Goal: Communication & Community: Participate in discussion

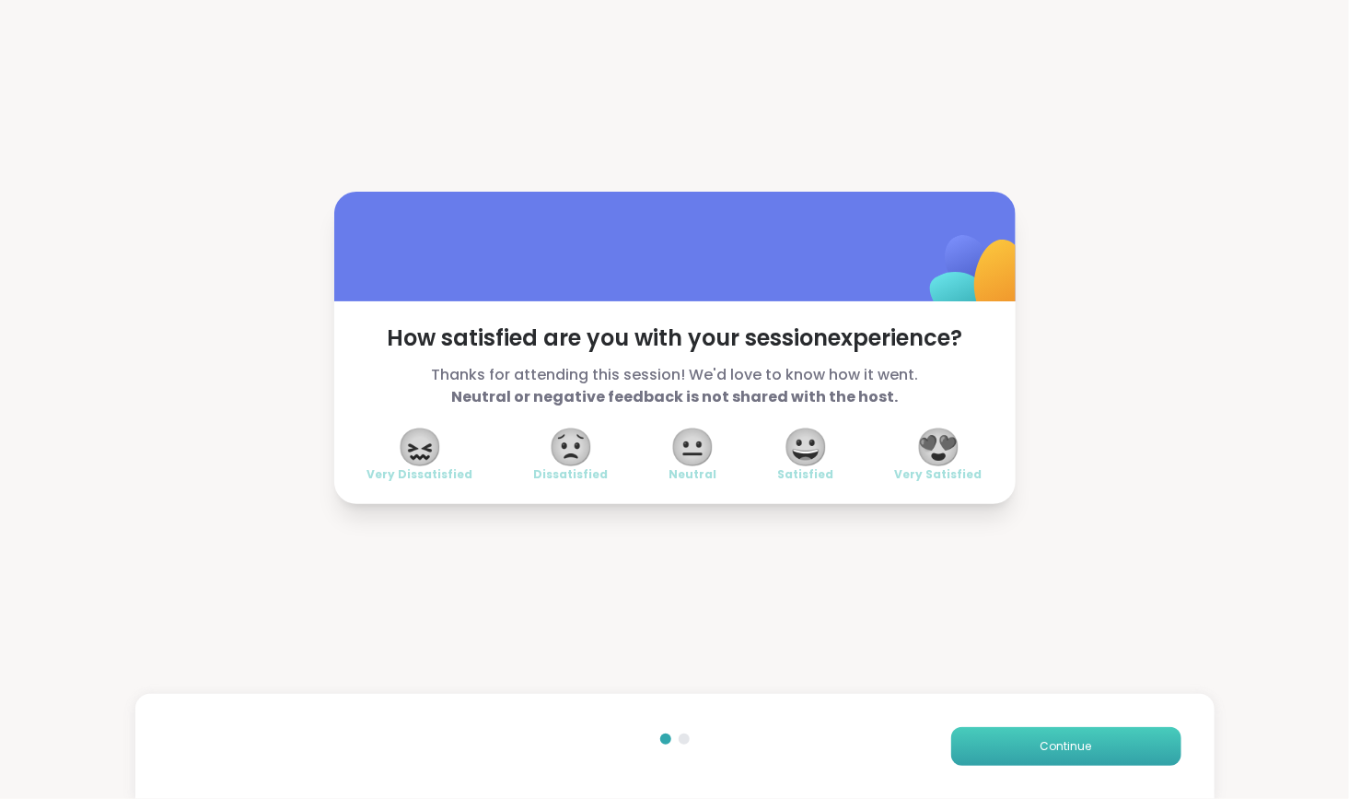
click at [1052, 741] on span "Continue" at bounding box center [1067, 746] width 52 height 17
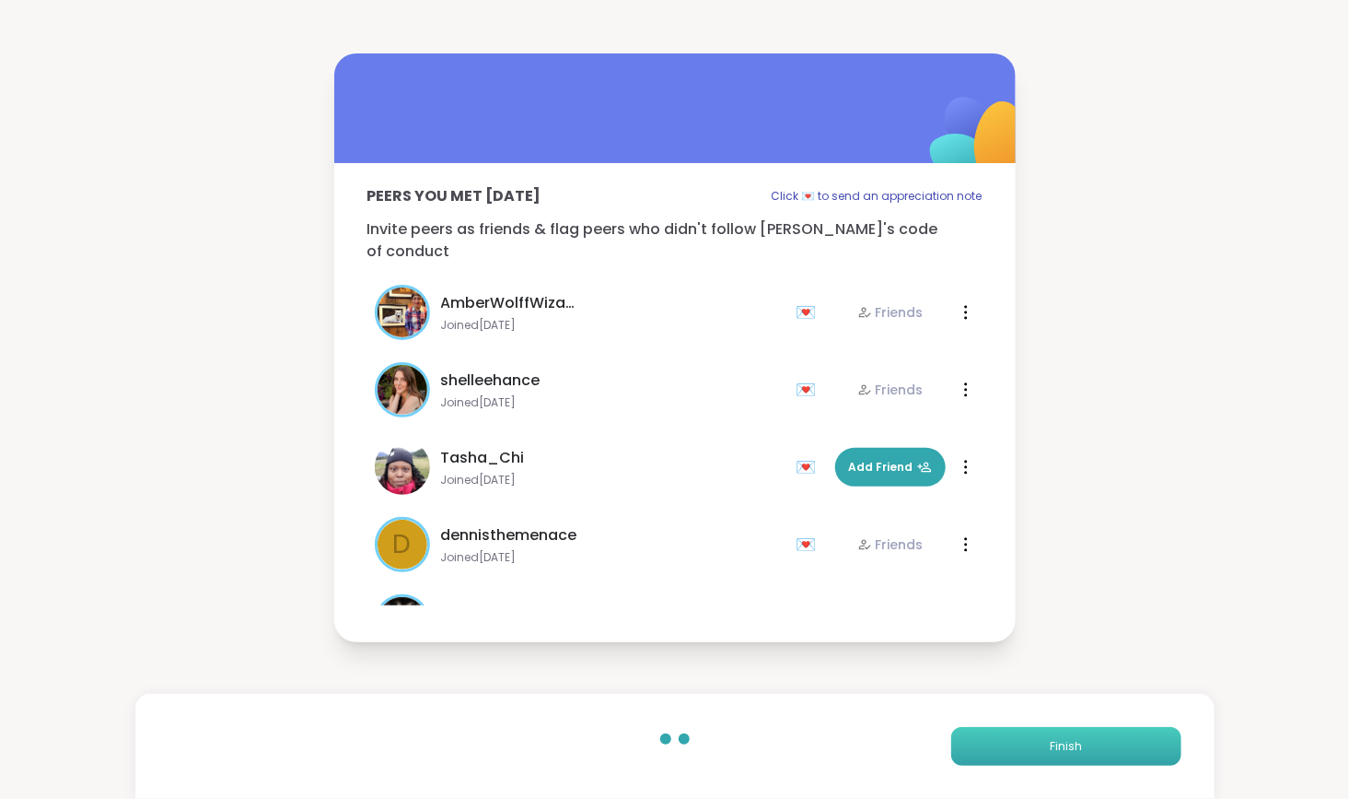
click at [1048, 754] on button "Finish" at bounding box center [1066, 746] width 230 height 39
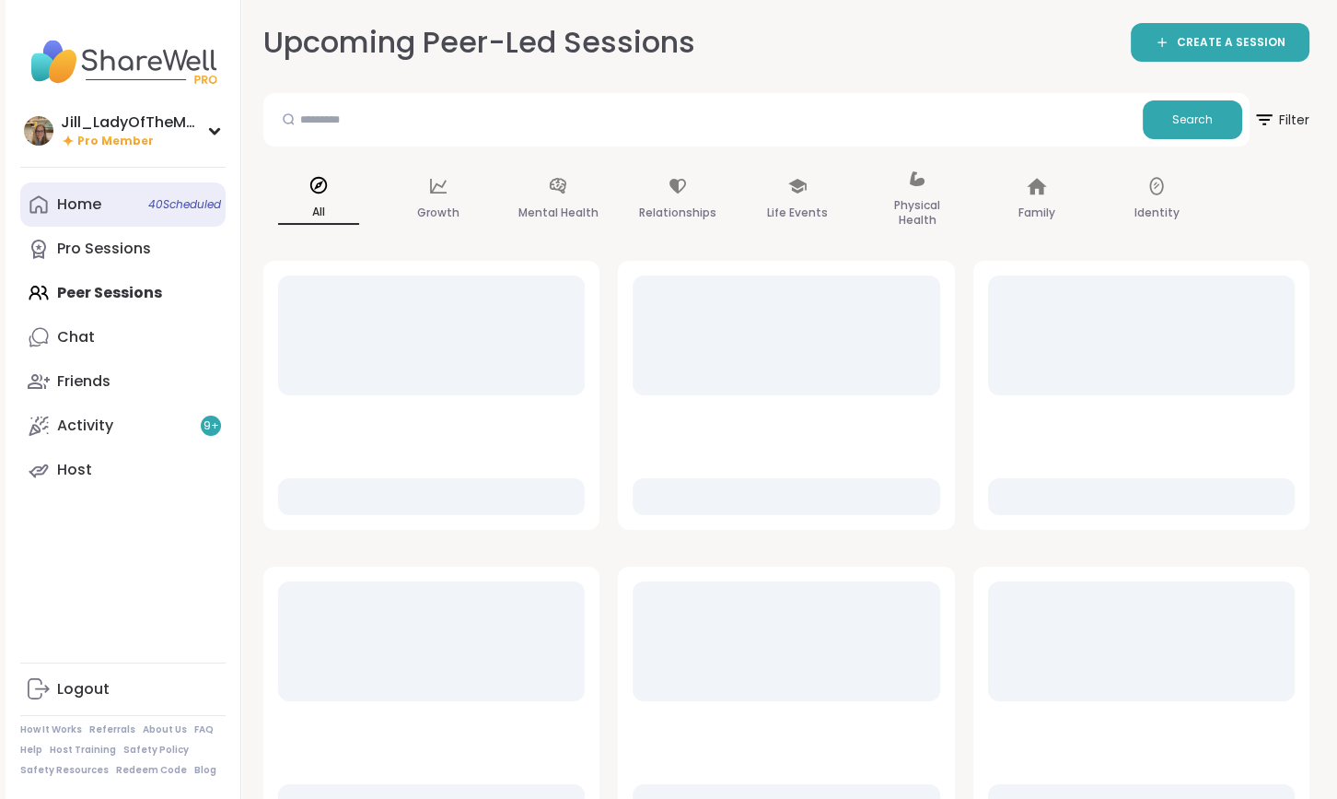
click at [106, 209] on link "Home 40 Scheduled" at bounding box center [122, 204] width 205 height 44
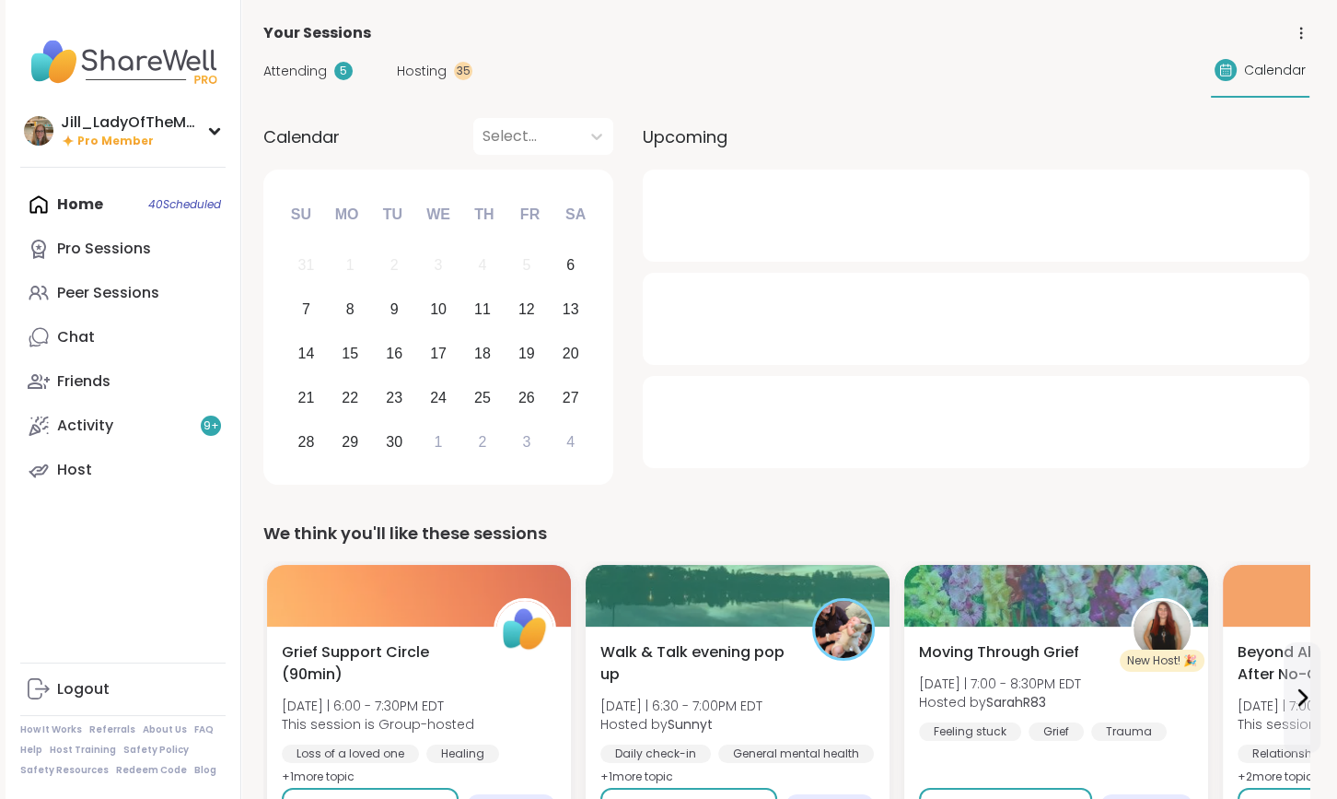
click at [314, 68] on span "Attending" at bounding box center [295, 71] width 64 height 19
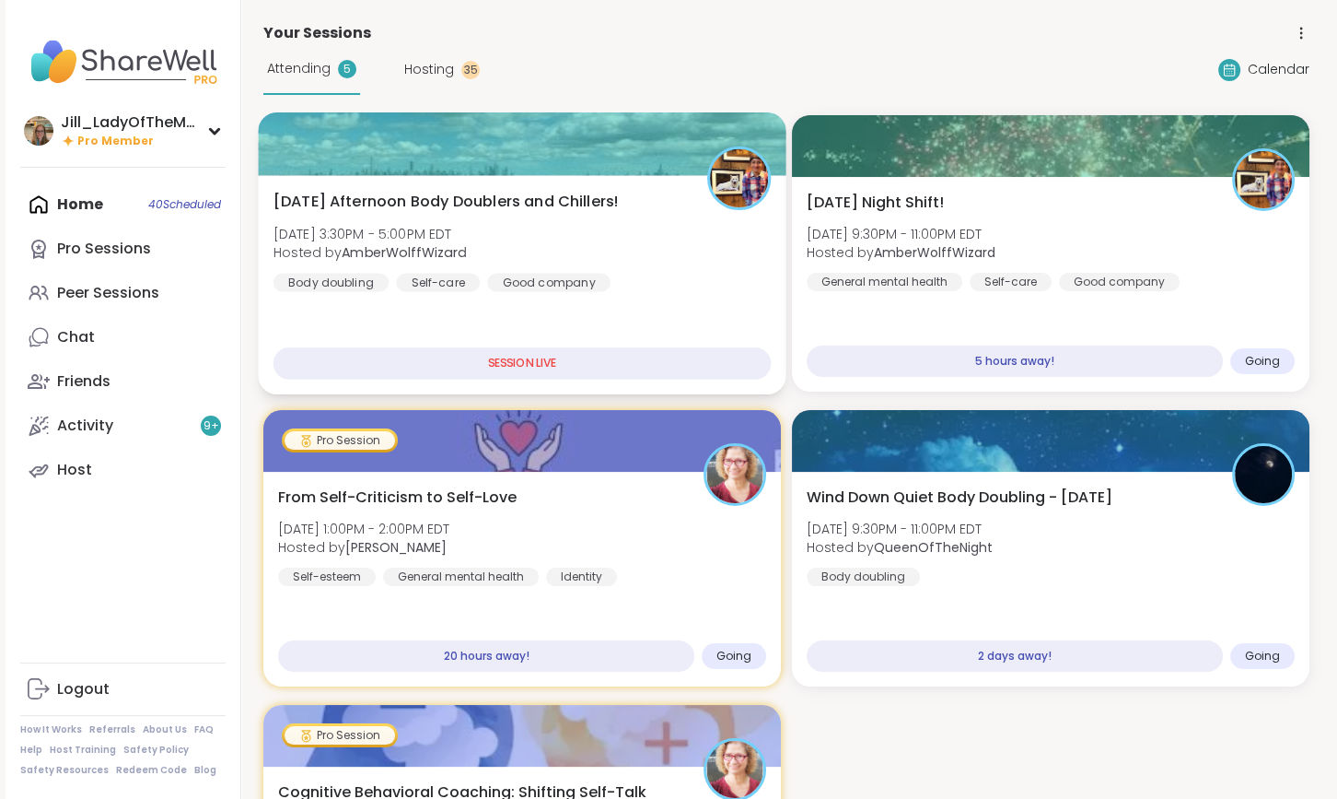
click at [589, 192] on span "Saturday Afternoon Body Doublers and Chillers!" at bounding box center [446, 202] width 345 height 22
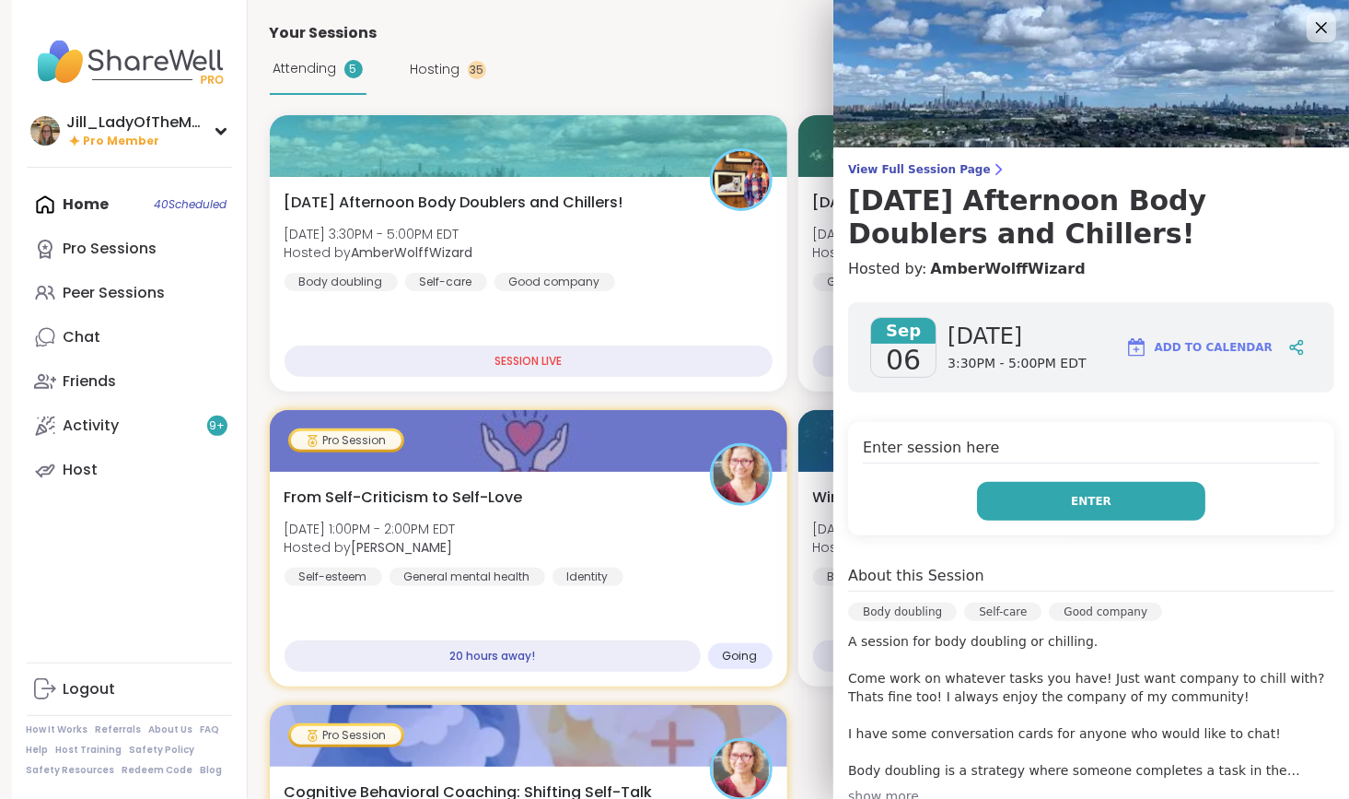
click at [1047, 494] on button "Enter" at bounding box center [1091, 501] width 228 height 39
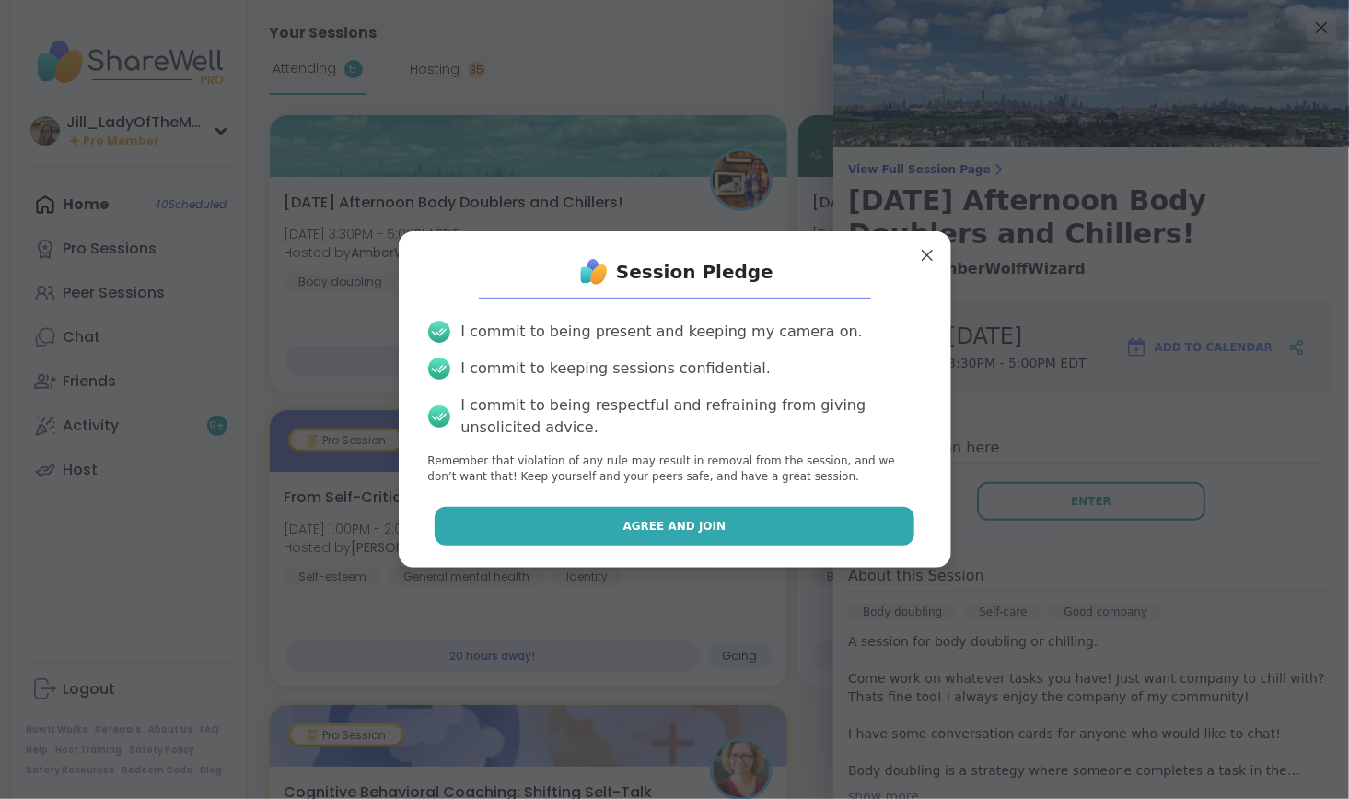
click at [788, 533] on button "Agree and Join" at bounding box center [675, 526] width 480 height 39
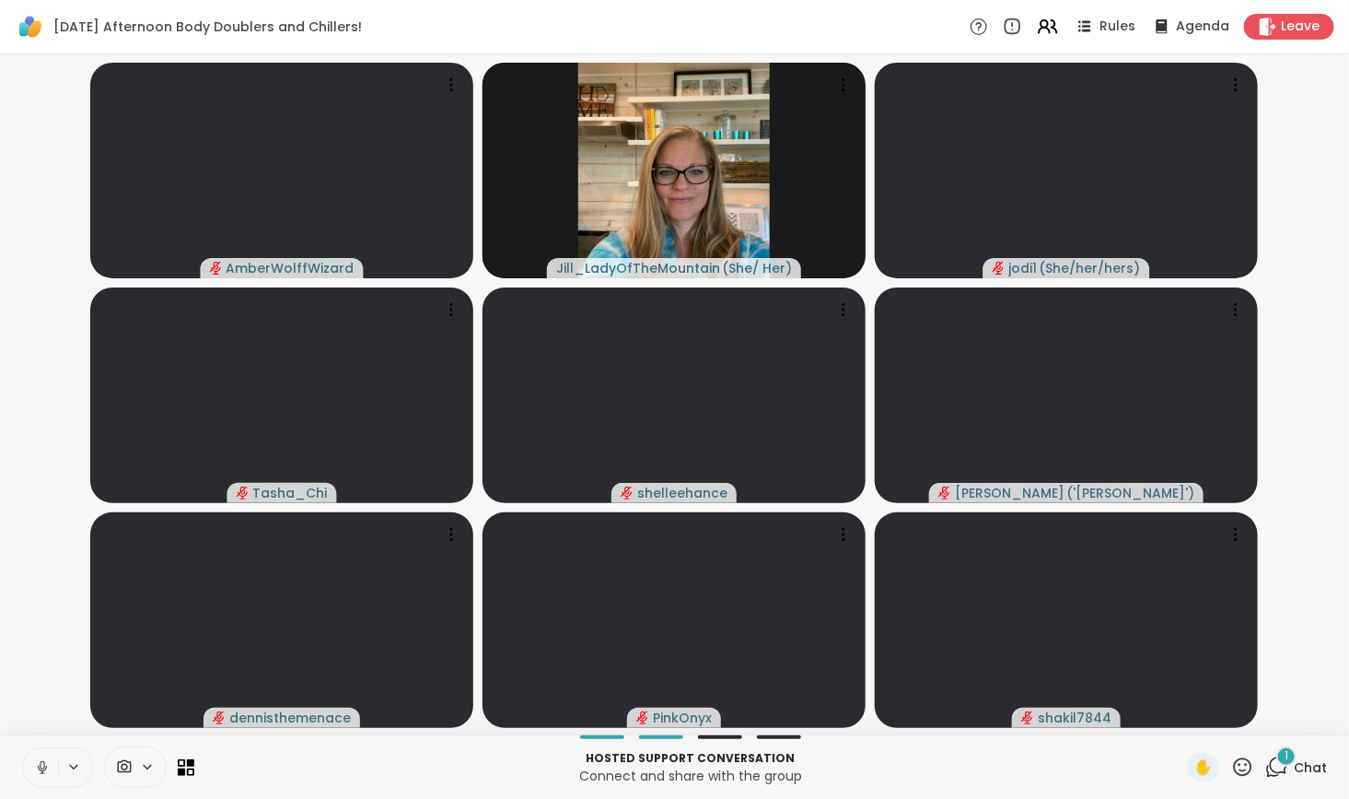
click at [1277, 763] on div "1" at bounding box center [1287, 756] width 20 height 20
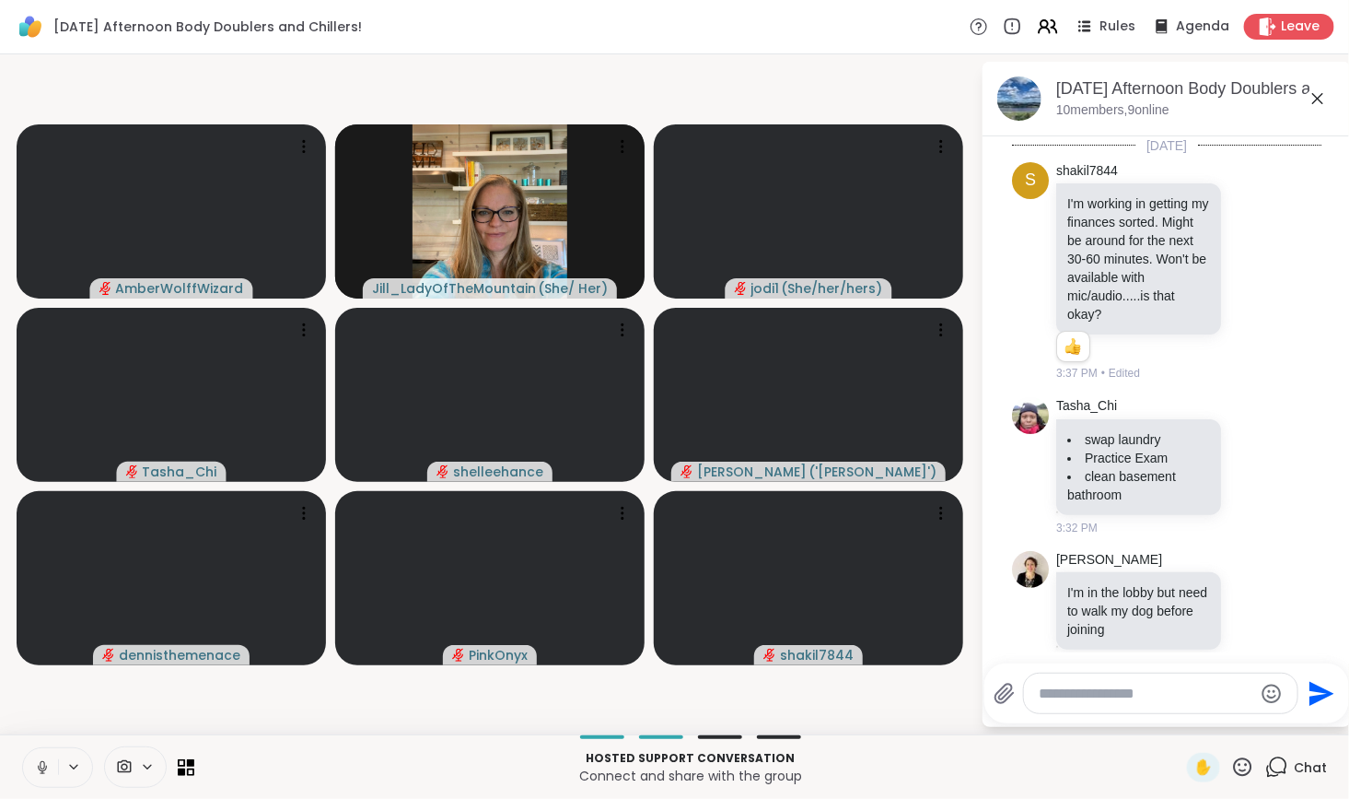
scroll to position [320, 0]
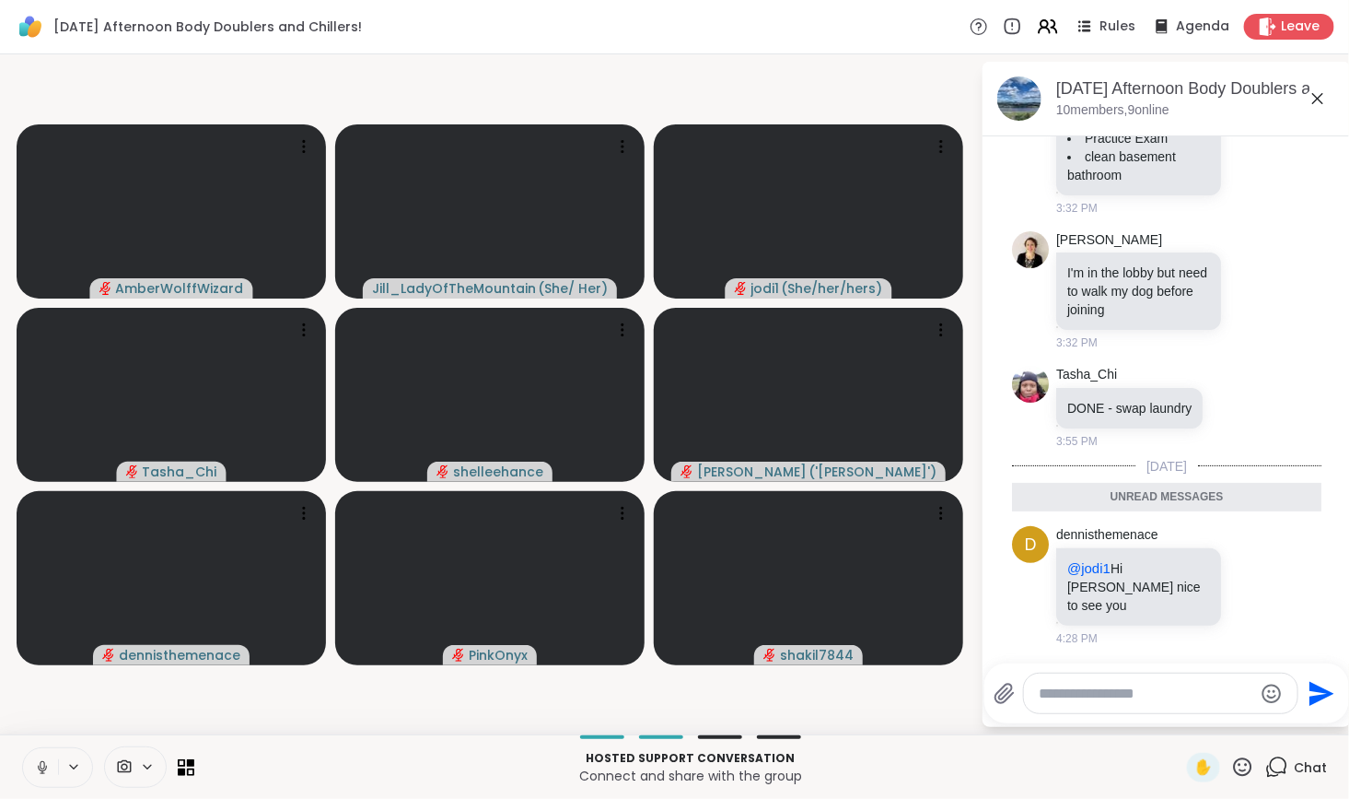
click at [36, 772] on icon at bounding box center [42, 767] width 17 height 17
click at [1045, 696] on textarea "Type your message" at bounding box center [1146, 693] width 215 height 18
type textarea "**********"
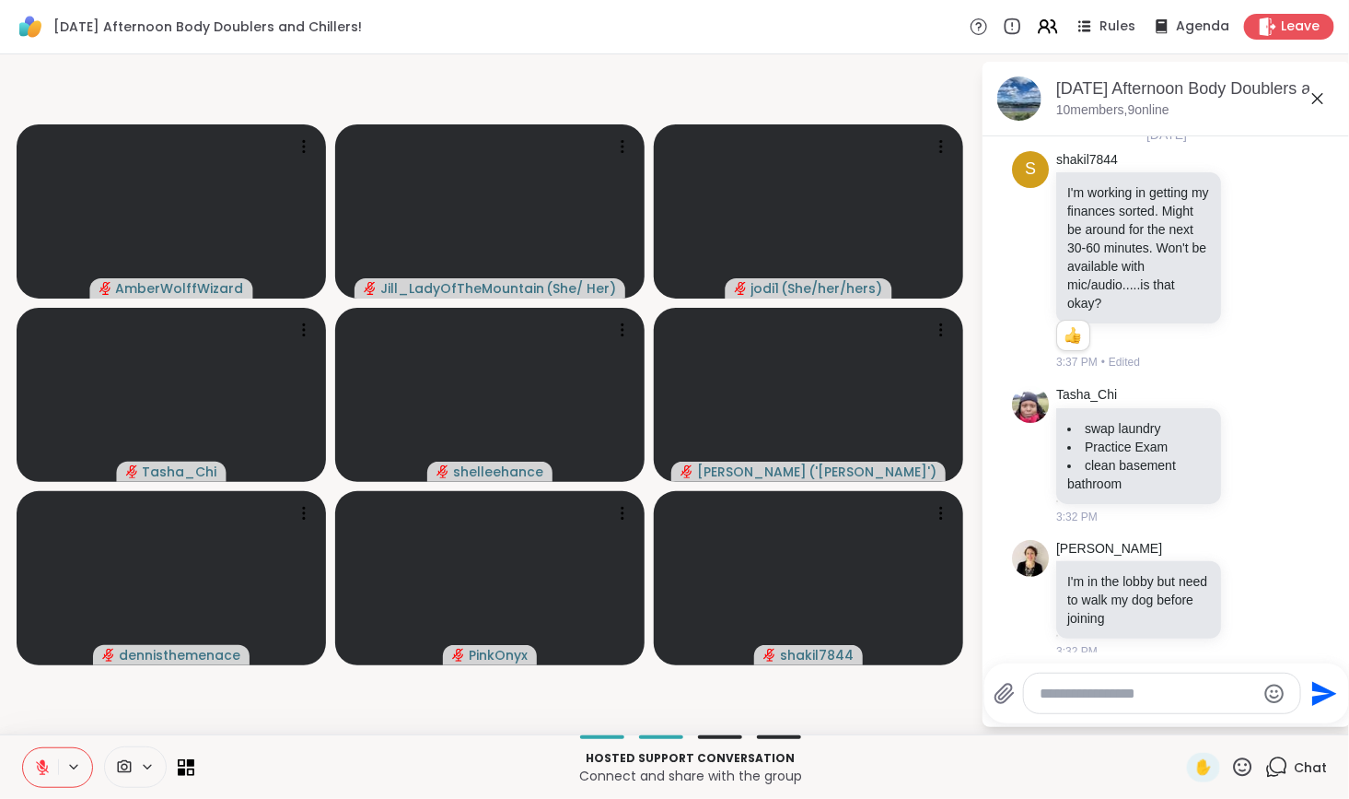
scroll to position [6, 0]
drag, startPoint x: 1322, startPoint y: 216, endPoint x: 1315, endPoint y: 192, distance: 25.7
click at [1315, 192] on div "Today s shakil7844 I'm working in getting my finances sorted. Might be around f…" at bounding box center [1167, 594] width 368 height 928
drag, startPoint x: 1340, startPoint y: 229, endPoint x: 1332, endPoint y: 204, distance: 27.1
click at [1332, 204] on html "Saturday Afternoon Body Doublers and Chillers! Rules Agenda Leave AmberWolffWiz…" at bounding box center [674, 399] width 1349 height 799
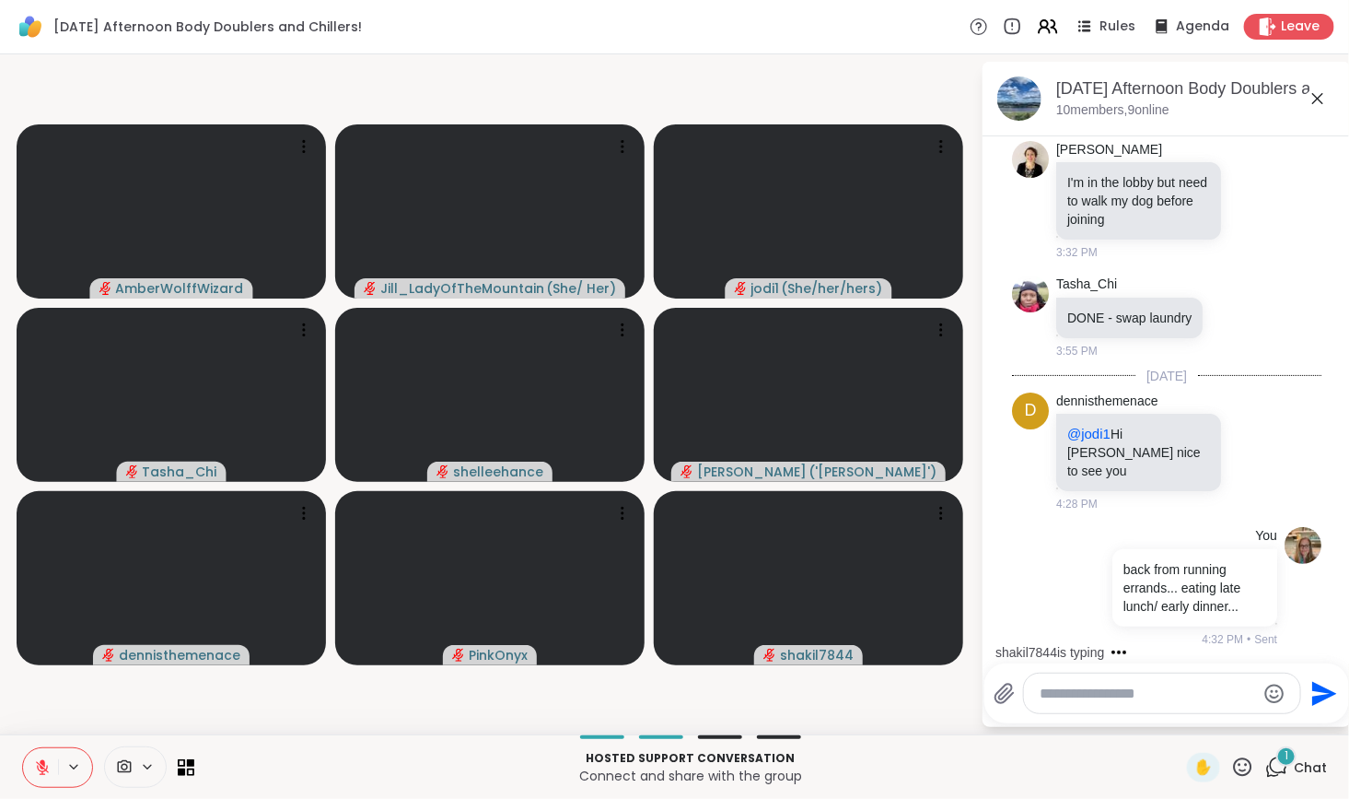
scroll to position [545, 0]
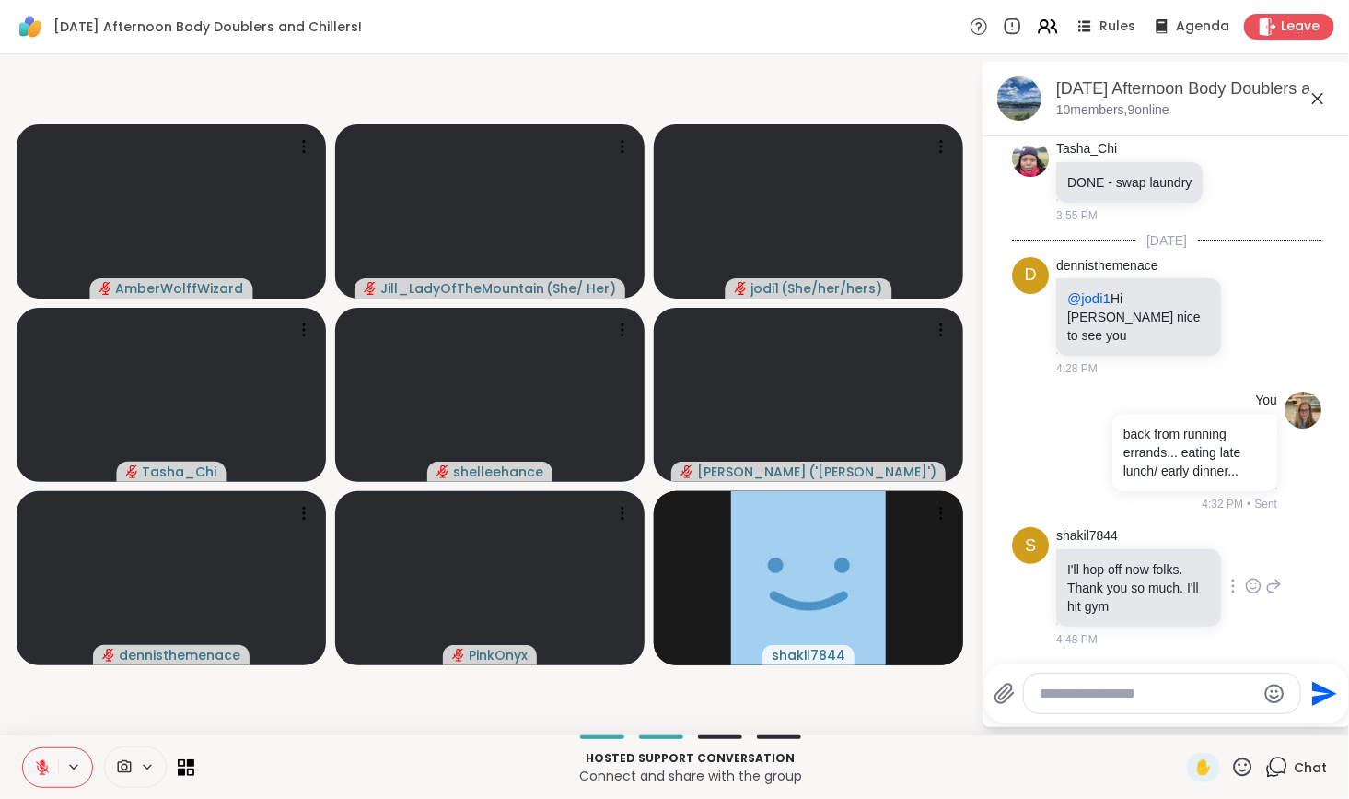
click at [1245, 583] on icon at bounding box center [1253, 586] width 17 height 18
click at [1245, 547] on span "Select Reaction: Heart" at bounding box center [1253, 556] width 17 height 18
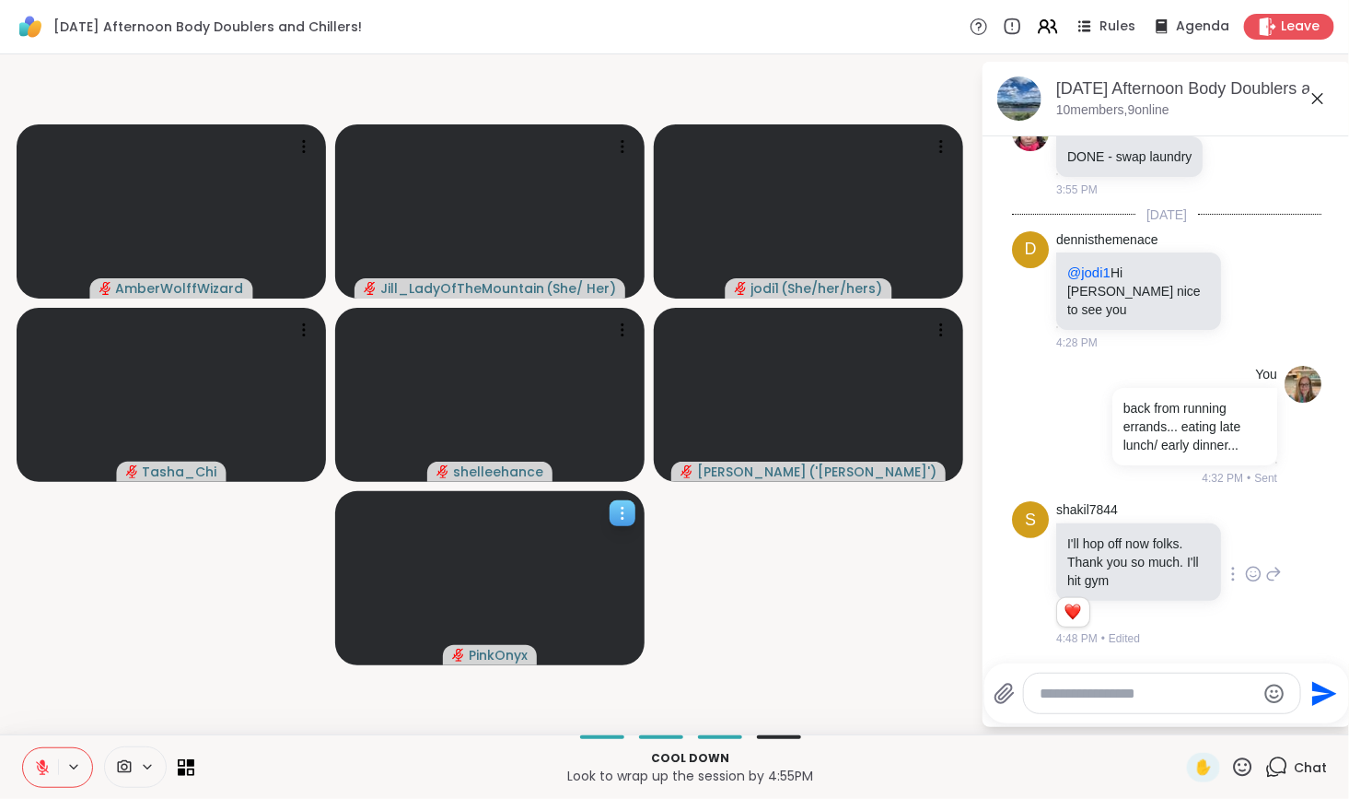
click at [621, 514] on icon at bounding box center [622, 513] width 18 height 18
click at [581, 529] on h4 "View Profile" at bounding box center [557, 528] width 77 height 18
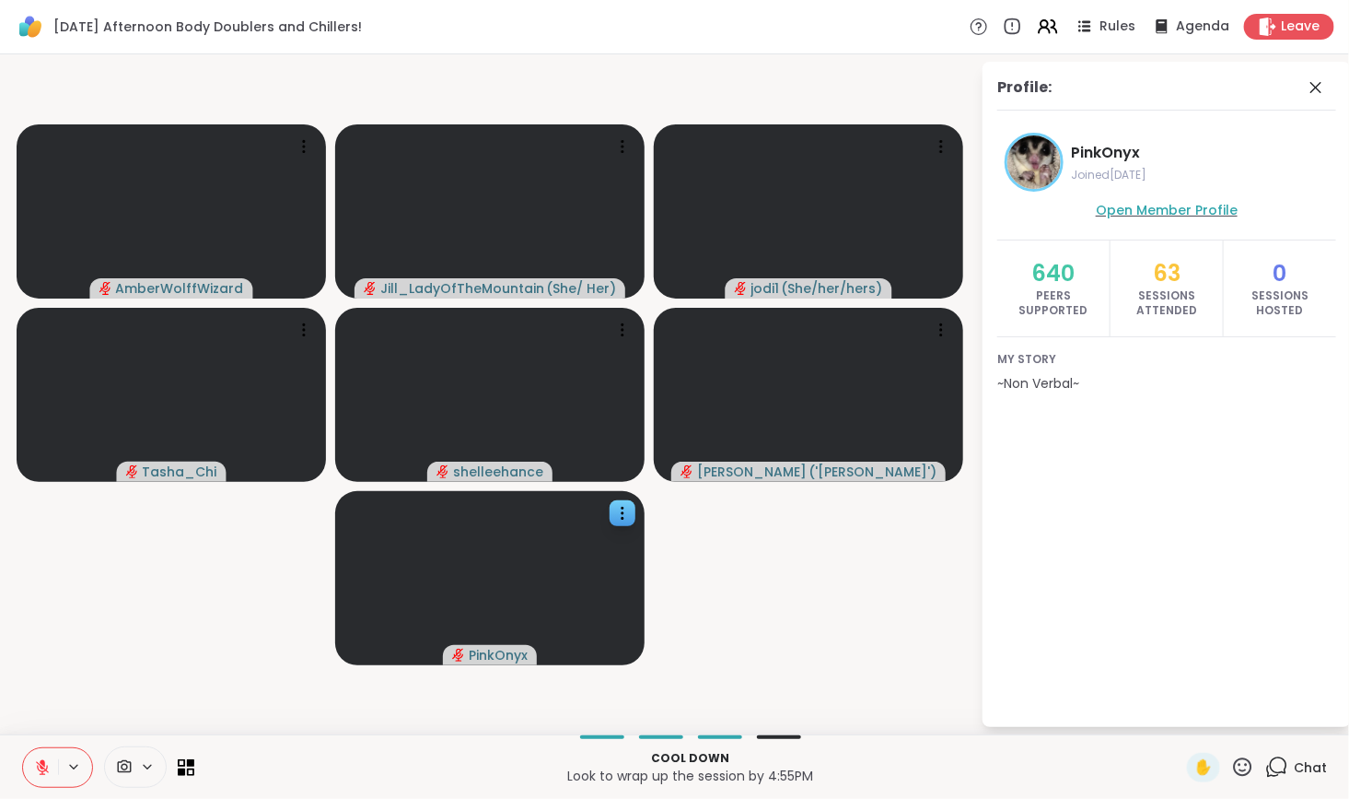
click at [1160, 211] on span "Open Member Profile" at bounding box center [1167, 210] width 142 height 18
click at [1313, 85] on icon at bounding box center [1316, 87] width 11 height 11
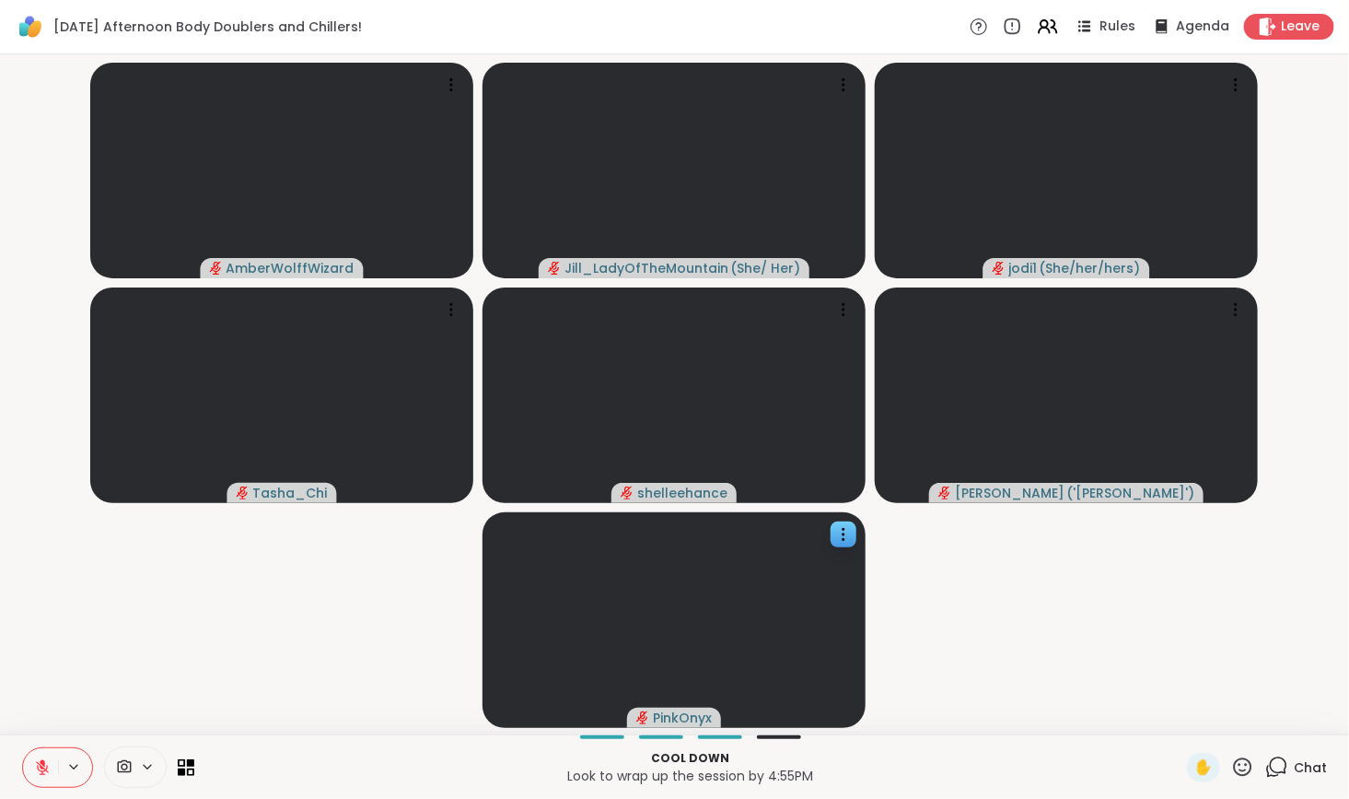
click at [1266, 764] on icon at bounding box center [1276, 766] width 23 height 23
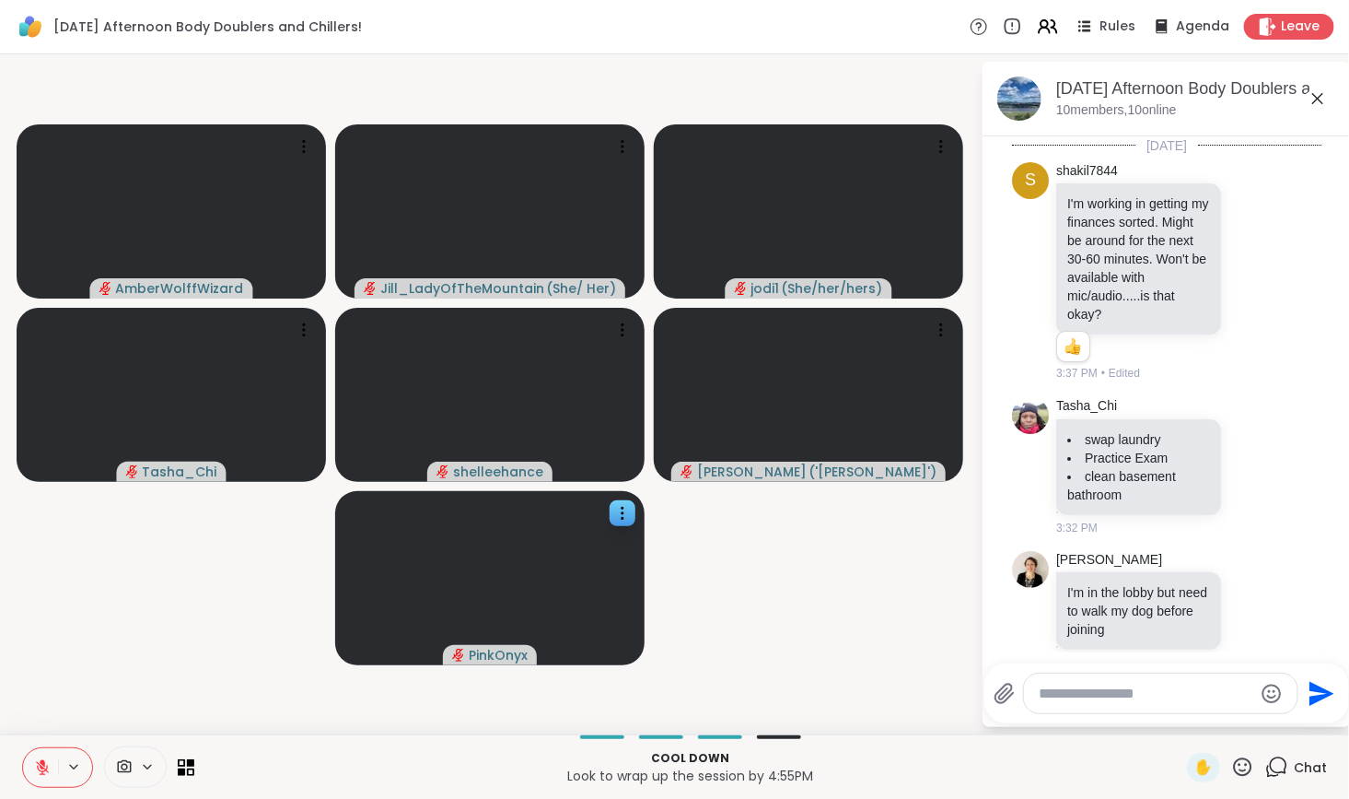
scroll to position [553, 0]
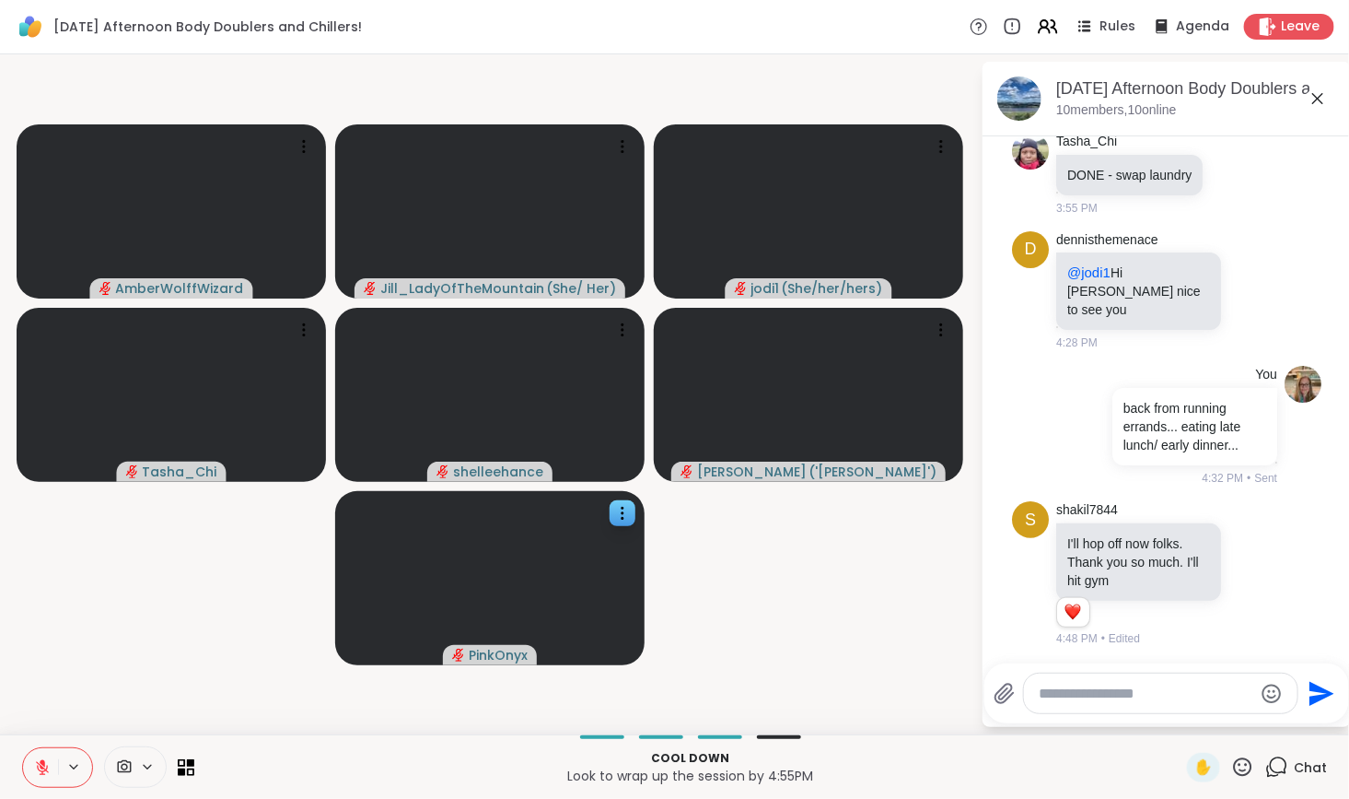
click at [1160, 698] on textarea "Type your message" at bounding box center [1146, 693] width 215 height 18
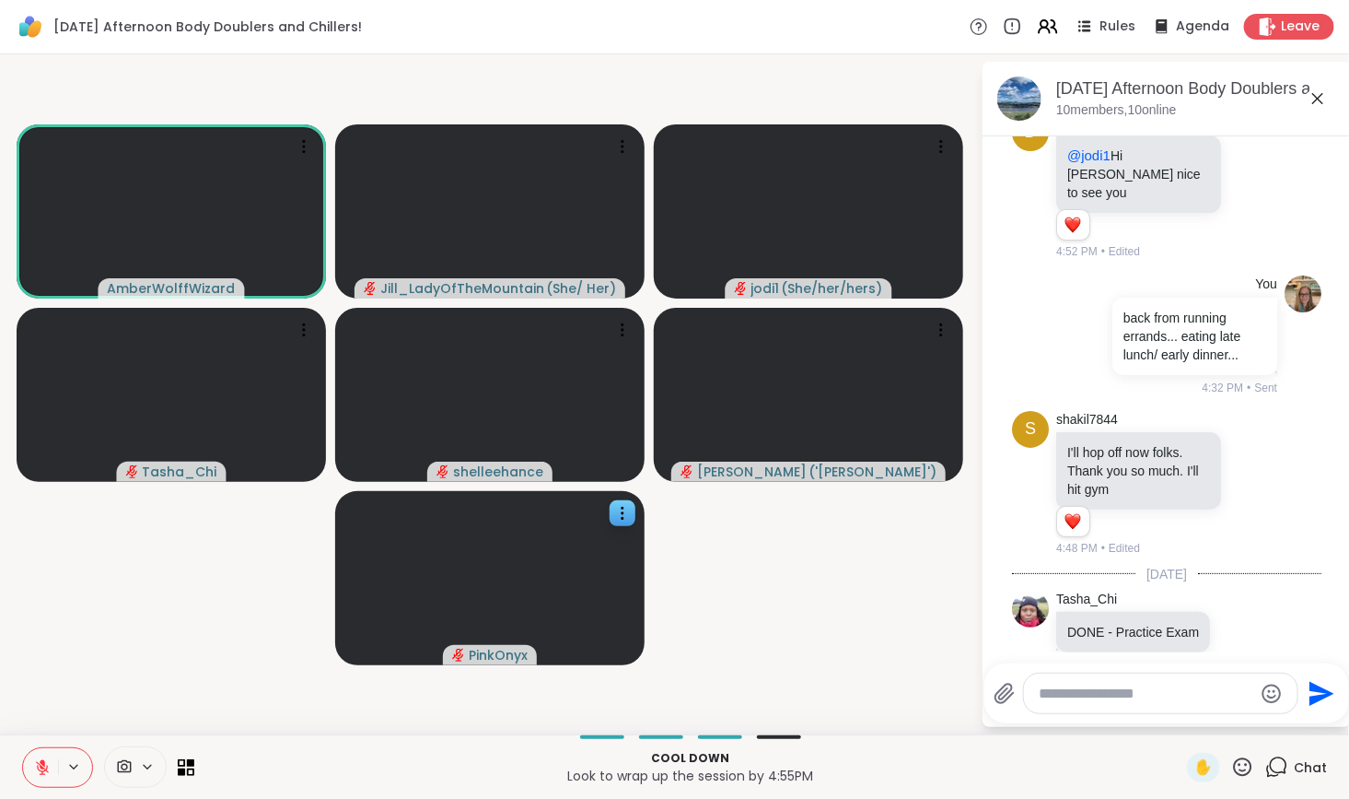
scroll to position [897, 0]
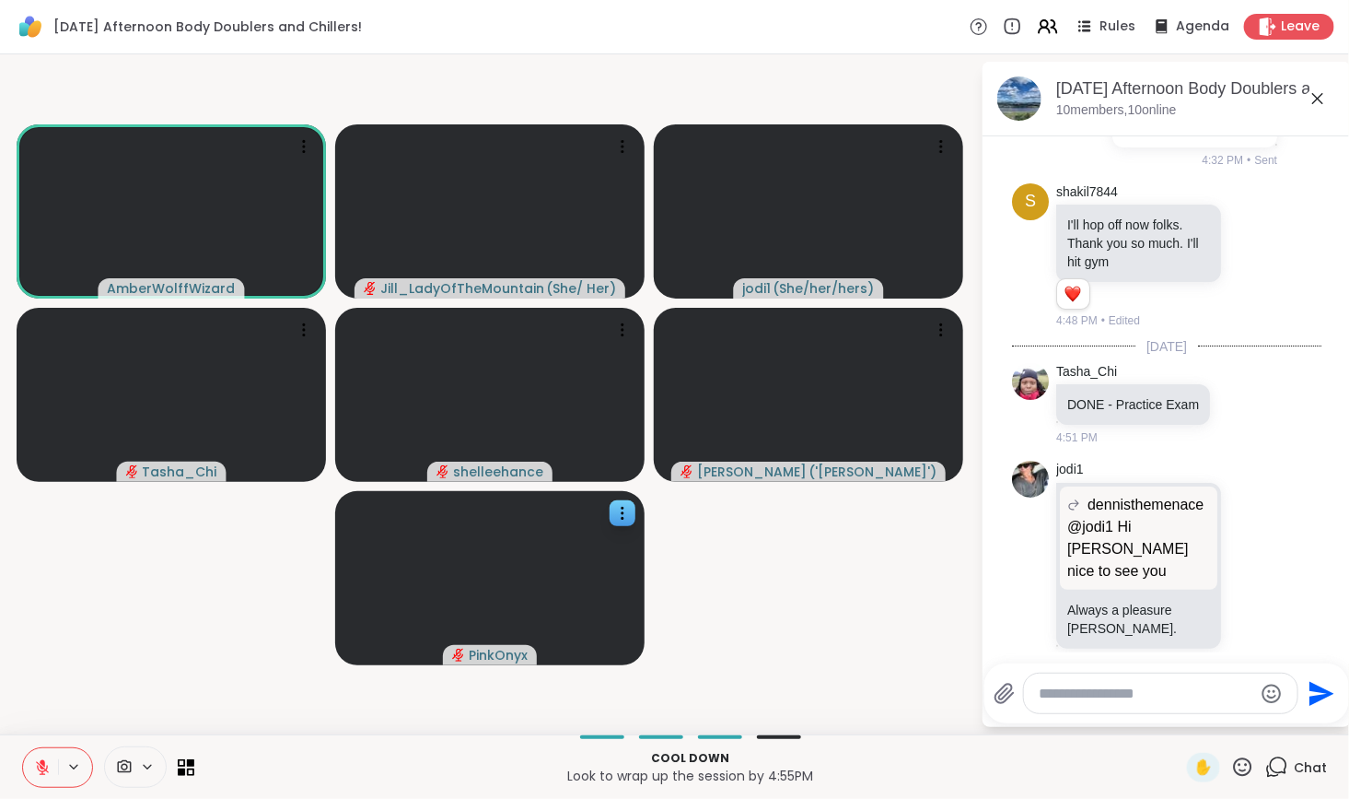
click at [43, 771] on icon at bounding box center [42, 767] width 17 height 17
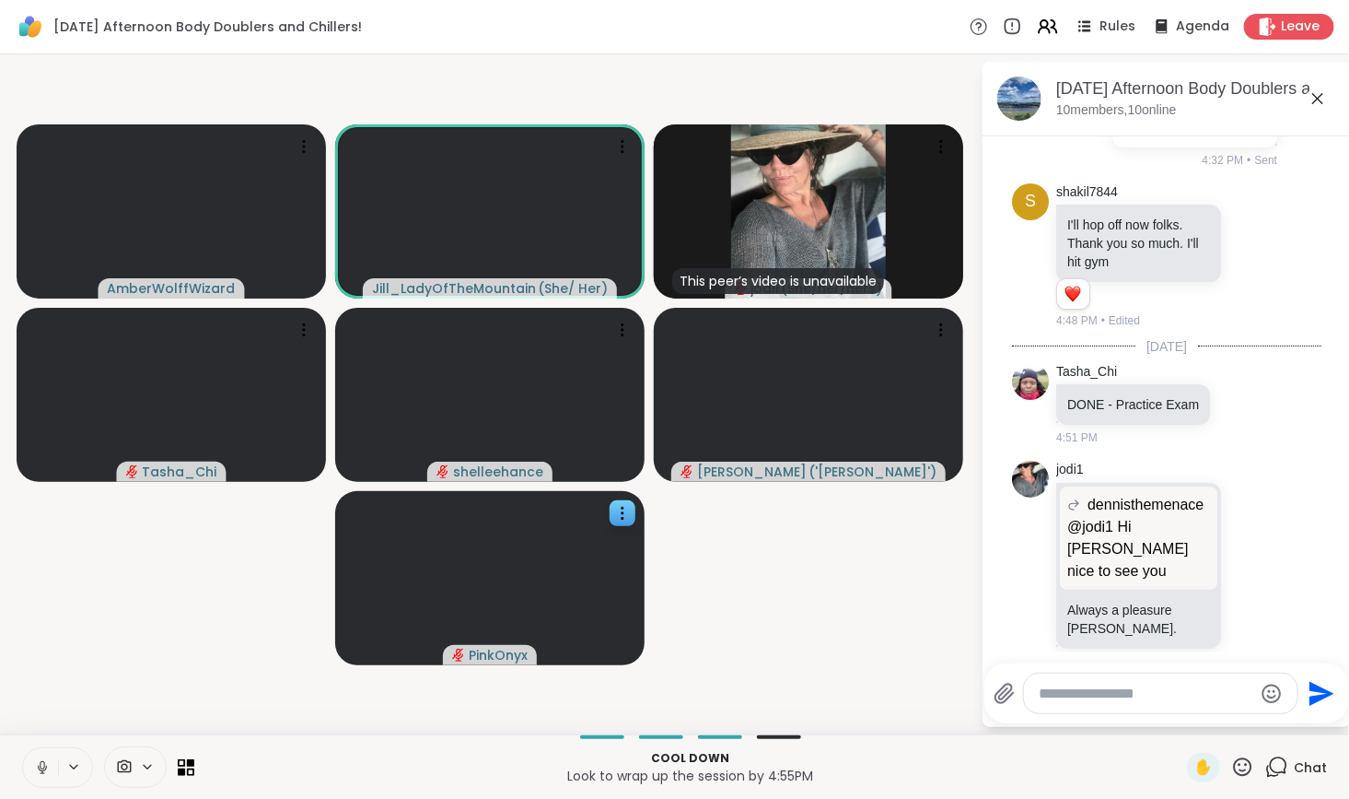
click at [41, 769] on icon at bounding box center [42, 767] width 9 height 6
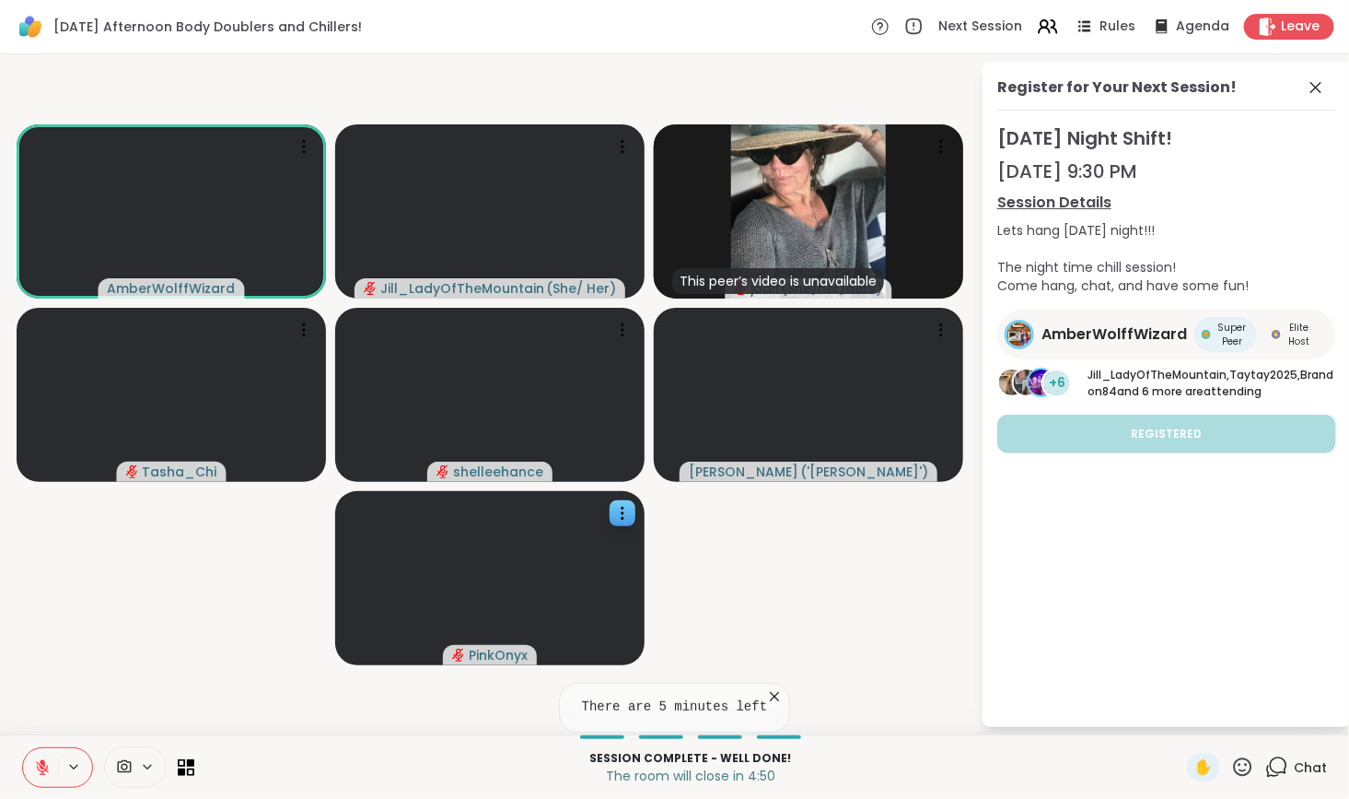
click at [42, 769] on icon at bounding box center [42, 767] width 17 height 17
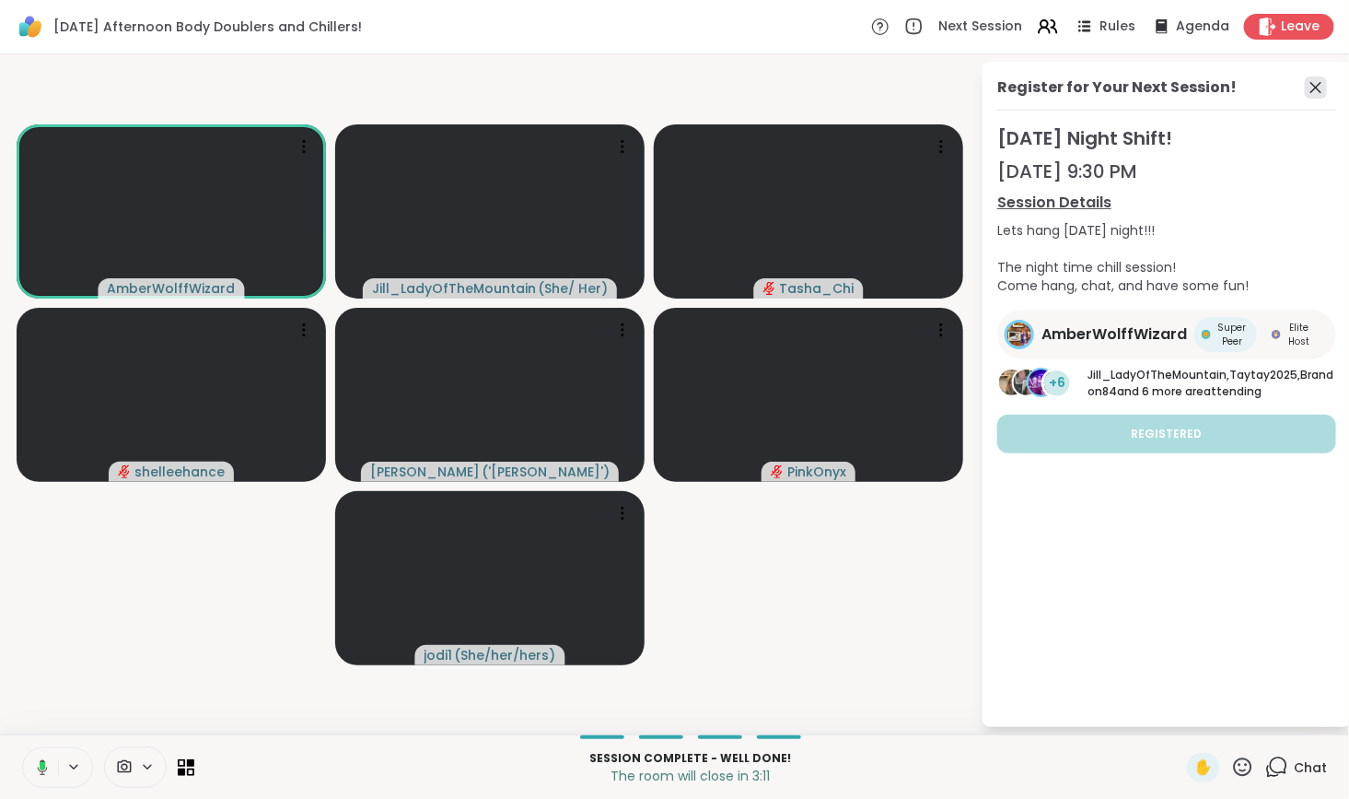
click at [1313, 87] on icon at bounding box center [1316, 87] width 22 height 22
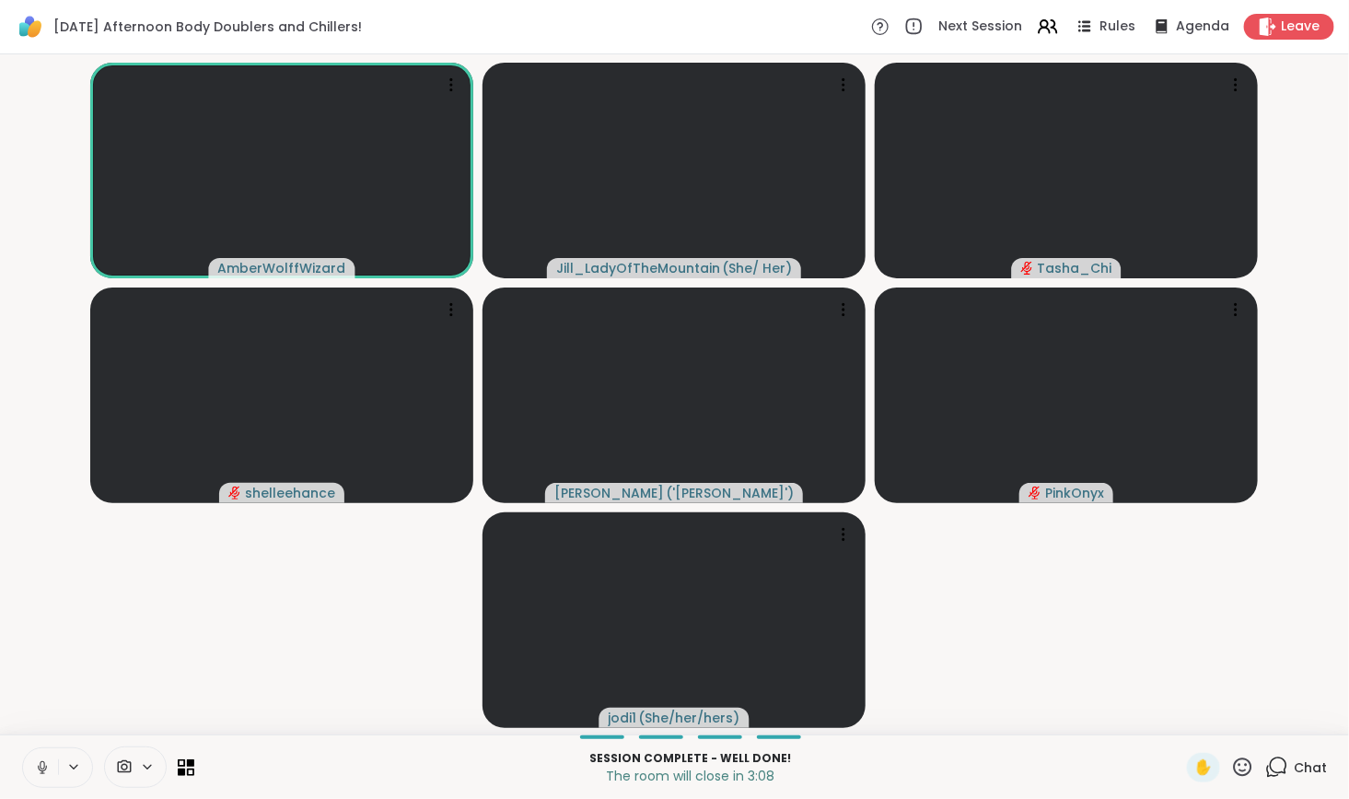
click at [1268, 766] on icon at bounding box center [1276, 766] width 23 height 23
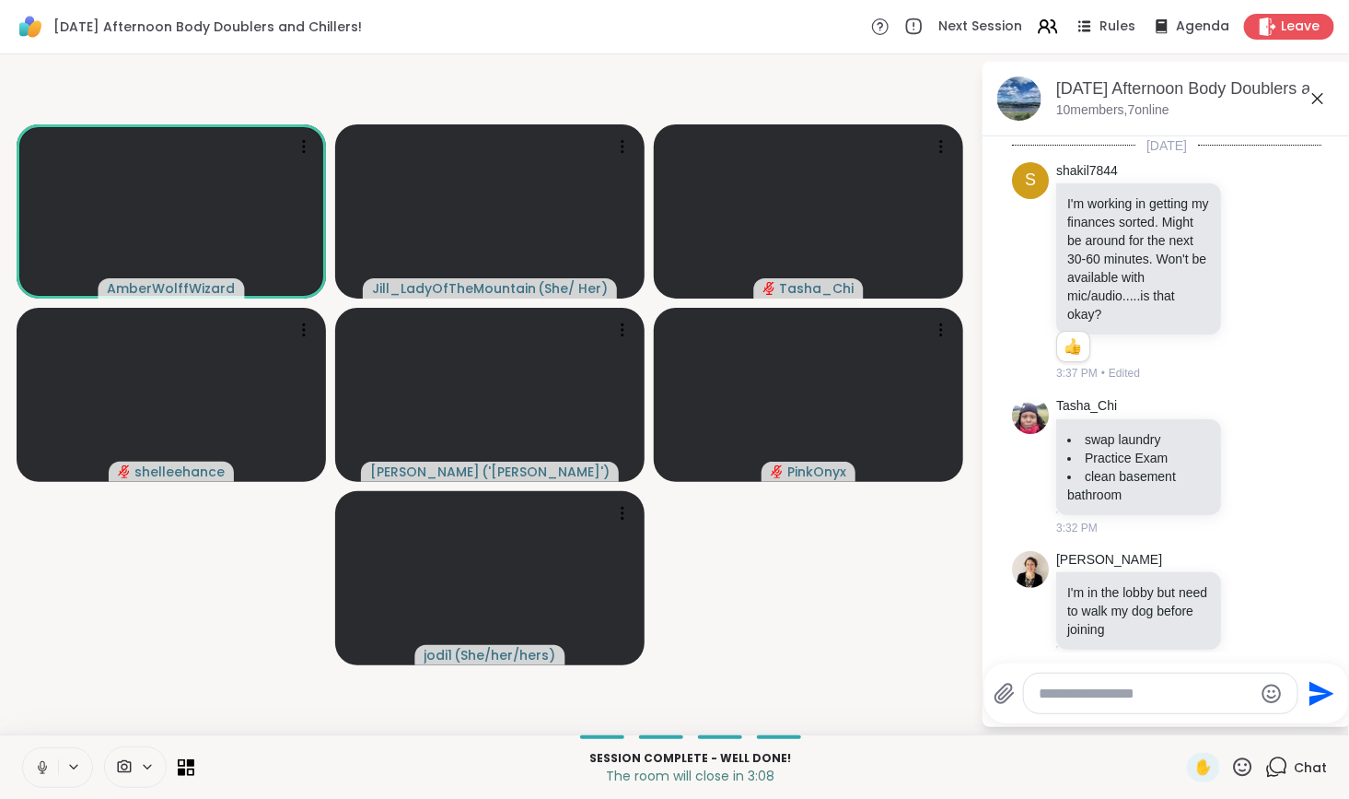
scroll to position [879, 0]
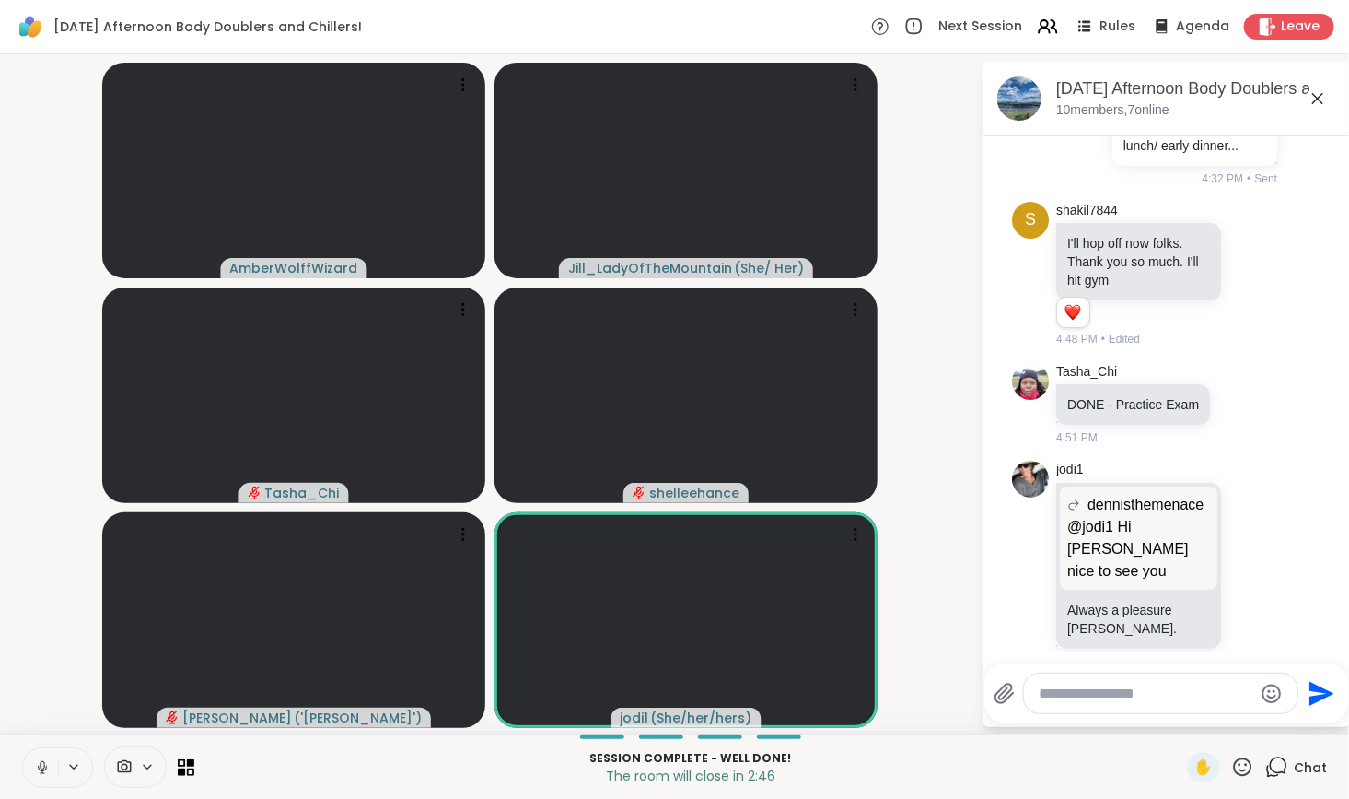
click at [1094, 691] on textarea "Type your message" at bounding box center [1146, 693] width 215 height 18
paste textarea "**********"
type textarea "**********"
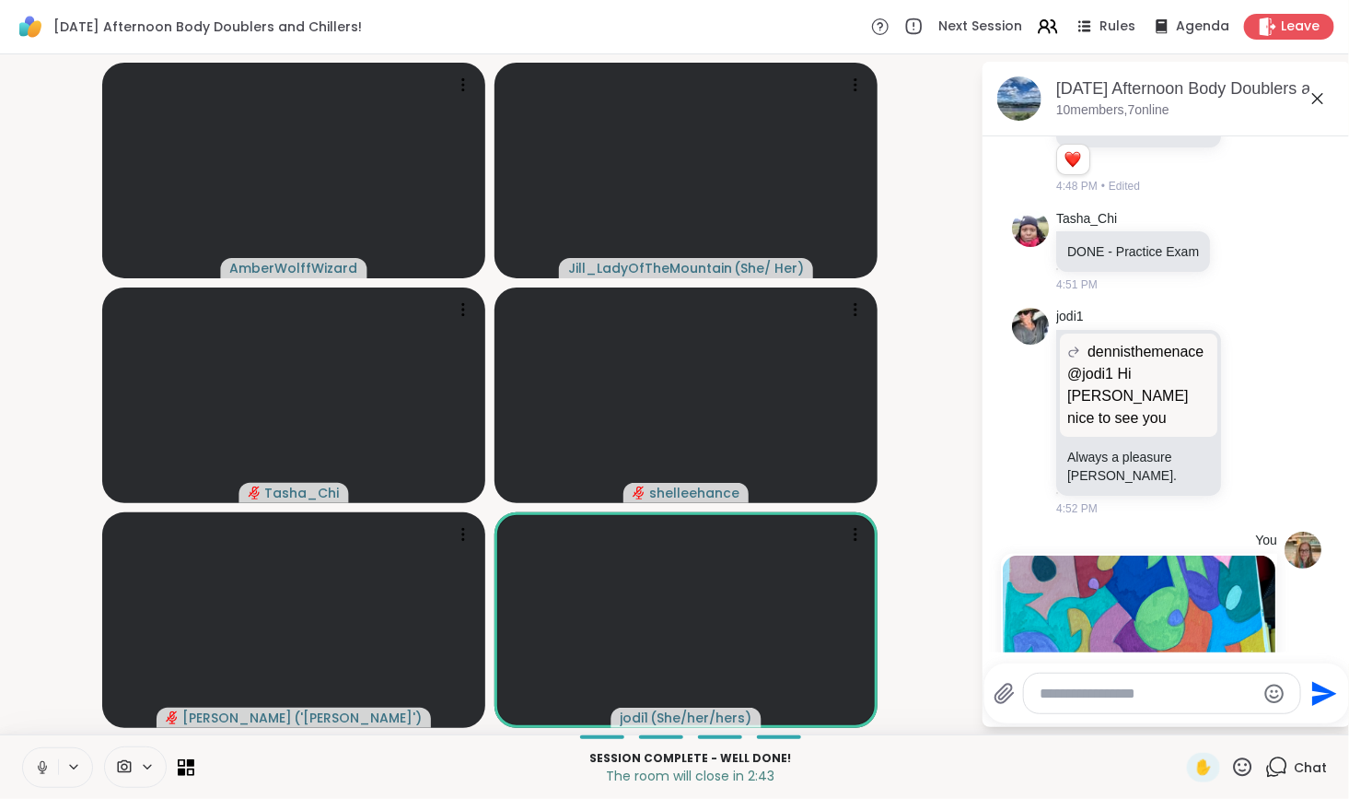
scroll to position [1333, 0]
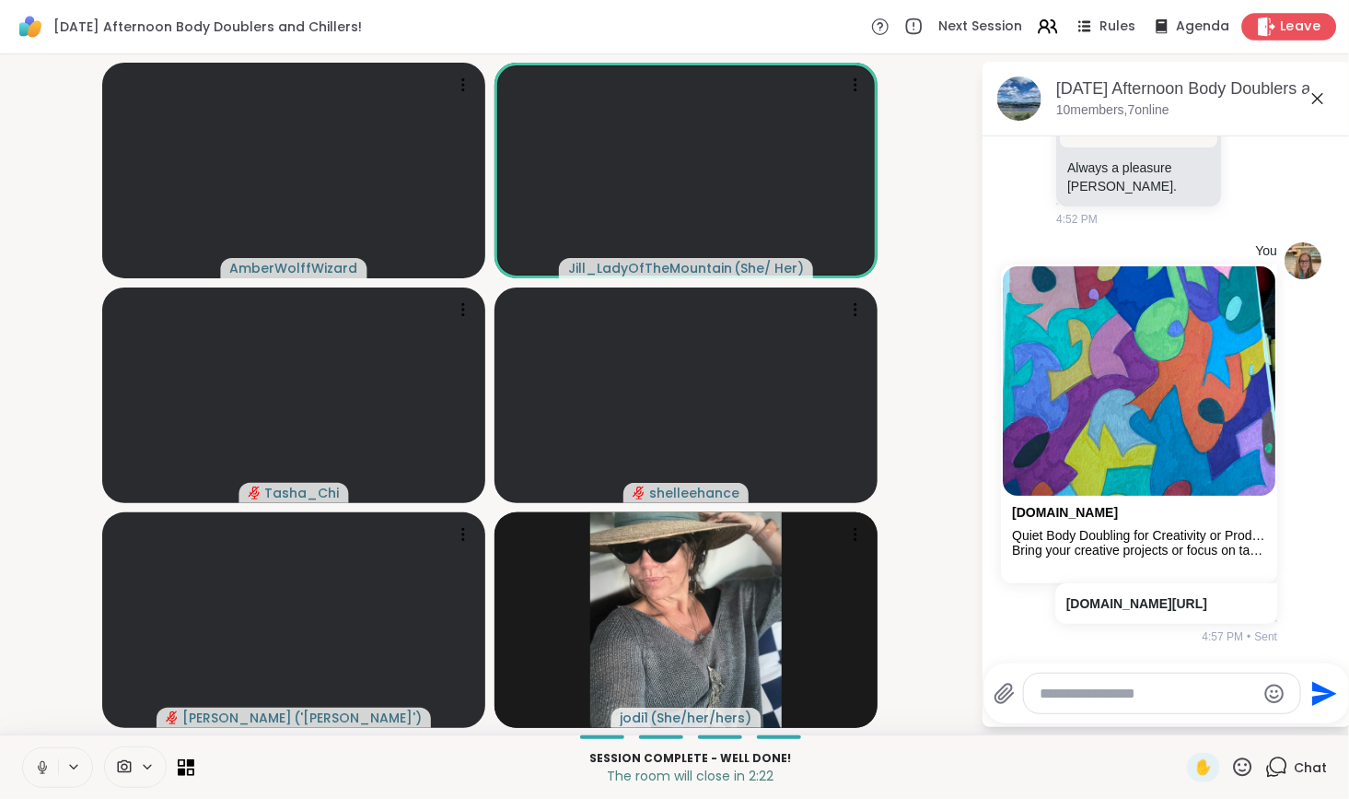
click at [1263, 25] on icon at bounding box center [1267, 26] width 17 height 19
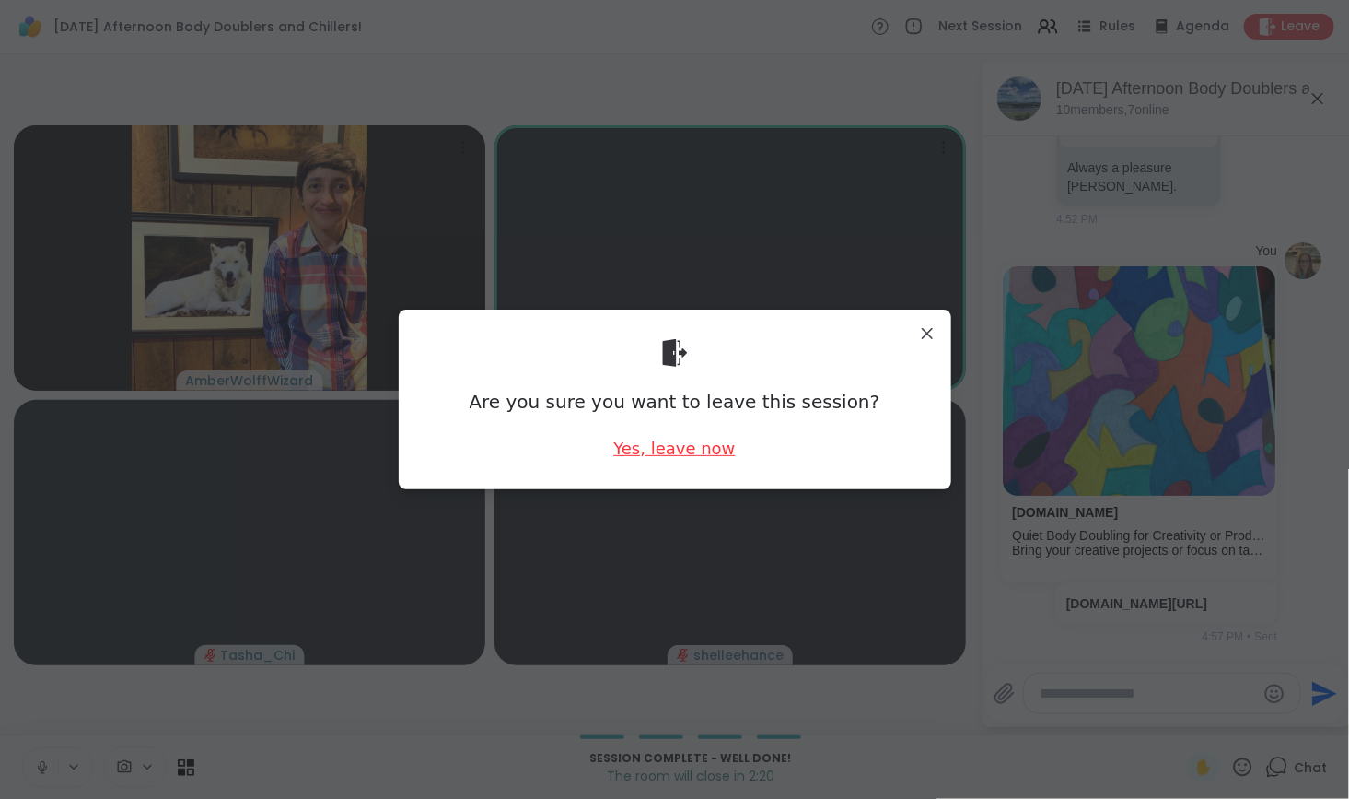
click at [671, 457] on div "Yes, leave now" at bounding box center [674, 448] width 122 height 23
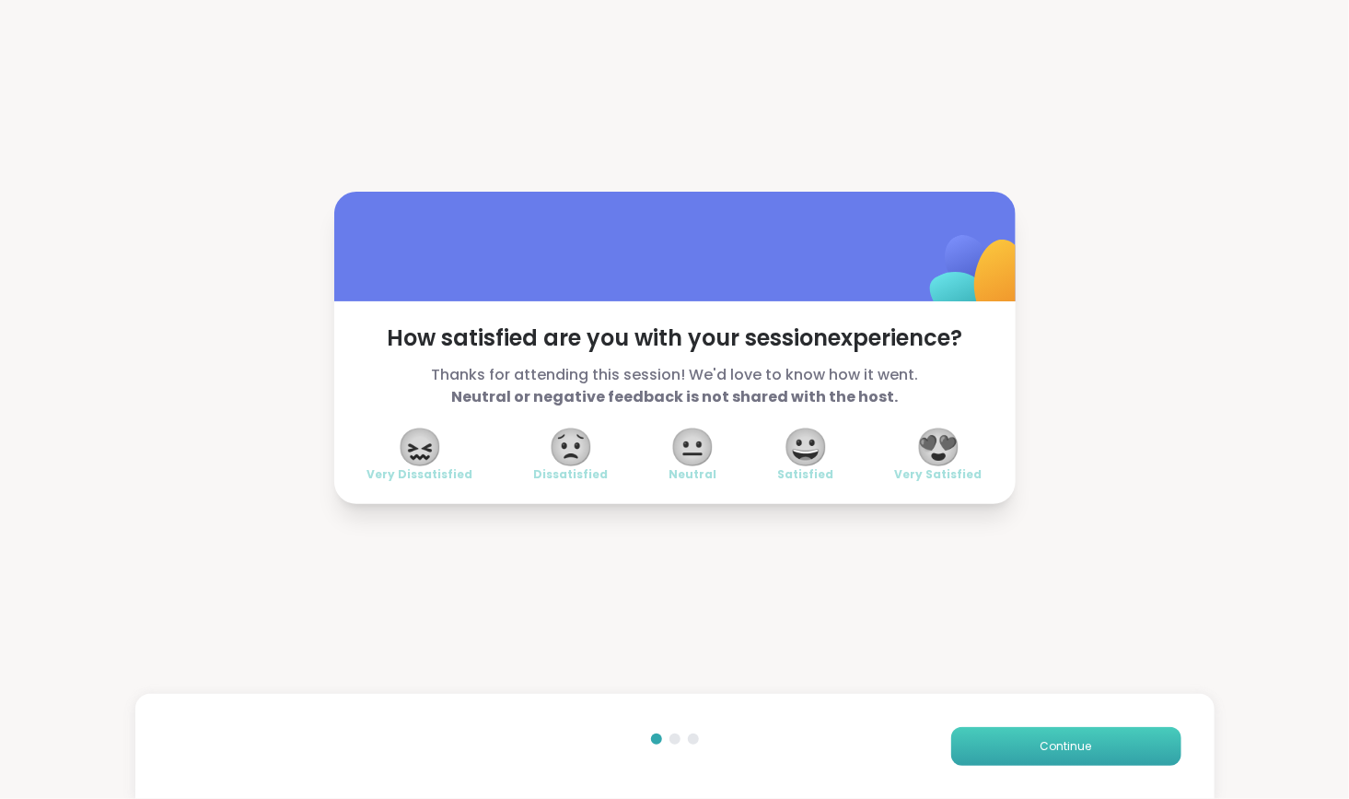
click at [1013, 749] on button "Continue" at bounding box center [1066, 746] width 230 height 39
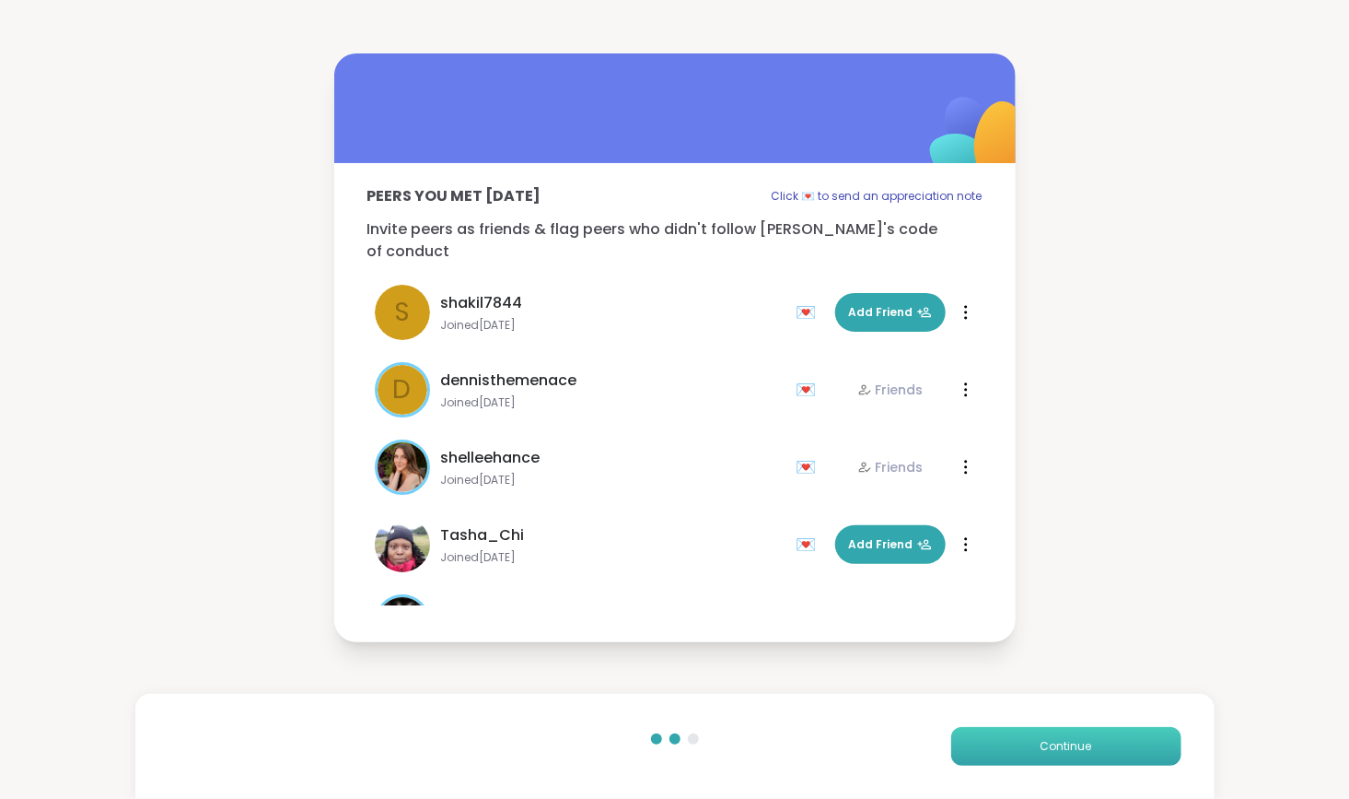
click at [1020, 744] on button "Continue" at bounding box center [1066, 746] width 230 height 39
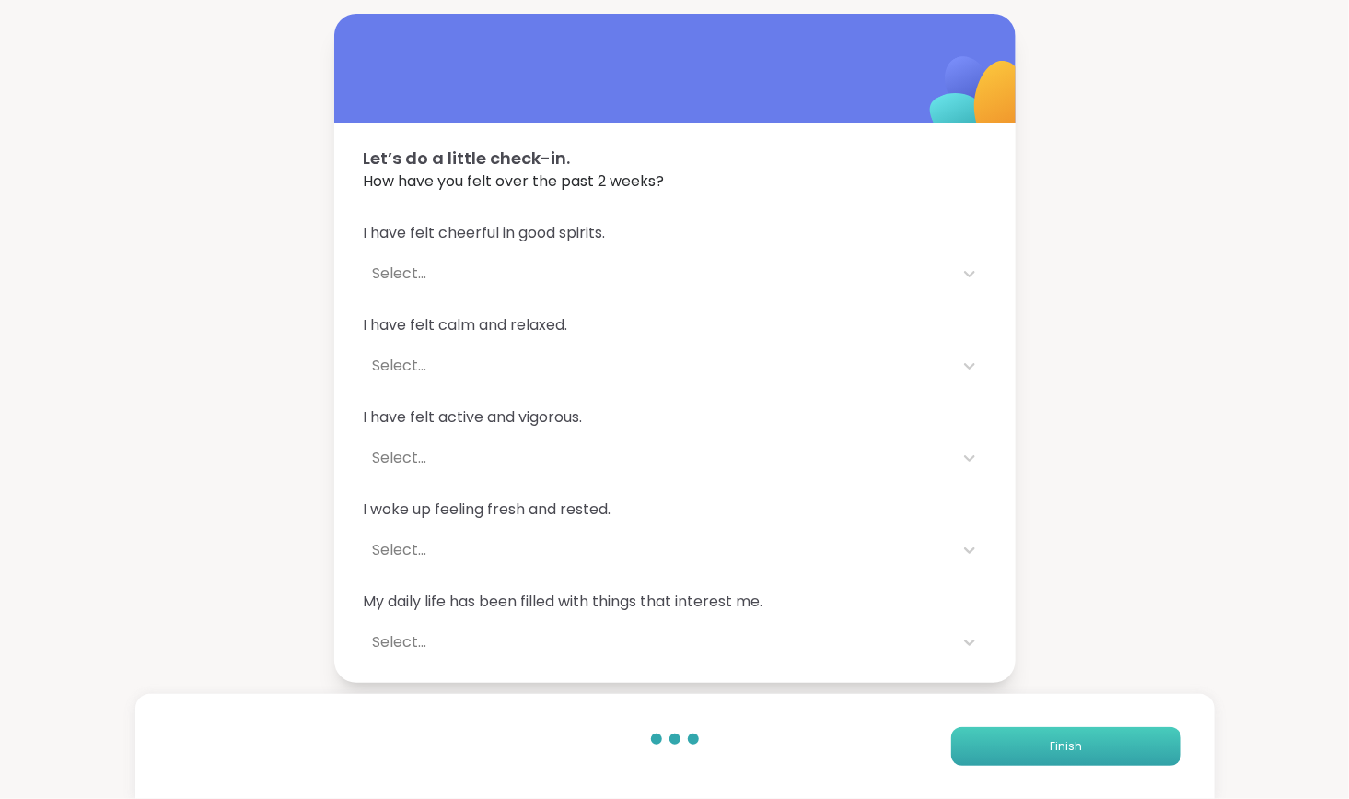
click at [1020, 744] on button "Finish" at bounding box center [1066, 746] width 230 height 39
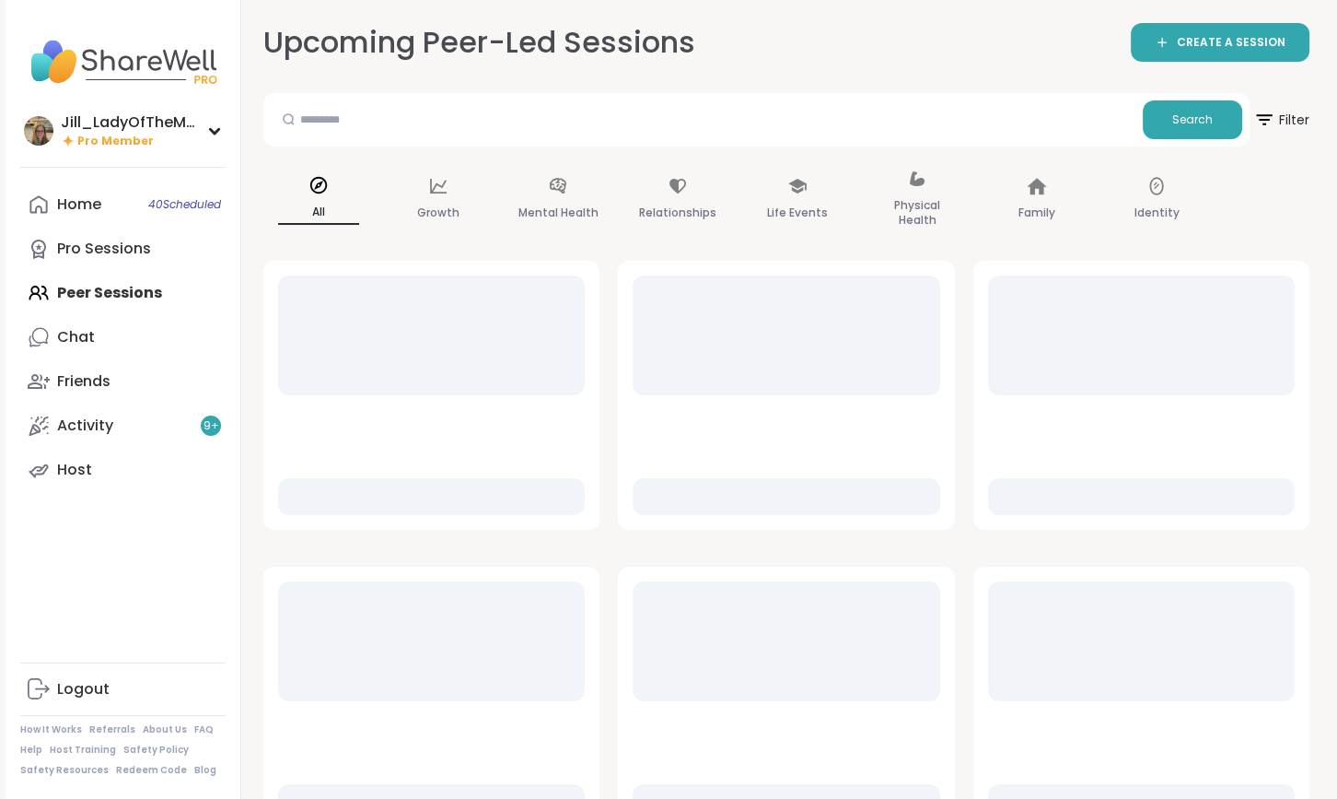
click at [988, 581] on div at bounding box center [988, 581] width 0 height 0
click at [1020, 744] on div at bounding box center [1141, 761] width 307 height 120
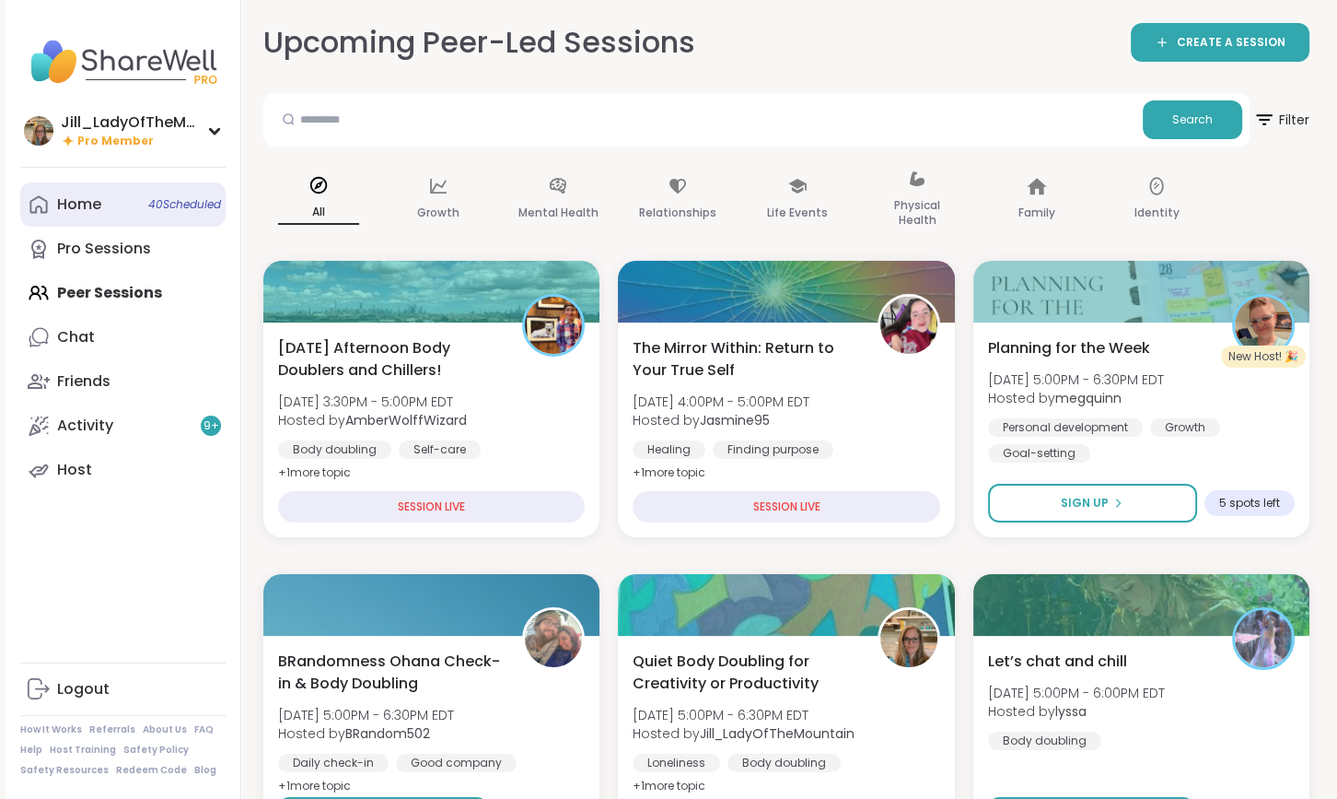
click at [175, 202] on span "40 Scheduled" at bounding box center [184, 204] width 73 height 15
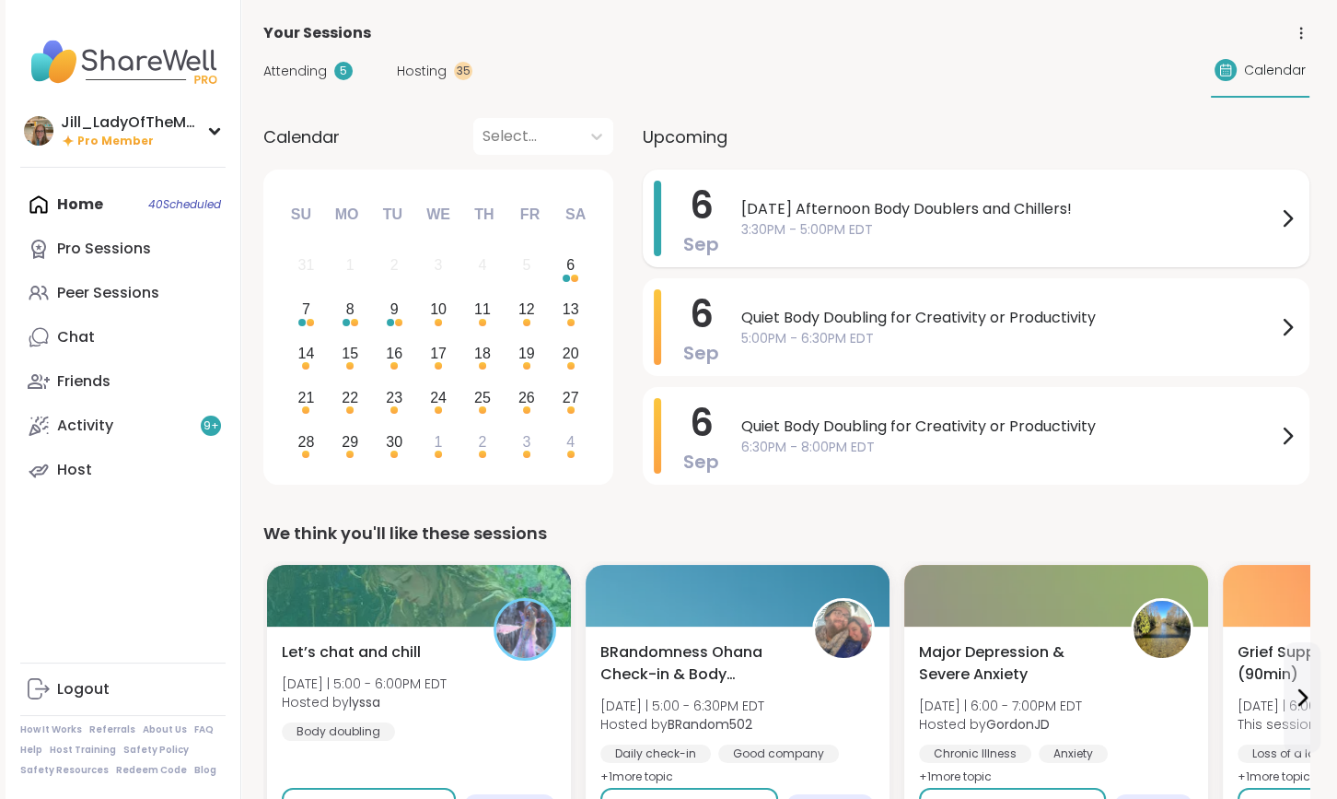
click at [748, 221] on span "3:30PM - 5:00PM EDT" at bounding box center [1008, 229] width 535 height 19
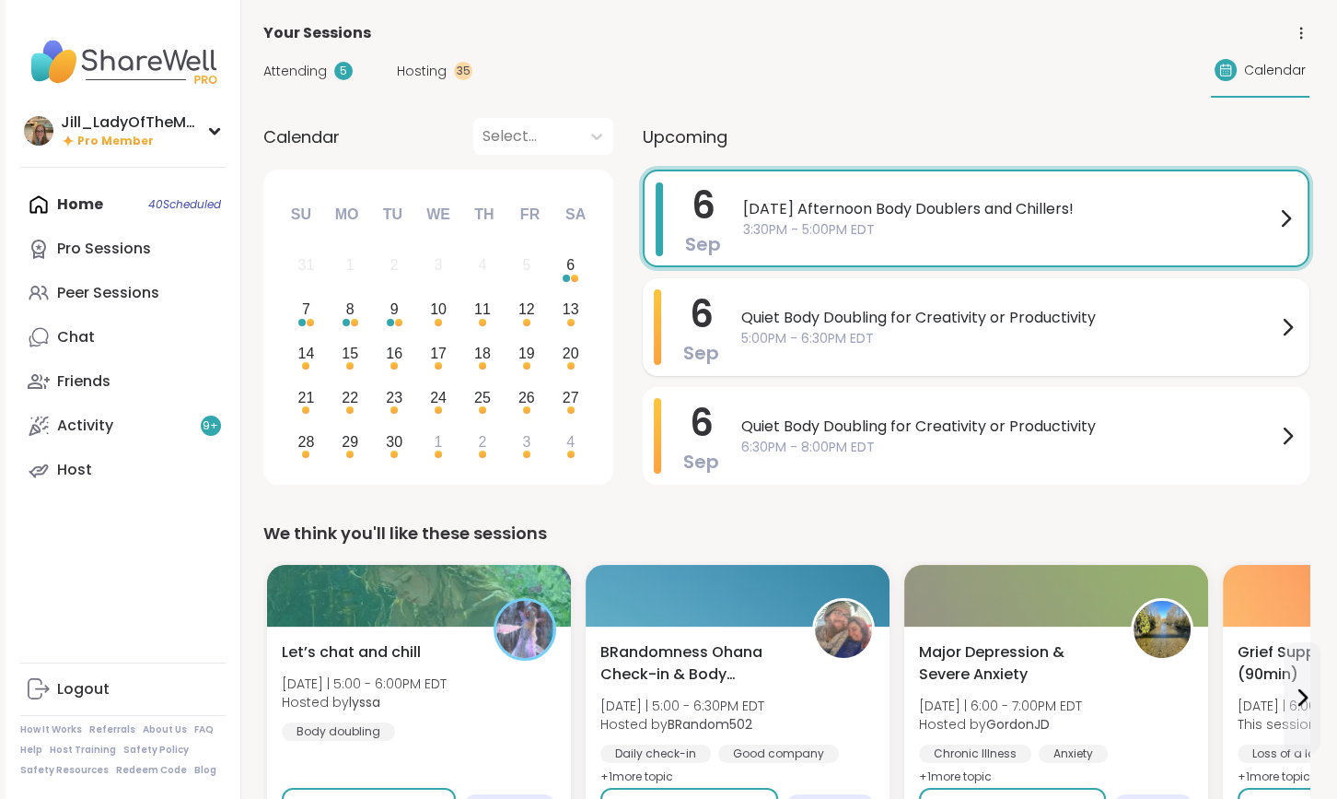
click at [810, 343] on span "5:00PM - 6:30PM EDT" at bounding box center [1008, 338] width 535 height 19
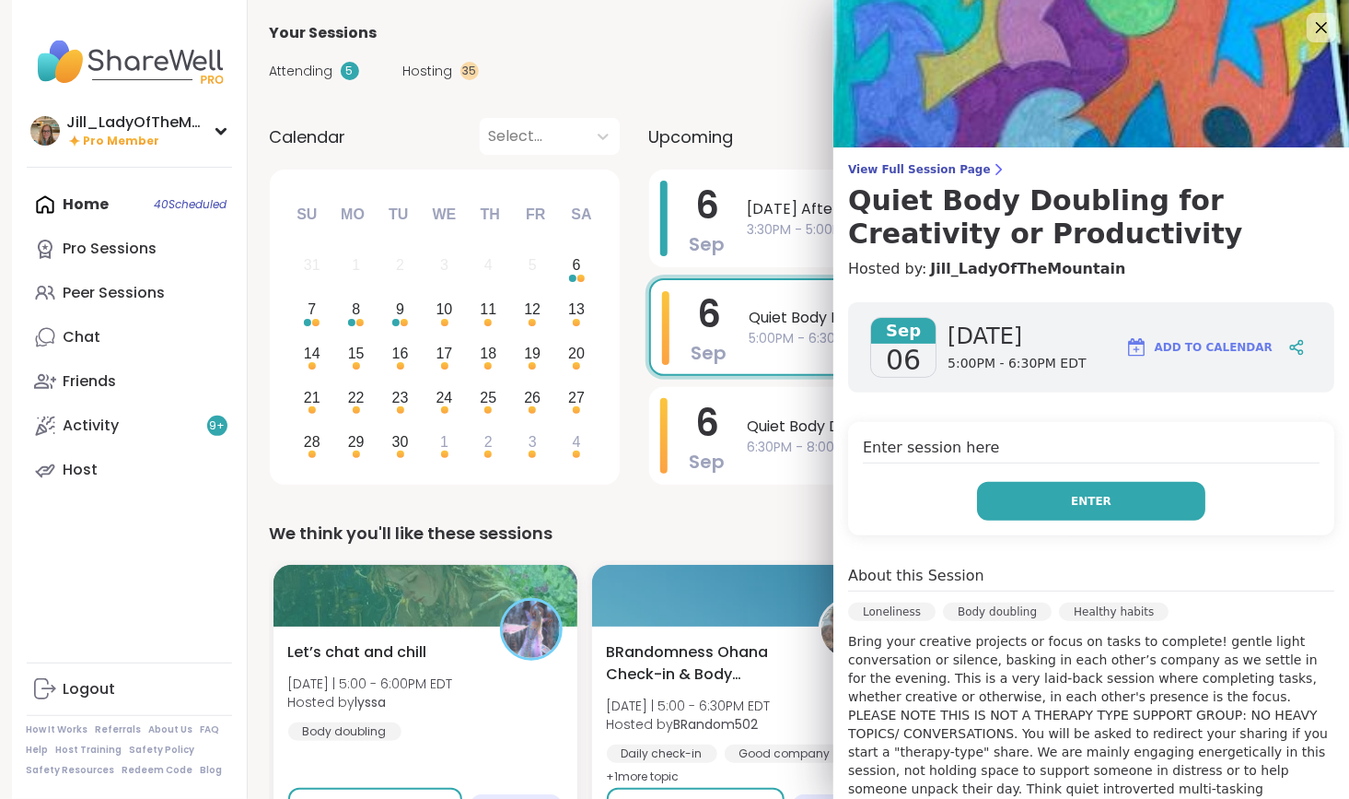
click at [977, 498] on button "Enter" at bounding box center [1091, 501] width 228 height 39
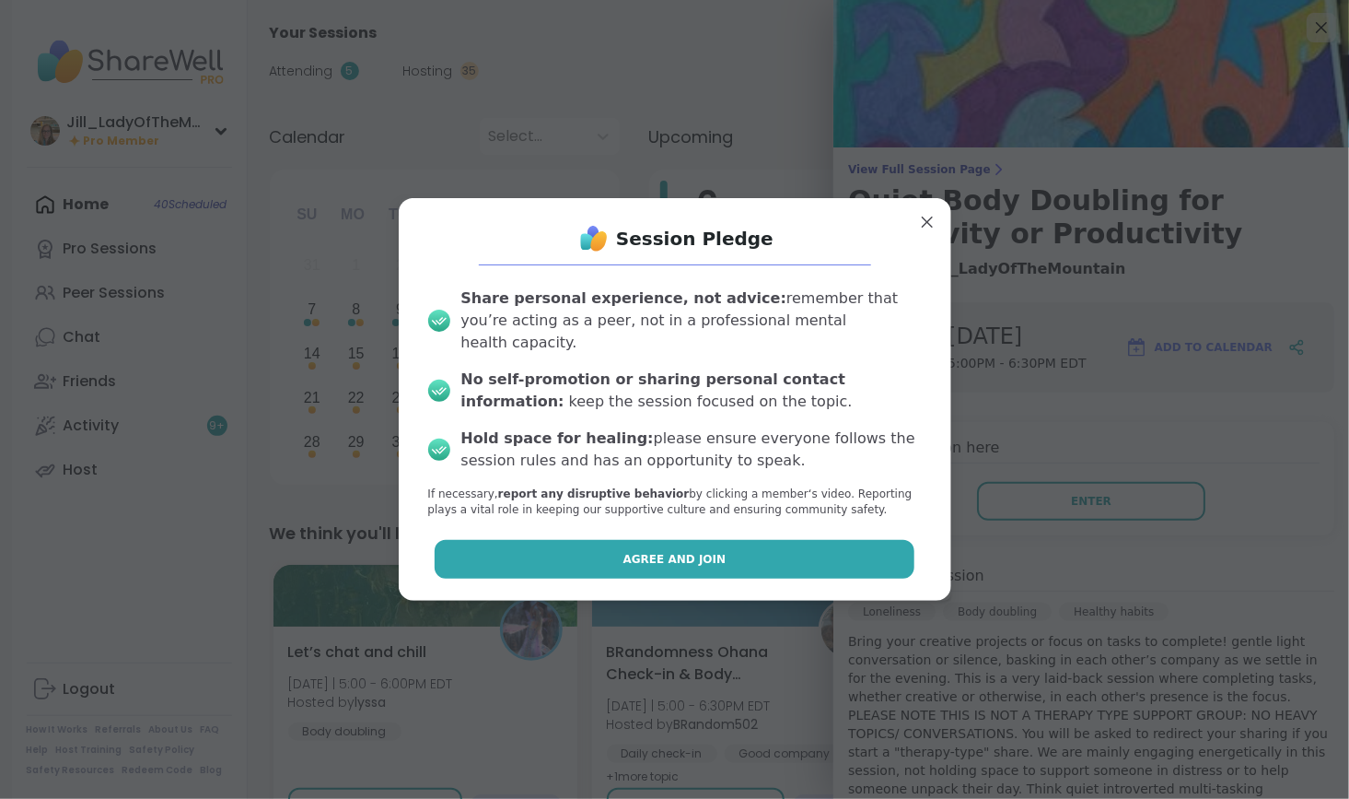
click at [787, 540] on button "Agree and Join" at bounding box center [675, 559] width 480 height 39
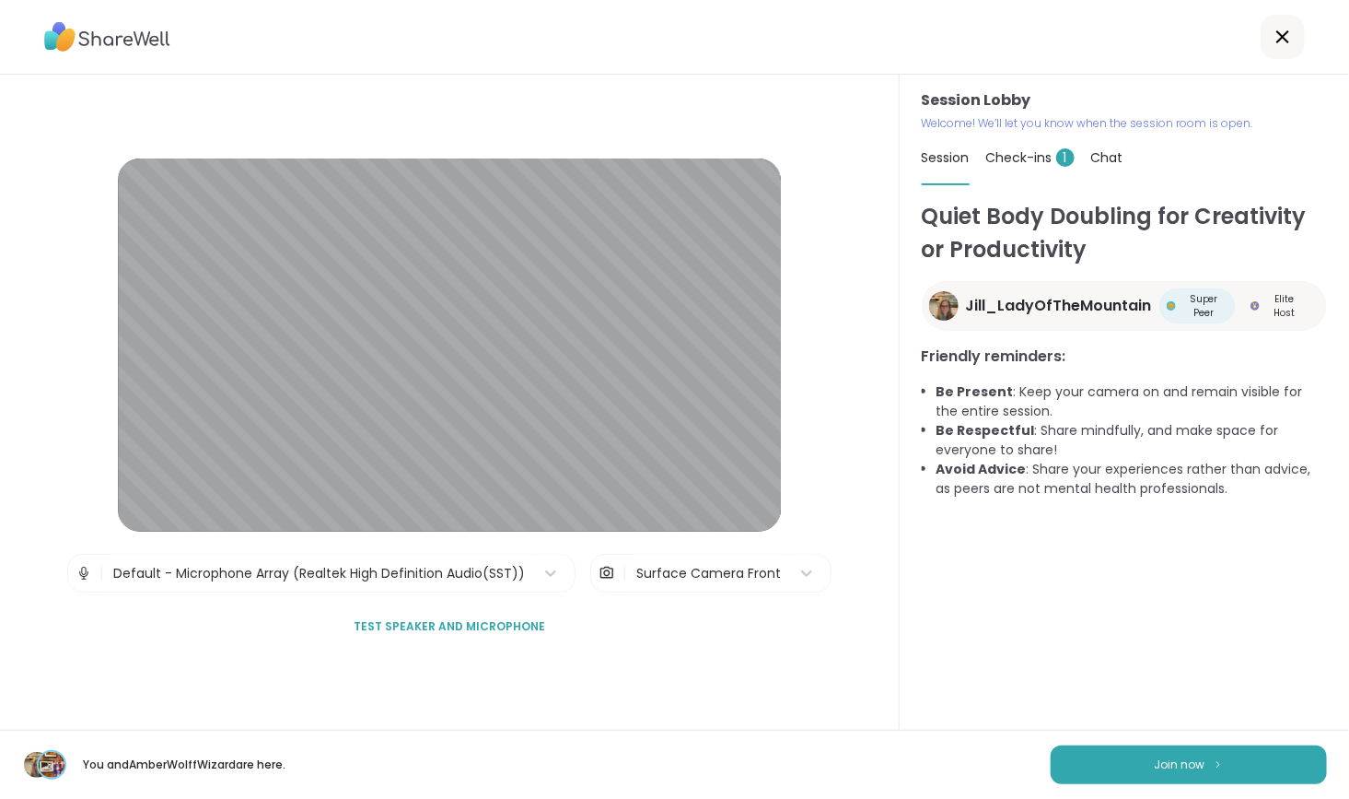
click at [1066, 741] on div "You and AmberWolffWizard are here. Join now" at bounding box center [674, 763] width 1349 height 69
click at [1184, 779] on button "Join now" at bounding box center [1189, 764] width 276 height 39
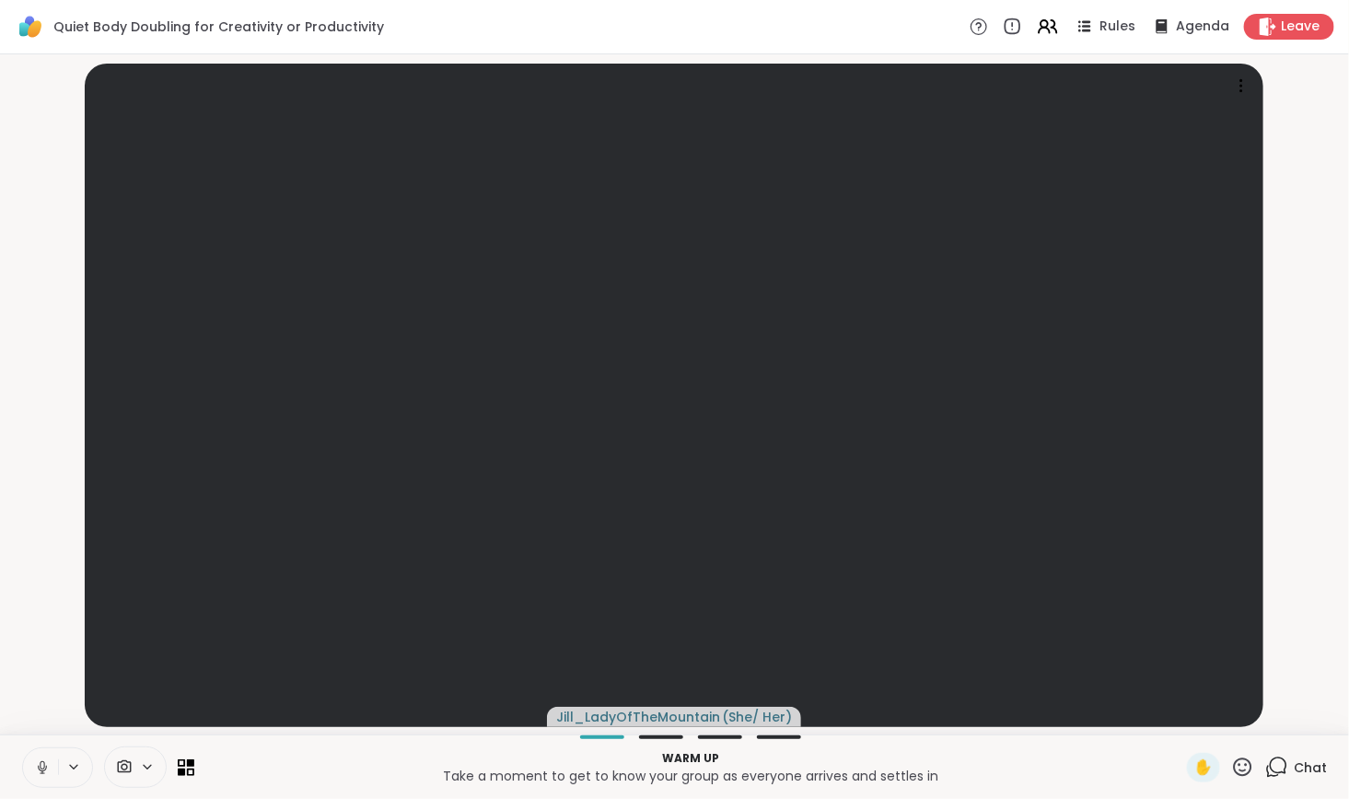
click at [1146, 744] on div "Warm up Take a moment to get to know your group as everyone arrives and settles…" at bounding box center [674, 766] width 1349 height 64
click at [1267, 772] on icon at bounding box center [1273, 771] width 12 height 12
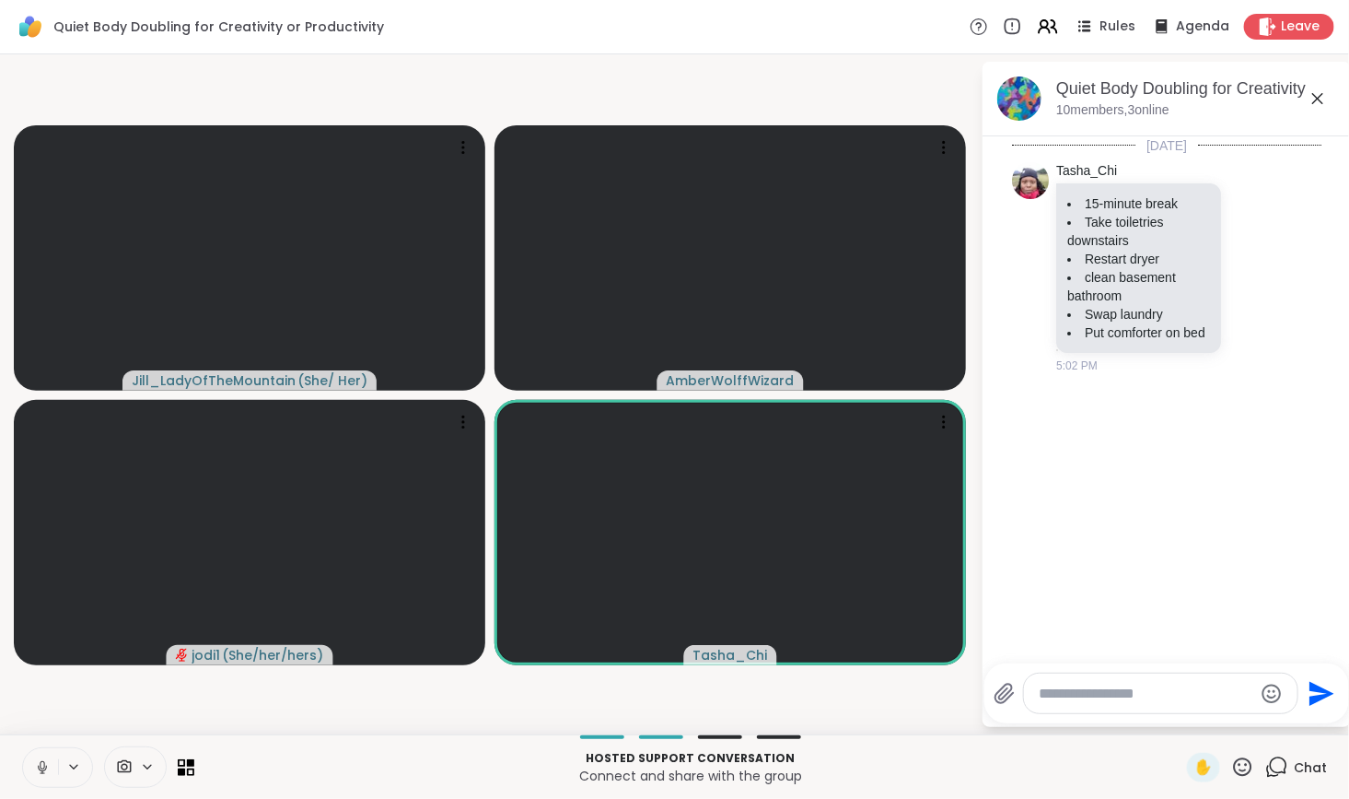
click at [1080, 701] on textarea "Type your message" at bounding box center [1146, 693] width 215 height 18
paste textarea "**********"
type textarea "**********"
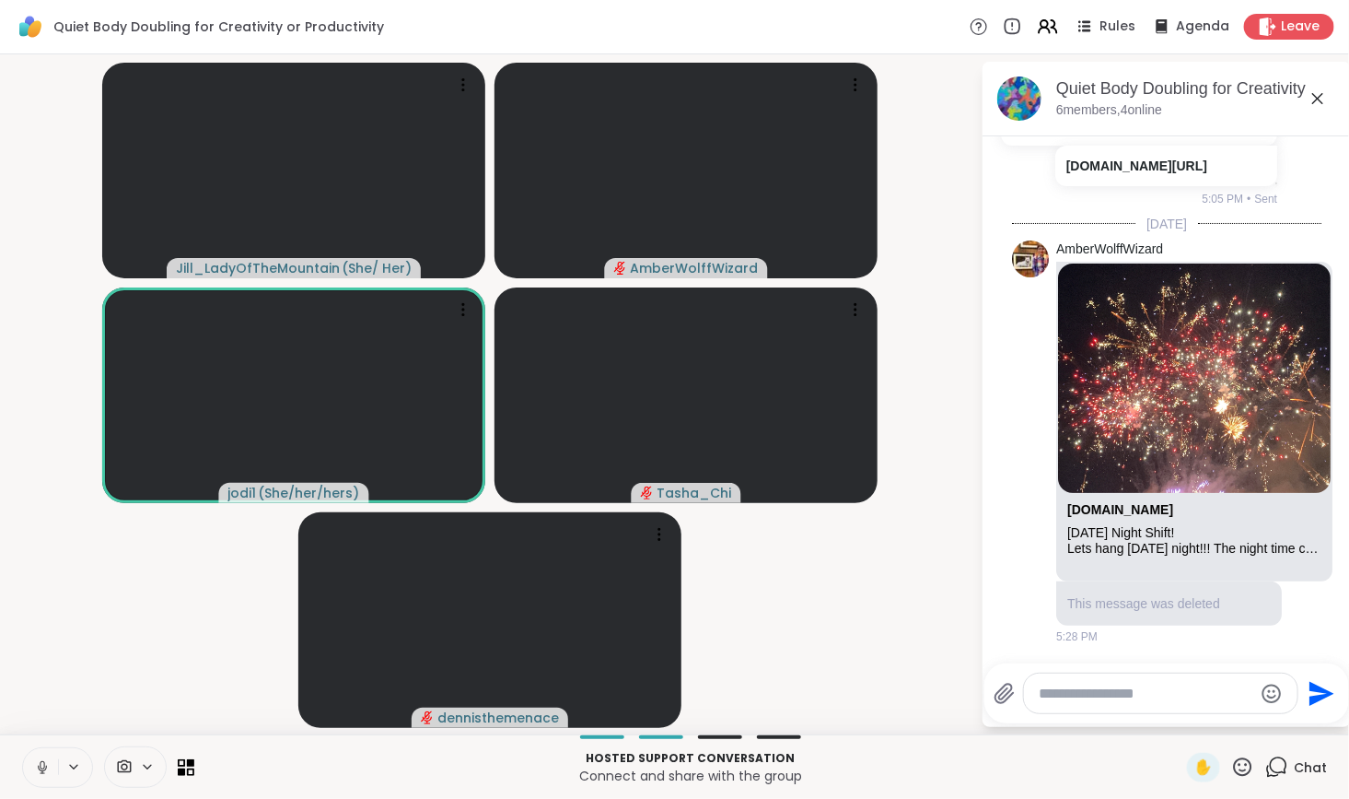
scroll to position [638, 0]
click at [1195, 566] on div "sharewellnow.com Saturday Night Shift! Lets hang on Saturday night!!! The night…" at bounding box center [1194, 422] width 276 height 320
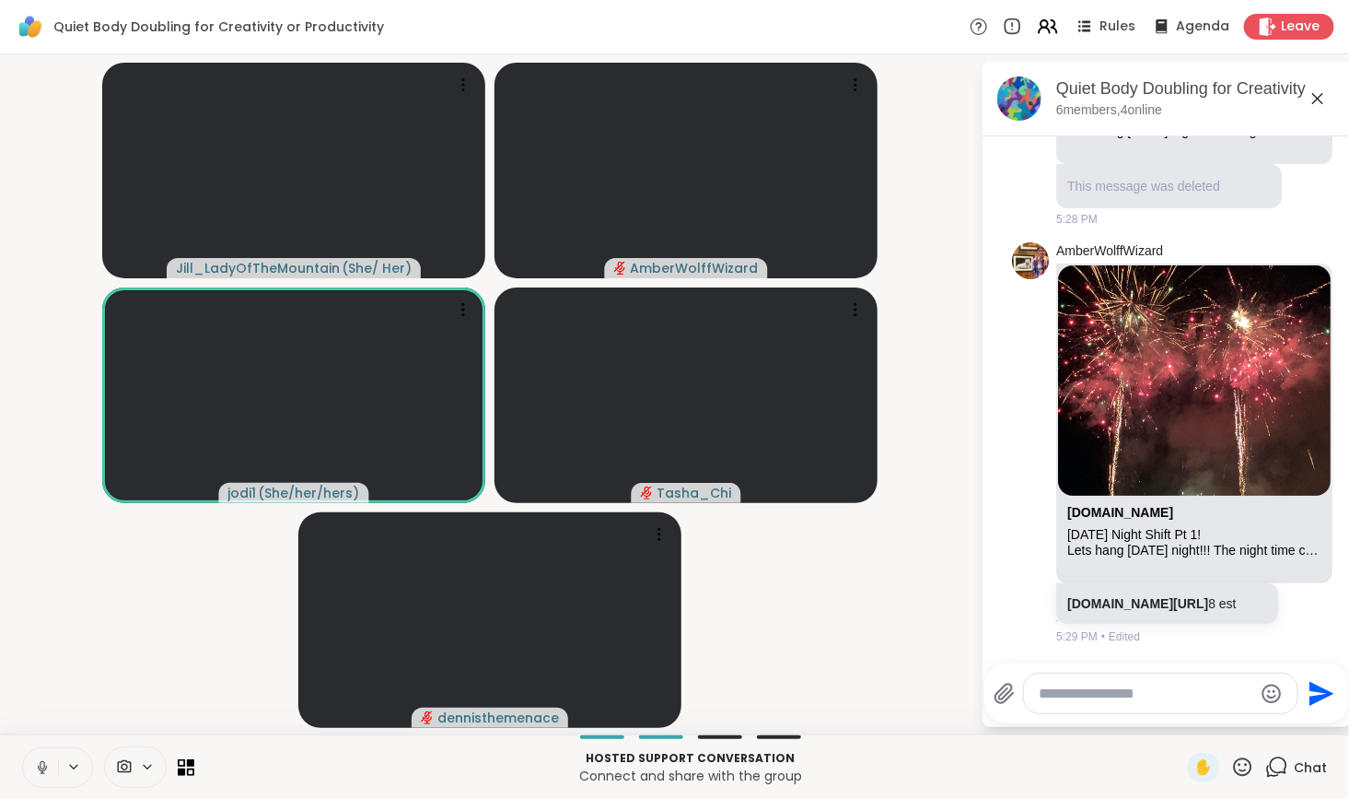
scroll to position [1083, 0]
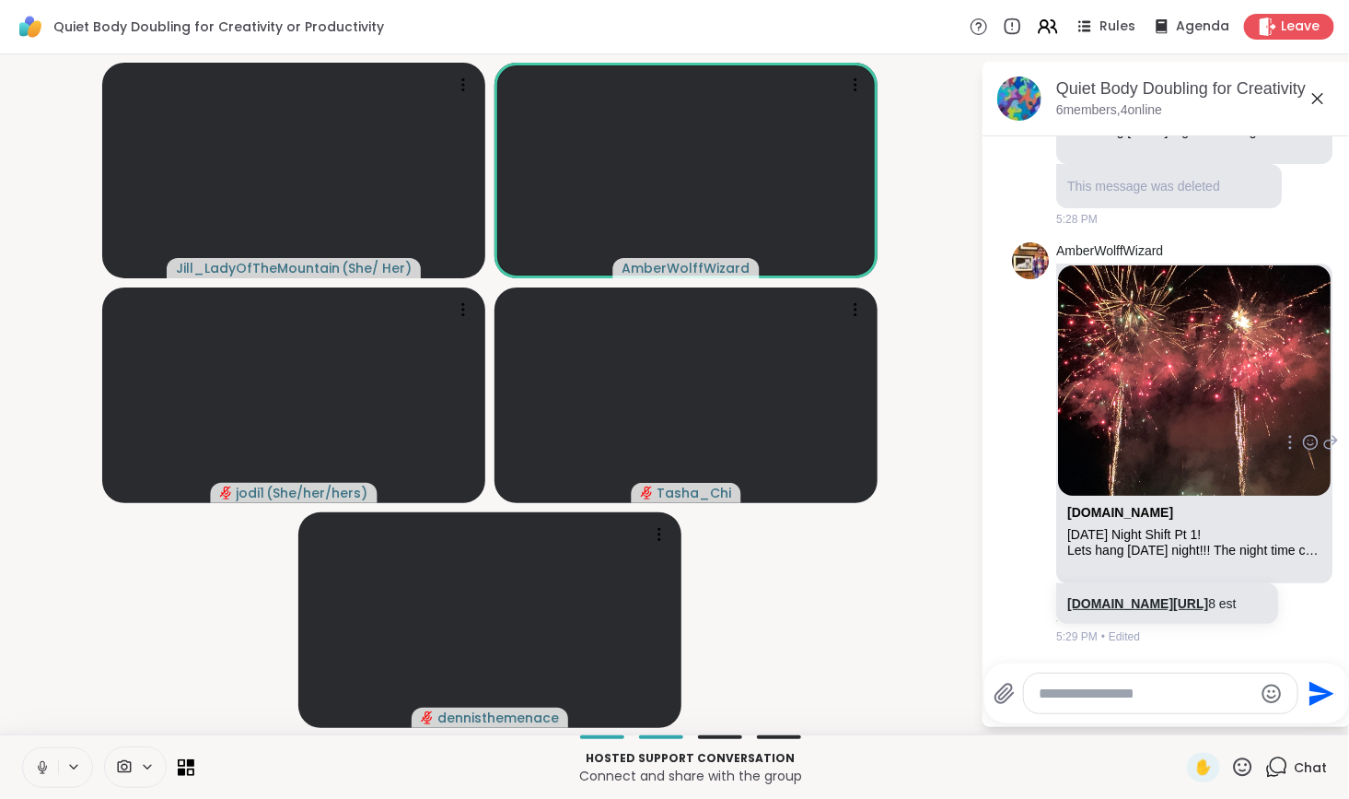
click at [1127, 596] on link "[DOMAIN_NAME][URL]" at bounding box center [1137, 603] width 141 height 15
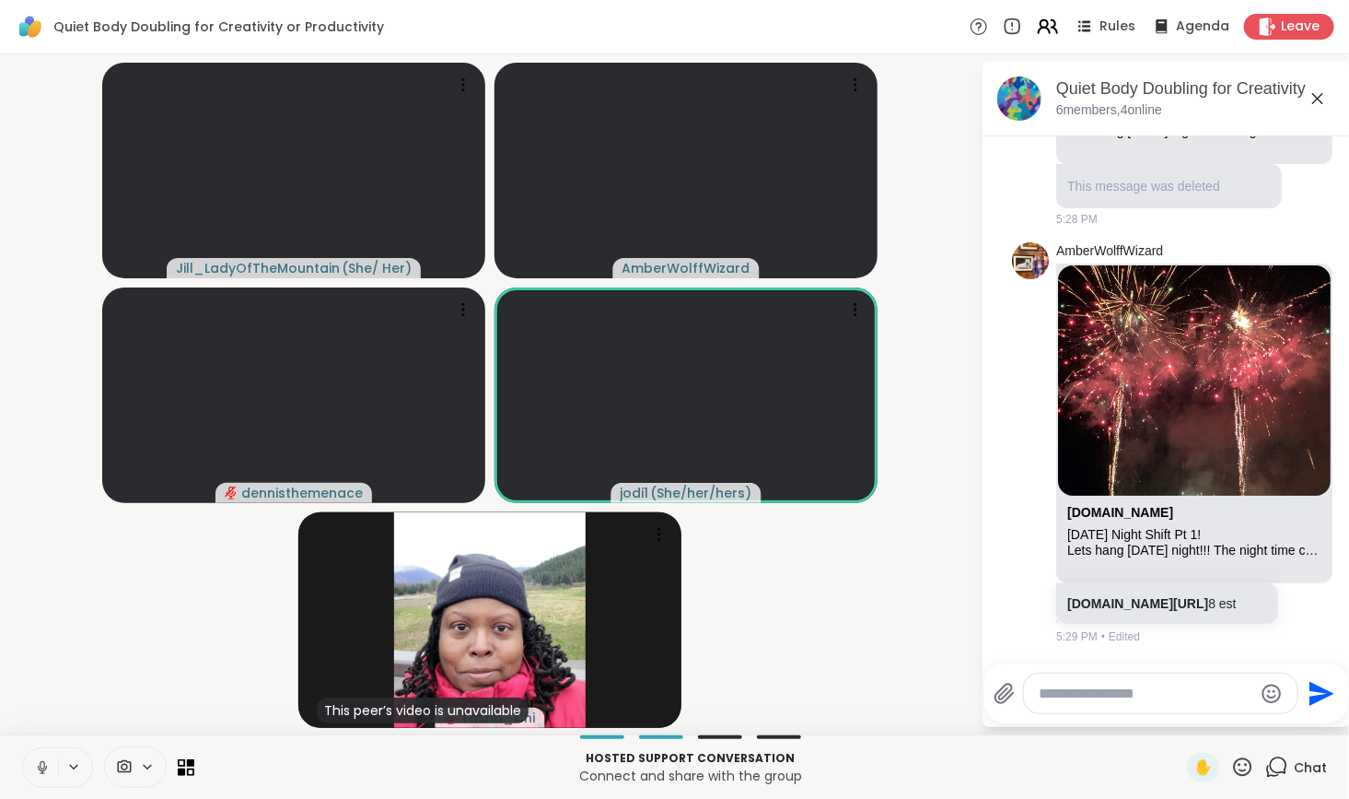
click at [1041, 20] on icon at bounding box center [1044, 23] width 7 height 7
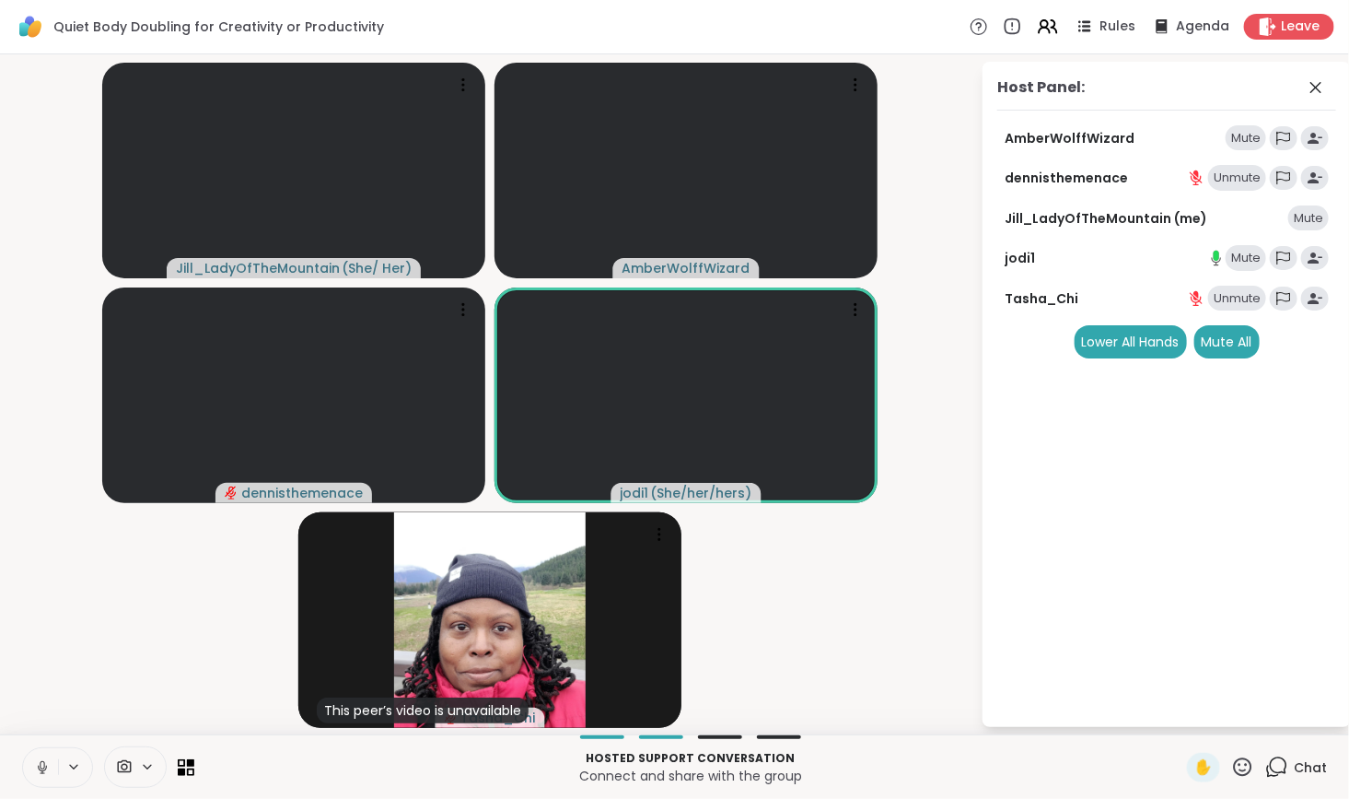
click at [1251, 256] on div "Mute" at bounding box center [1246, 258] width 41 height 26
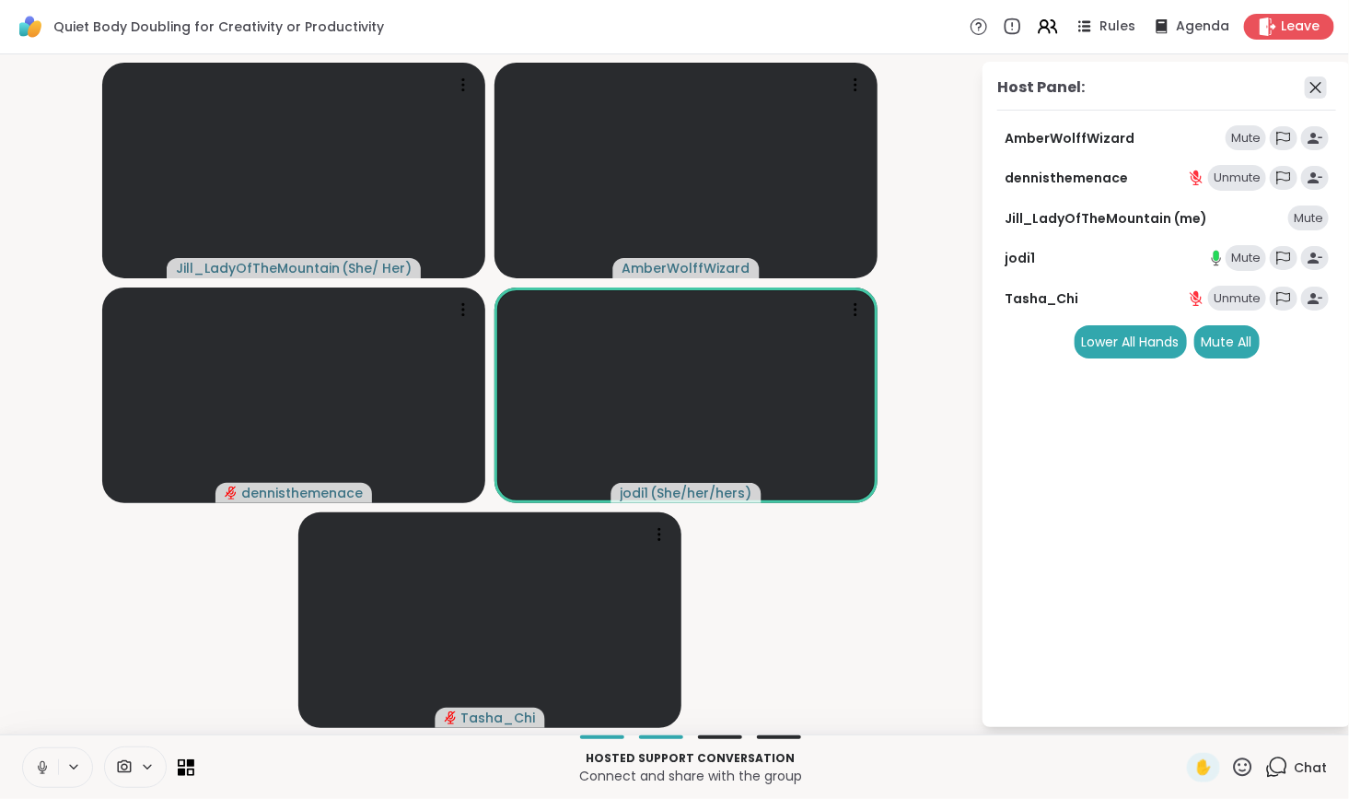
click at [1313, 89] on icon at bounding box center [1316, 87] width 11 height 11
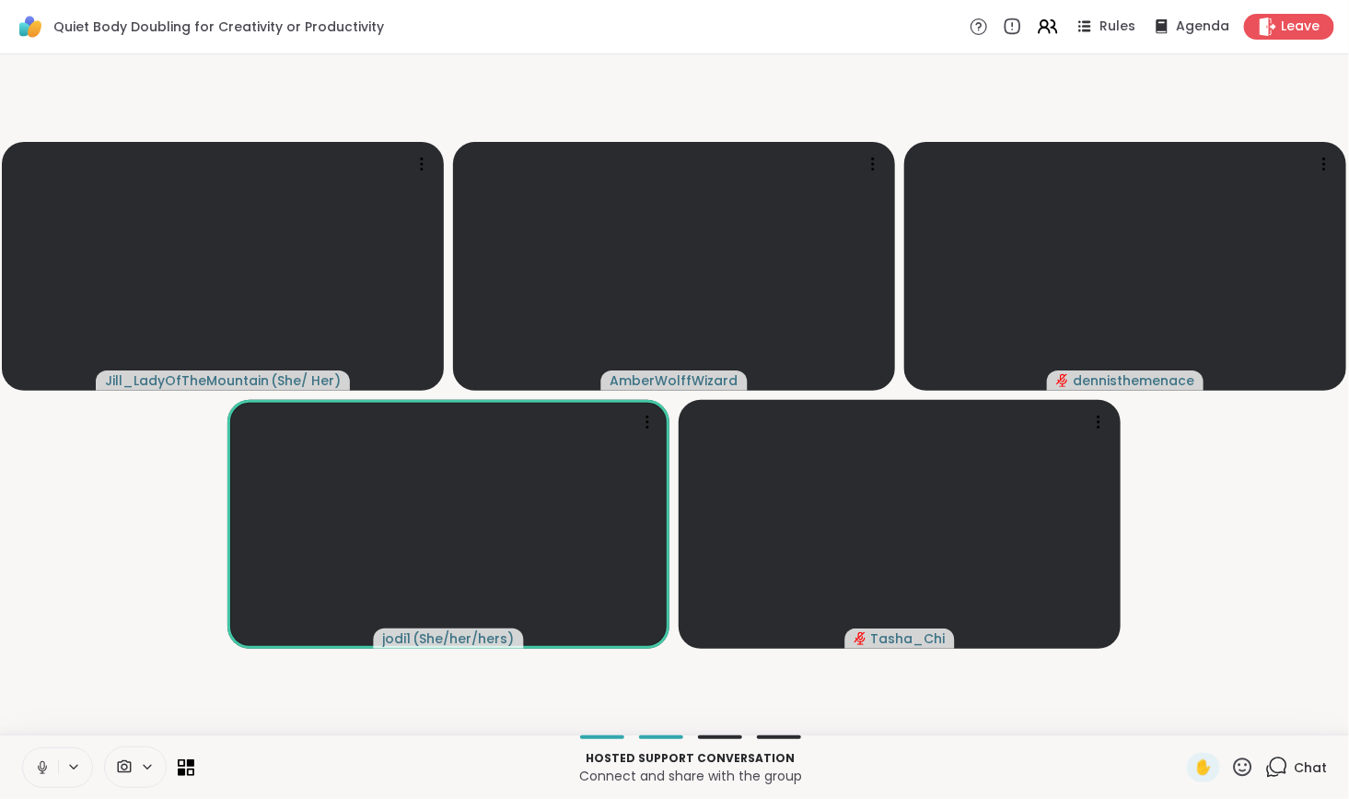
click at [1265, 765] on icon at bounding box center [1276, 766] width 23 height 23
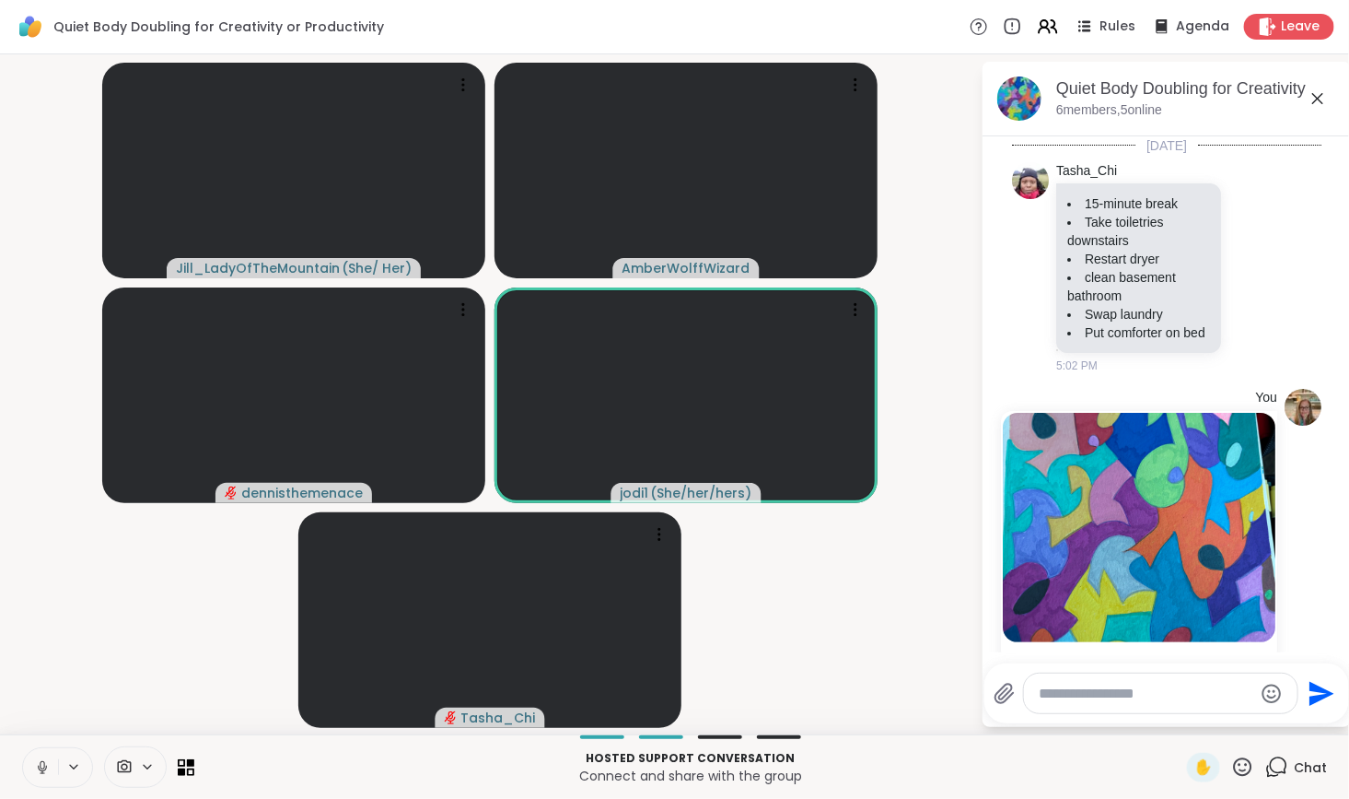
scroll to position [755, 0]
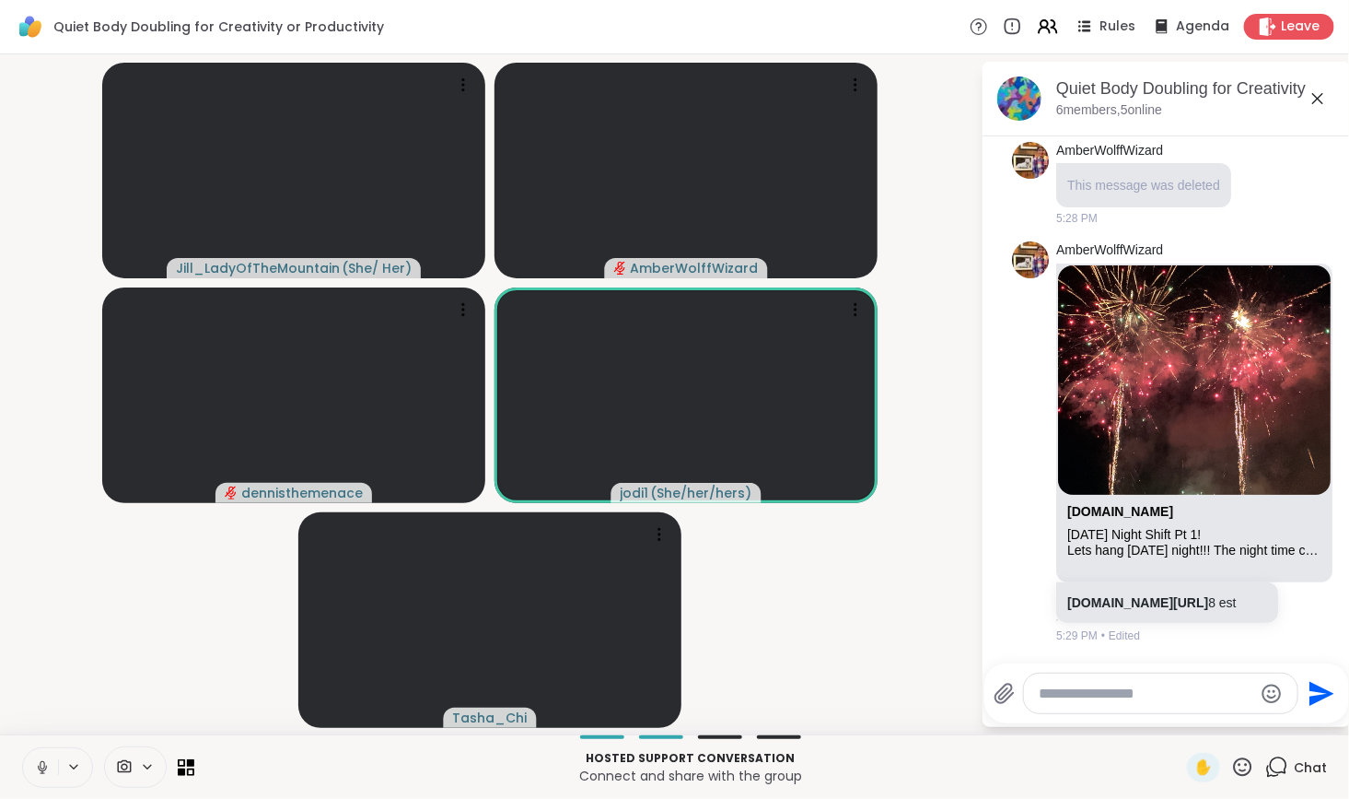
click at [1130, 694] on textarea "Type your message" at bounding box center [1146, 693] width 215 height 18
type textarea "**********"
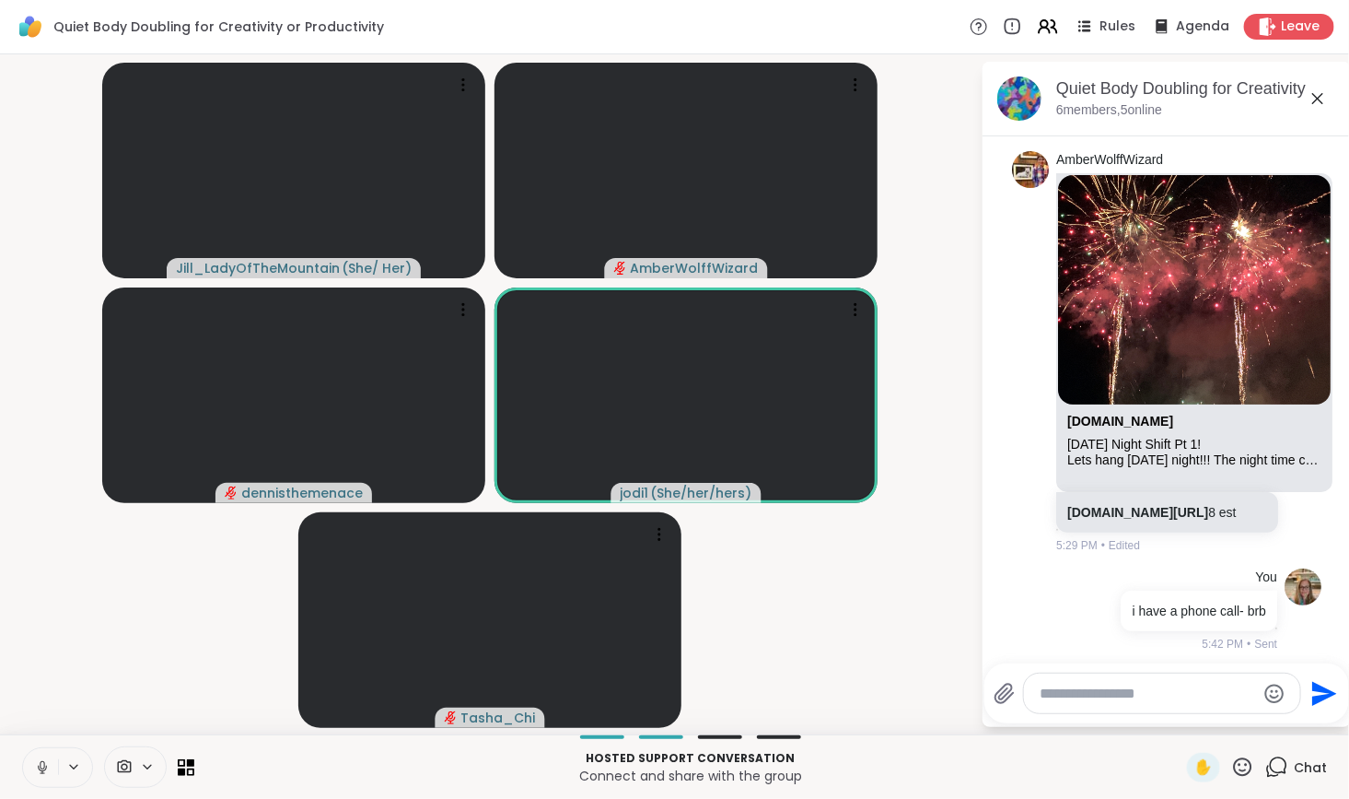
scroll to position [871, 0]
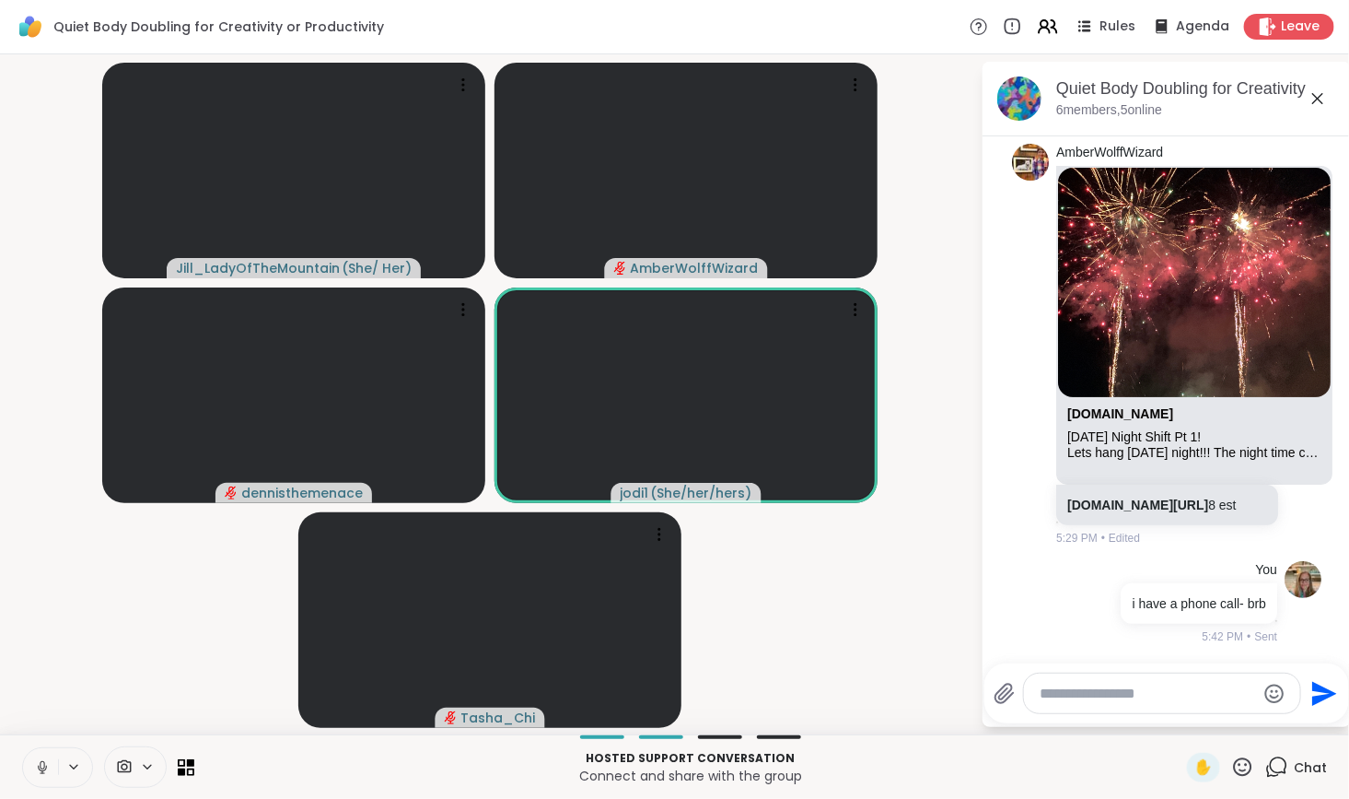
click at [42, 764] on icon at bounding box center [42, 767] width 17 height 17
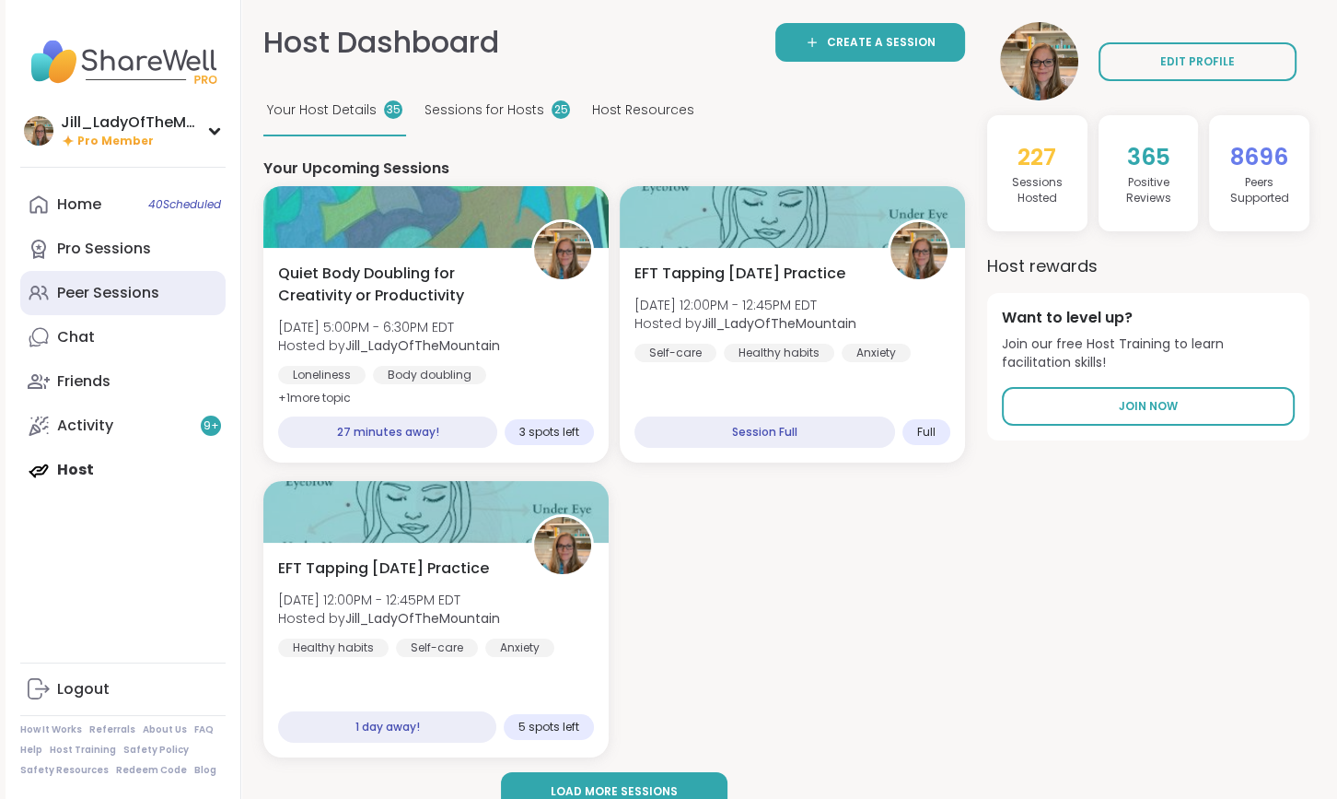
click at [179, 295] on link "Peer Sessions" at bounding box center [122, 293] width 205 height 44
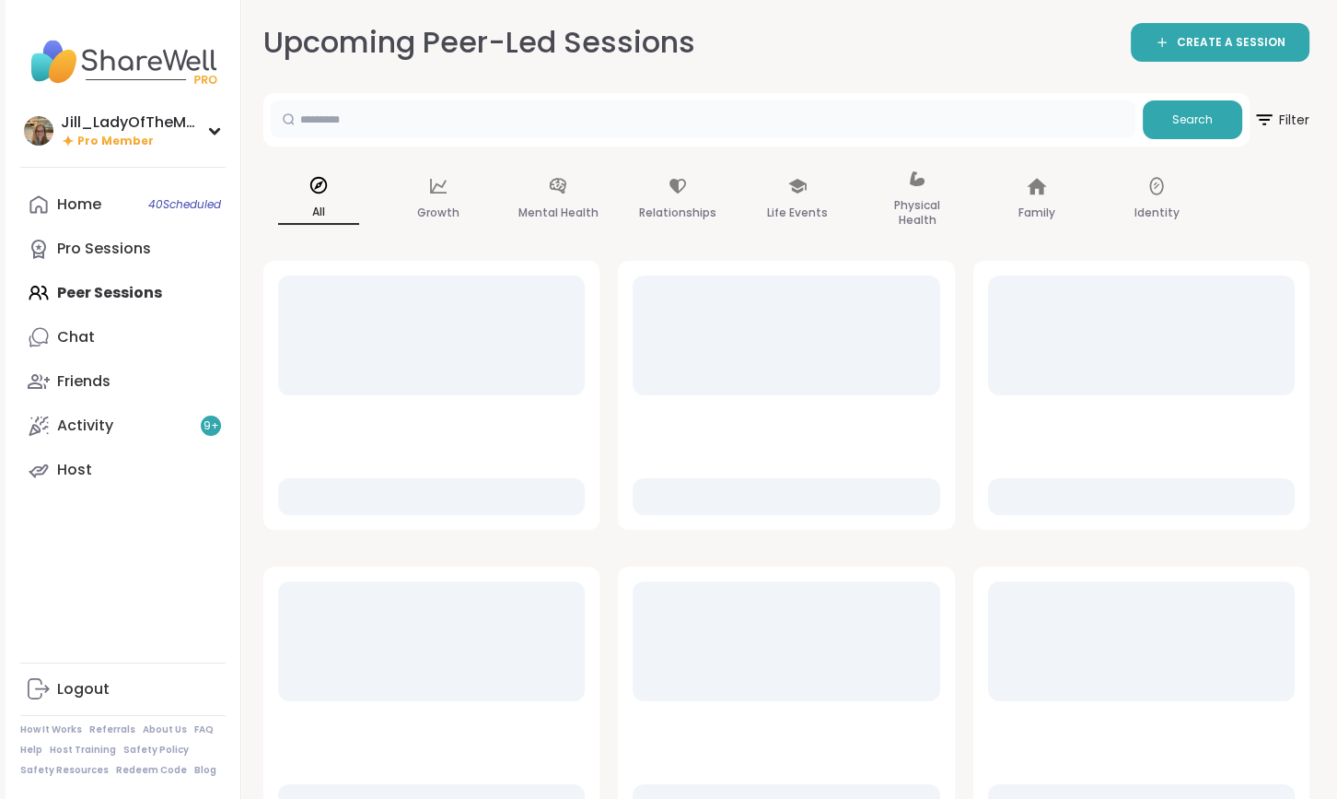
click at [475, 126] on input "text" at bounding box center [703, 118] width 865 height 37
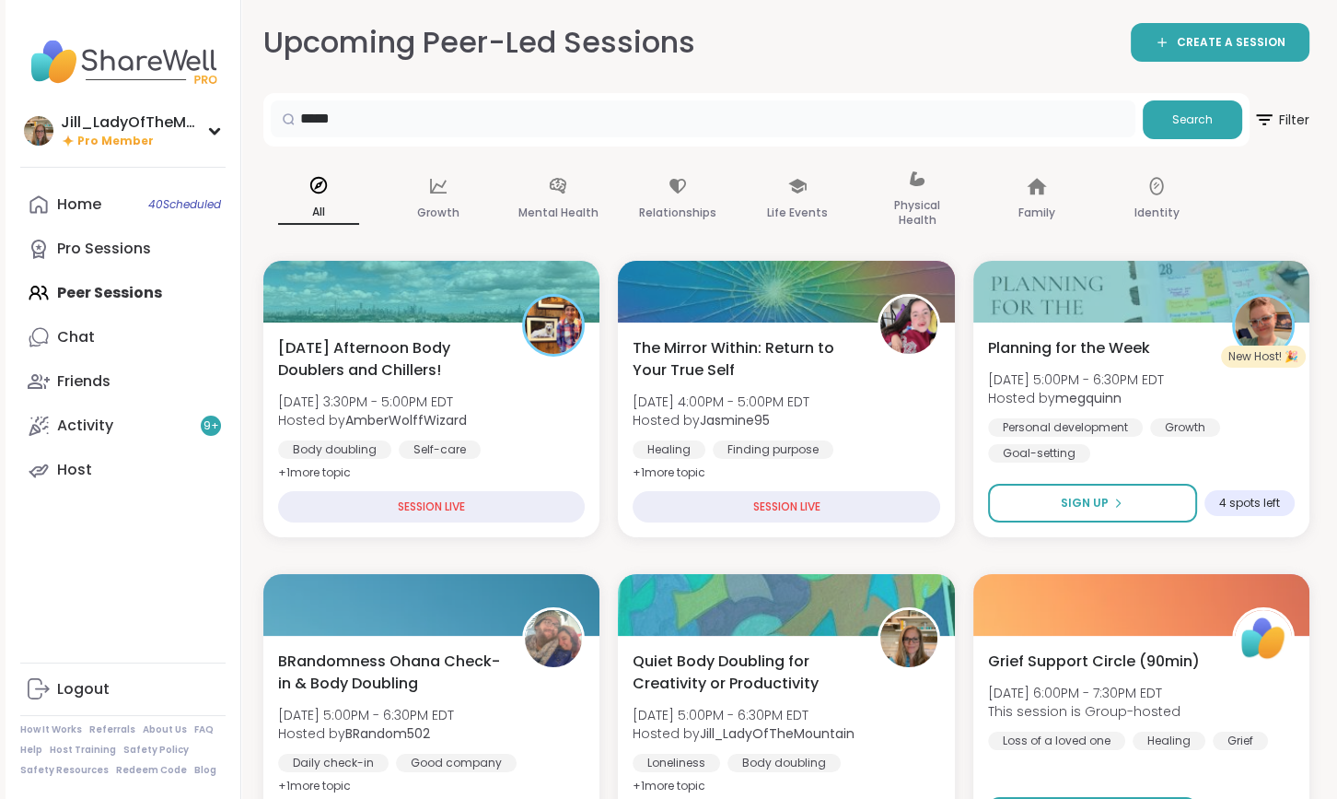
type input "*****"
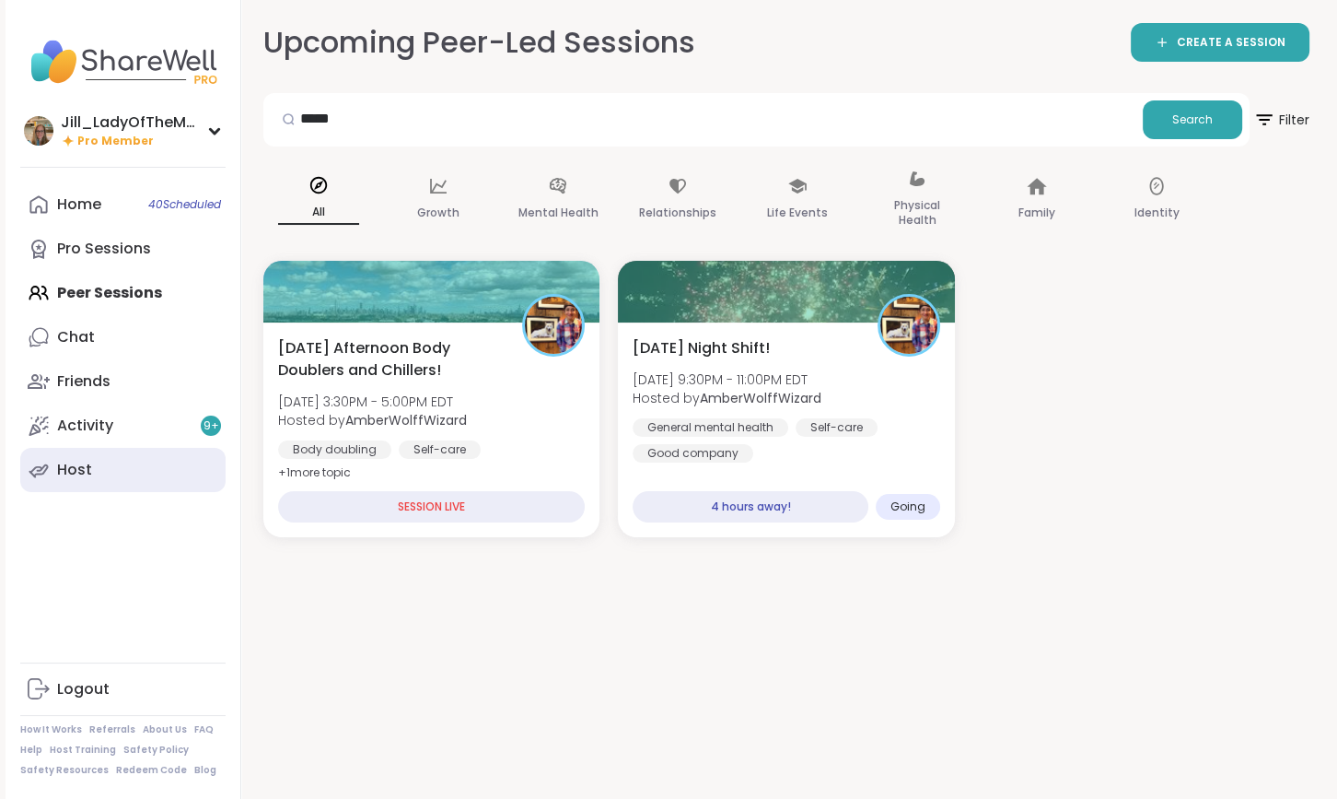
click at [179, 458] on link "Host" at bounding box center [122, 470] width 205 height 44
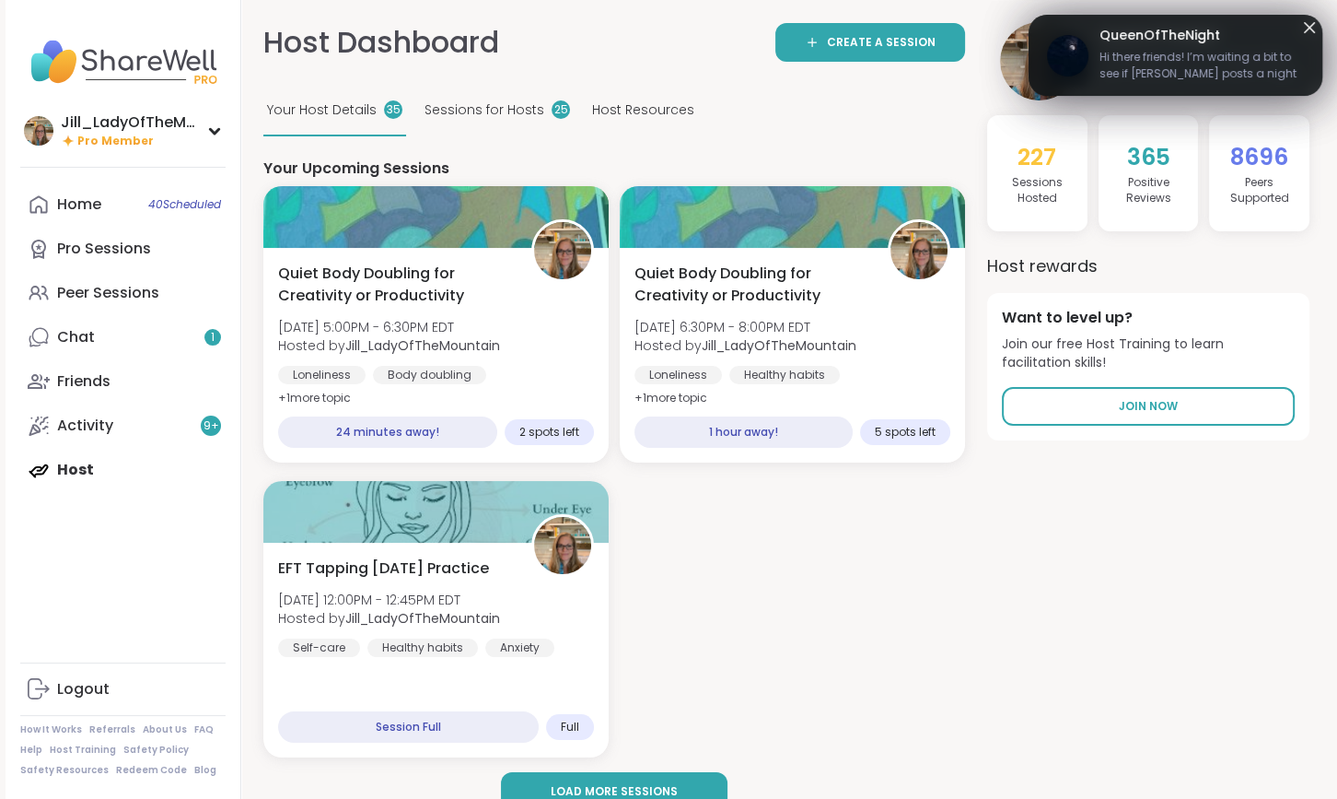
click at [1139, 61] on span "Hi there friends! I’m waiting a bit to see if Erica posts a night cap. If she d…" at bounding box center [1202, 67] width 204 height 37
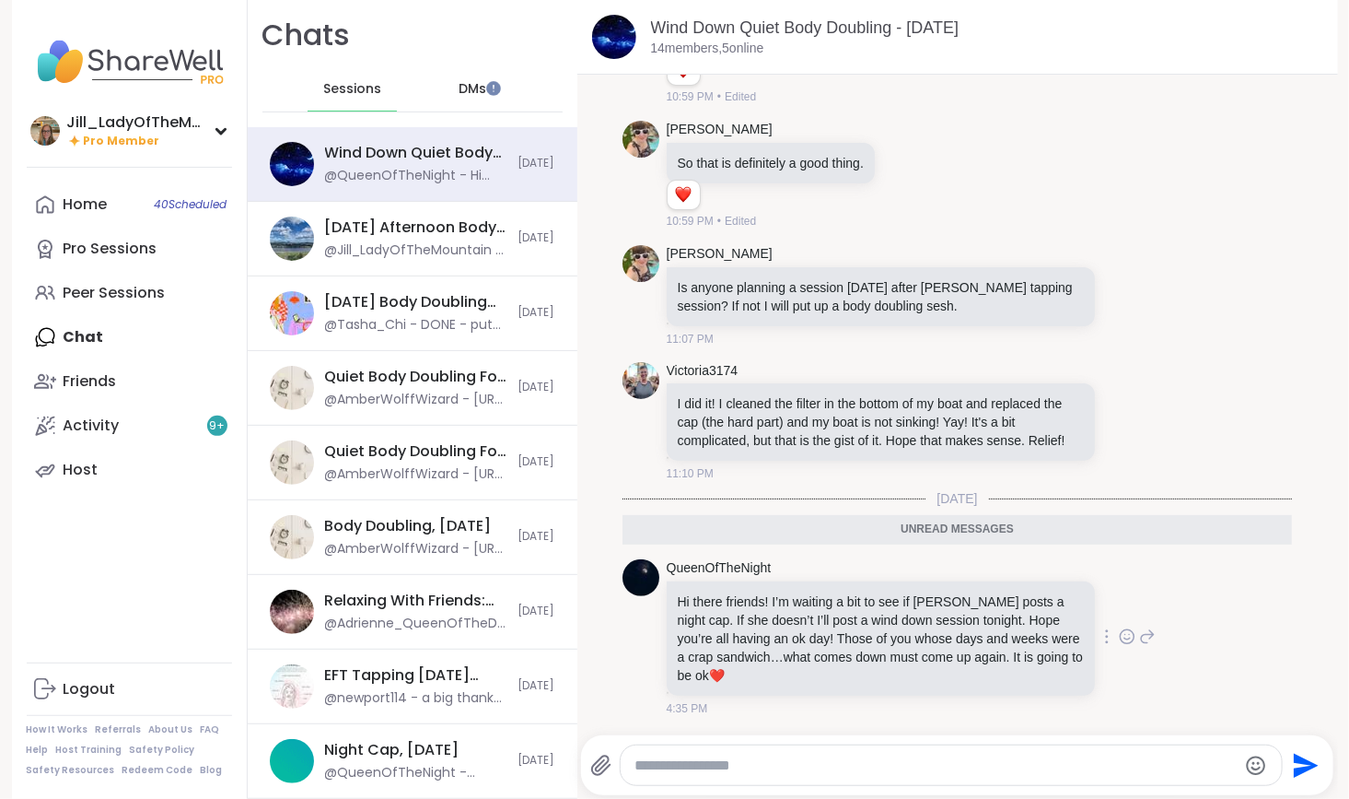
click at [1119, 641] on icon at bounding box center [1127, 636] width 17 height 18
click at [973, 605] on div "Select Reaction: Heart" at bounding box center [981, 607] width 17 height 17
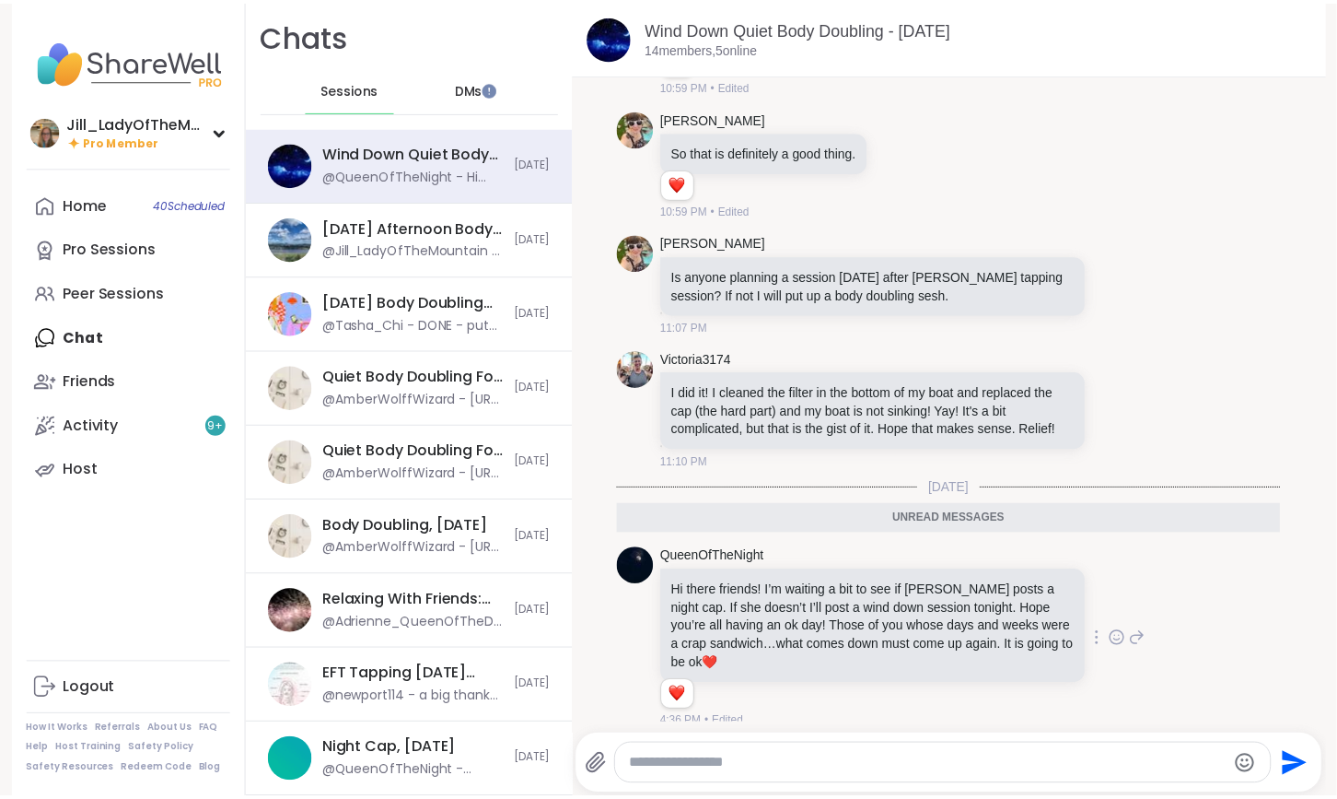
scroll to position [4514, 0]
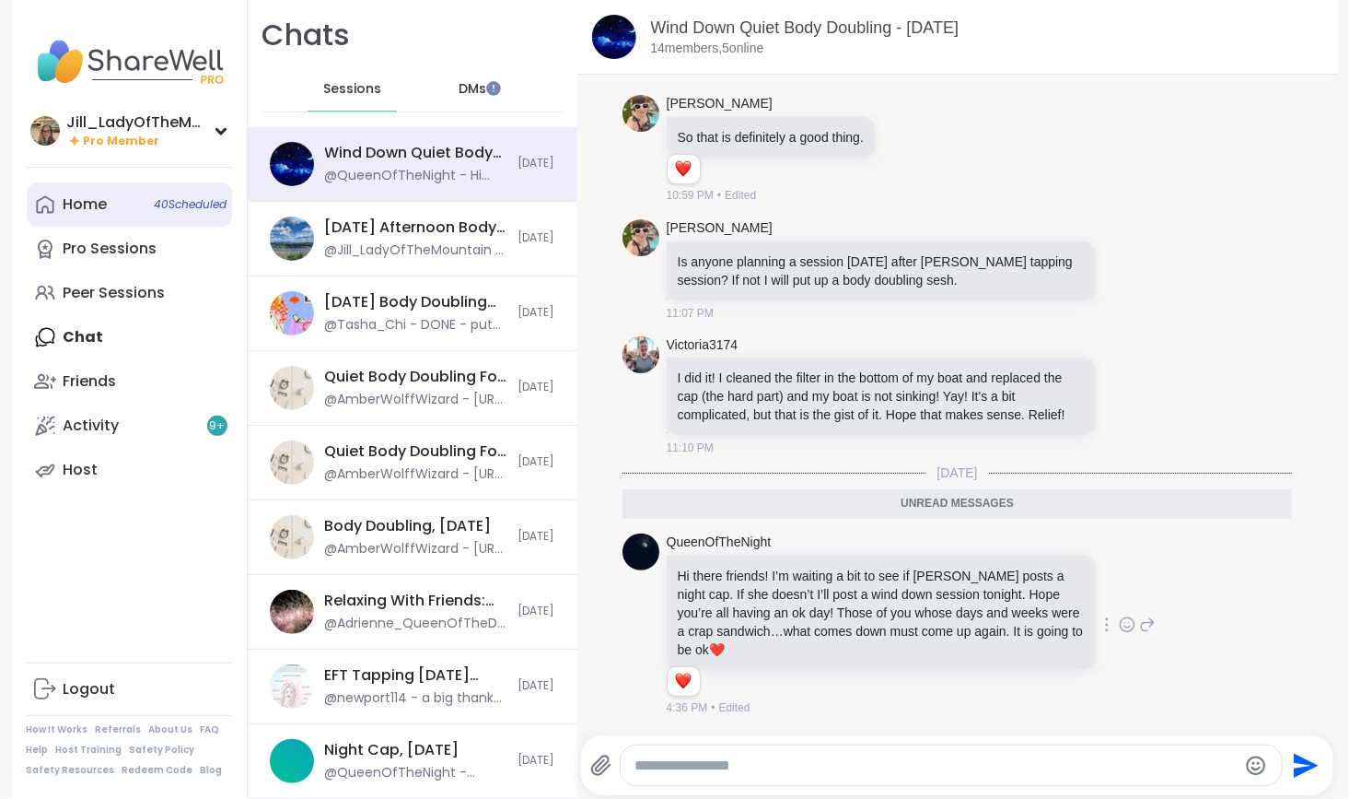
click at [182, 196] on link "Home 40 Scheduled" at bounding box center [129, 204] width 205 height 44
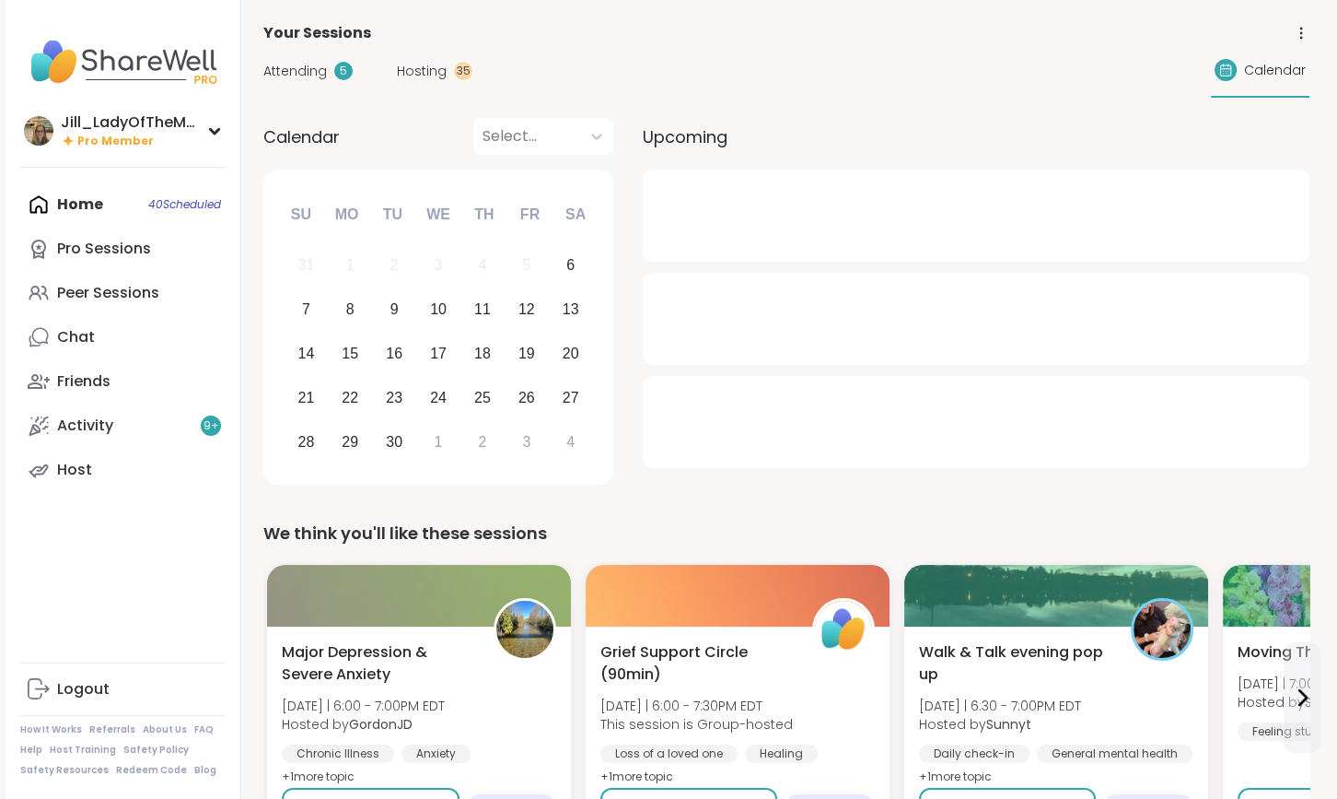
click at [319, 71] on span "Attending" at bounding box center [295, 71] width 64 height 19
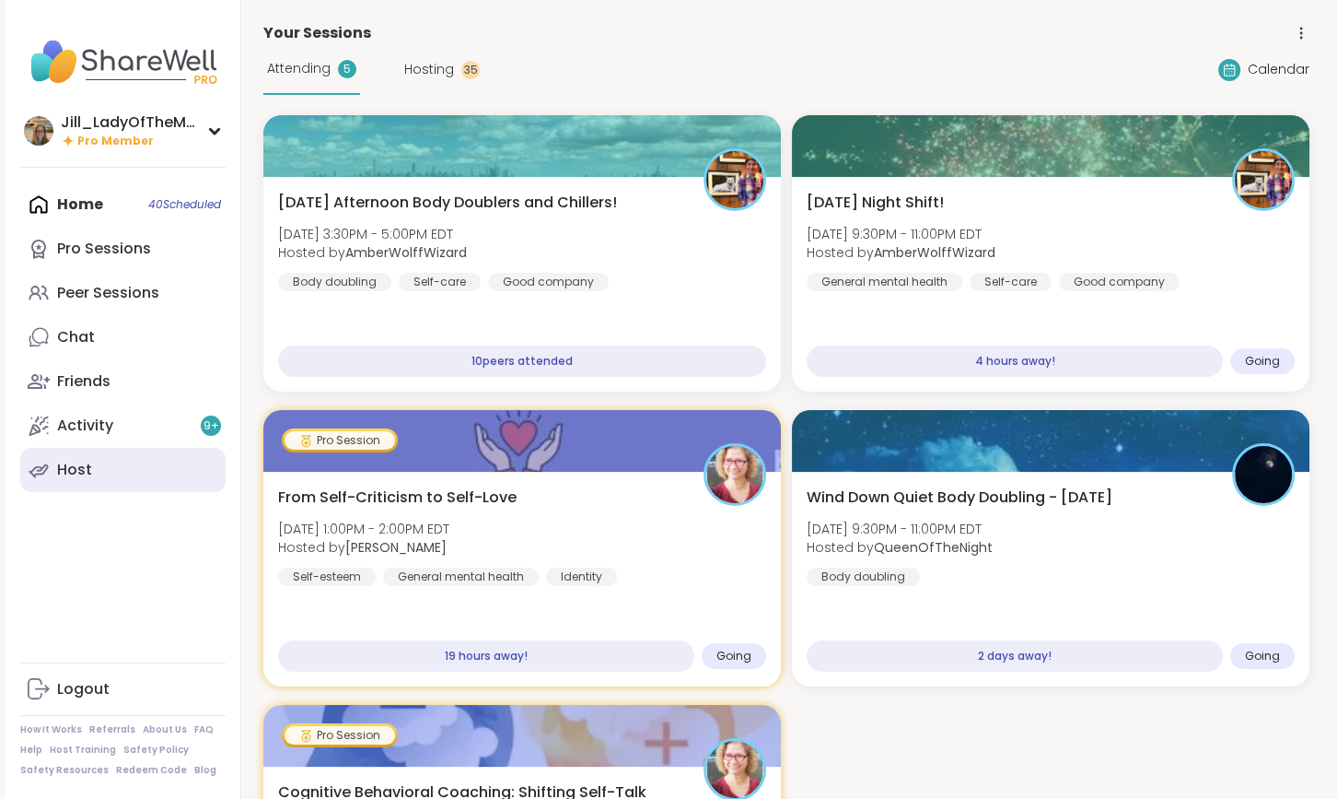
click at [206, 457] on link "Host" at bounding box center [122, 470] width 205 height 44
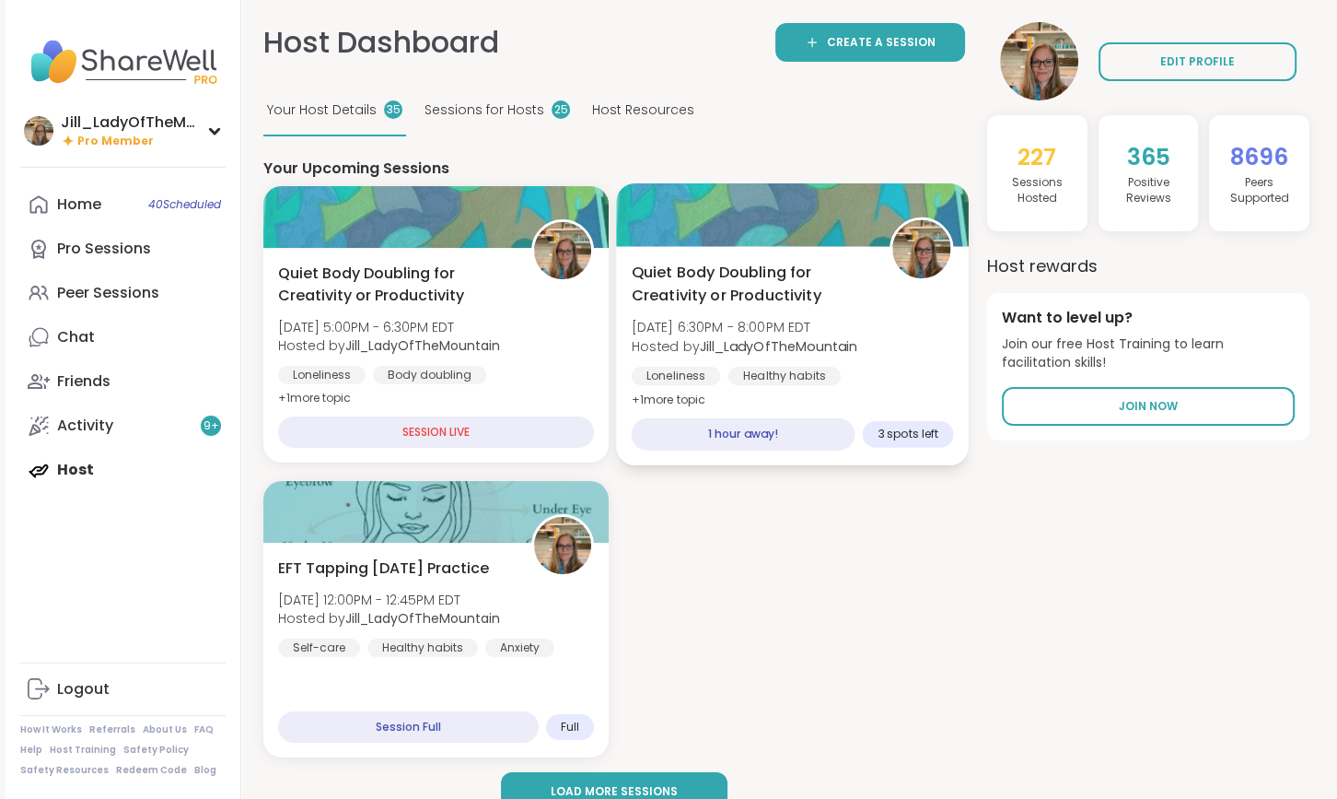
click at [786, 335] on span "[DATE] 6:30PM - 8:00PM EDT" at bounding box center [745, 327] width 227 height 18
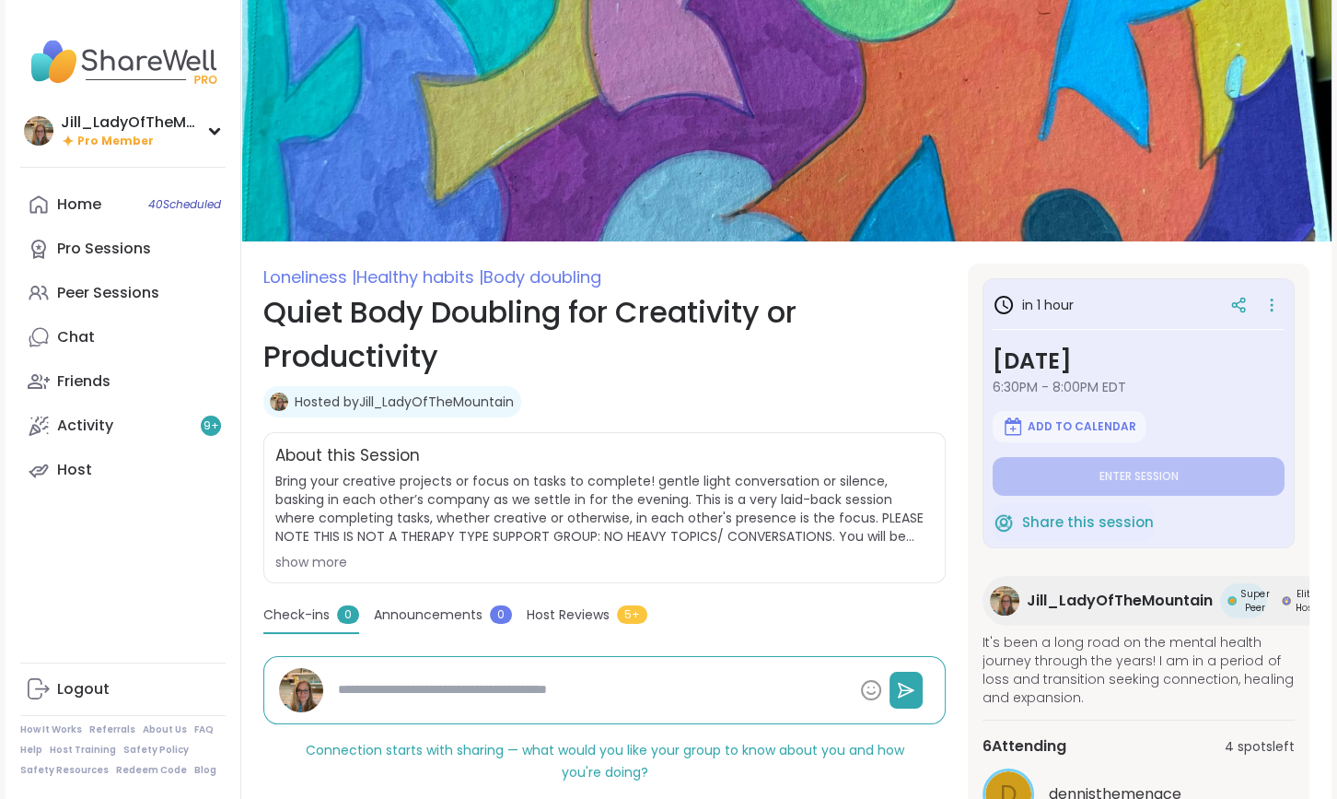
type textarea "*"
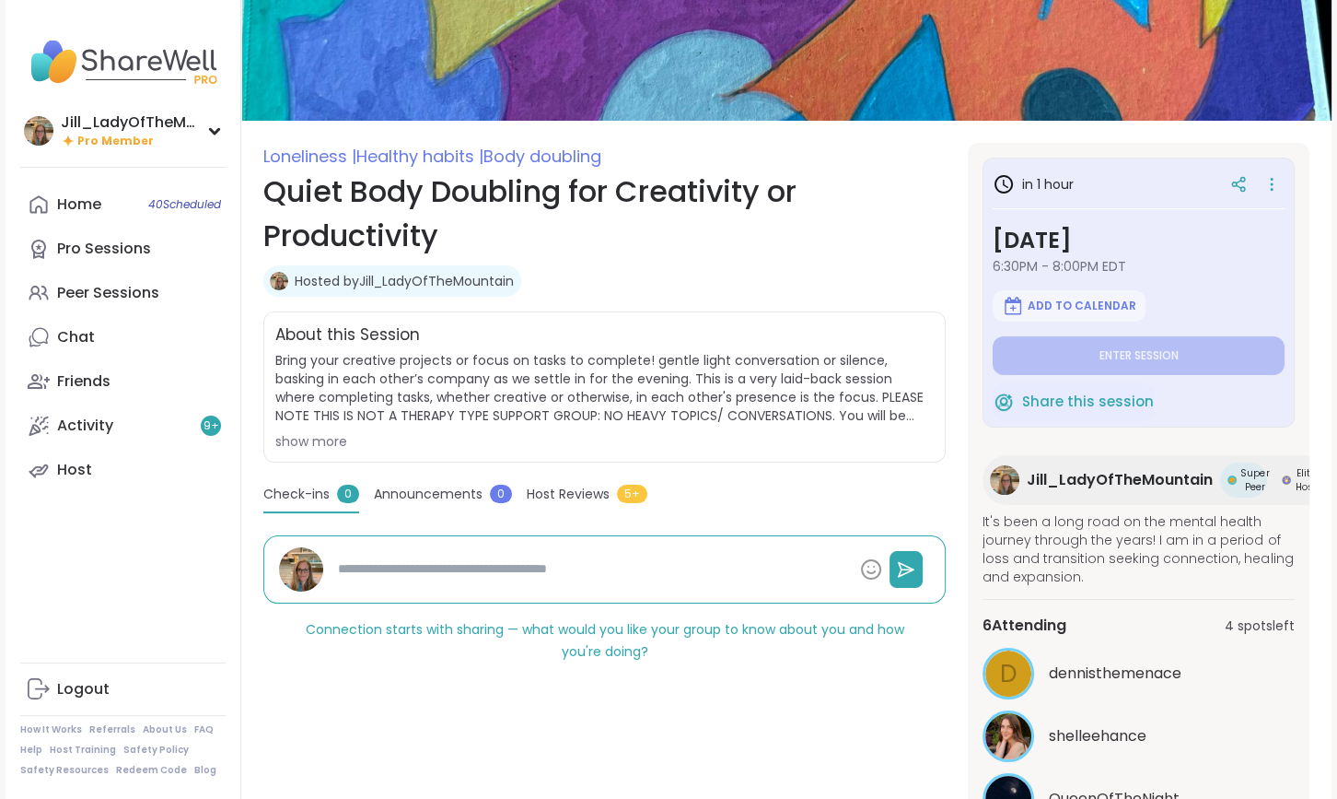
scroll to position [123, 0]
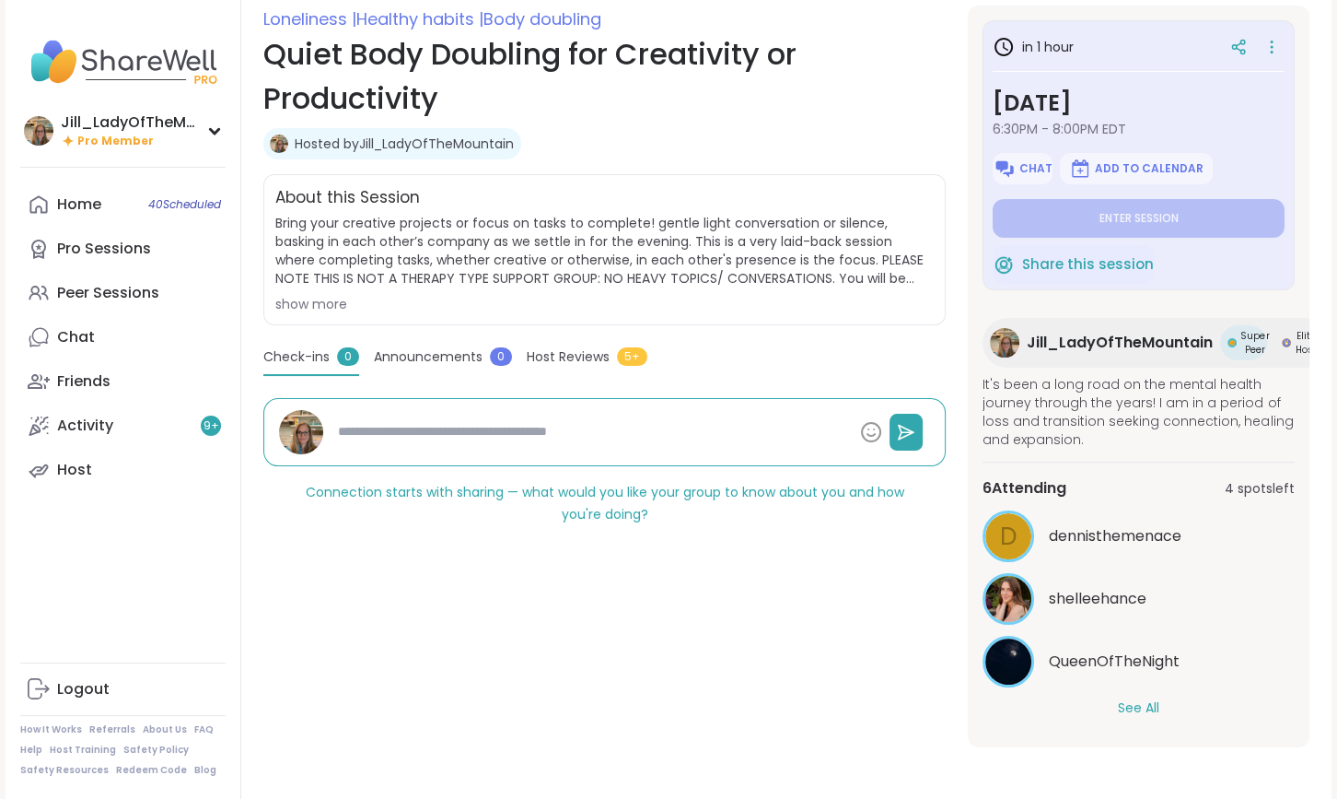
scroll to position [269, 0]
click at [1137, 700] on button "See All" at bounding box center [1138, 707] width 41 height 19
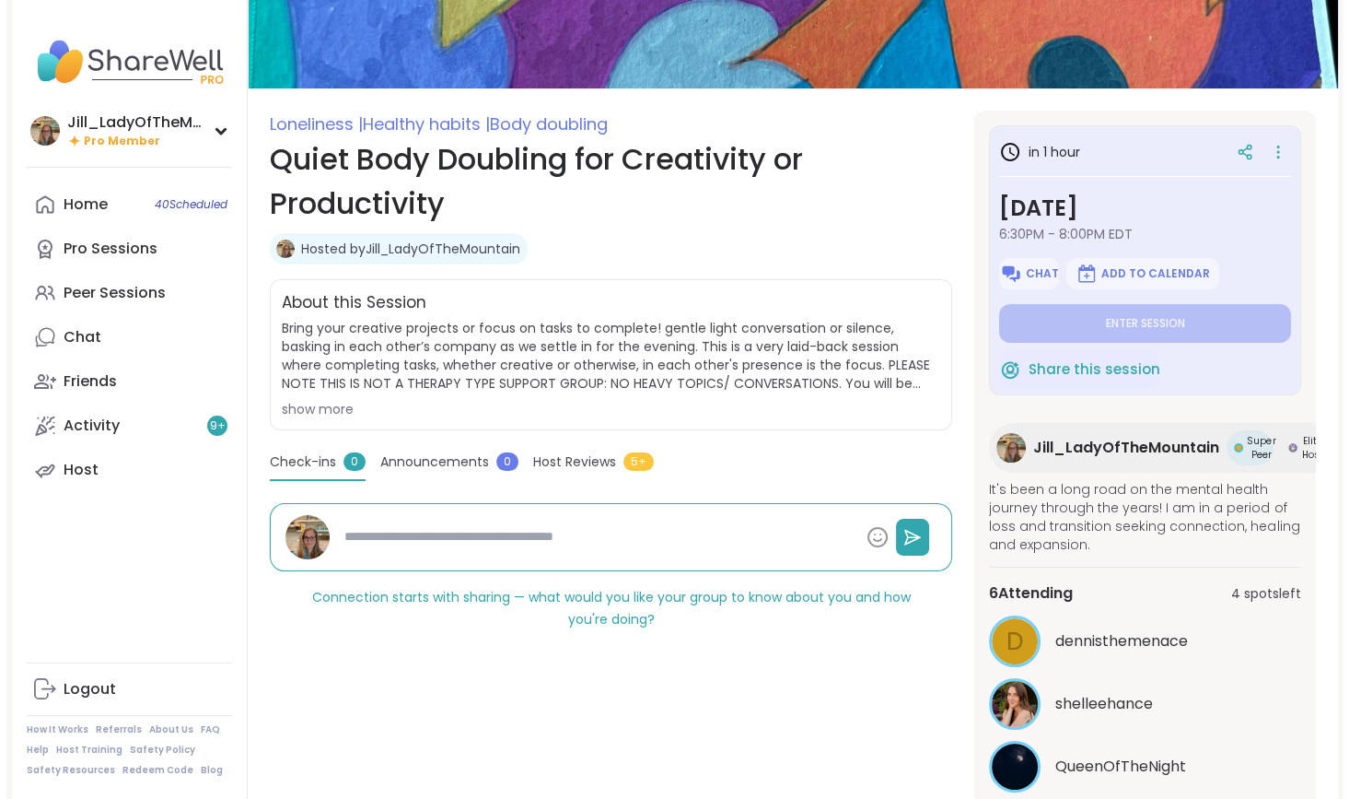
scroll to position [0, 0]
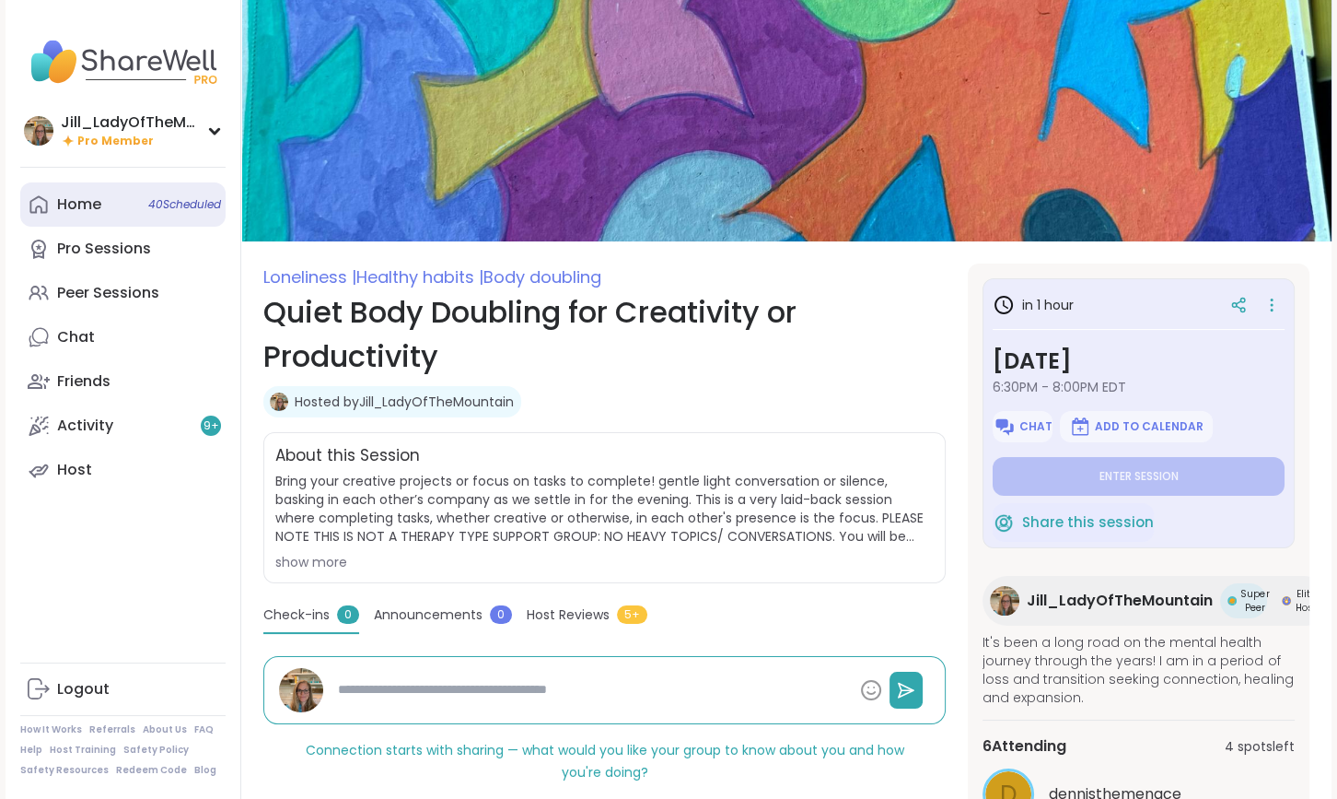
click at [169, 212] on span "40 Scheduled" at bounding box center [184, 204] width 73 height 15
type textarea "*"
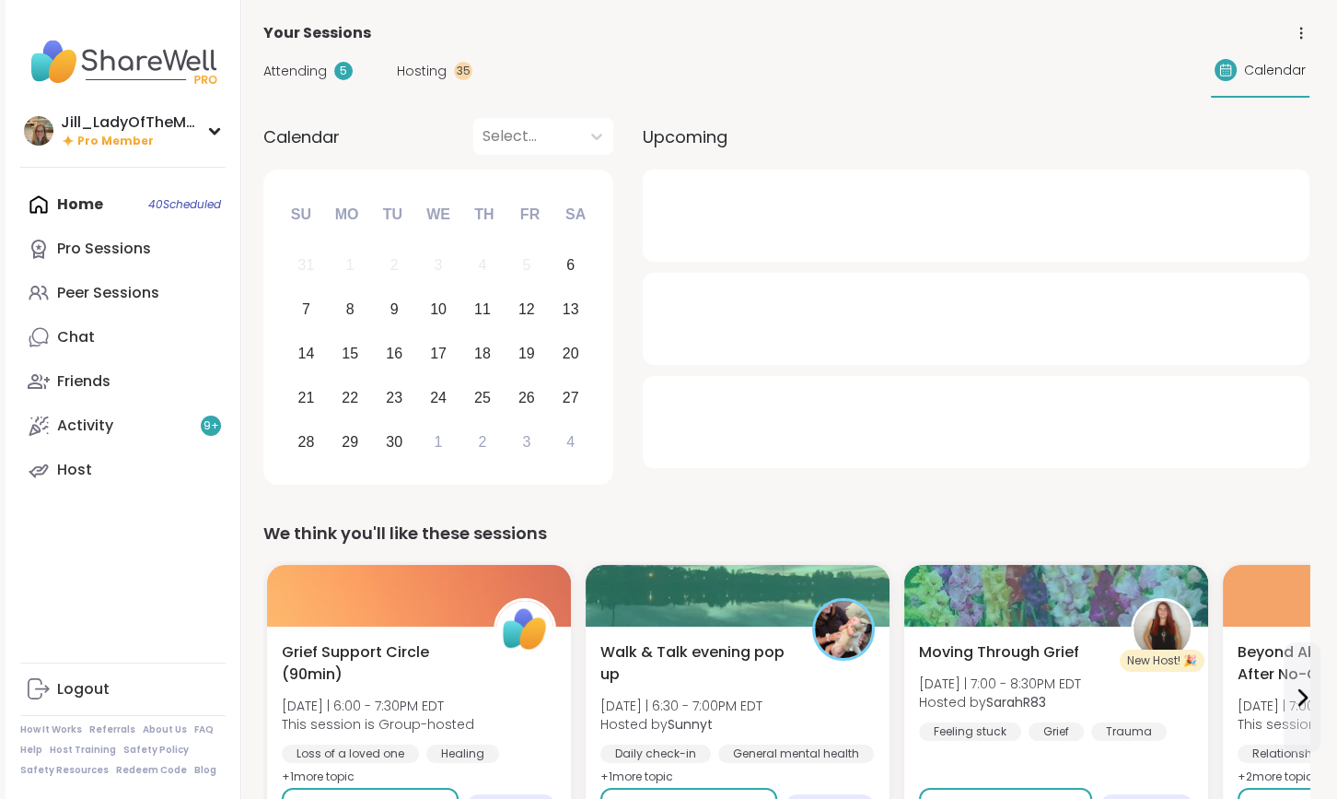
click at [422, 70] on span "Hosting" at bounding box center [422, 71] width 50 height 19
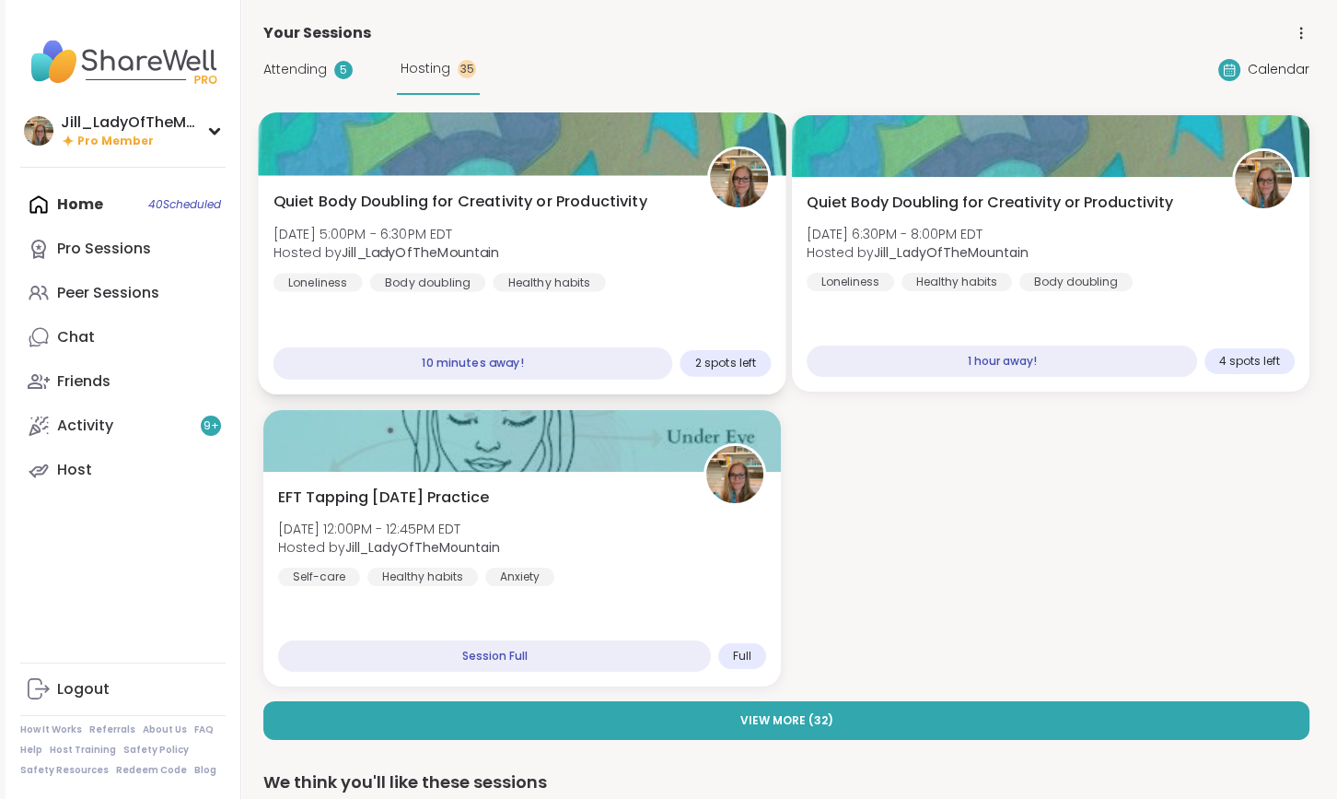
click at [642, 301] on div "Quiet Body Doubling for Creativity or Productivity Sat, Sep 06 | 5:00PM - 6:30P…" at bounding box center [522, 284] width 528 height 219
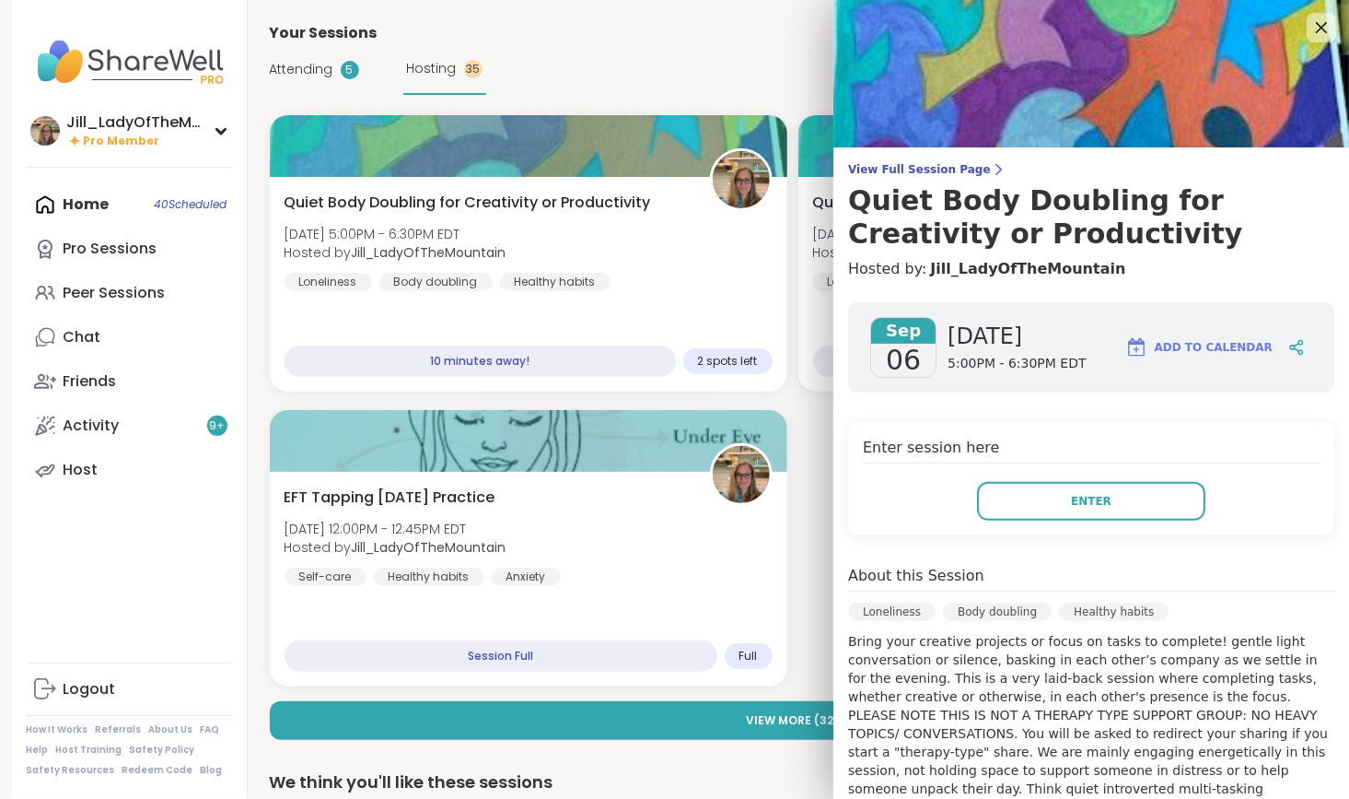
drag, startPoint x: 1323, startPoint y: 424, endPoint x: 1352, endPoint y: 594, distance: 172.9
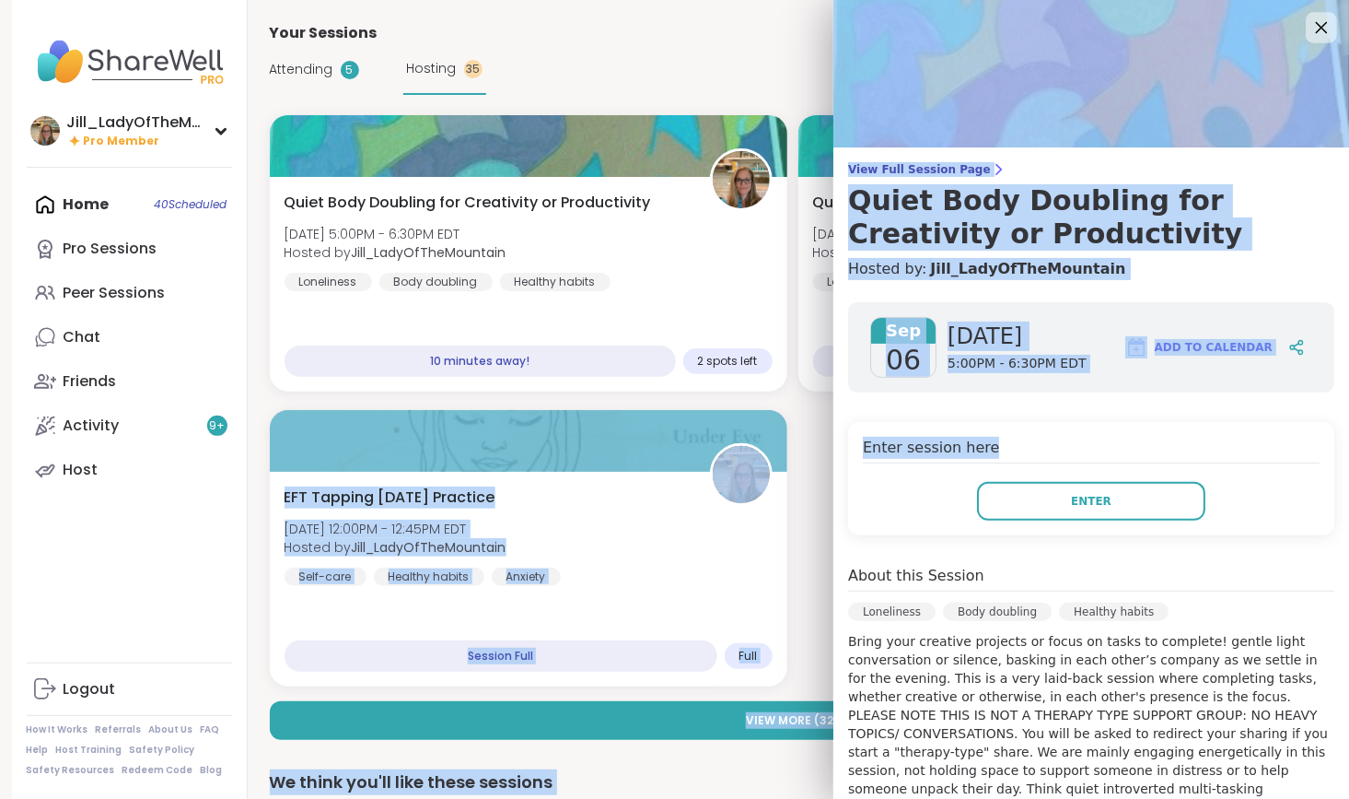
click at [1310, 23] on icon at bounding box center [1321, 27] width 23 height 23
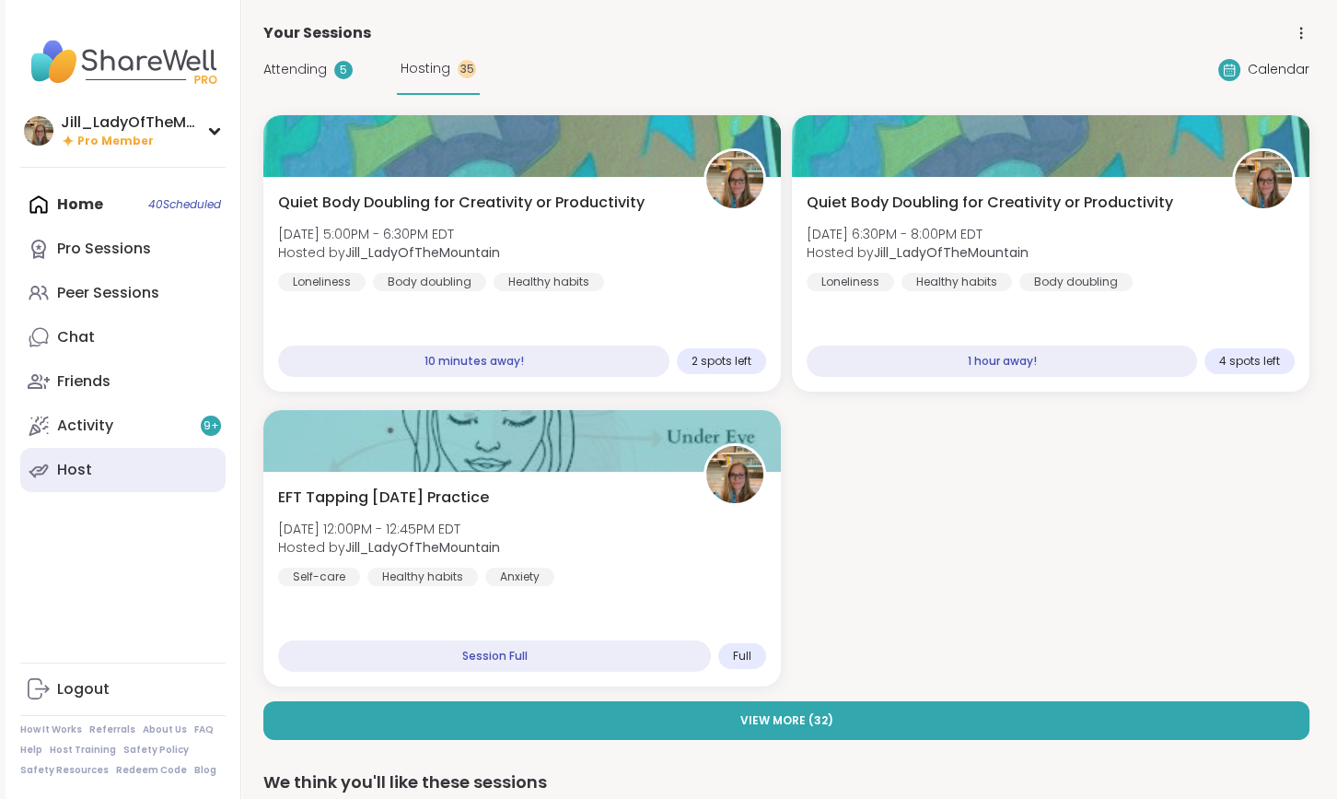
click at [146, 484] on link "Host" at bounding box center [122, 470] width 205 height 44
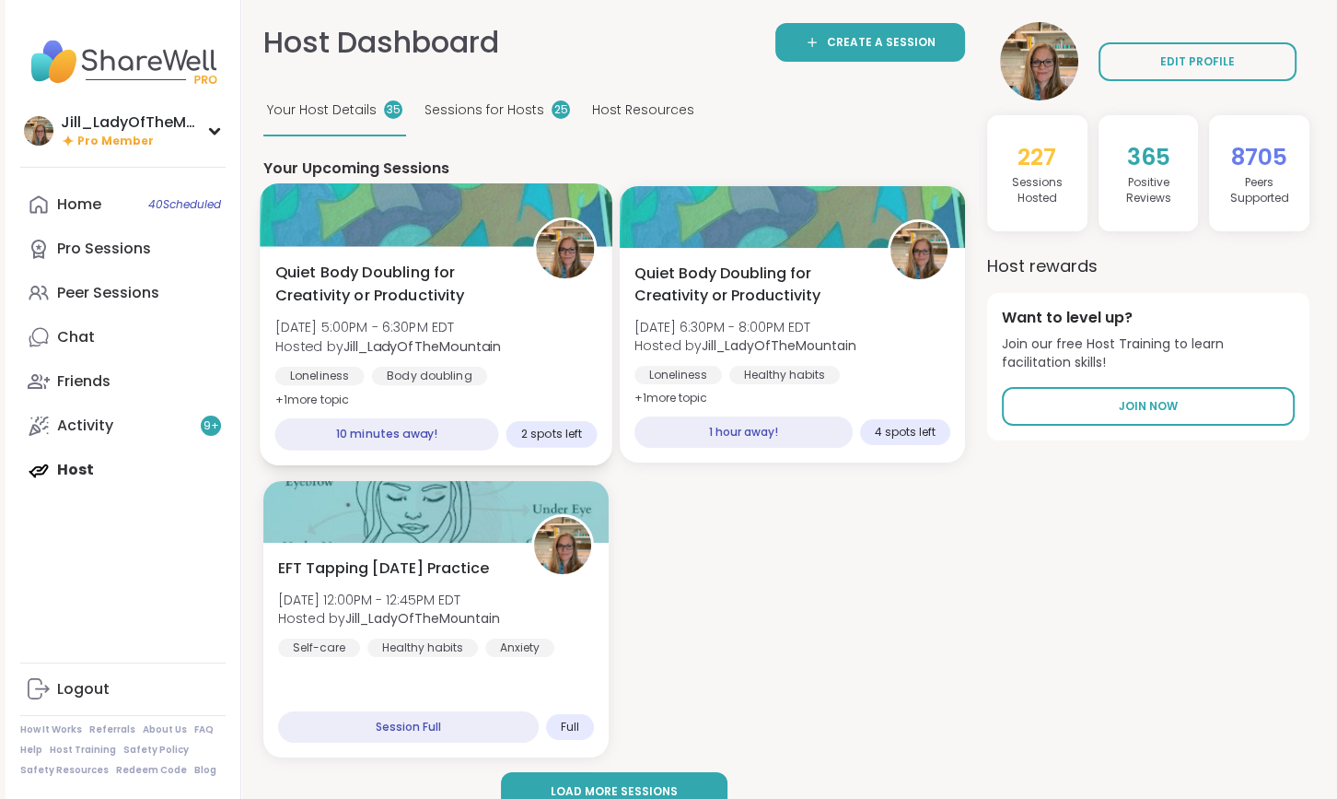
click at [539, 356] on div "Quiet Body Doubling for Creativity or Productivity Sat, Sep 06 | 5:00PM - 6:30P…" at bounding box center [436, 337] width 322 height 150
click at [416, 275] on span "Quiet Body Doubling for Creativity or Productivity" at bounding box center [394, 284] width 238 height 45
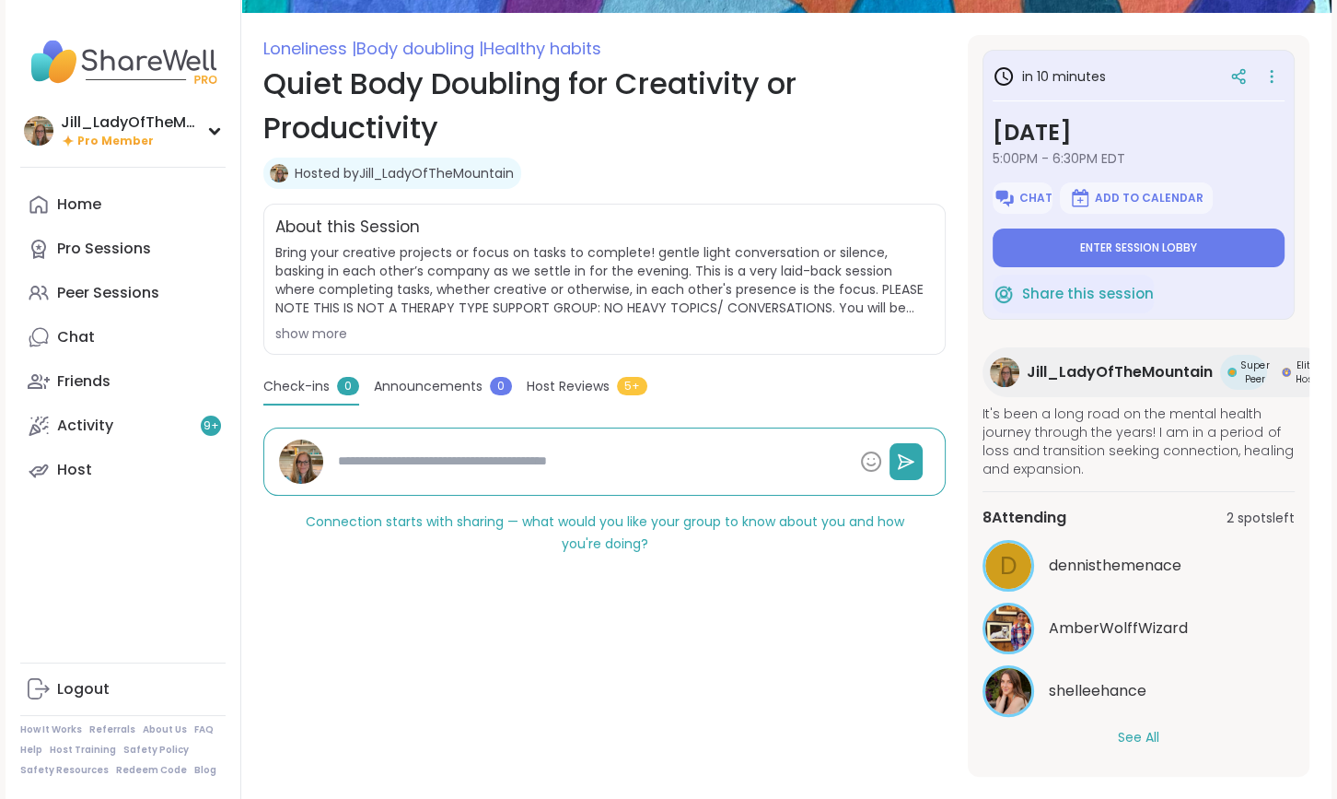
scroll to position [269, 0]
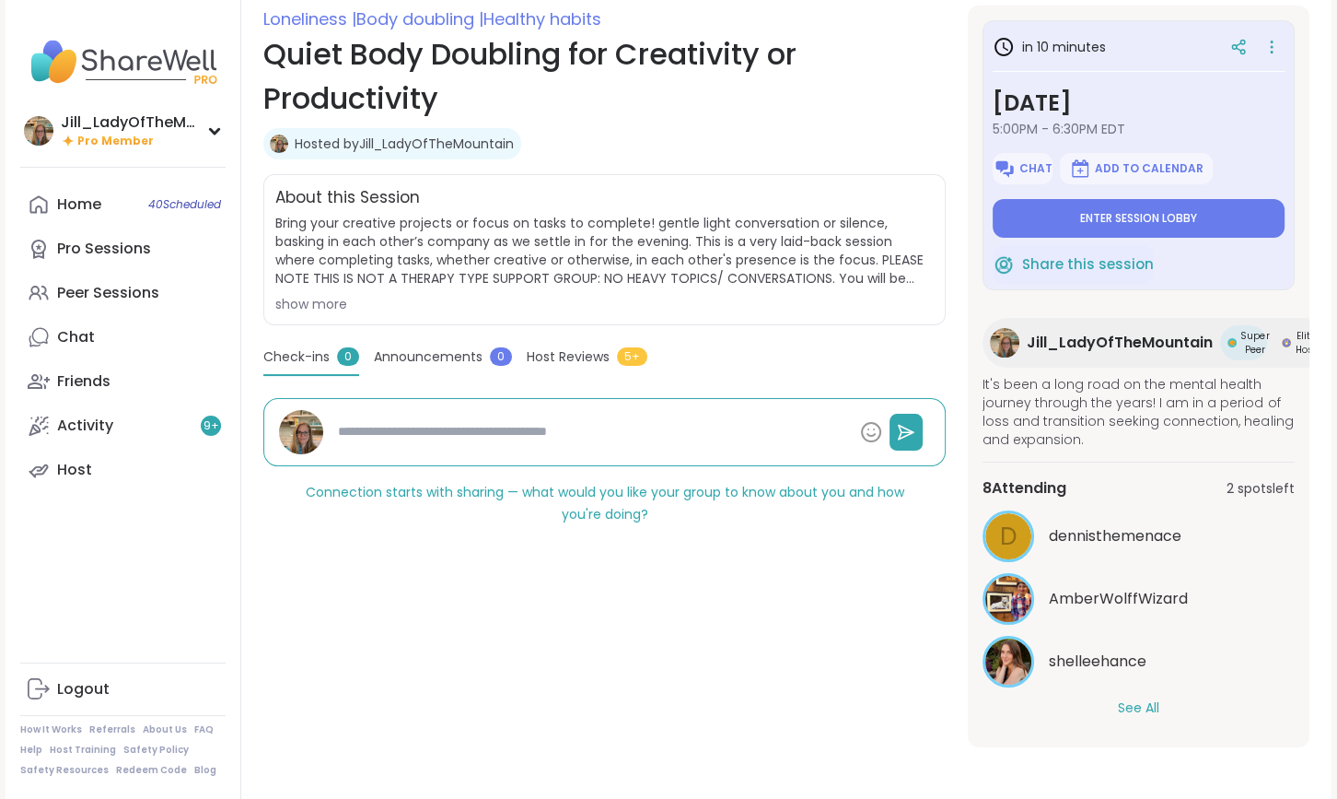
click at [1155, 705] on button "See All" at bounding box center [1138, 707] width 41 height 19
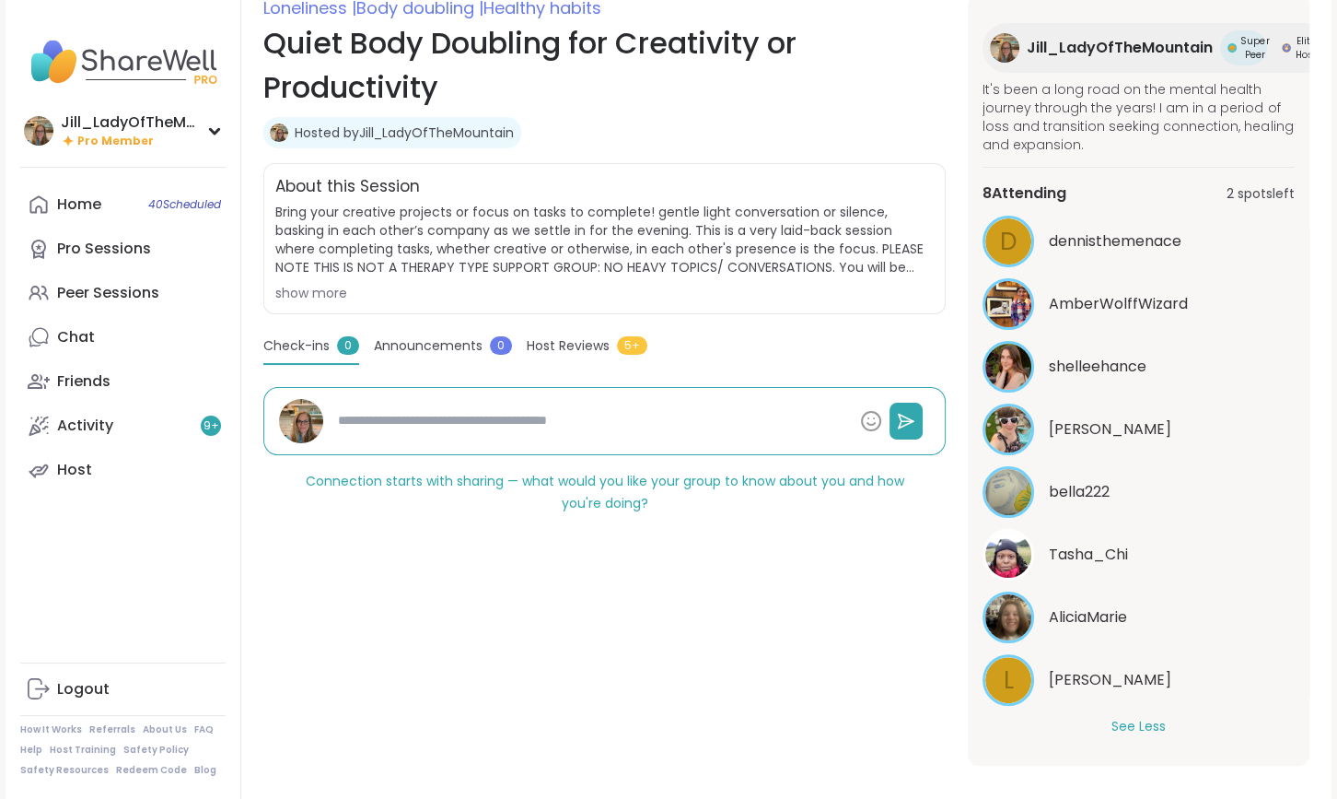
scroll to position [0, 0]
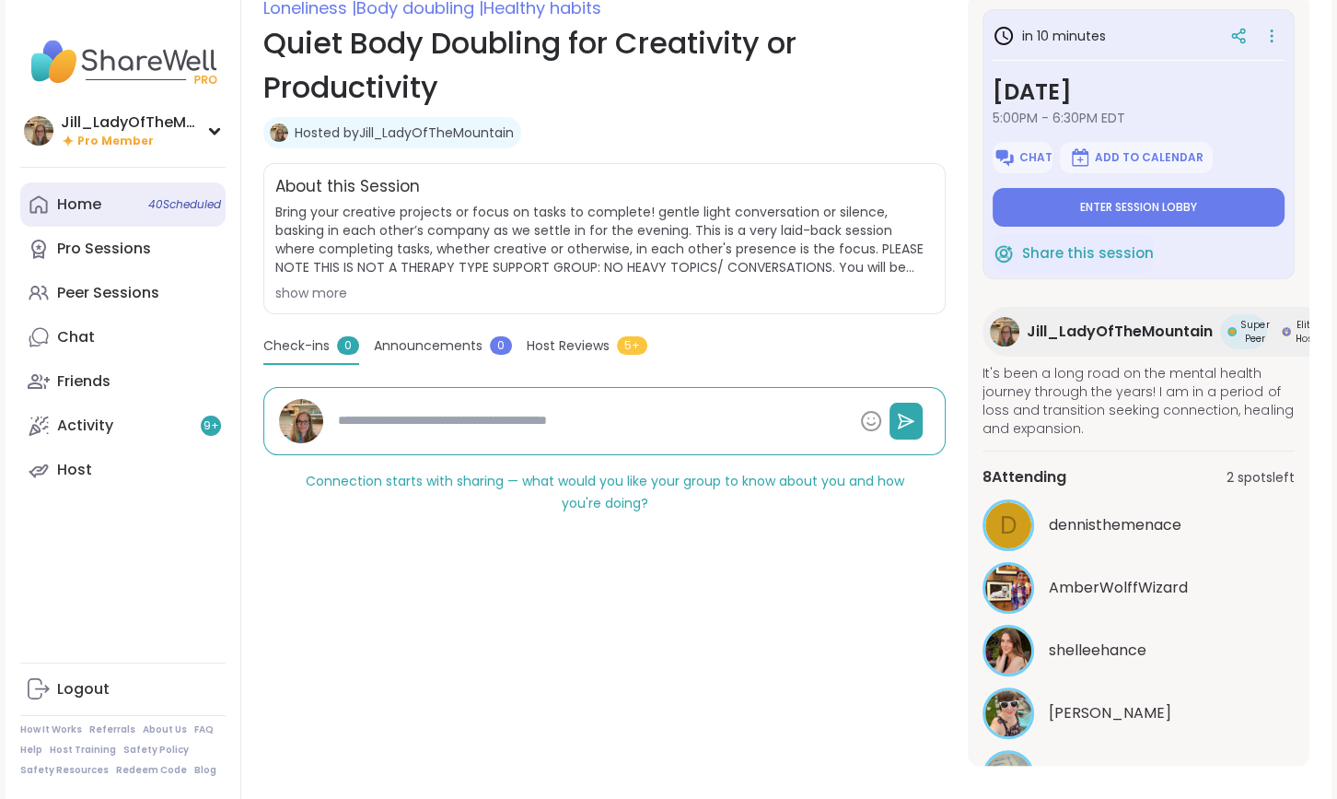
click at [161, 210] on span "40 Scheduled" at bounding box center [184, 204] width 73 height 15
type textarea "*"
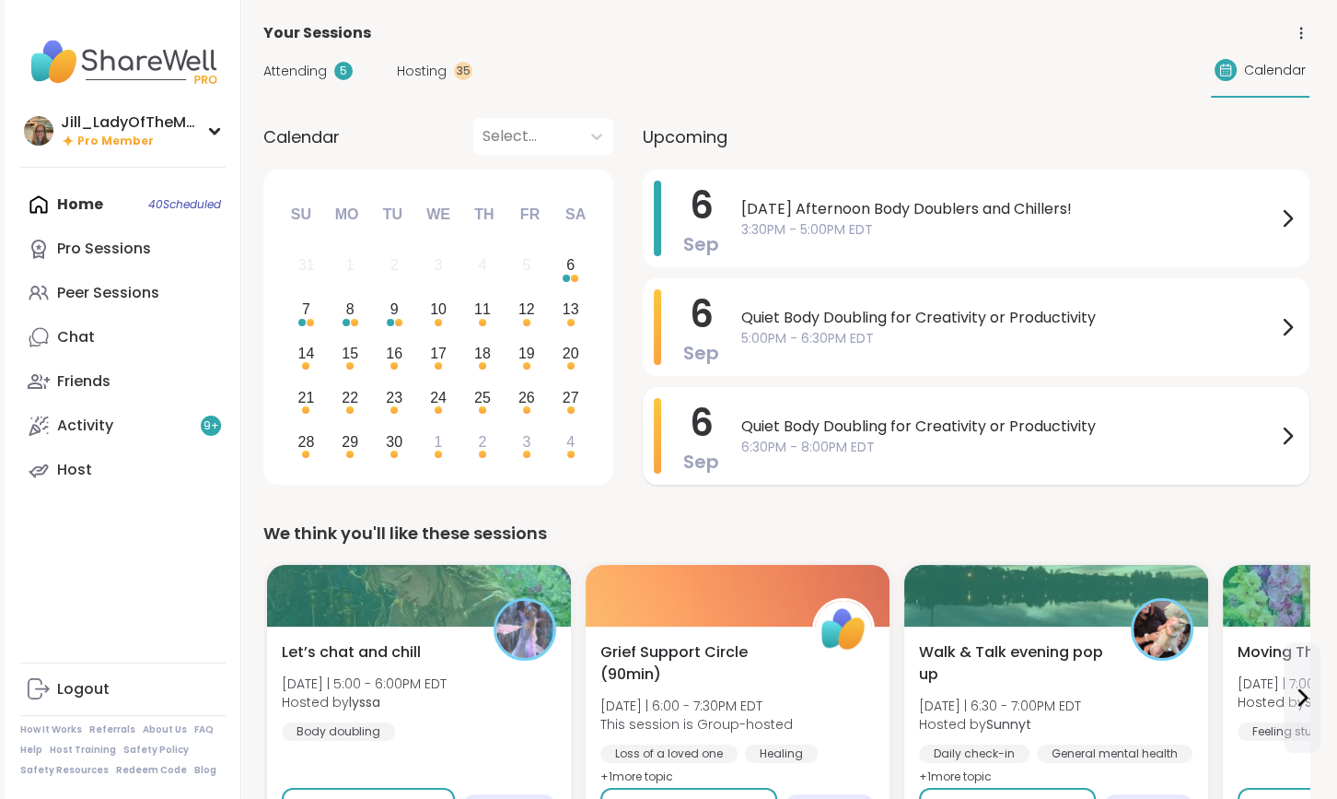
click at [780, 446] on span "6:30PM - 8:00PM EDT" at bounding box center [1008, 446] width 535 height 19
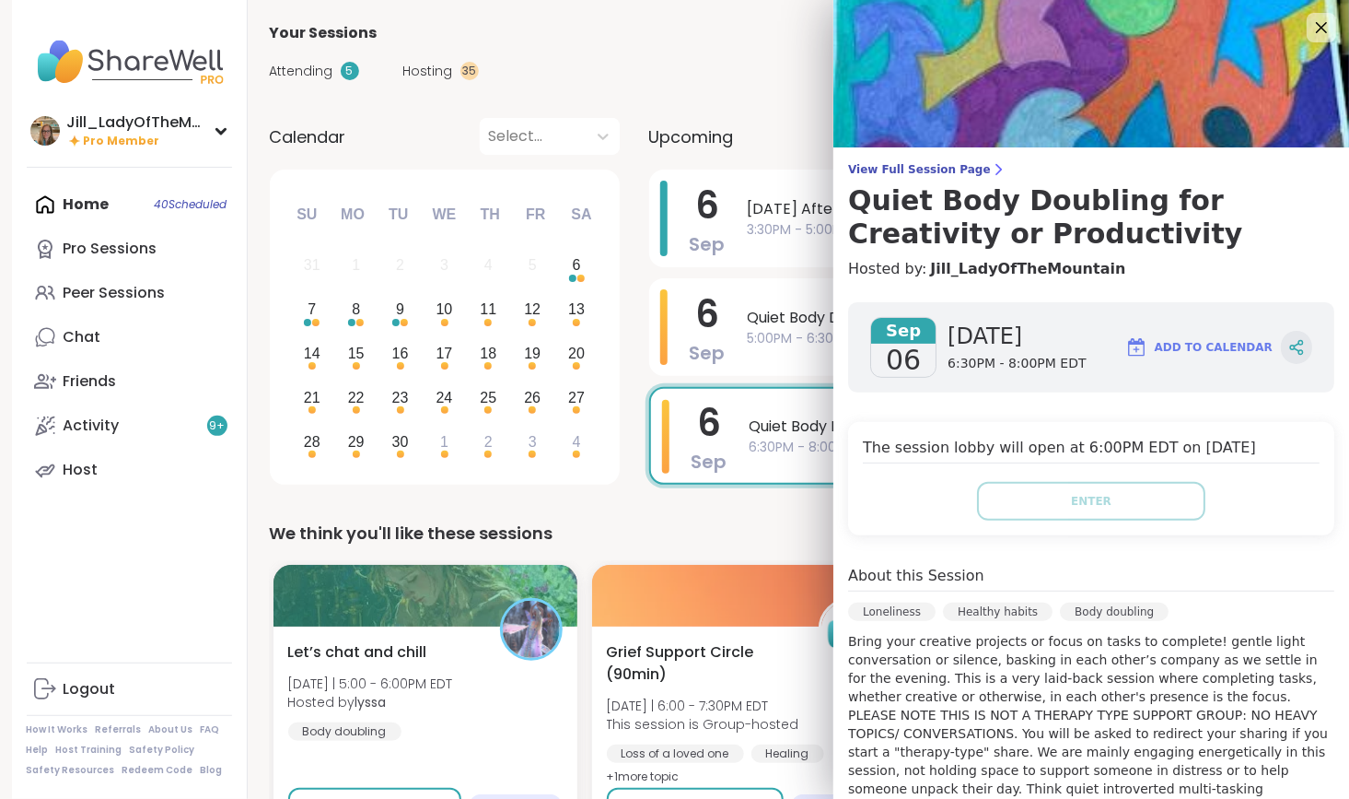
click at [1289, 345] on icon at bounding box center [1297, 347] width 17 height 17
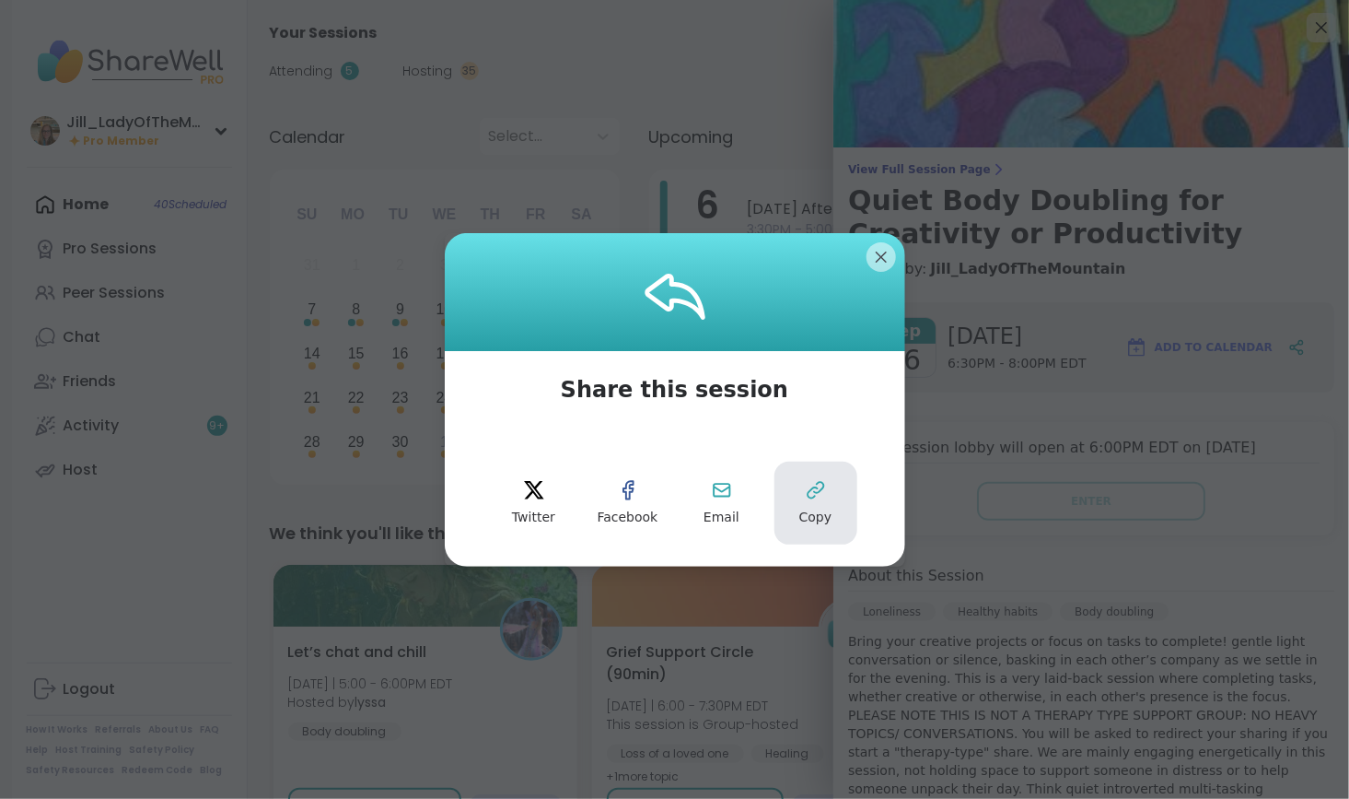
click at [805, 498] on icon at bounding box center [816, 490] width 22 height 22
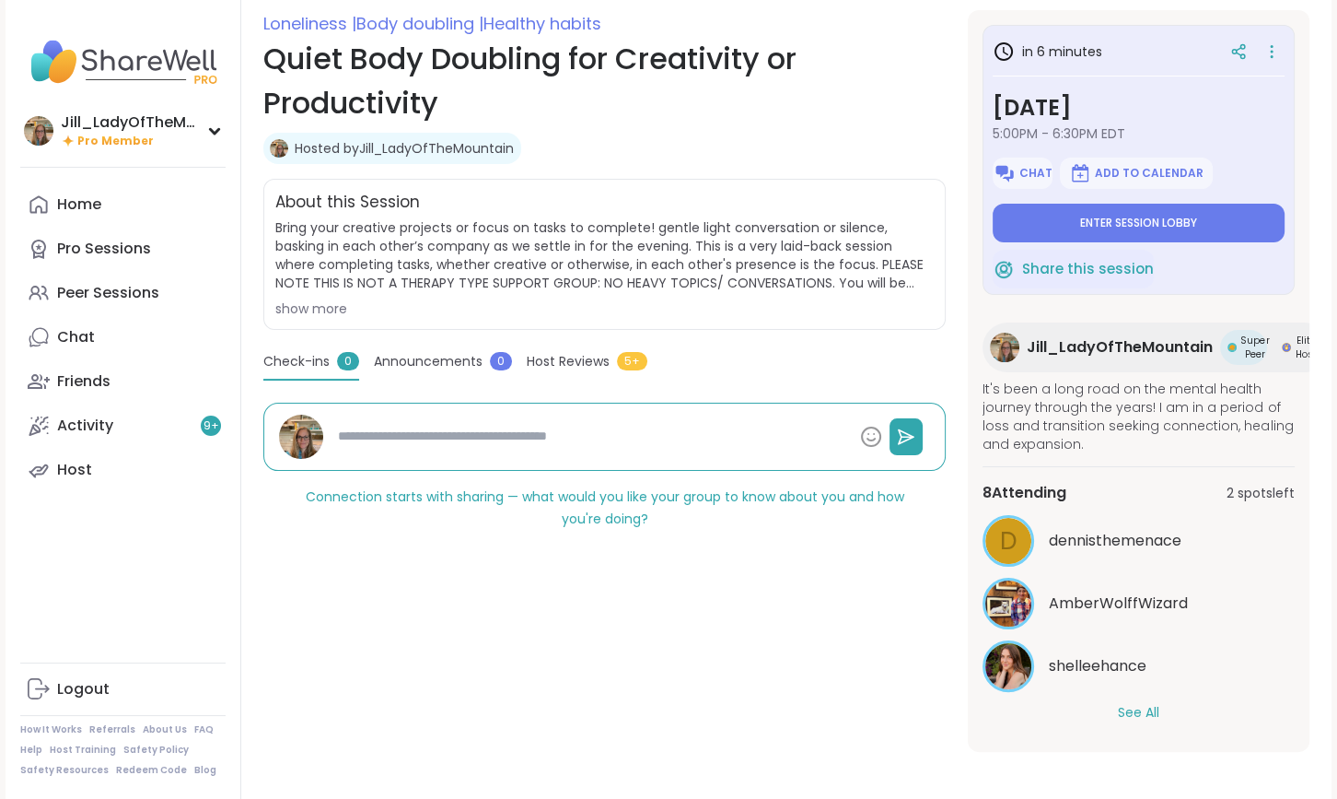
scroll to position [267, 0]
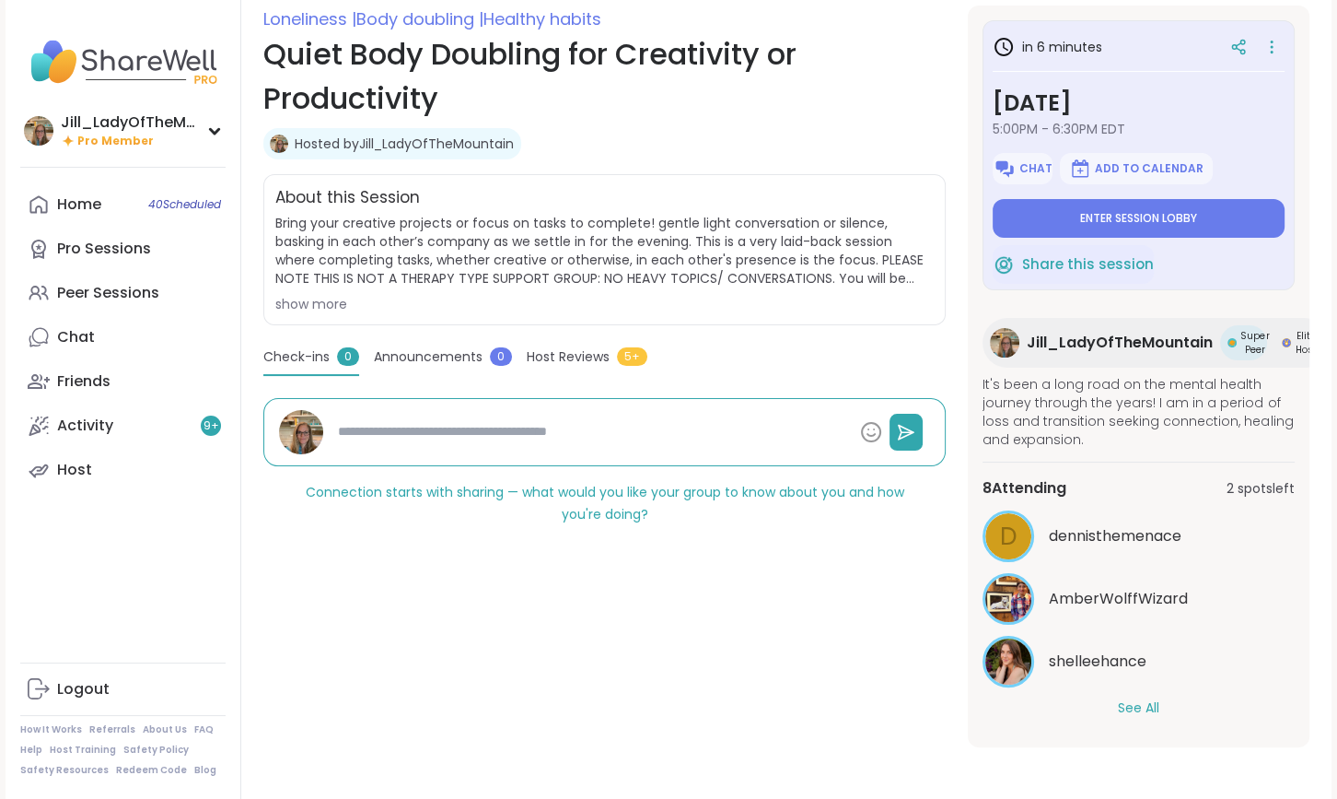
click at [1159, 698] on button "See All" at bounding box center [1138, 707] width 41 height 19
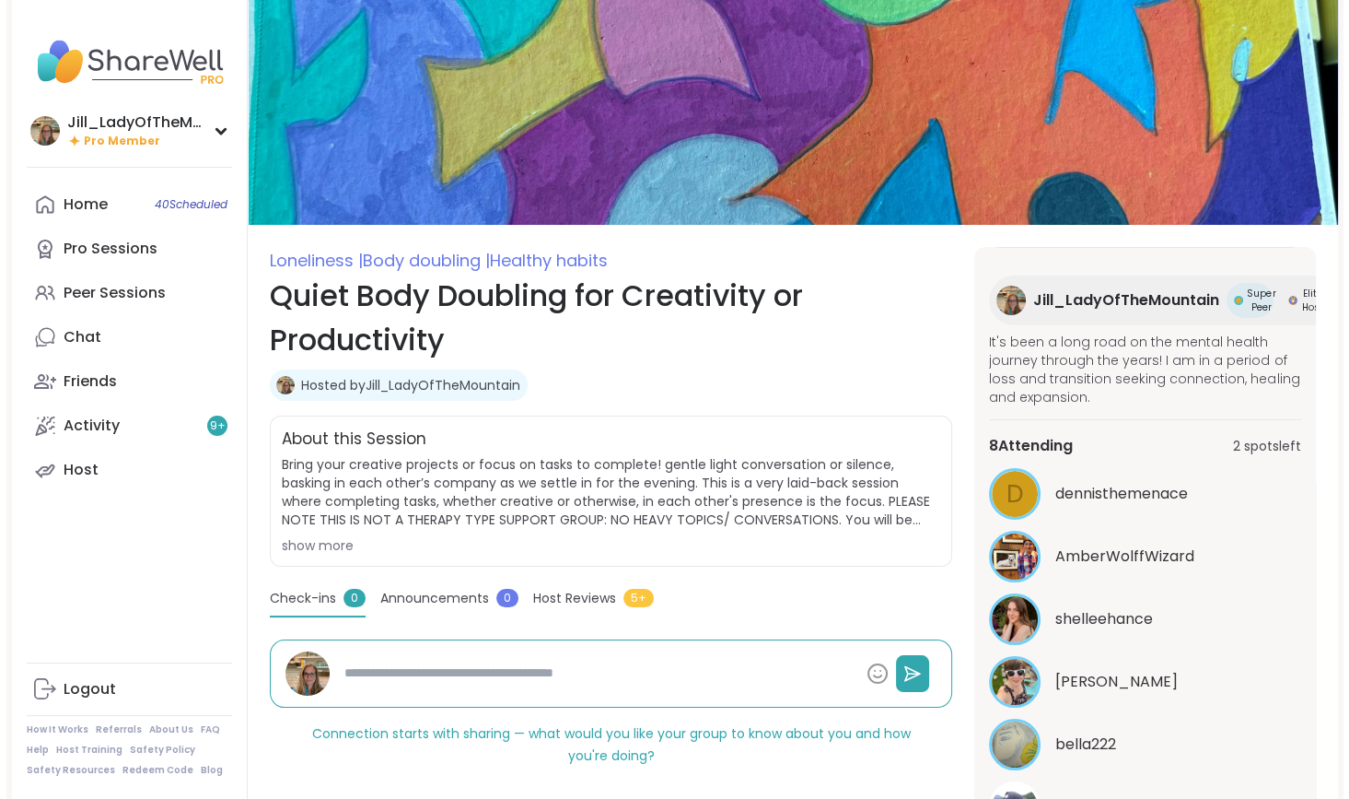
scroll to position [0, 0]
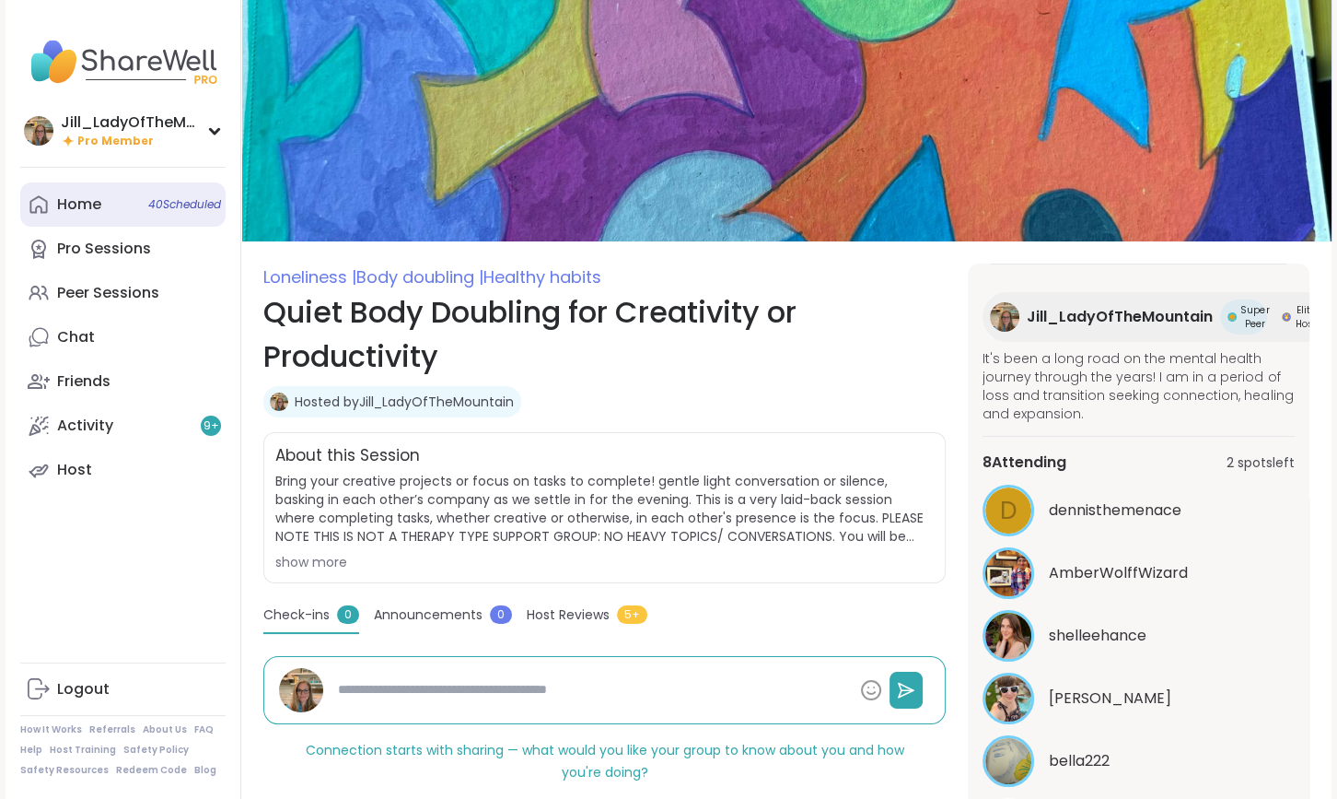
click at [170, 209] on span "40 Scheduled" at bounding box center [184, 204] width 73 height 15
type textarea "*"
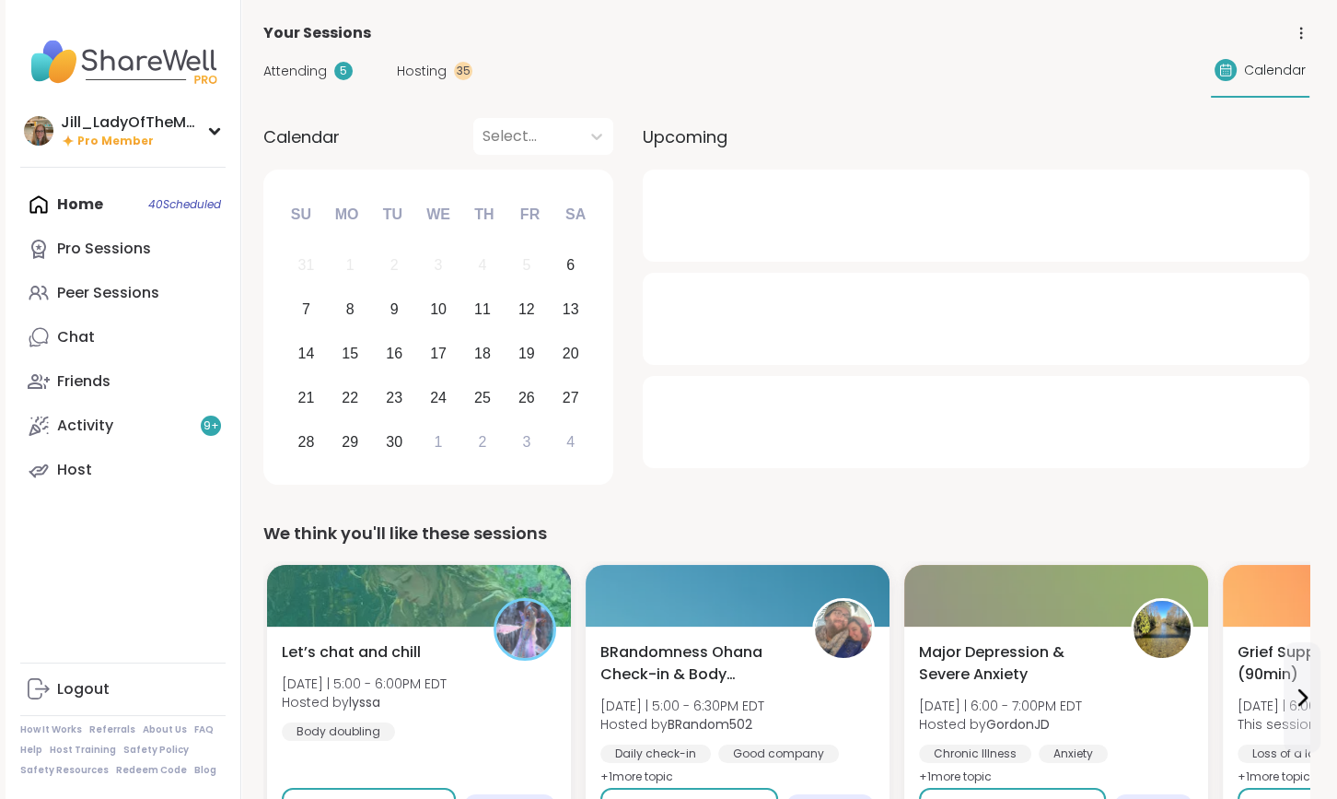
click at [414, 68] on span "Hosting" at bounding box center [422, 71] width 50 height 19
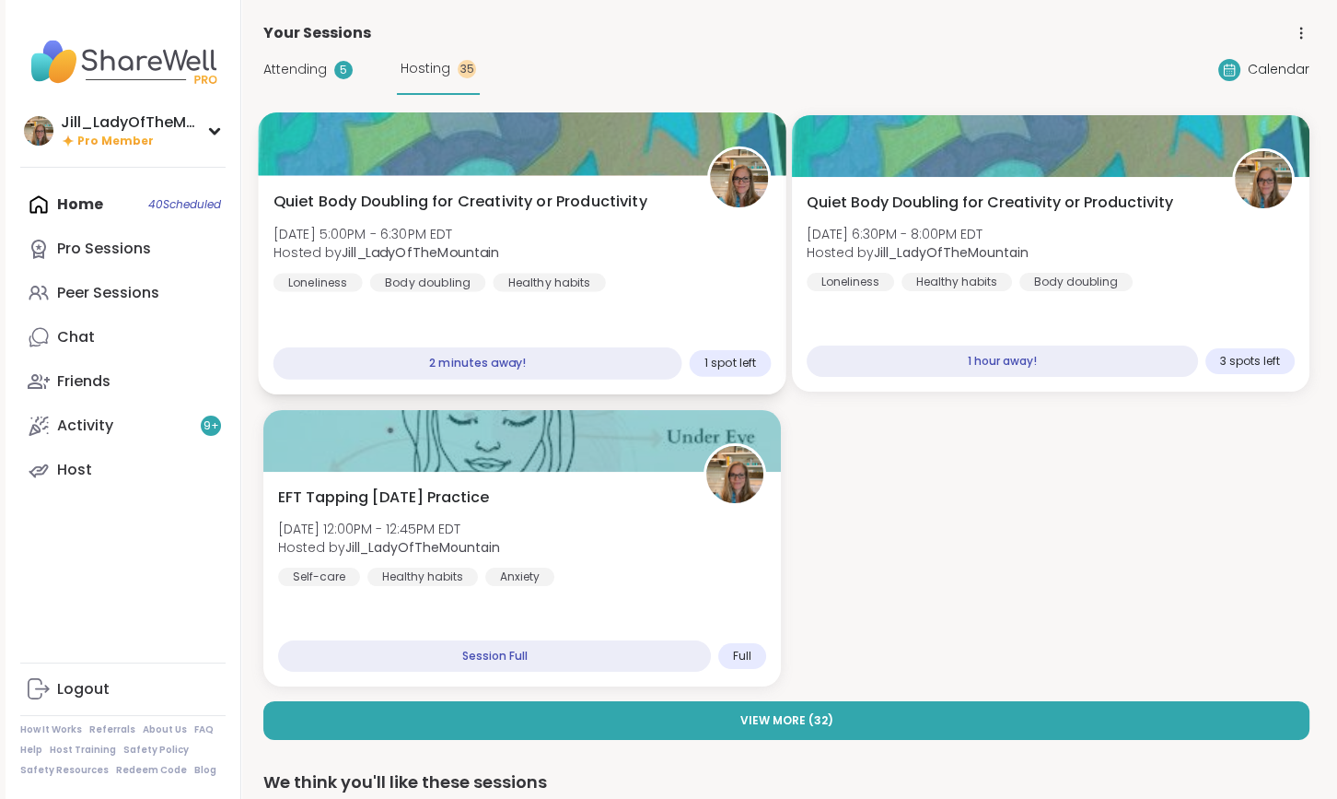
click at [685, 316] on div "Quiet Body Doubling for Creativity or Productivity Sat, Sep 06 | 5:00PM - 6:30P…" at bounding box center [522, 284] width 528 height 219
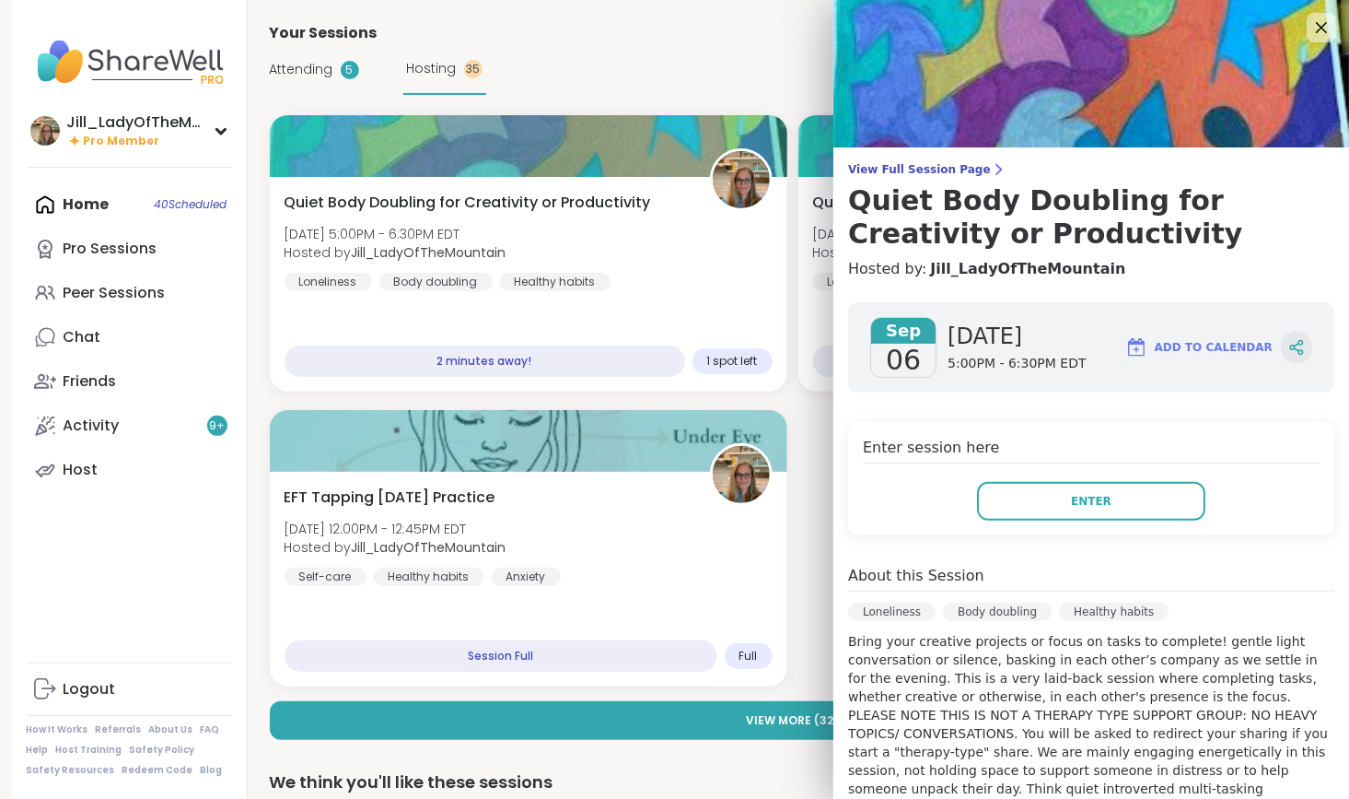
click at [1289, 349] on icon at bounding box center [1297, 347] width 17 height 17
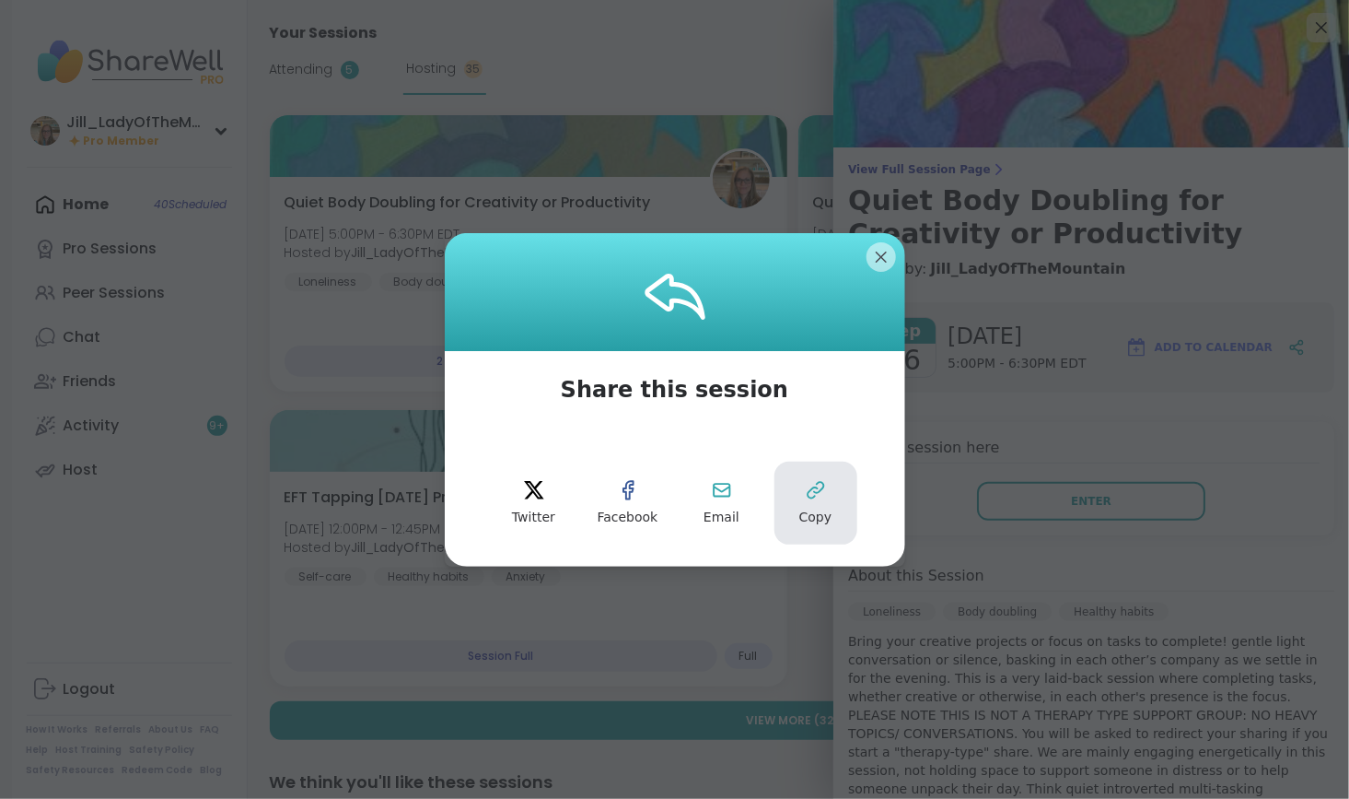
click at [811, 485] on icon at bounding box center [816, 490] width 22 height 22
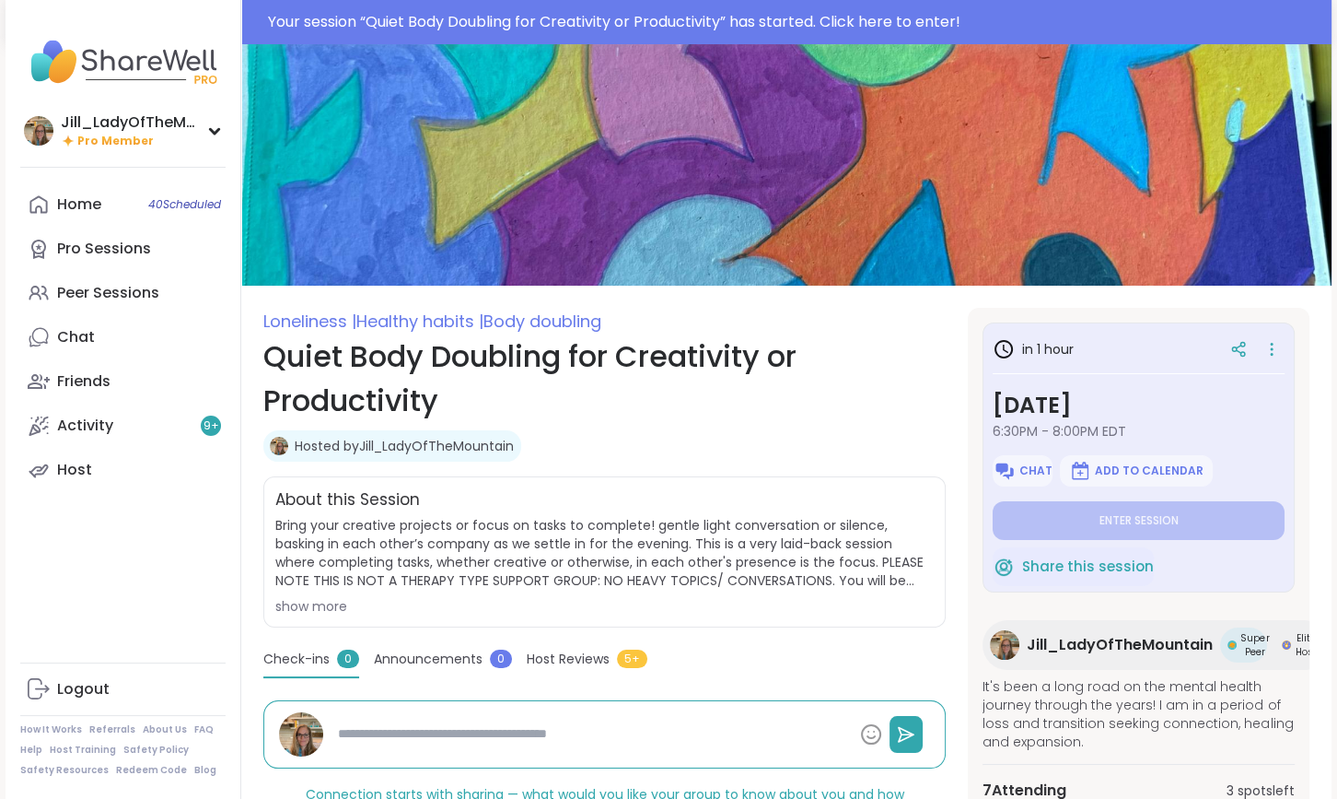
click at [1237, 301] on div "Loneliness | Healthy habits | Body doubling Quiet Body Doubling for Creativity …" at bounding box center [786, 572] width 1090 height 1056
click at [1241, 336] on div at bounding box center [1238, 348] width 33 height 33
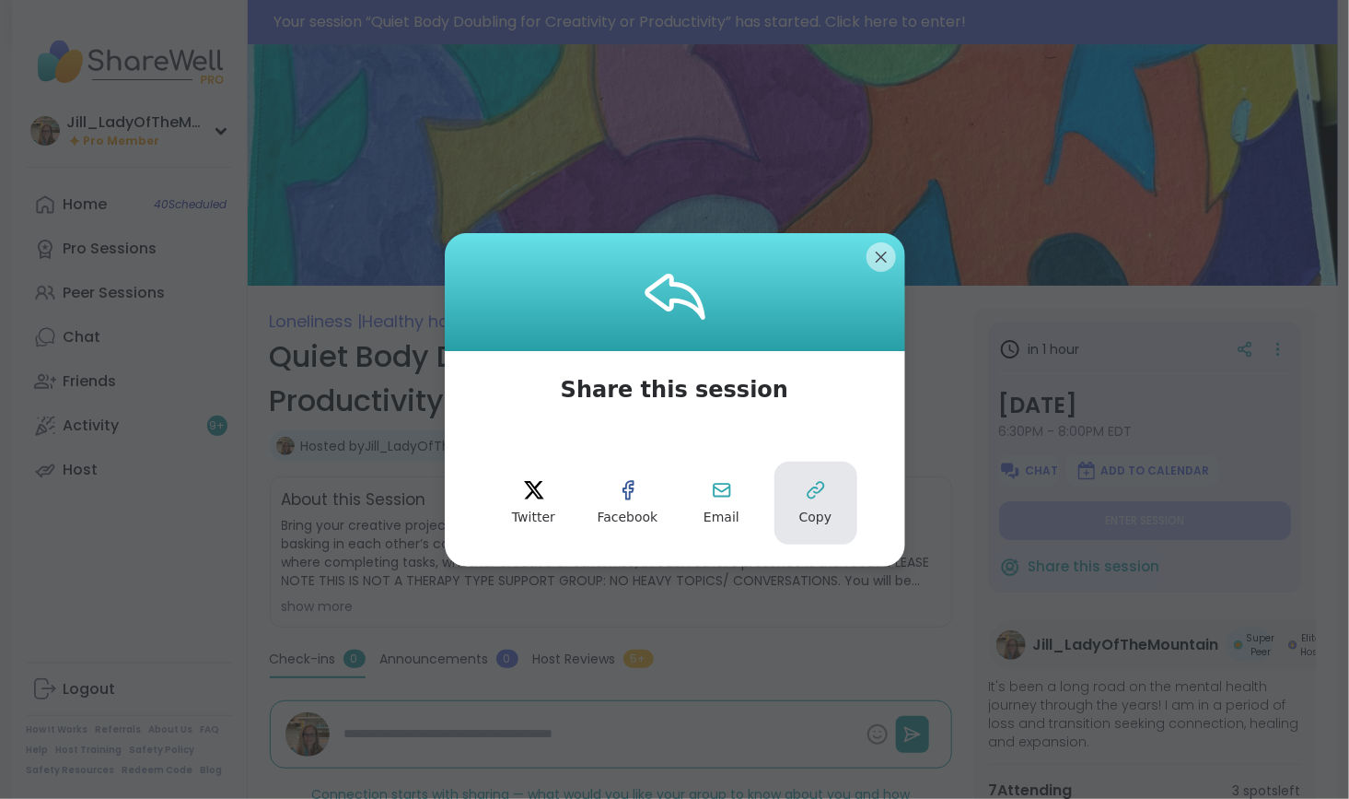
click at [827, 506] on button "Copy" at bounding box center [816, 502] width 83 height 83
type textarea "*"
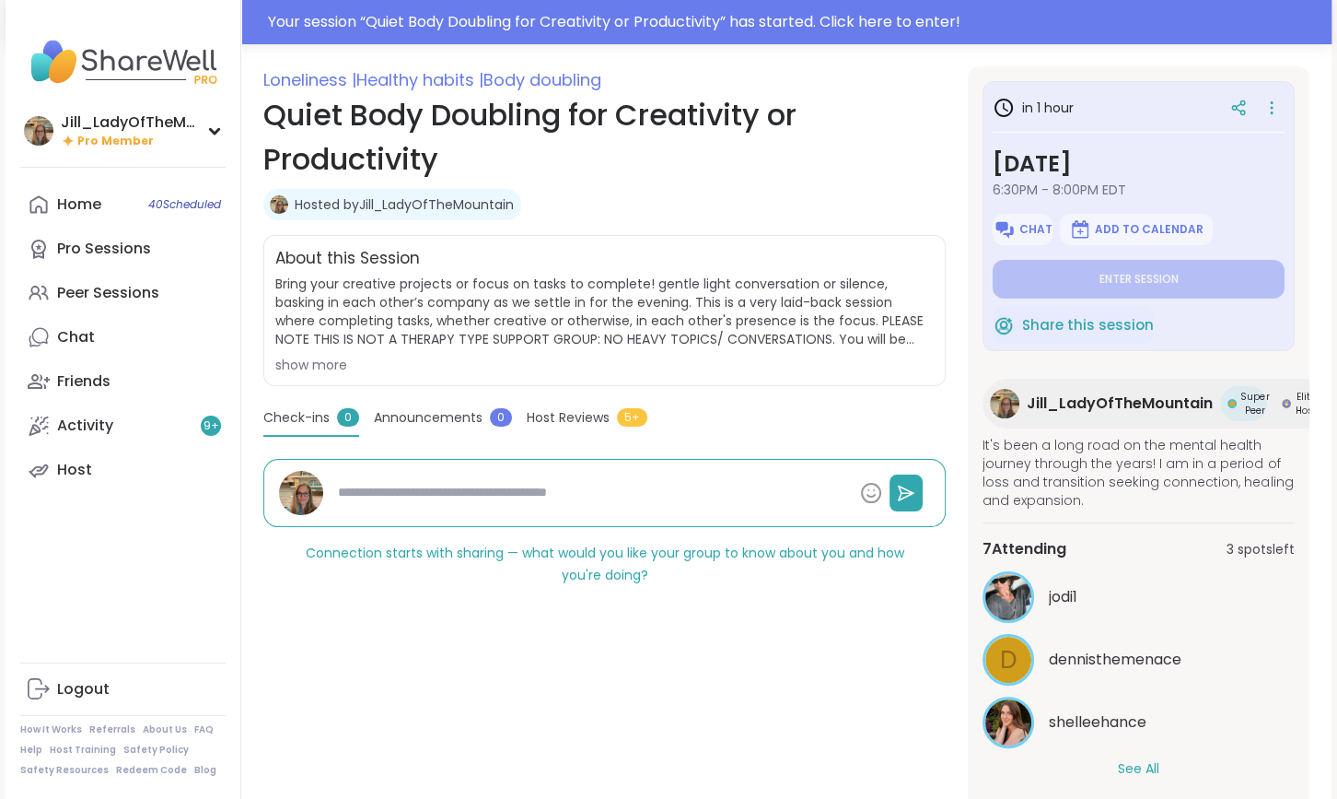
scroll to position [313, 0]
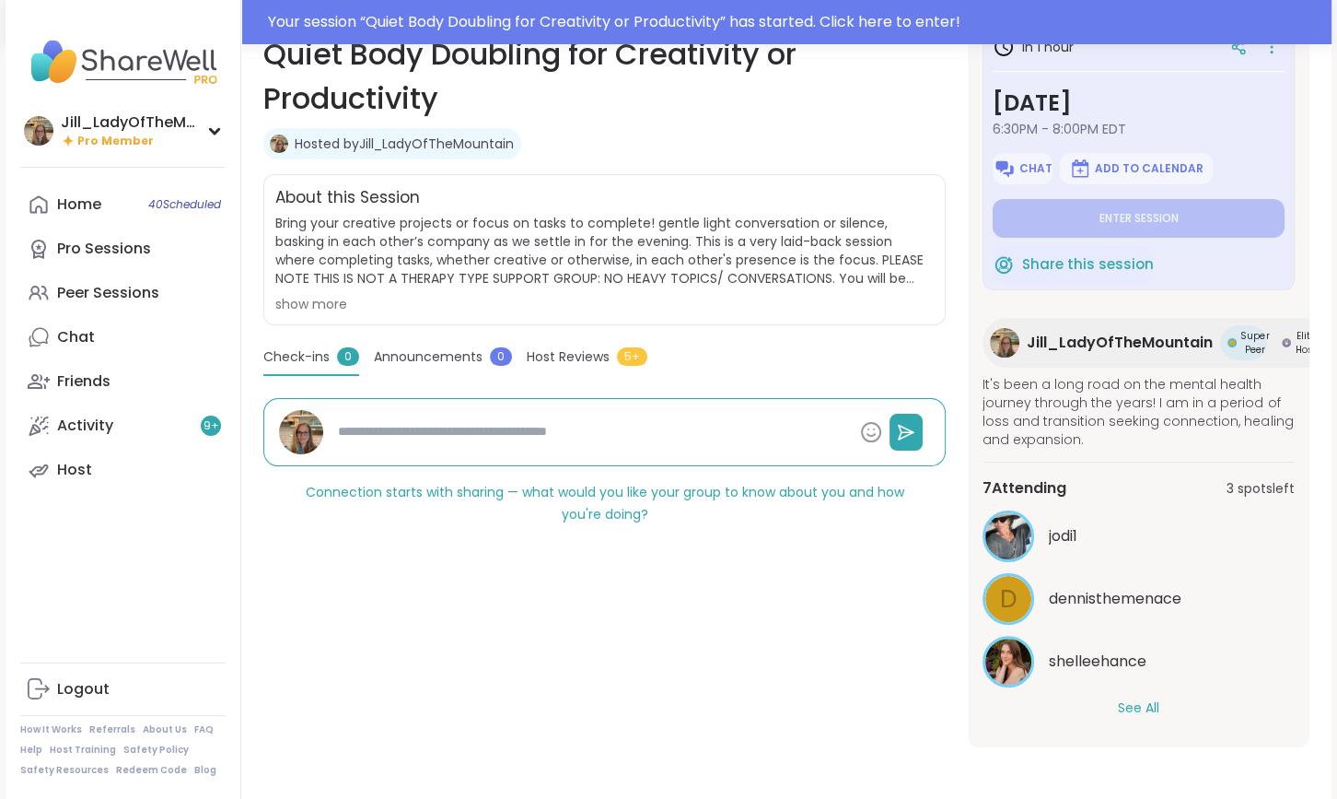
click at [1148, 698] on button "See All" at bounding box center [1138, 707] width 41 height 19
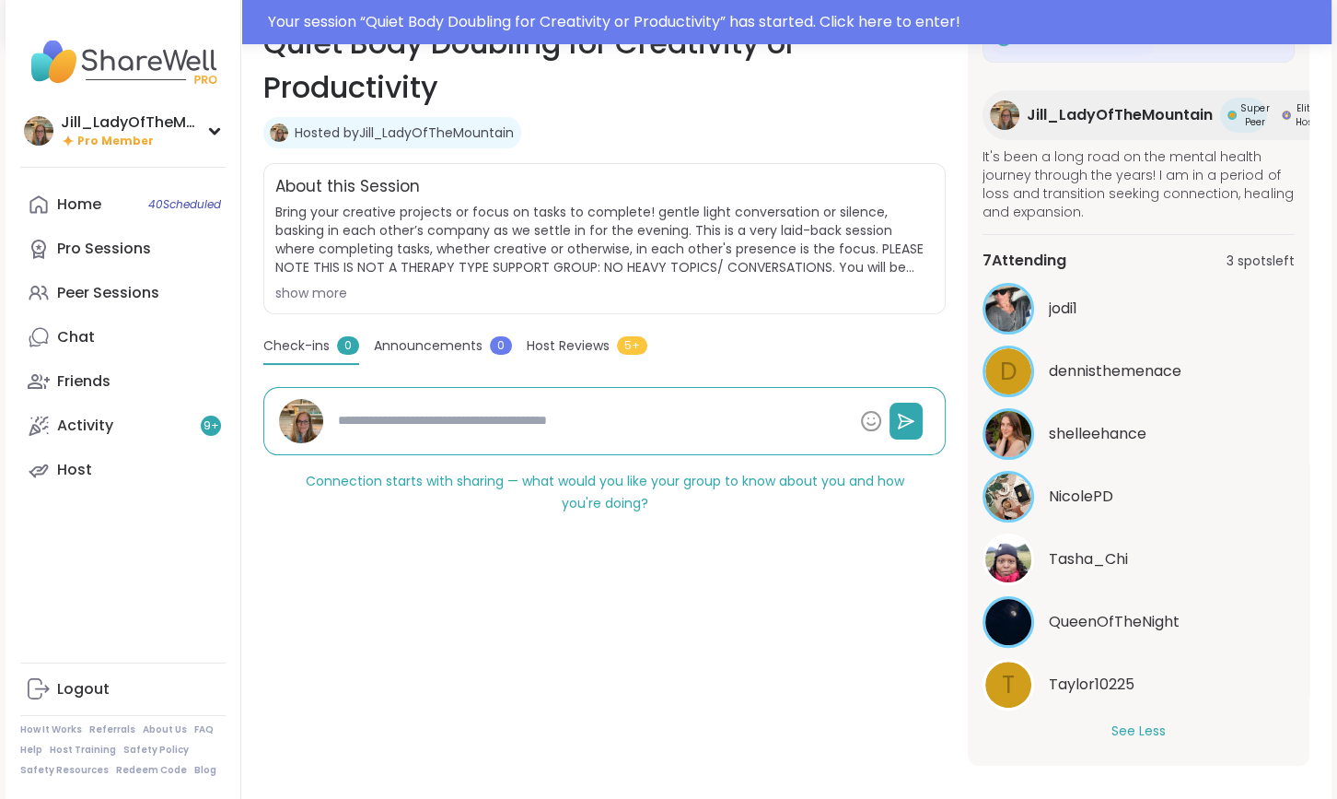
scroll to position [232, 0]
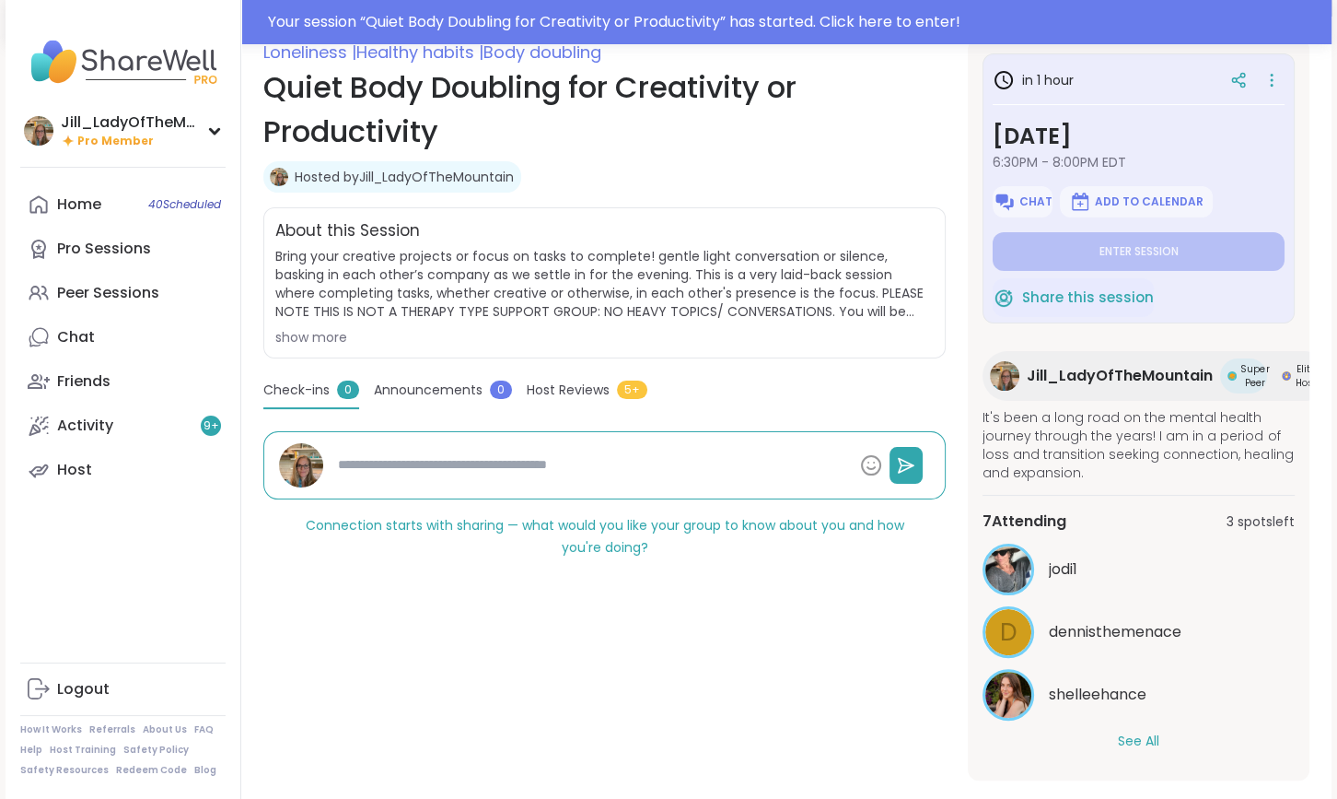
scroll to position [313, 0]
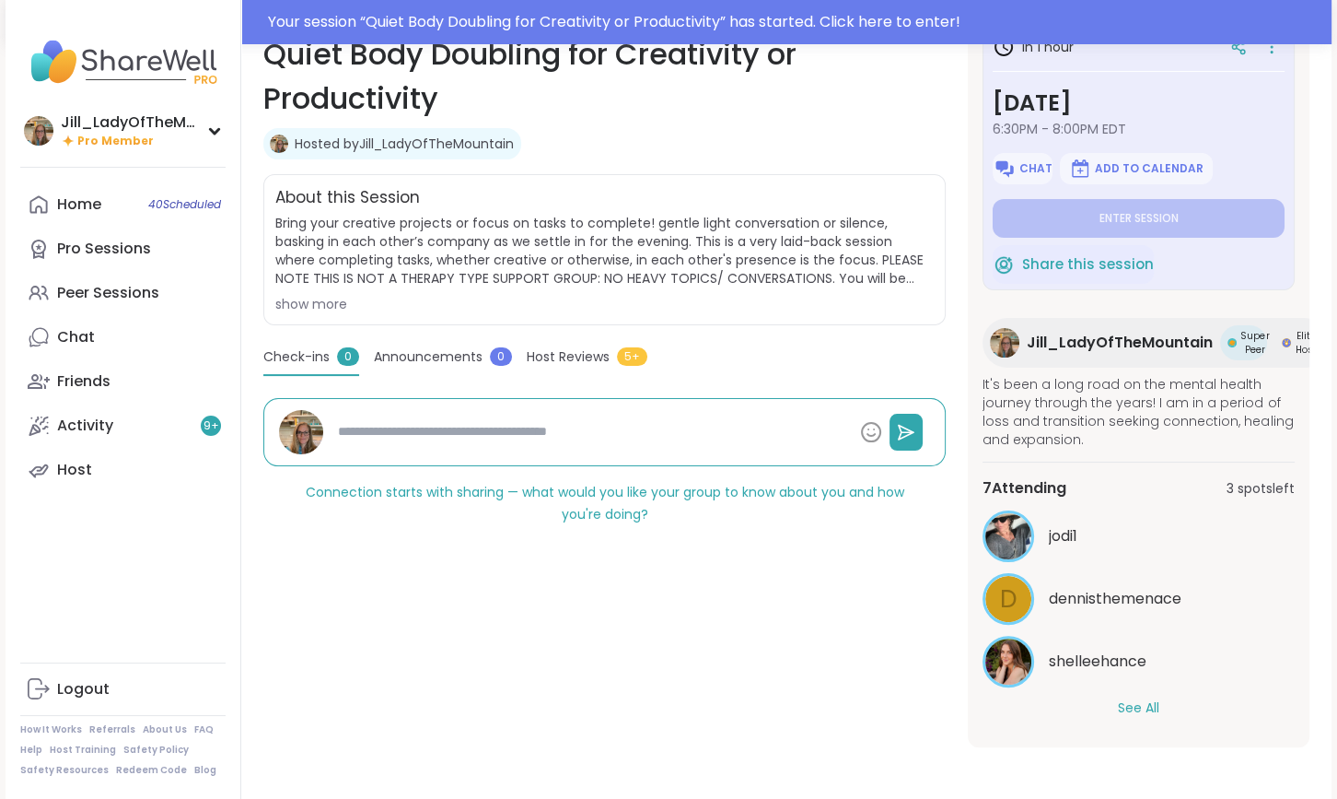
click at [1145, 698] on button "See All" at bounding box center [1138, 707] width 41 height 19
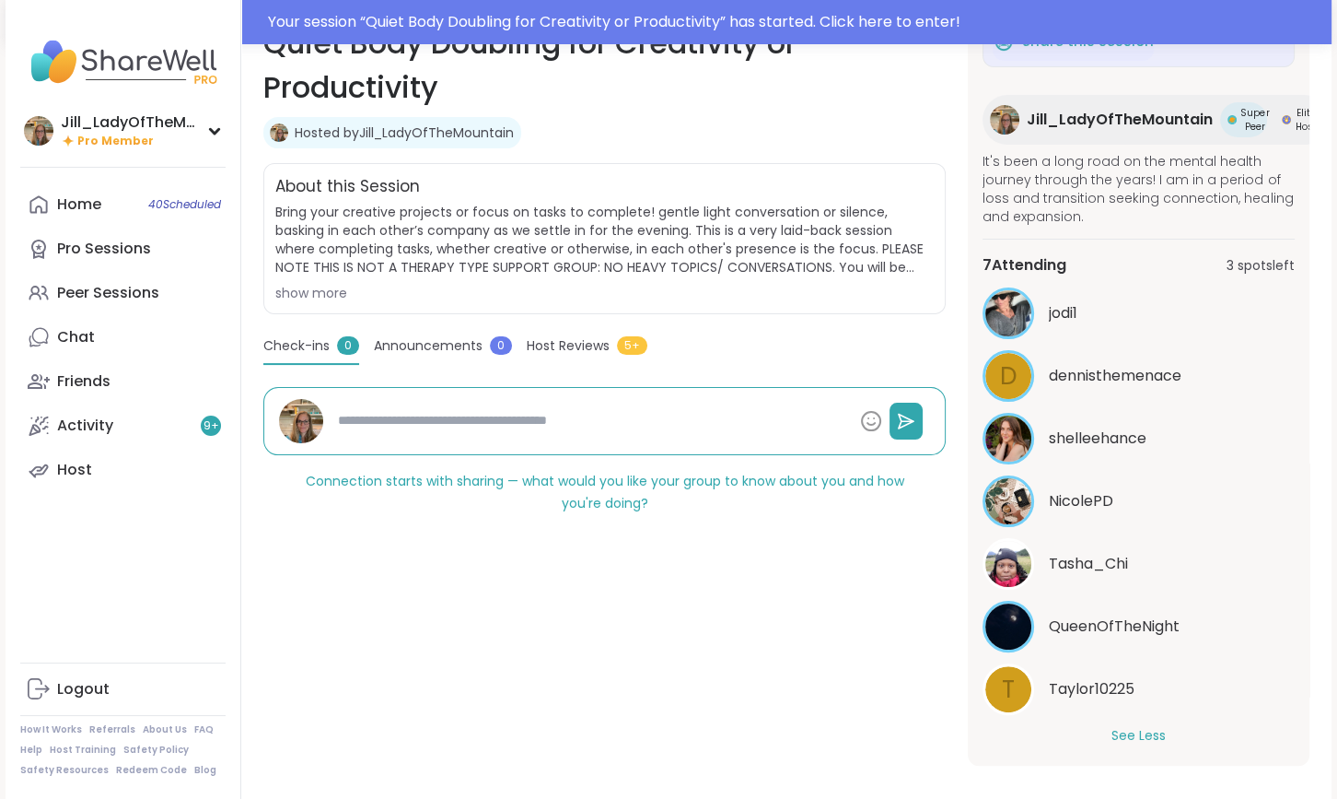
scroll to position [232, 0]
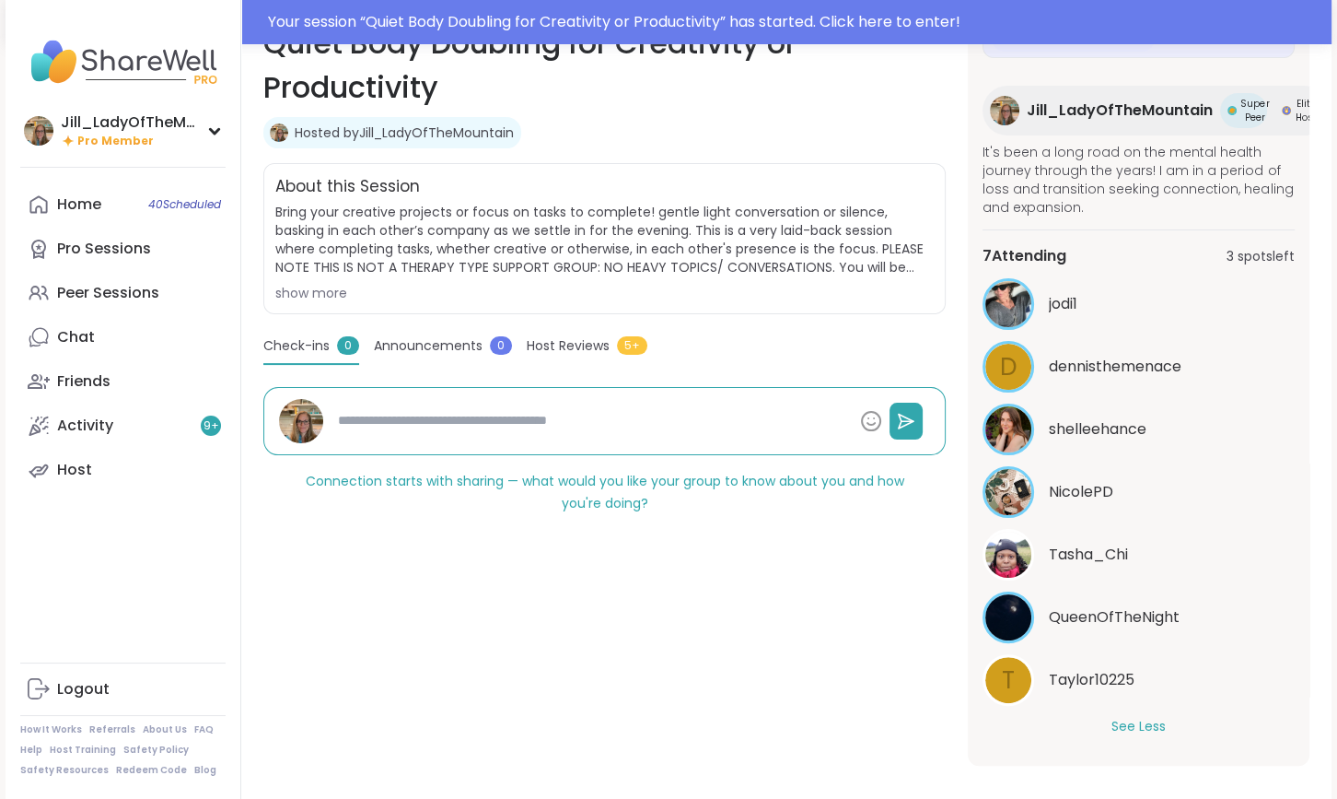
click at [1073, 669] on span "Taylor10225" at bounding box center [1092, 680] width 86 height 22
click at [1084, 669] on span "Taylor10225" at bounding box center [1092, 680] width 86 height 22
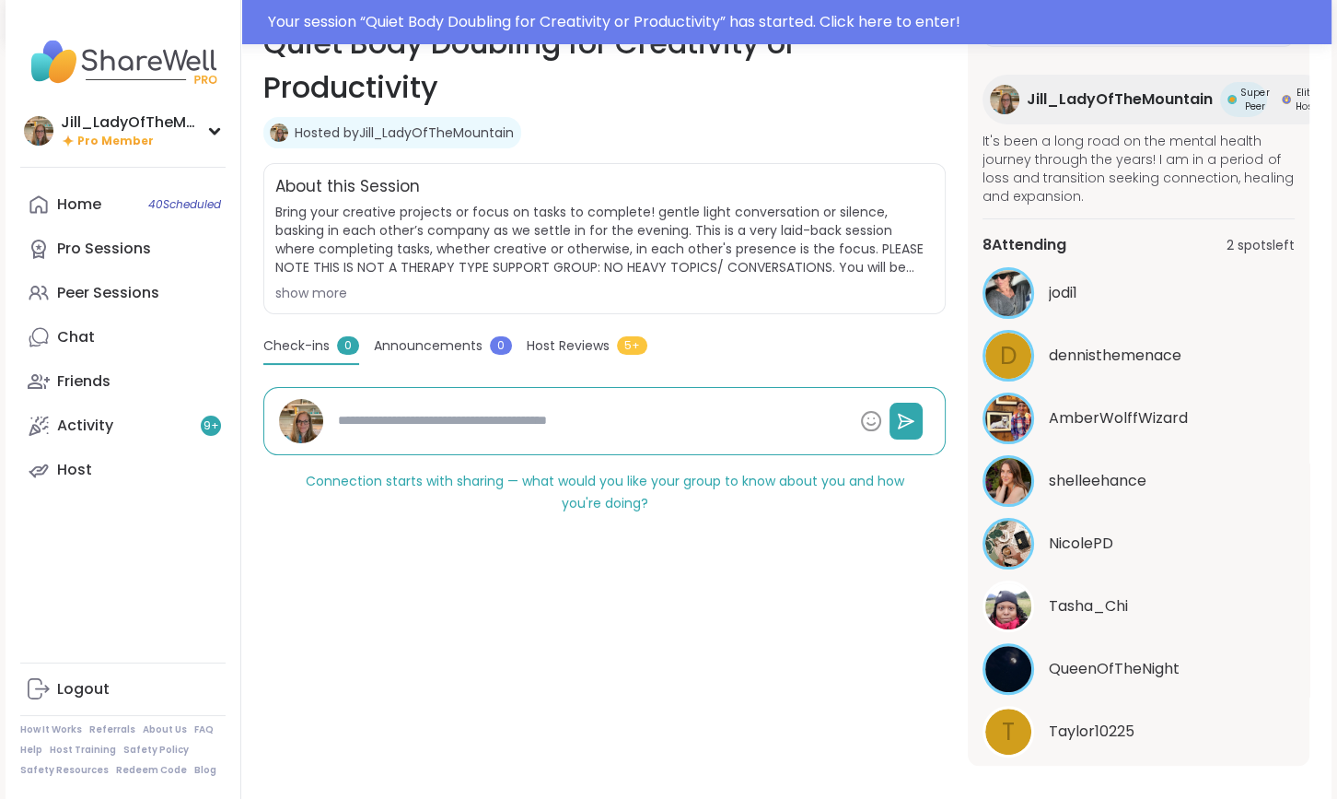
type textarea "*"
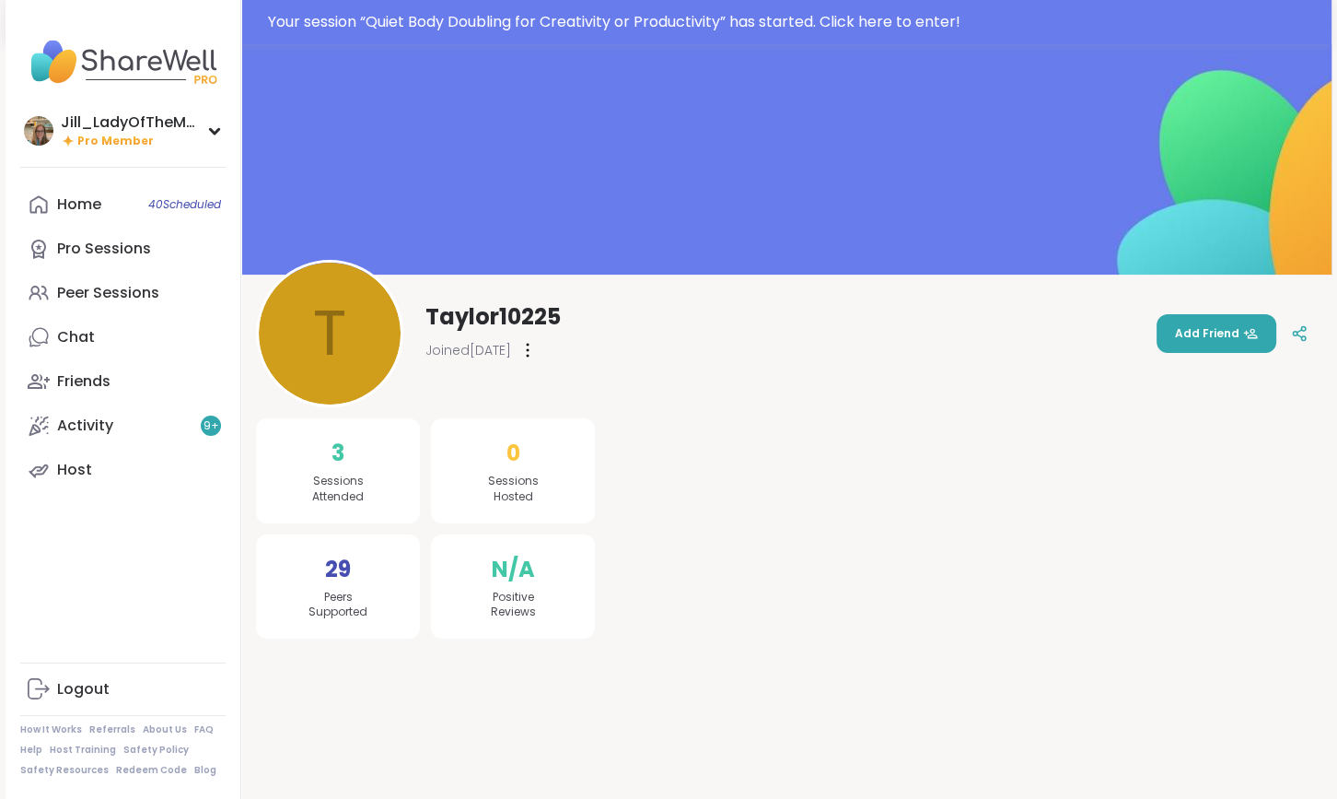
click at [530, 351] on icon at bounding box center [528, 350] width 4 height 15
click at [1295, 295] on div "T Taylor10225 Joined [DATE] Add Friend" at bounding box center [786, 333] width 1061 height 147
click at [1302, 336] on icon at bounding box center [1303, 338] width 5 height 5
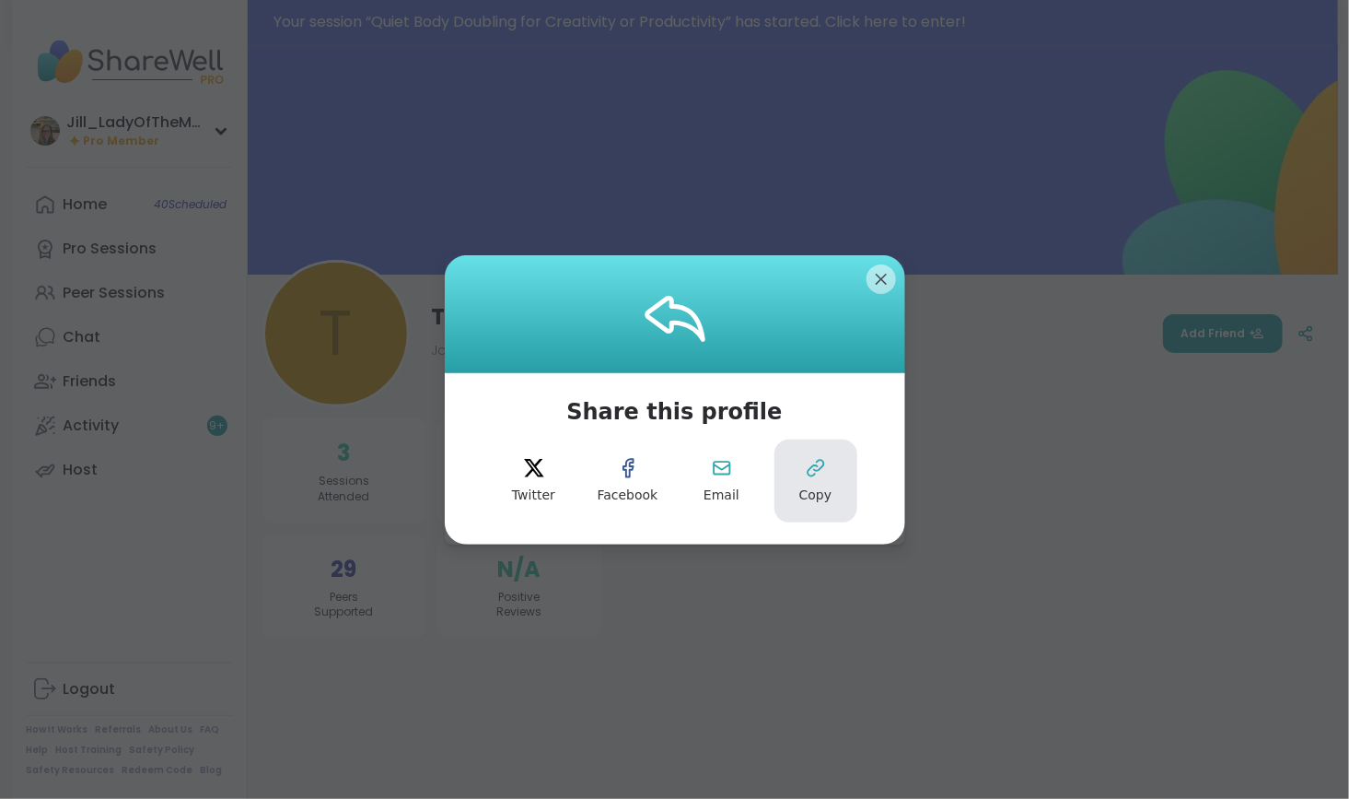
click at [808, 469] on icon at bounding box center [816, 468] width 16 height 16
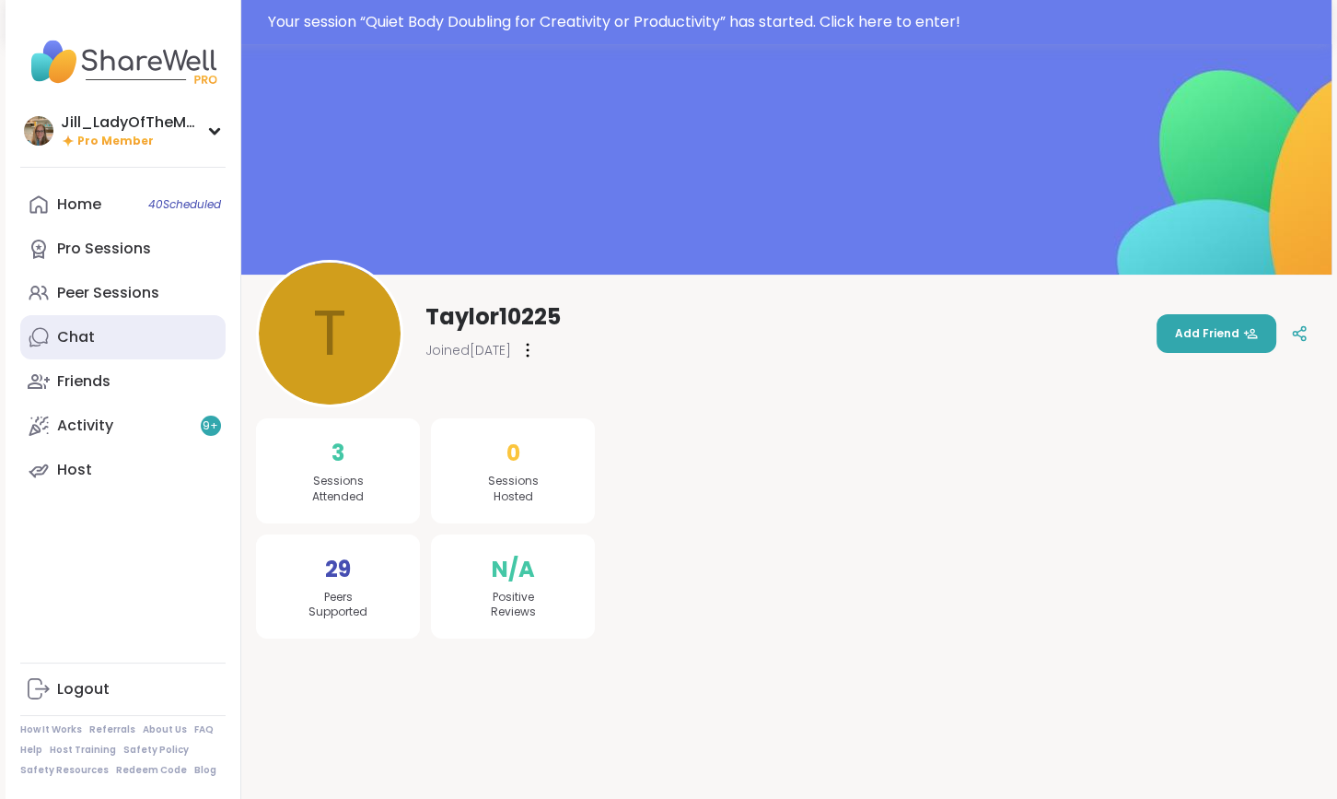
click at [93, 332] on div "Chat" at bounding box center [76, 337] width 38 height 20
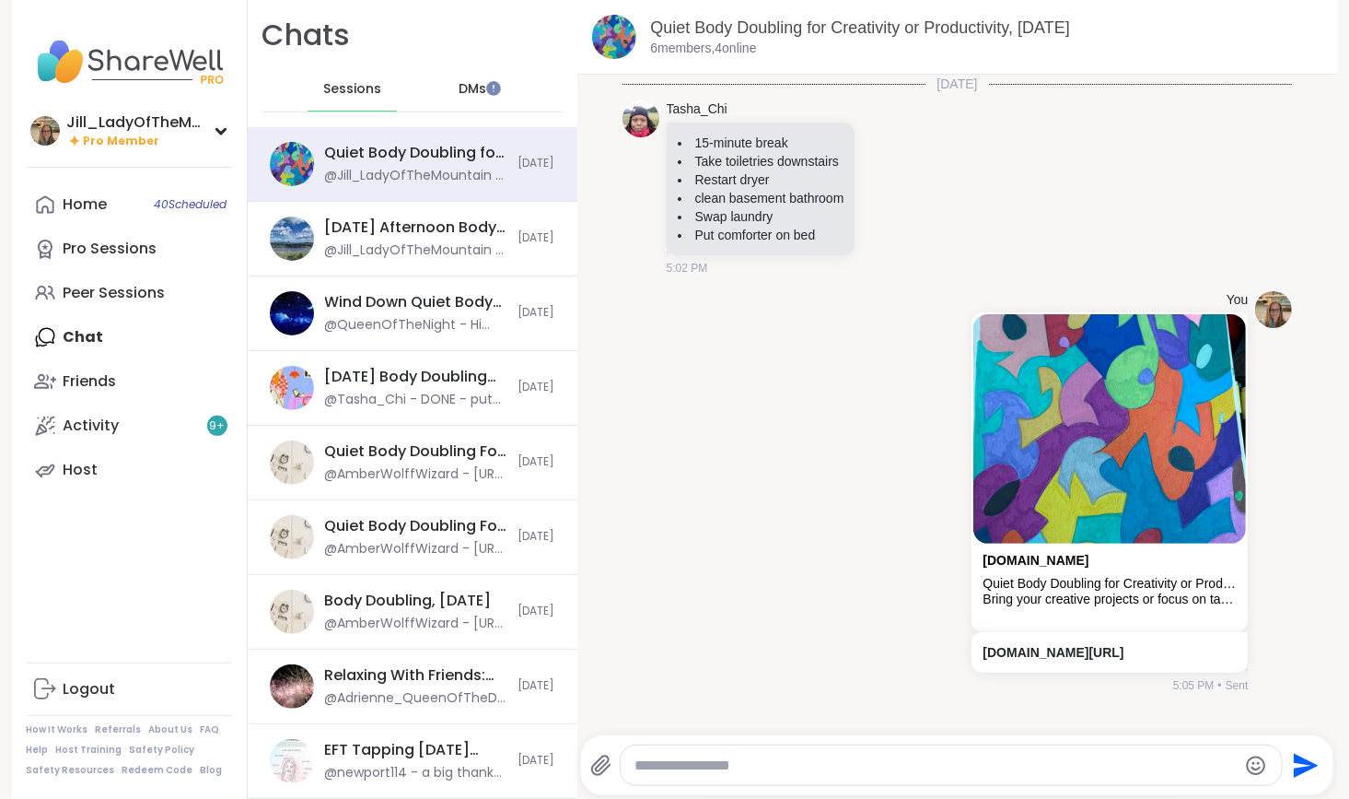
click at [460, 87] on span "DMs" at bounding box center [473, 89] width 28 height 18
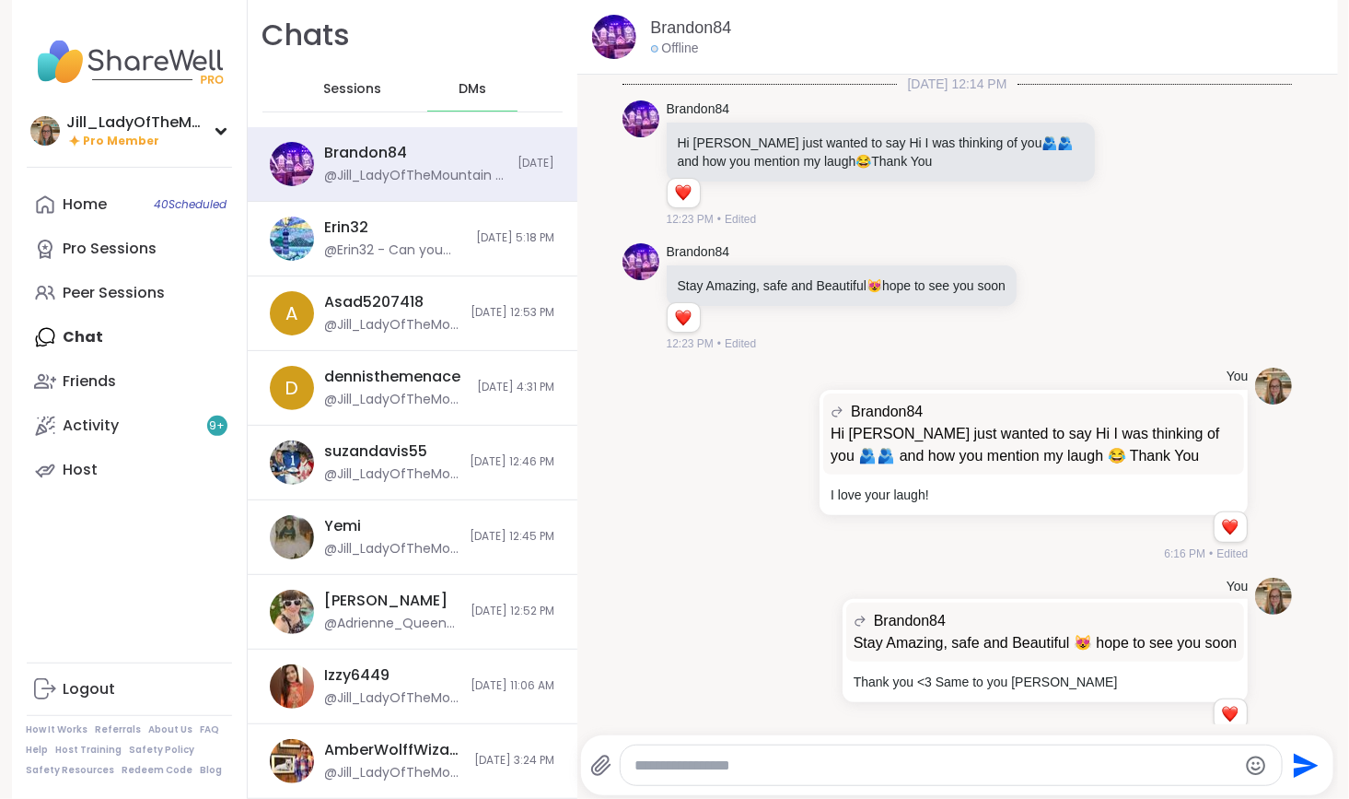
scroll to position [3321, 0]
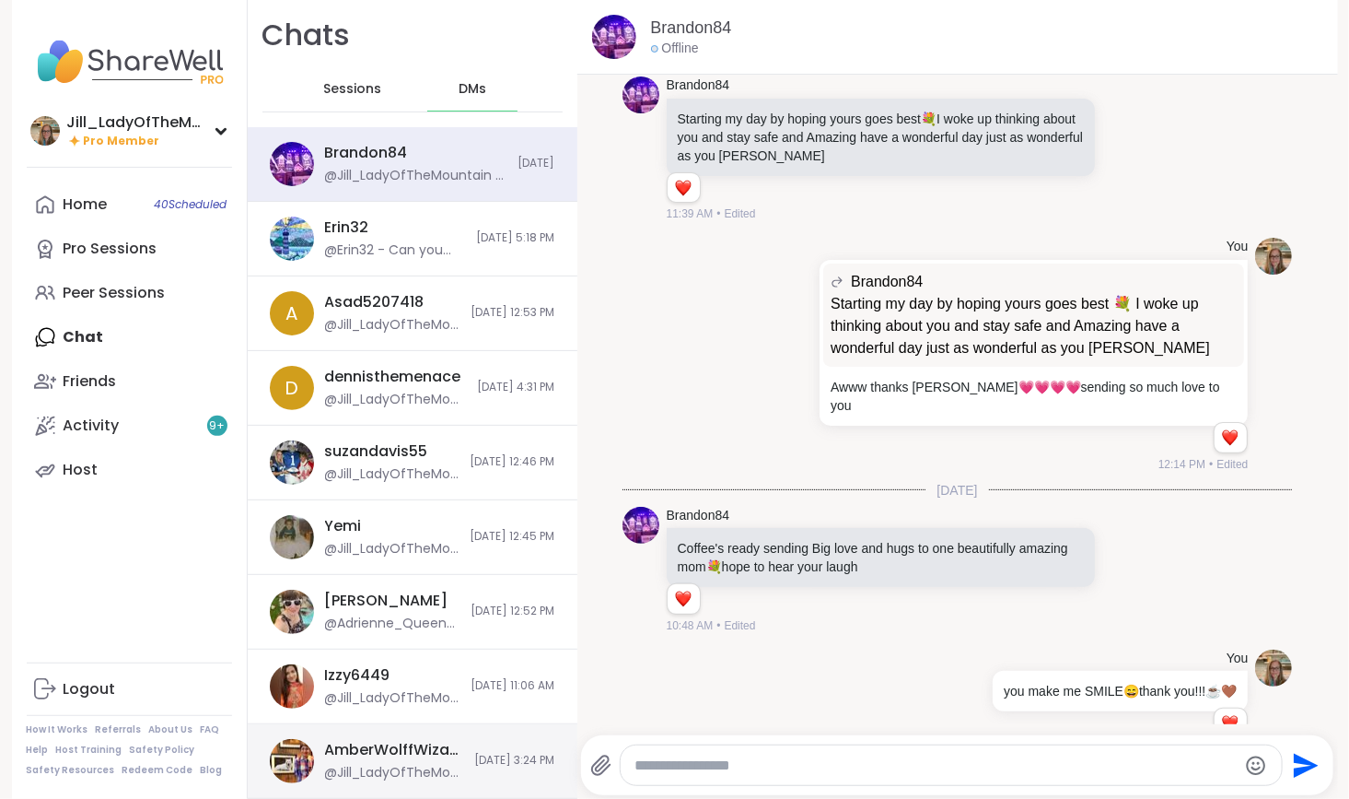
click at [447, 771] on div "AmberWolffWizard @Jill_LadyOfTheMountain - 4 0 4 4 5 4 4 6 5 0 if you ever need…" at bounding box center [413, 761] width 330 height 75
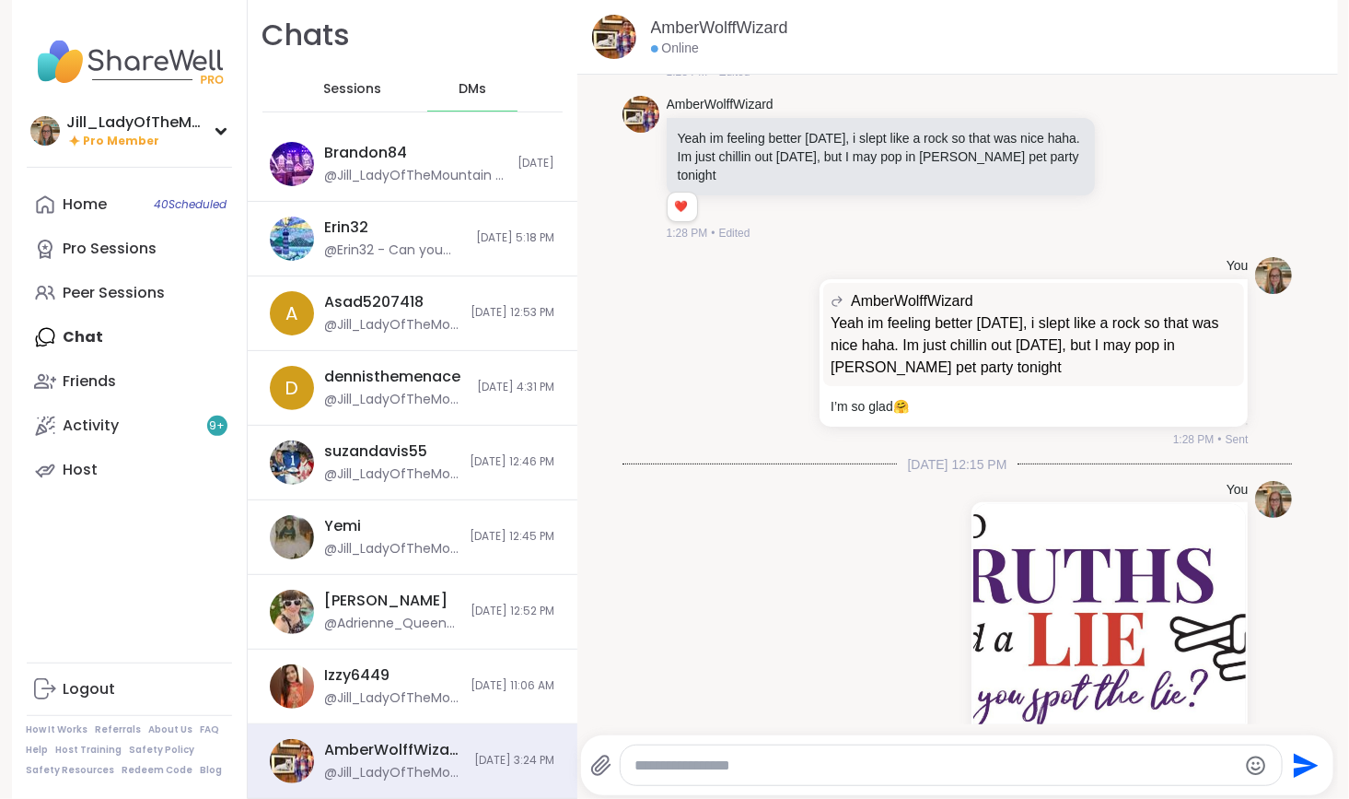
scroll to position [9884, 0]
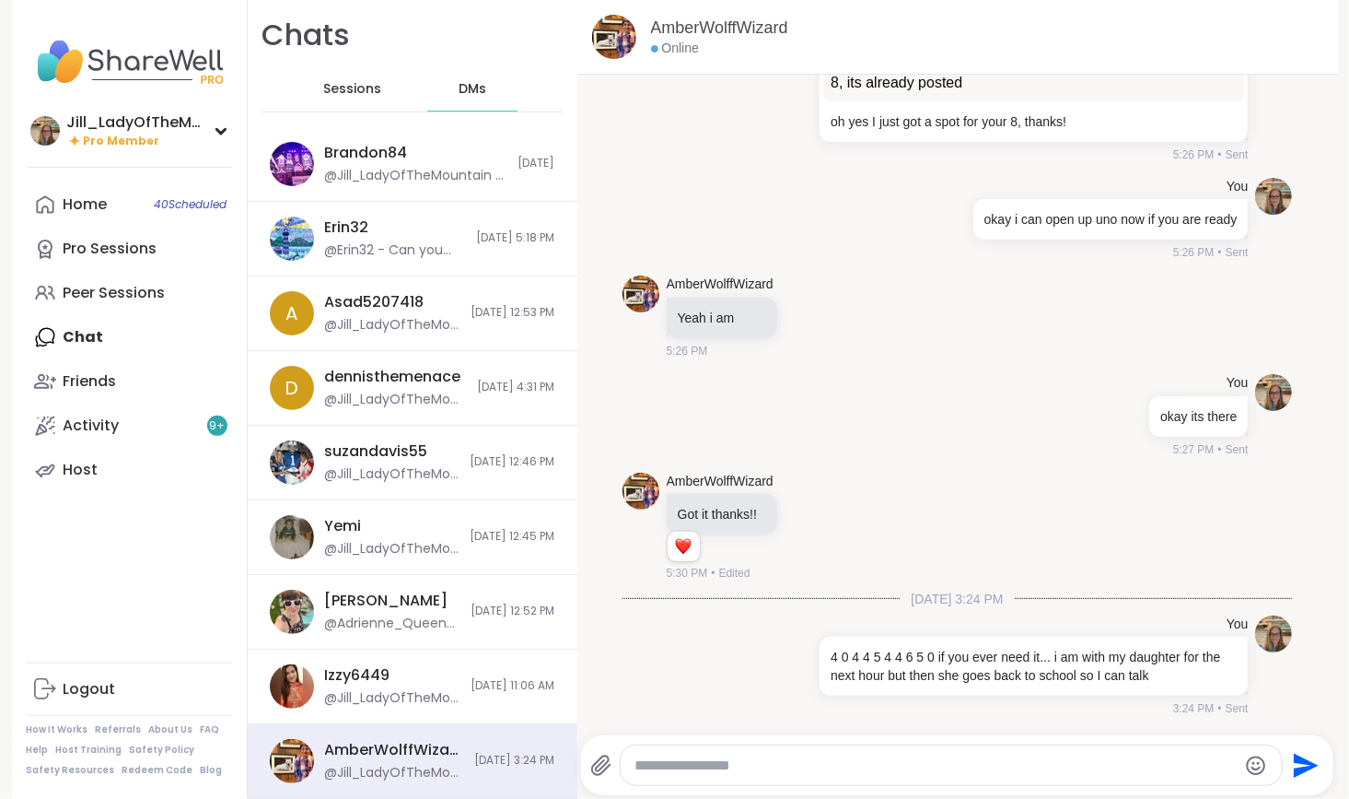
click at [698, 769] on textarea "Type your message" at bounding box center [936, 765] width 601 height 18
paste textarea "**********"
type textarea "**********"
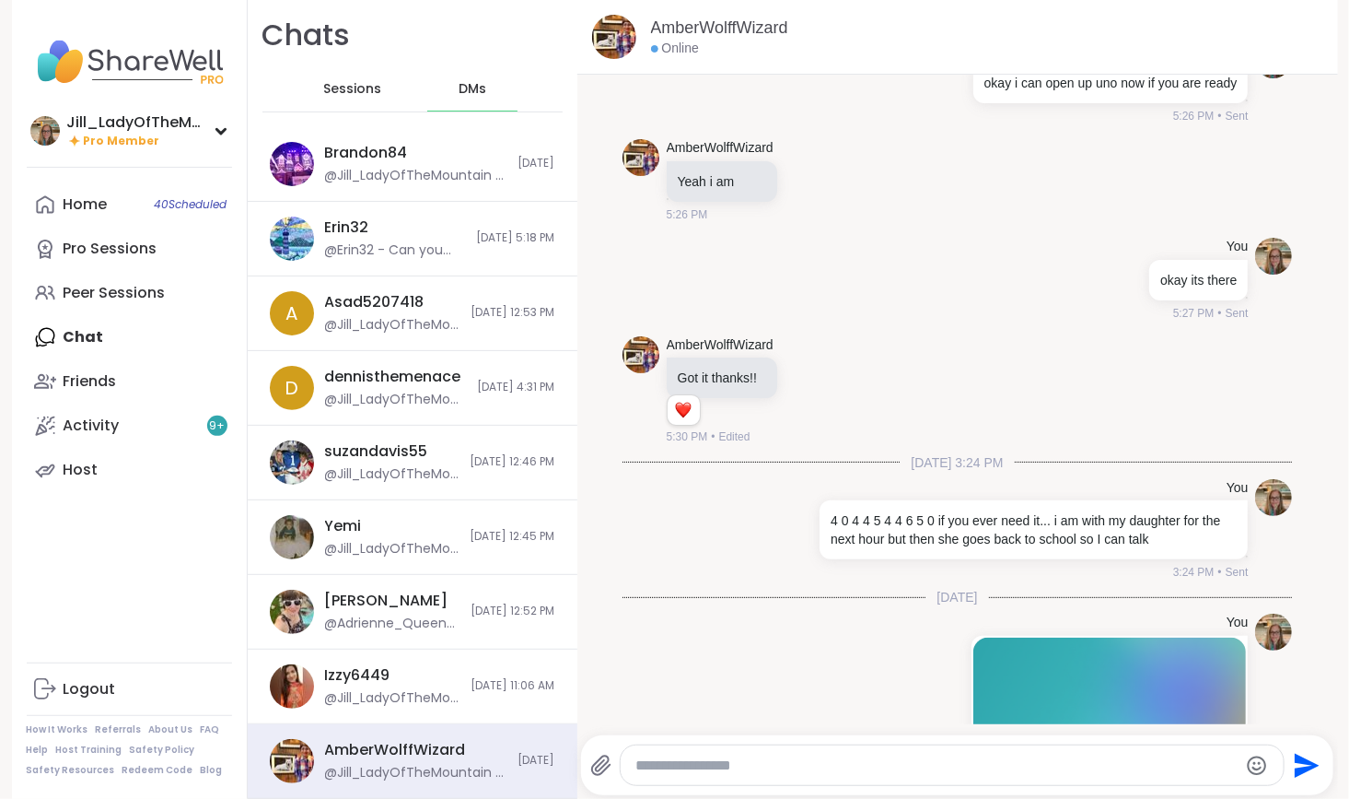
scroll to position [10319, 0]
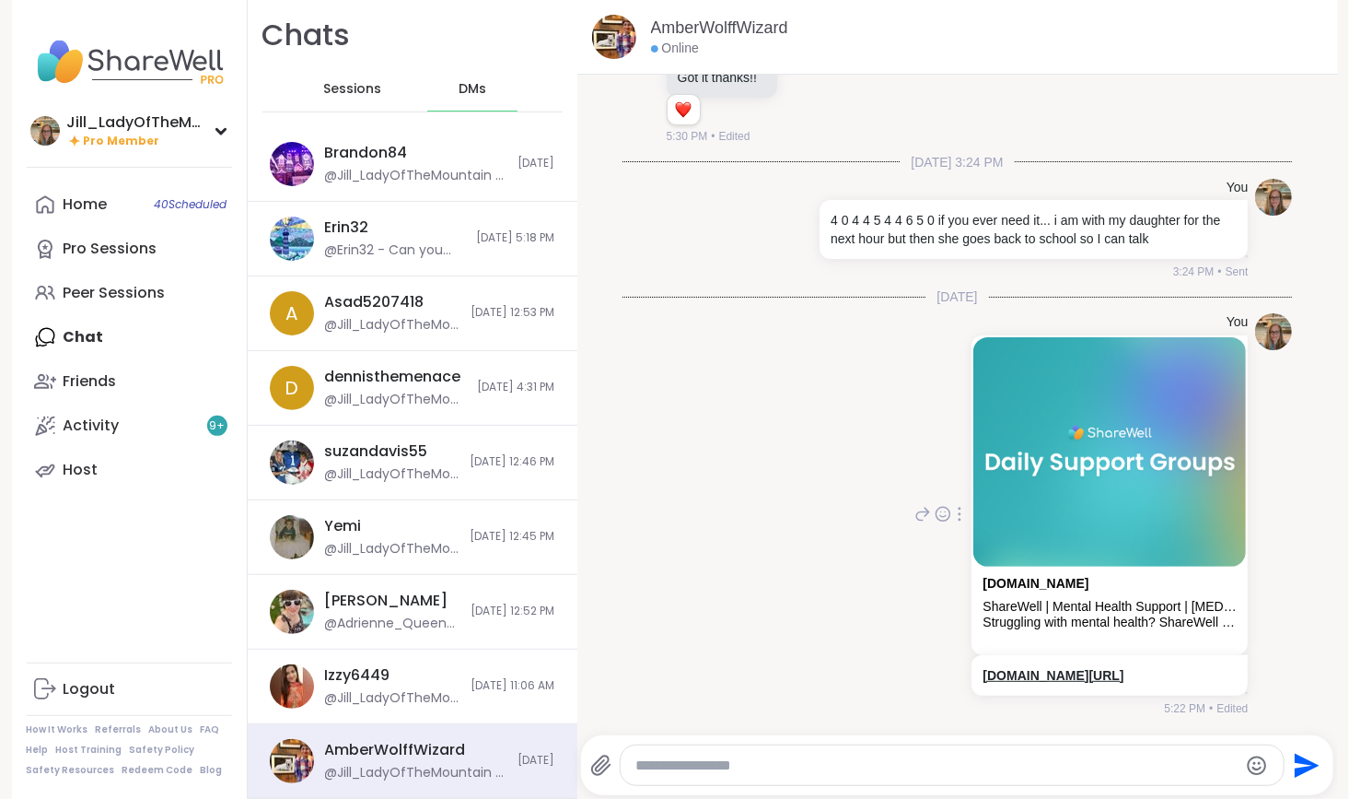
click at [1101, 680] on link "sharewellnow.com/profile/Taylor10225" at bounding box center [1053, 675] width 141 height 15
click at [190, 202] on span "40 Scheduled" at bounding box center [191, 204] width 73 height 15
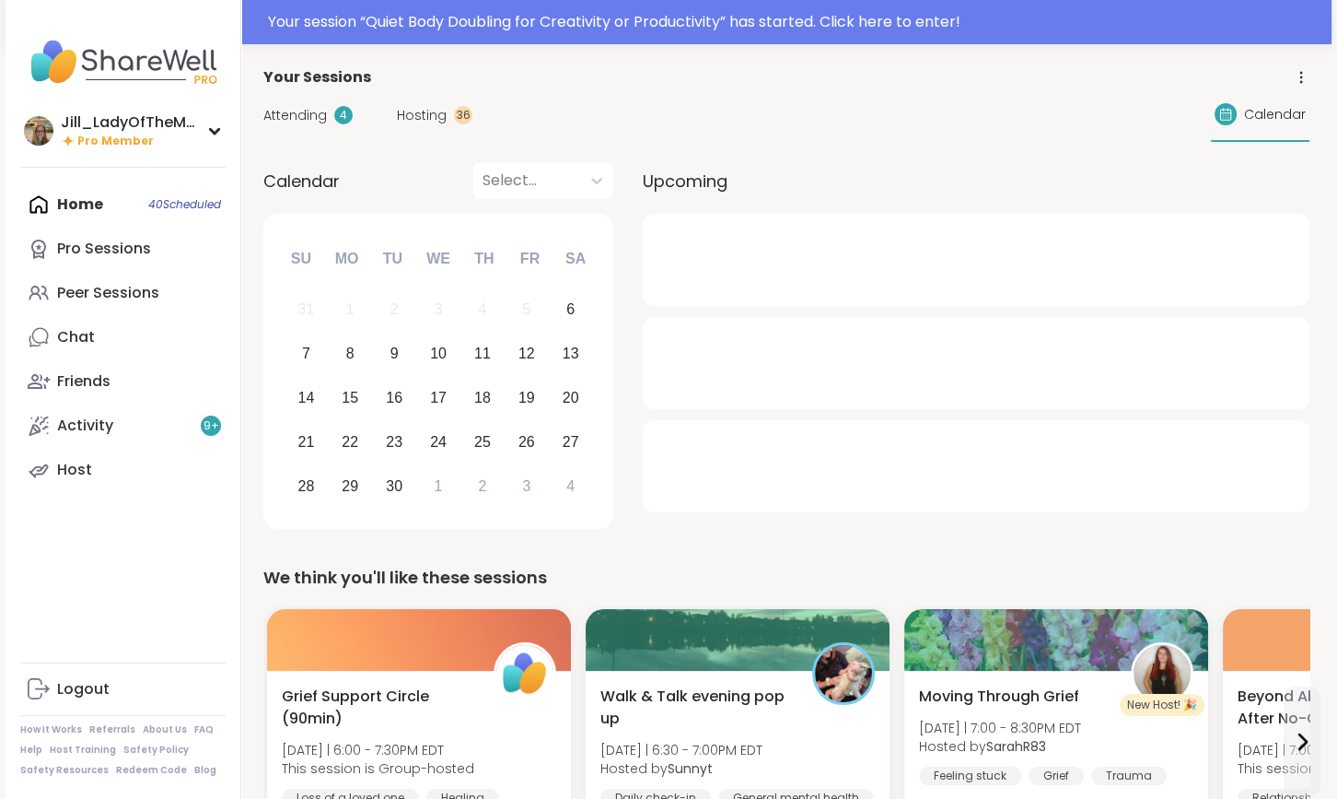
click at [415, 113] on span "Hosting" at bounding box center [422, 115] width 50 height 19
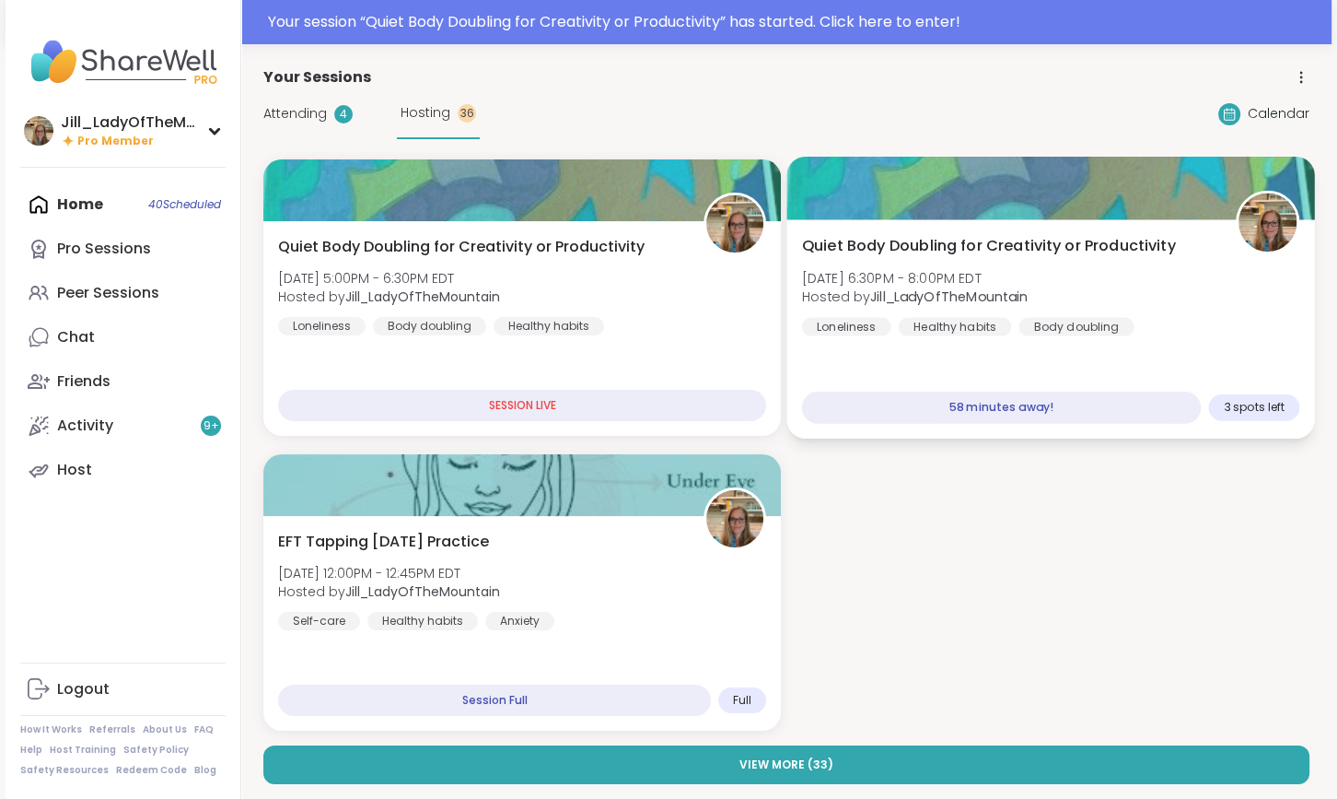
click at [981, 281] on span "[DATE] 6:30PM - 8:00PM EDT" at bounding box center [915, 277] width 227 height 18
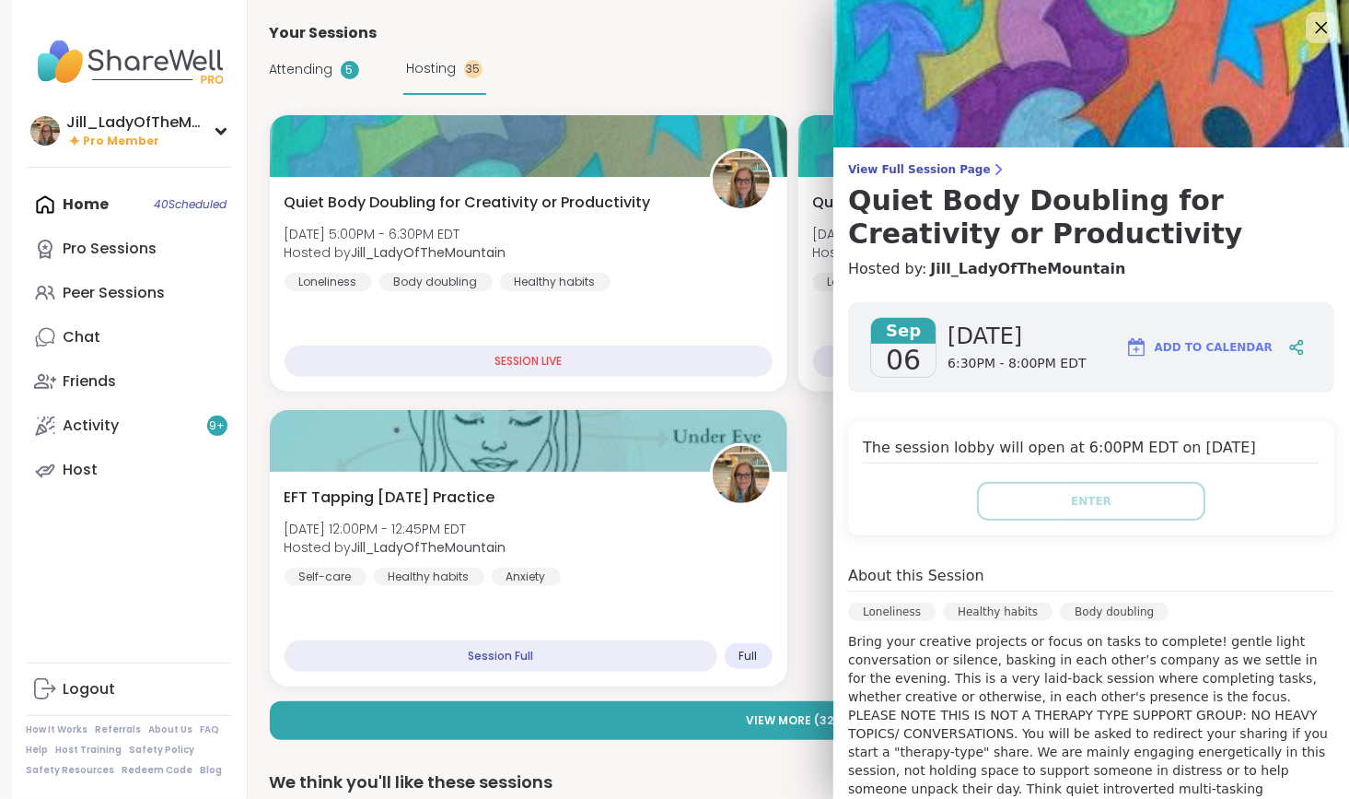
click at [1310, 23] on icon at bounding box center [1321, 27] width 23 height 23
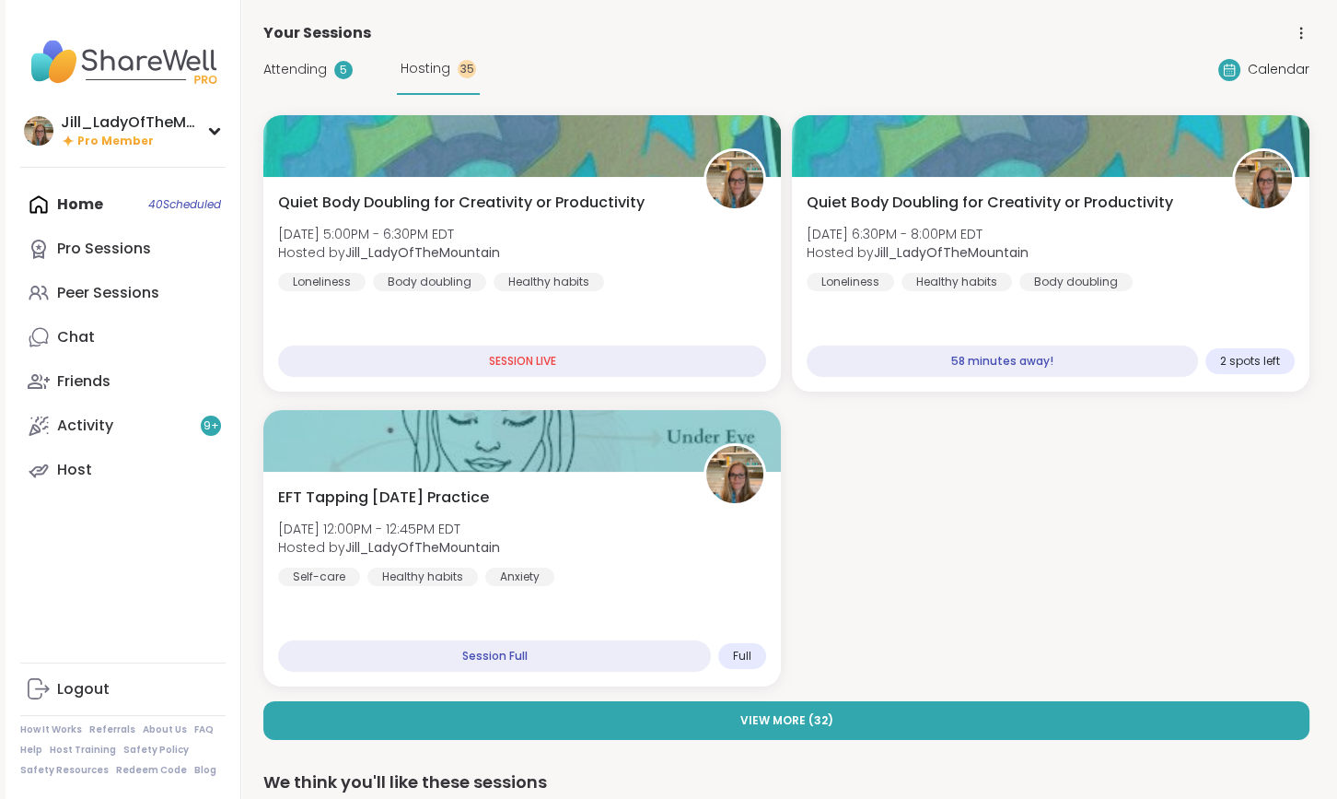
click at [69, 202] on div "Home 40 Scheduled Pro Sessions Peer Sessions Chat Friends Activity 9 + Host" at bounding box center [122, 336] width 205 height 309
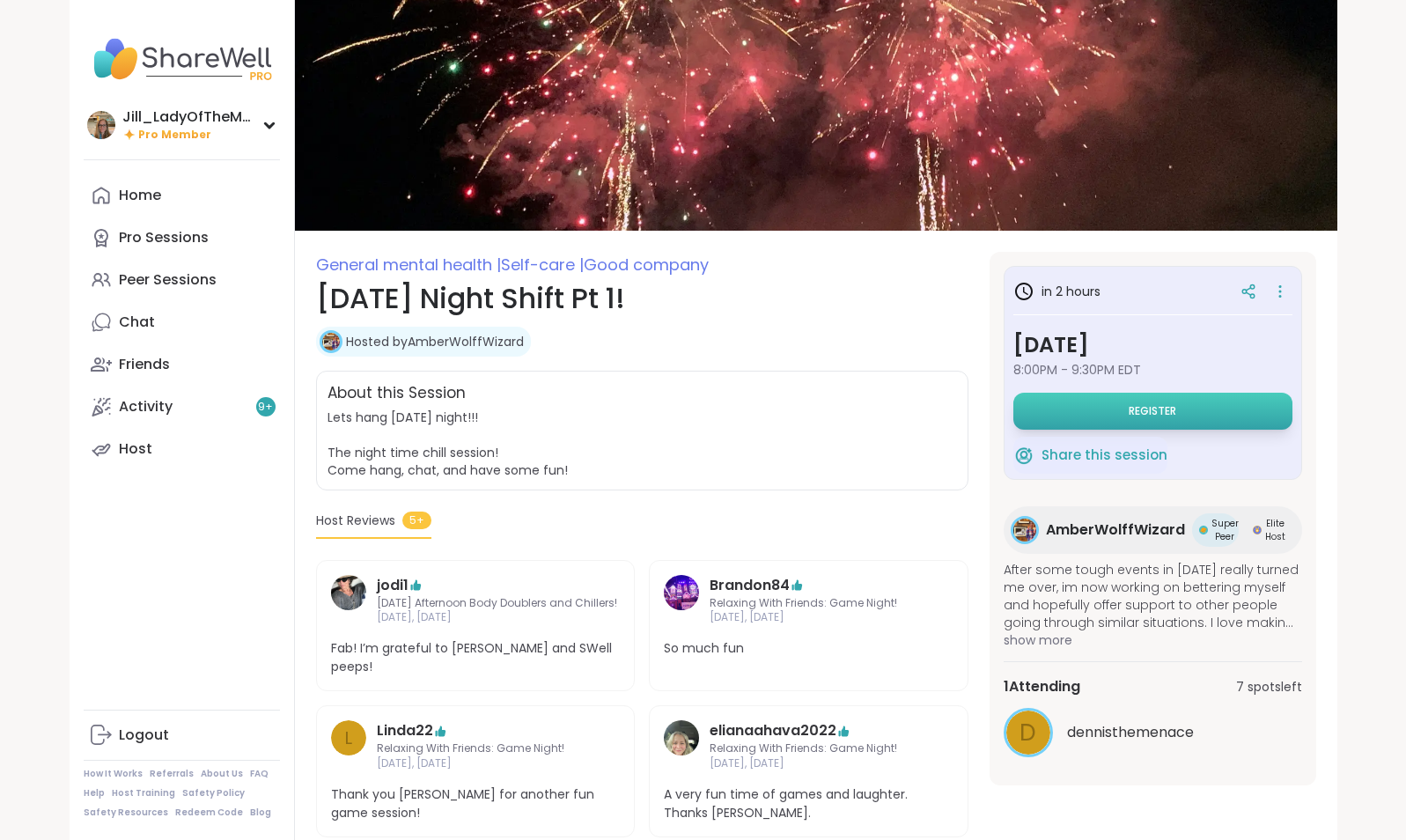
click at [1135, 416] on span "Register" at bounding box center [1153, 411] width 48 height 14
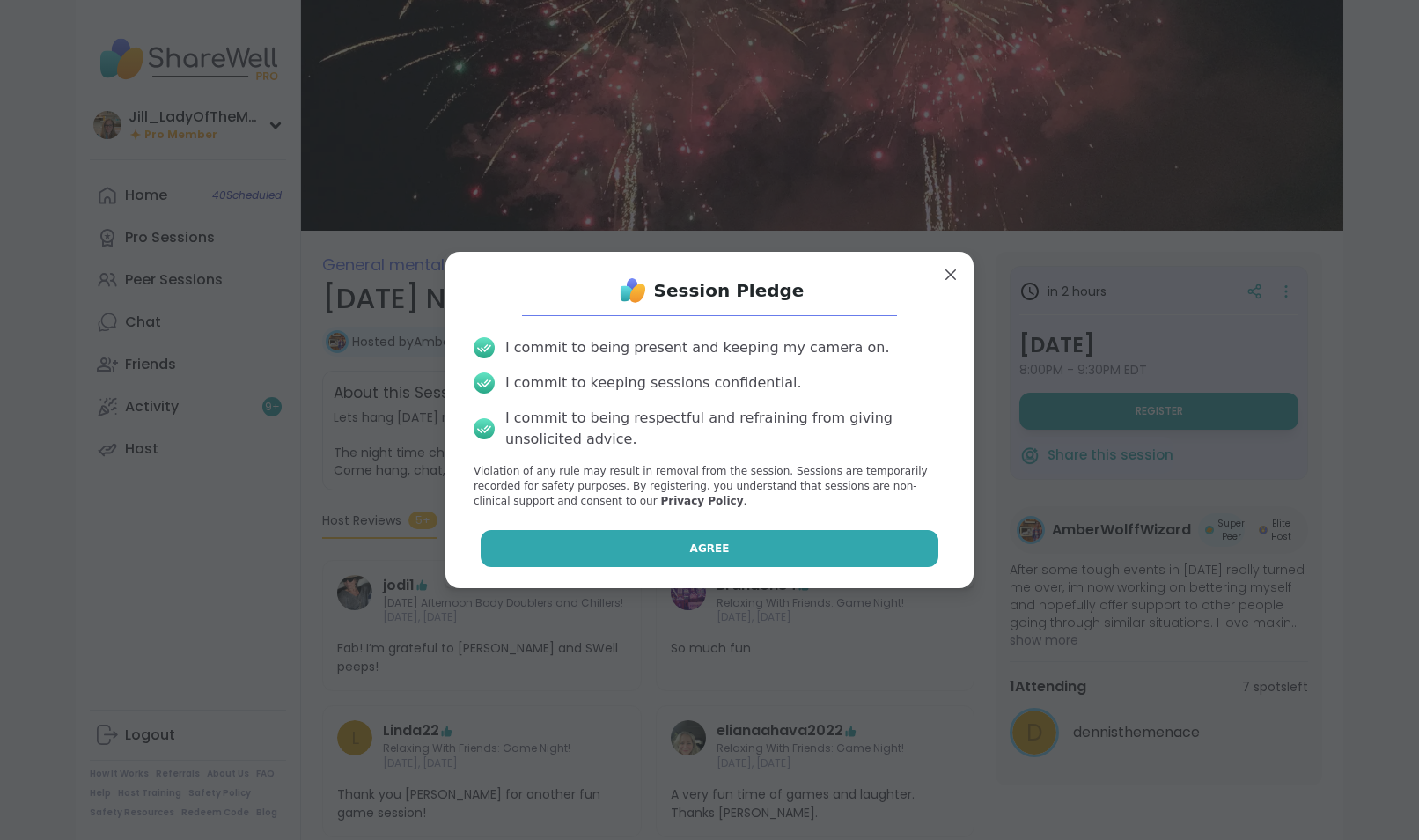
click at [710, 549] on span "Agree" at bounding box center [709, 549] width 39 height 16
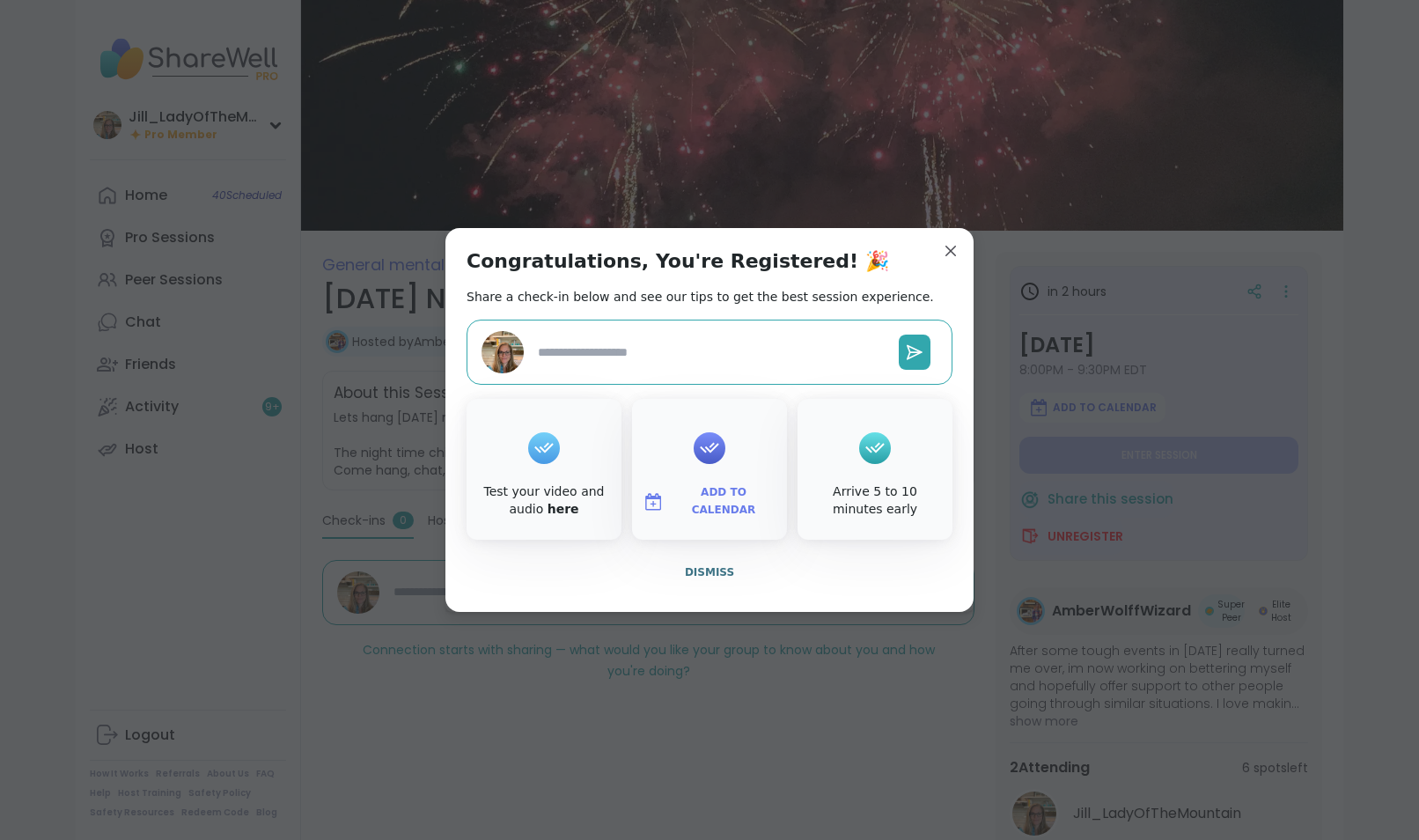
click at [708, 507] on span "Add to Calendar" at bounding box center [723, 502] width 106 height 34
click at [673, 340] on button "Google Calendar" at bounding box center [709, 342] width 134 height 39
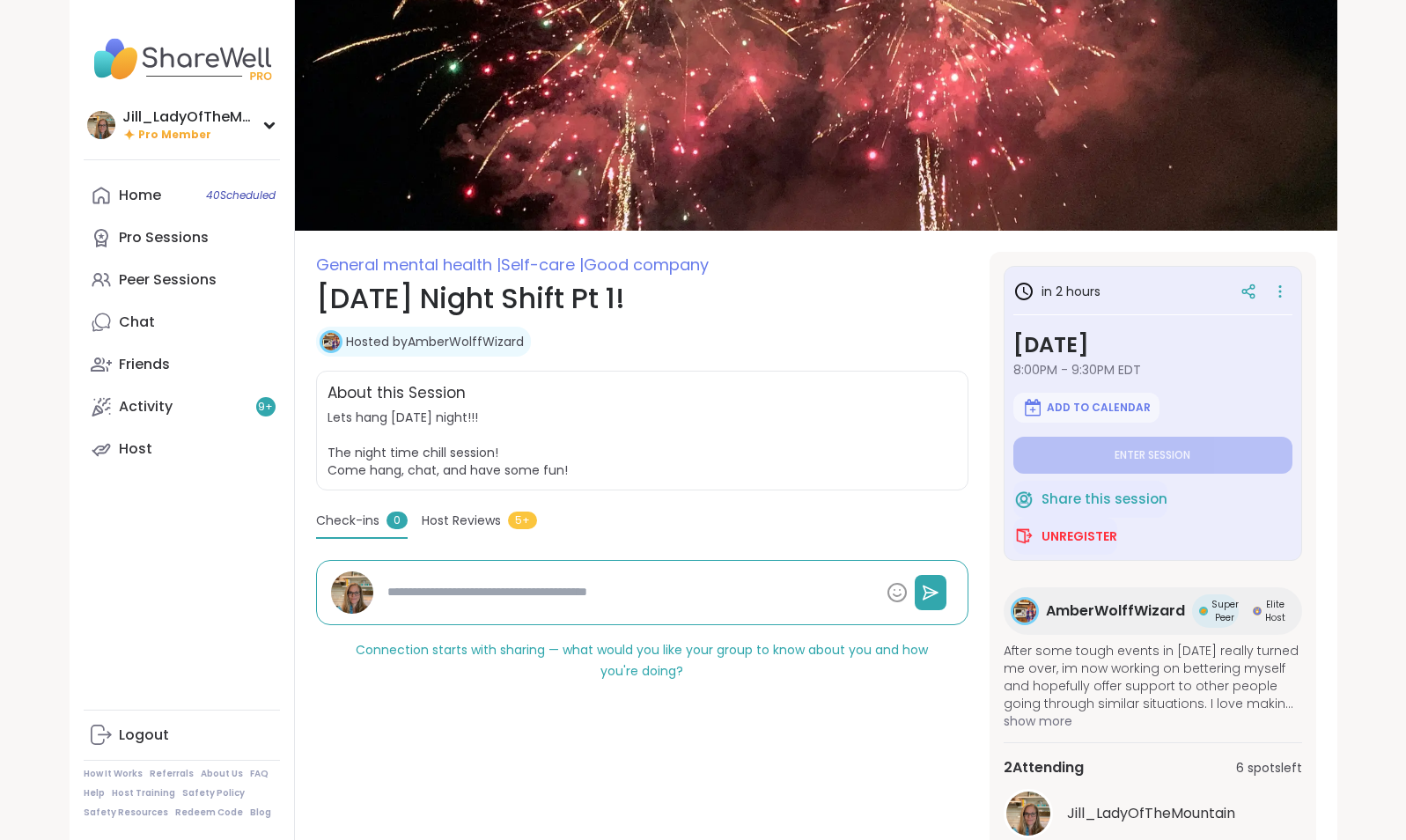
type textarea "*"
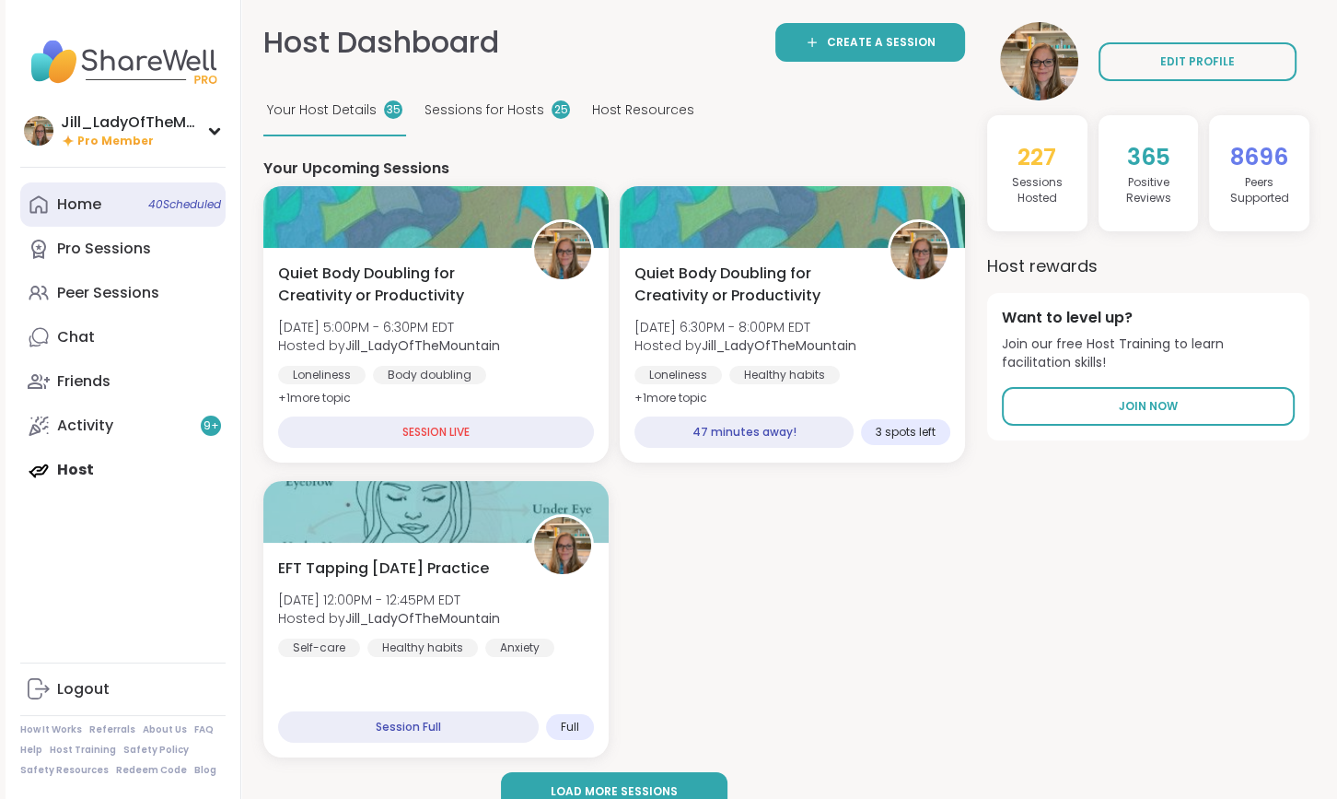
click at [158, 205] on span "40 Scheduled" at bounding box center [184, 204] width 73 height 15
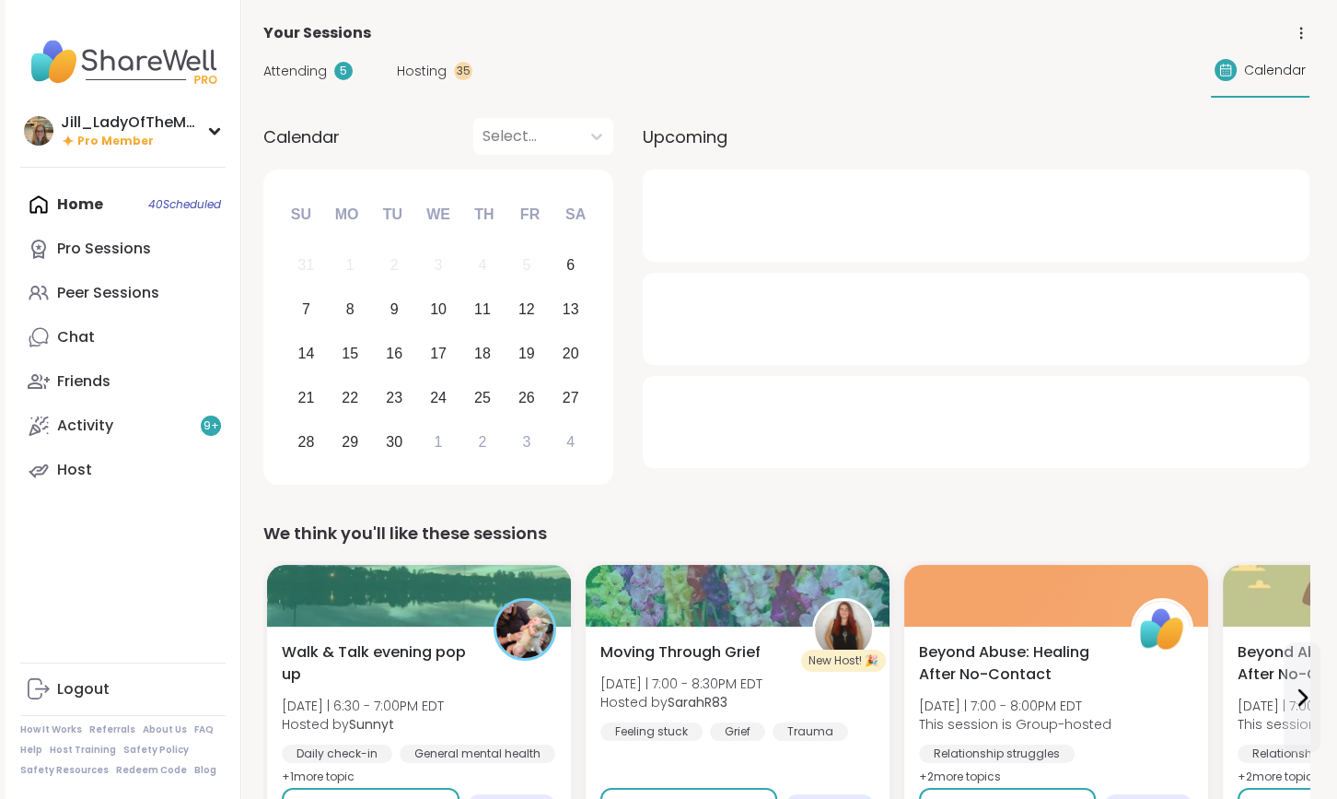
click at [414, 65] on span "Hosting" at bounding box center [422, 71] width 50 height 19
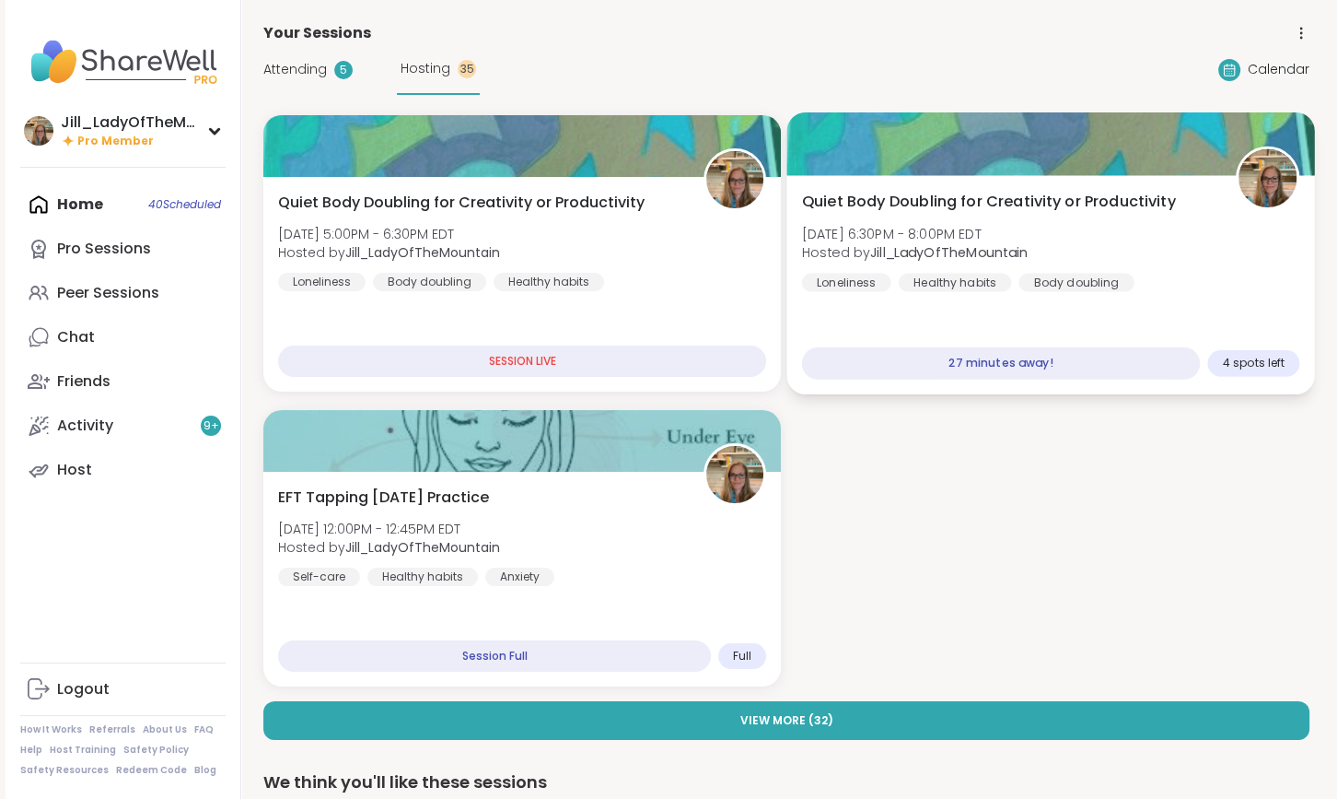
click at [929, 216] on div "Quiet Body Doubling for Creativity or Productivity [DATE] 6:30PM - 8:00PM EDT H…" at bounding box center [1051, 241] width 498 height 101
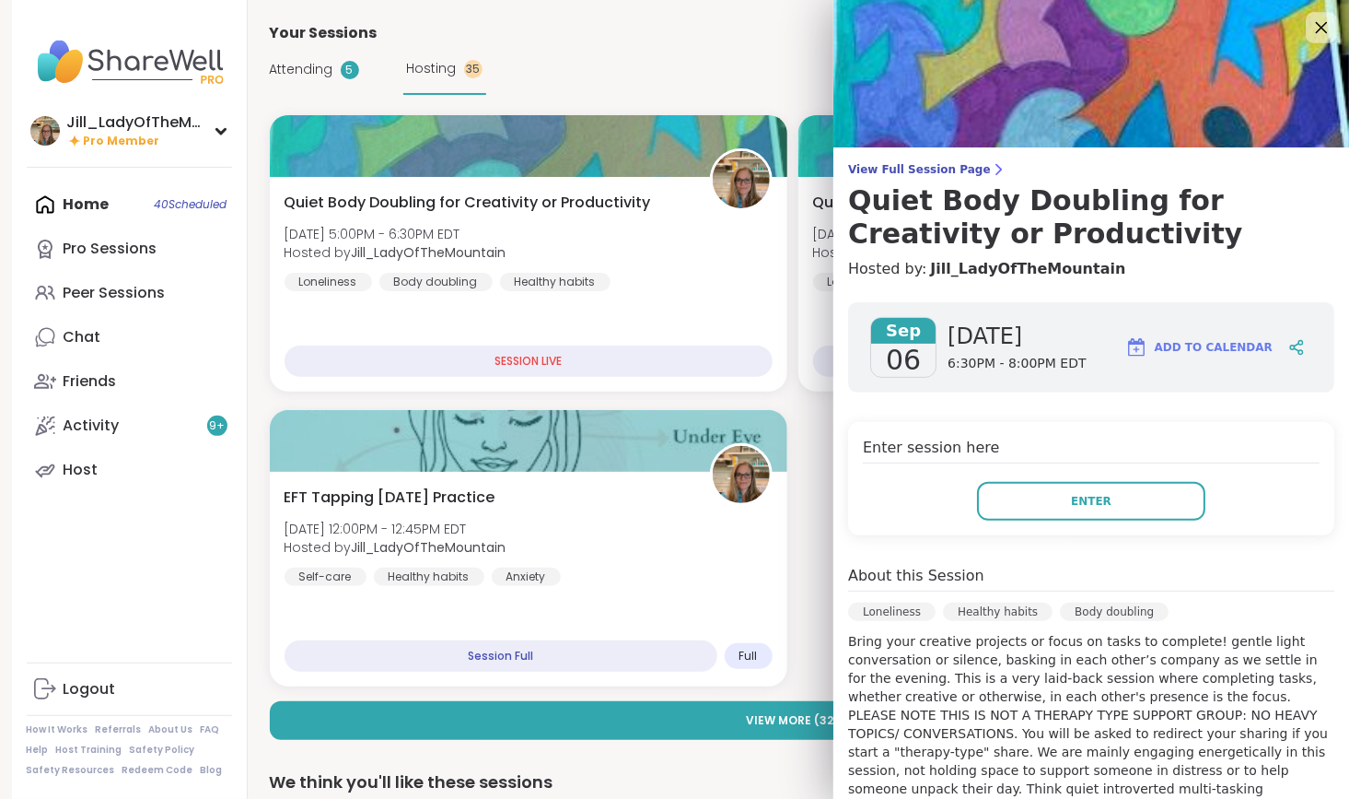
click at [1316, 23] on icon at bounding box center [1322, 28] width 12 height 12
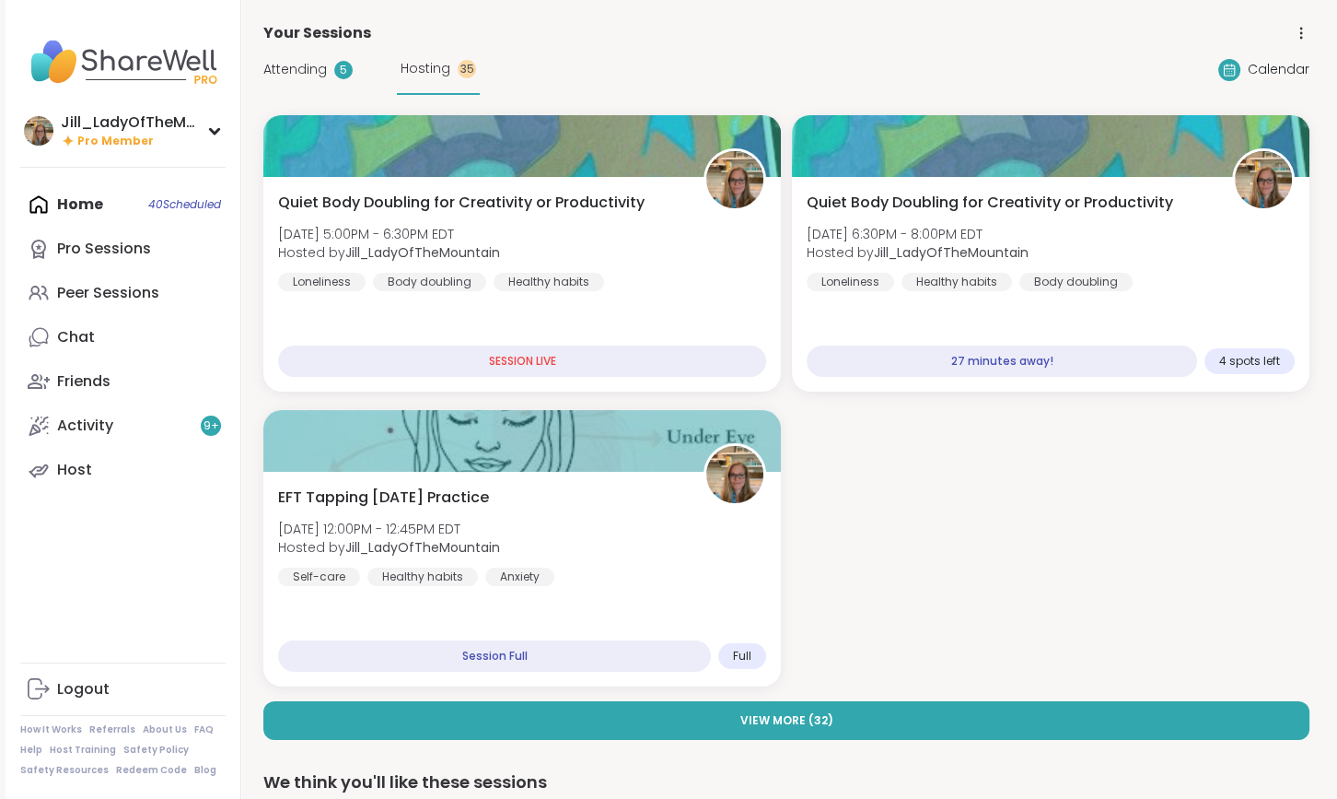
click at [307, 68] on span "Attending" at bounding box center [295, 69] width 64 height 19
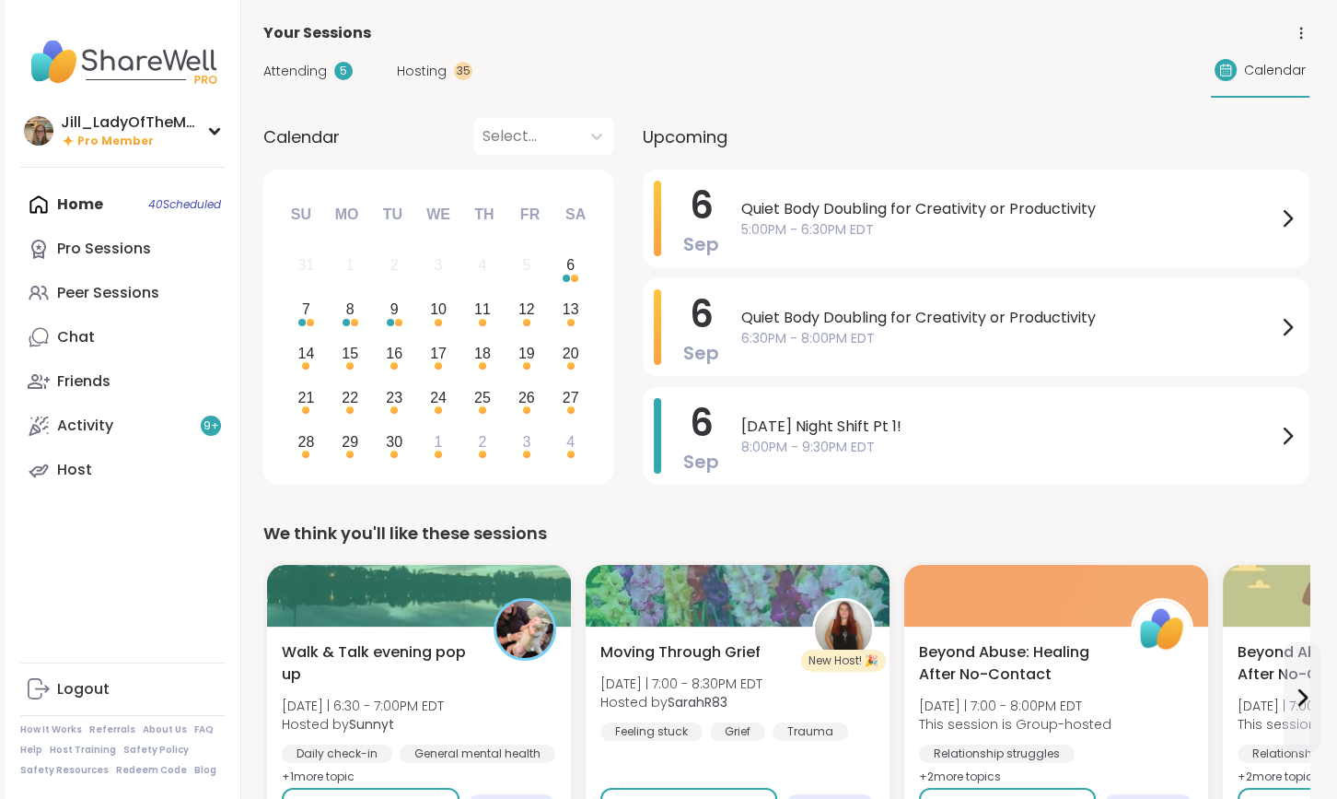
click at [289, 62] on span "Attending" at bounding box center [295, 71] width 64 height 19
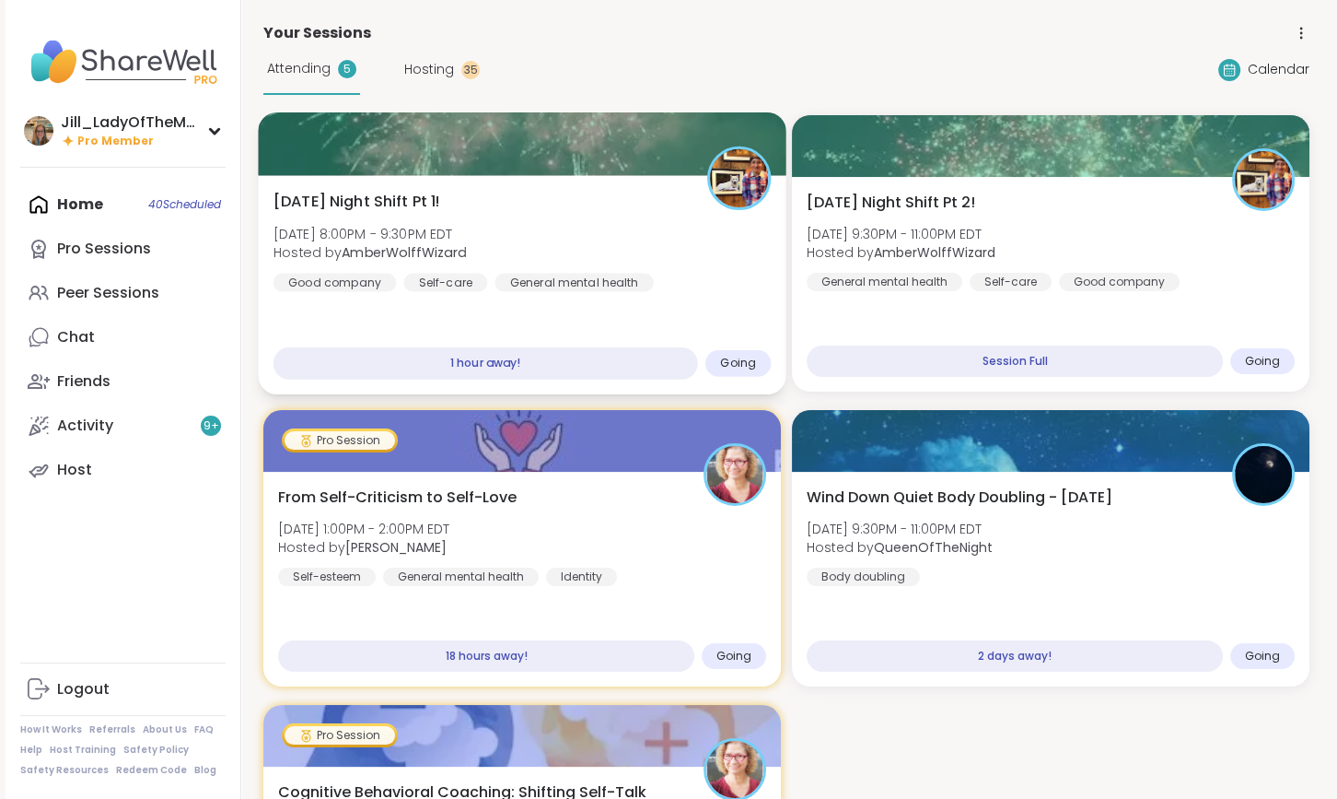
click at [638, 258] on div "[DATE] Night Shift Pt 1! [DATE] 8:00PM - 9:30PM EDT Hosted by AmberWolffWizard …" at bounding box center [523, 241] width 498 height 101
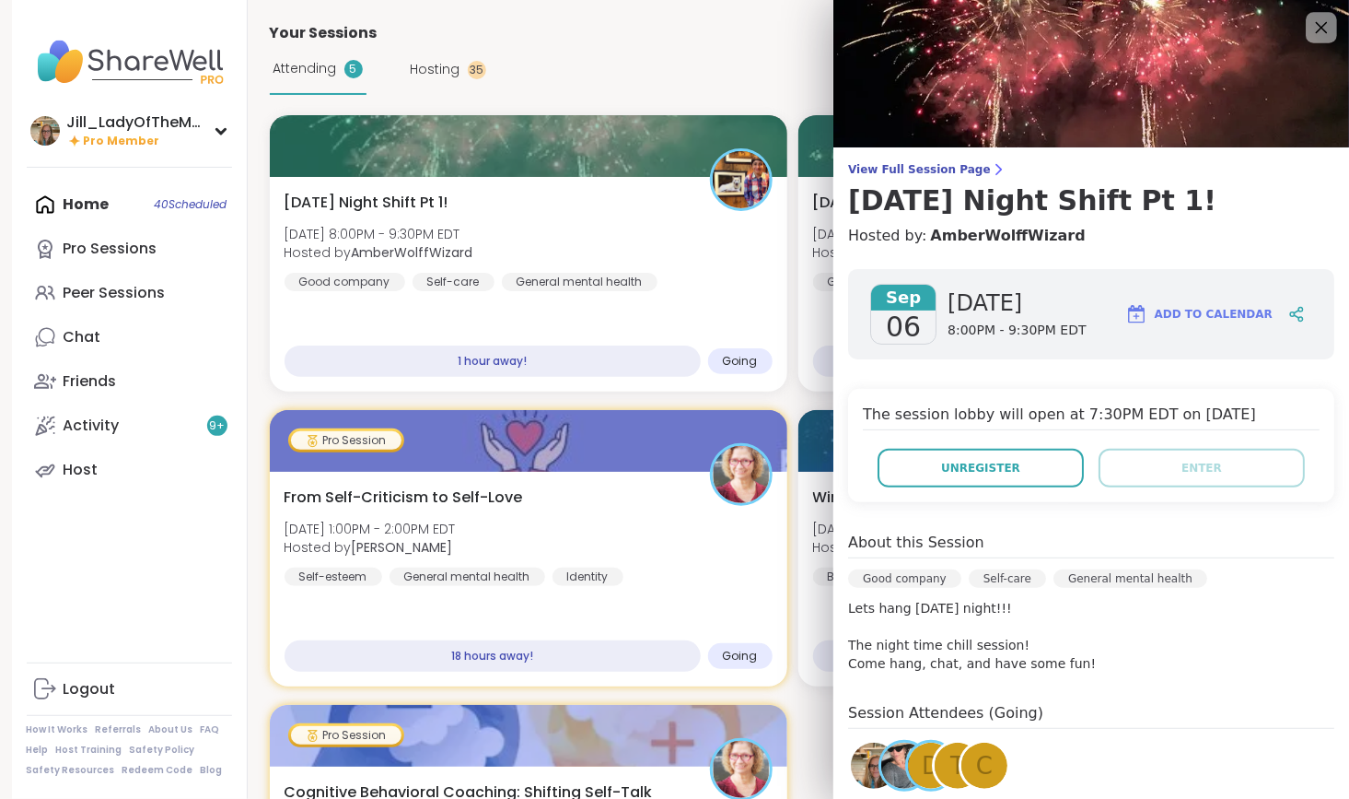
click at [1316, 26] on icon at bounding box center [1322, 28] width 12 height 12
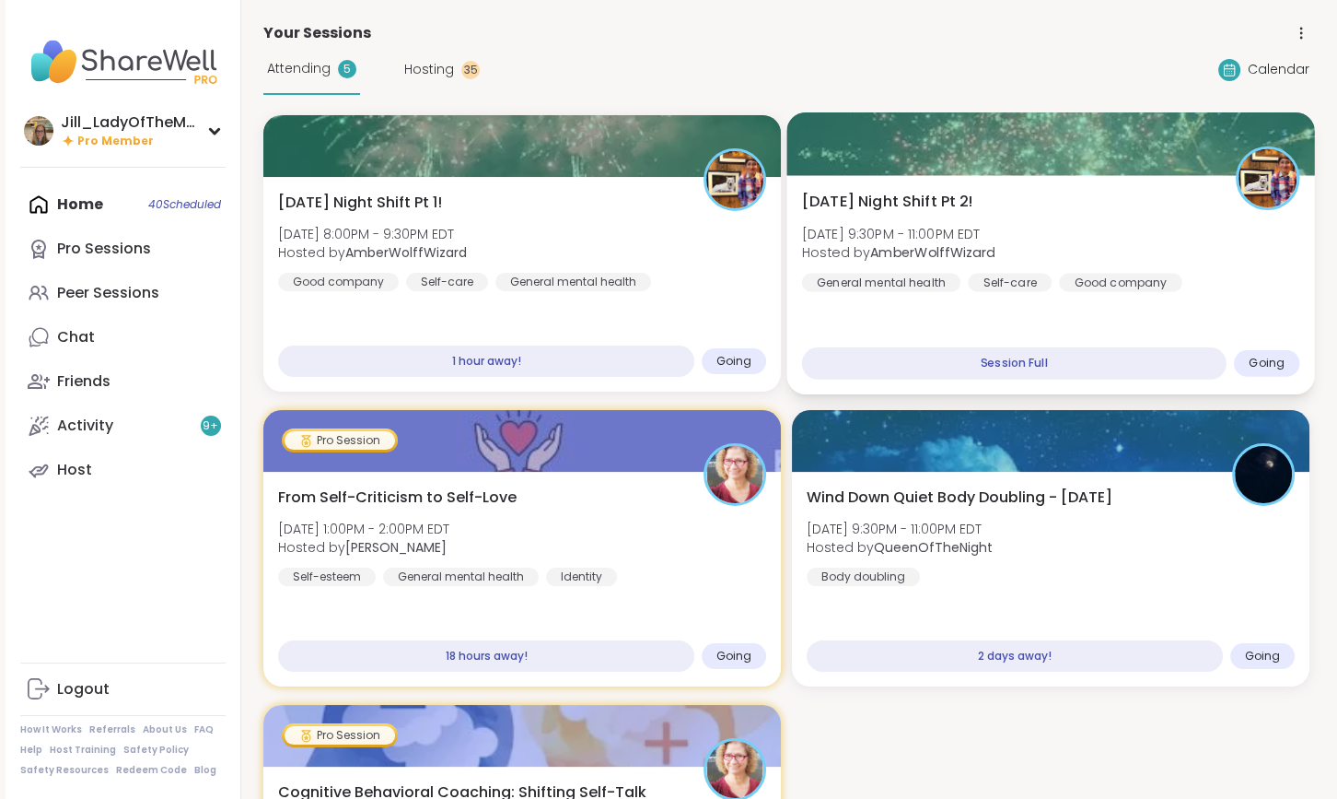
click at [1028, 253] on div "Saturday Night Shift Pt 2! Sat, Sep 06 | 9:30PM - 11:00PM EDT Hosted by AmberWo…" at bounding box center [1051, 241] width 498 height 101
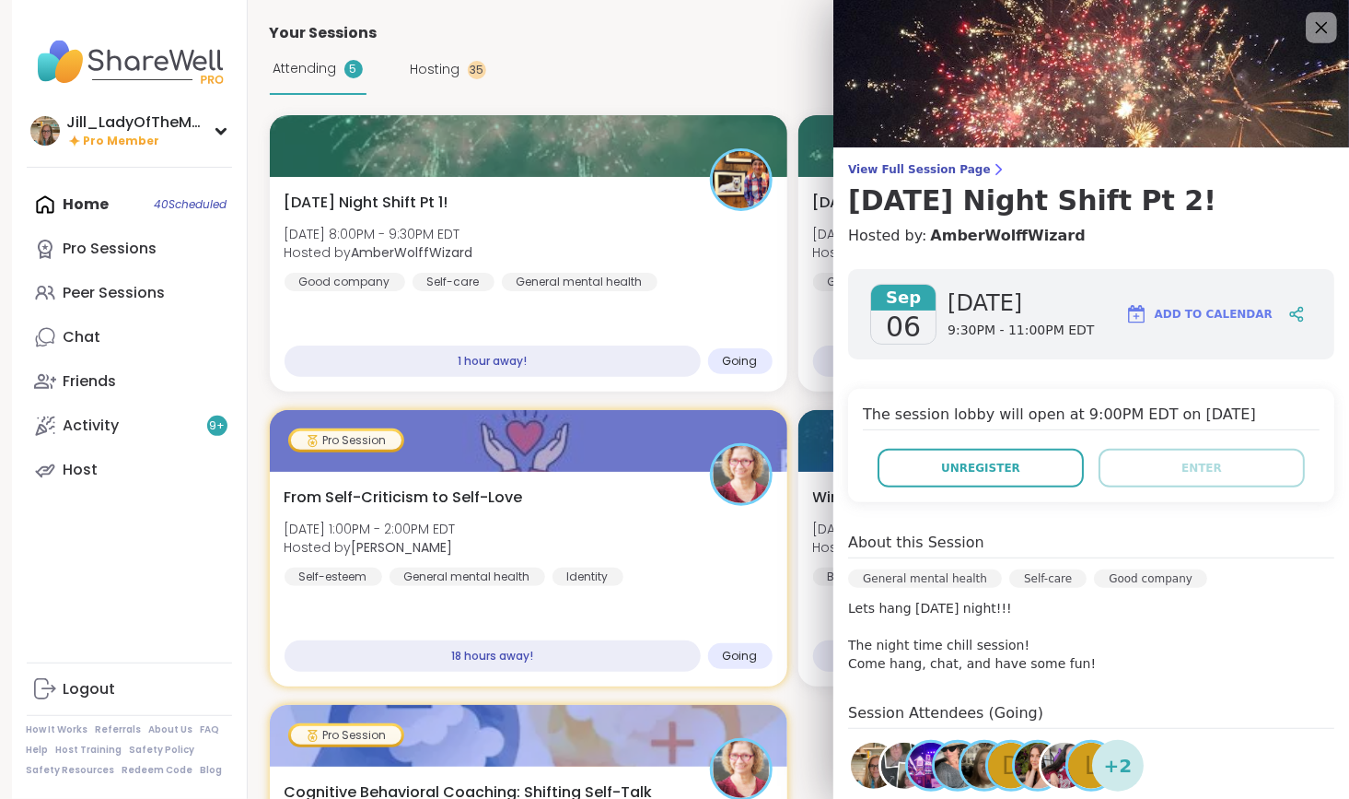
click at [1316, 26] on icon at bounding box center [1322, 28] width 12 height 12
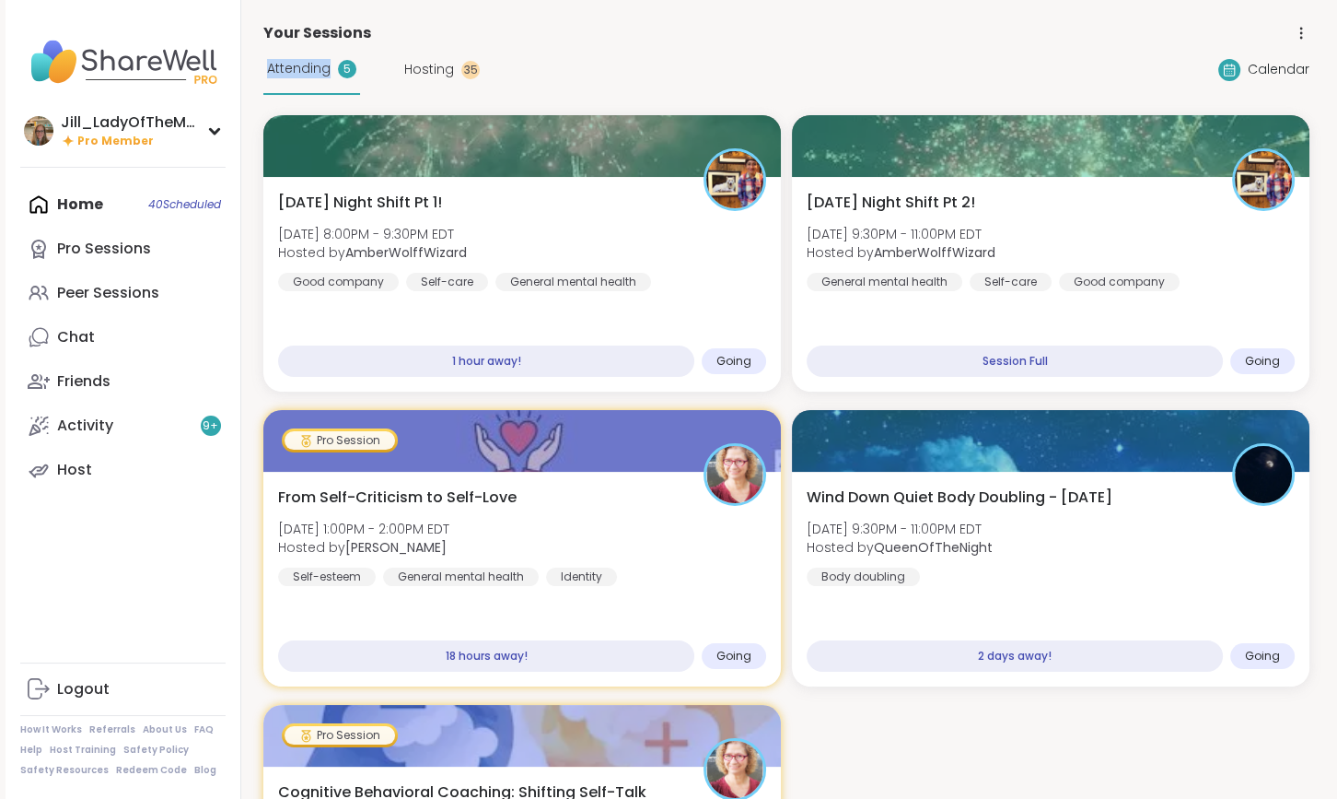
click at [1296, 26] on icon at bounding box center [1301, 33] width 17 height 17
click at [1018, 742] on div "Saturday Night Shift Pt 1! Sat, Sep 06 | 8:00PM - 9:30PM EDT Hosted by AmberWol…" at bounding box center [786, 548] width 1046 height 866
click at [169, 468] on link "Host" at bounding box center [122, 470] width 205 height 44
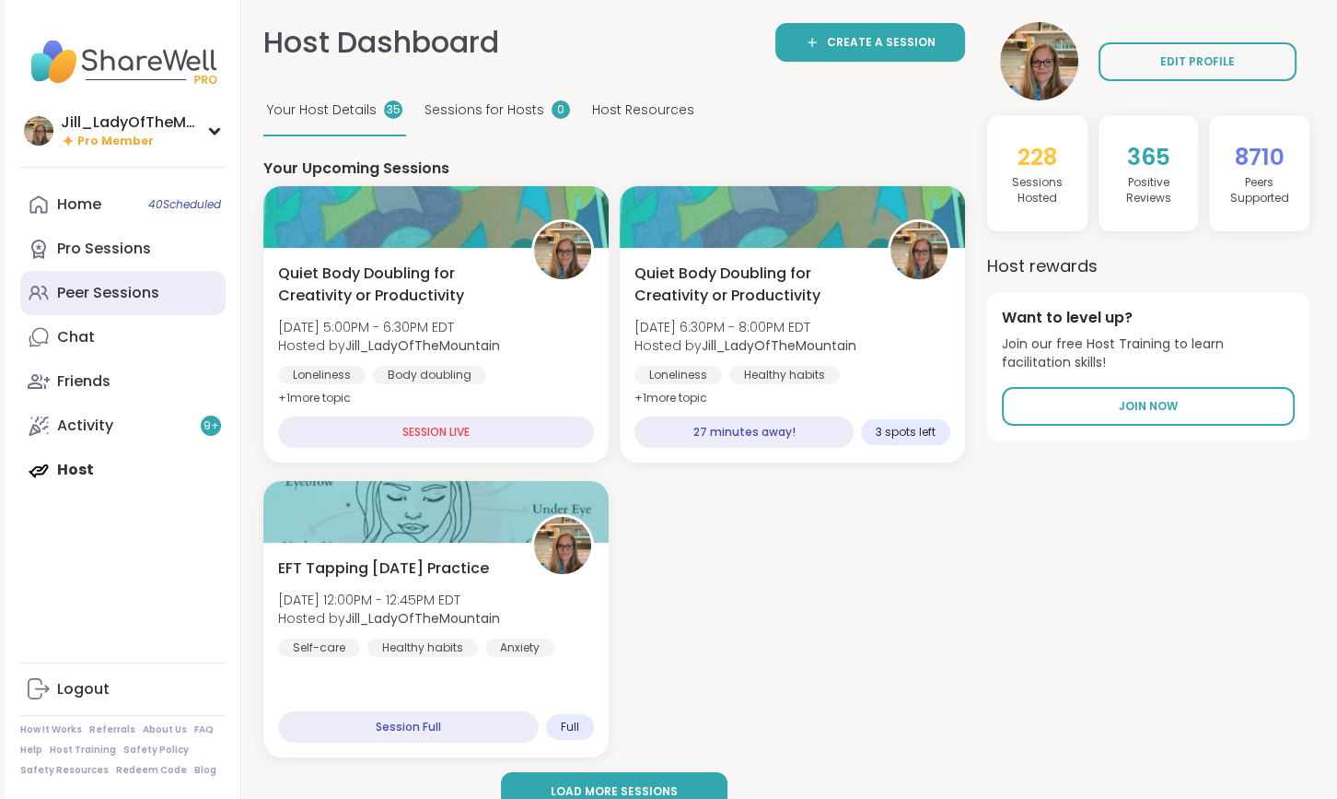
click at [193, 306] on link "Peer Sessions" at bounding box center [122, 293] width 205 height 44
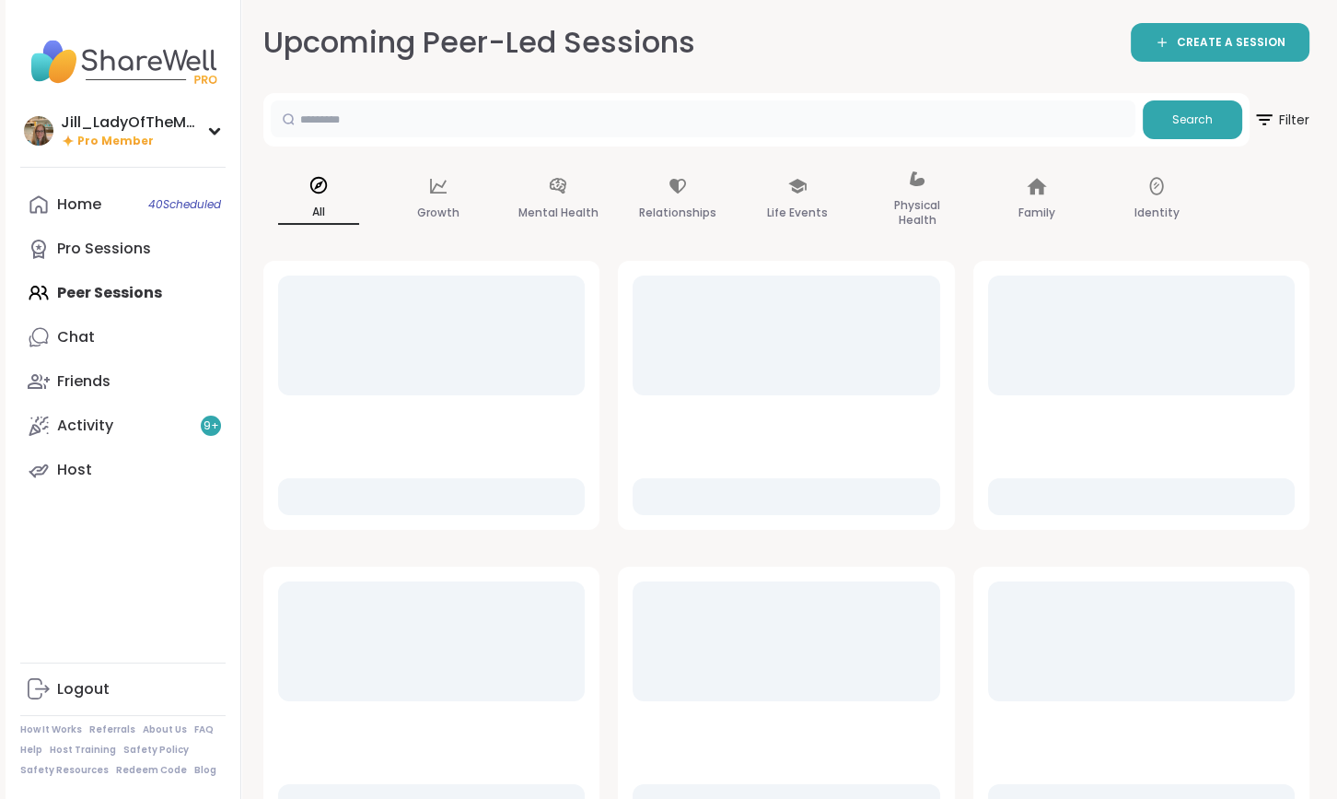
click at [421, 131] on input "text" at bounding box center [703, 118] width 865 height 37
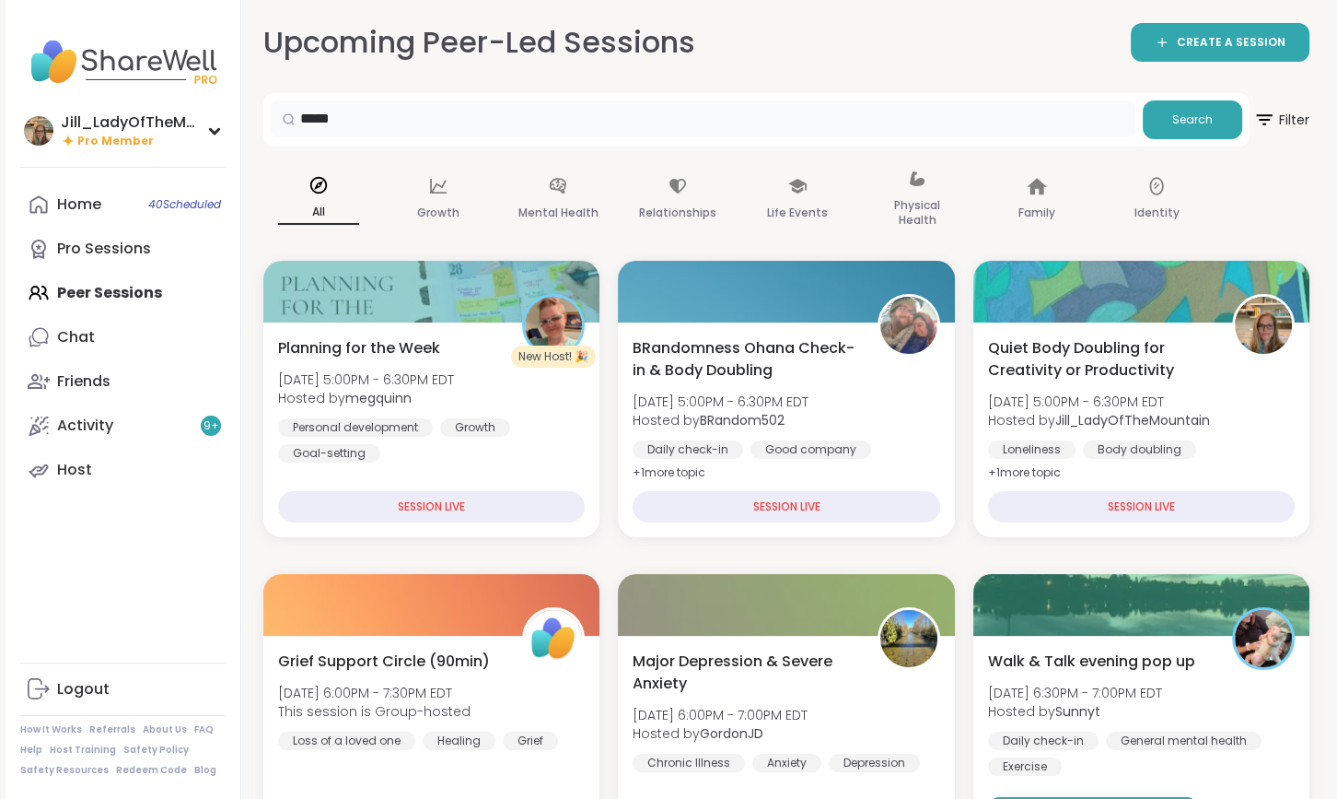
type input "*****"
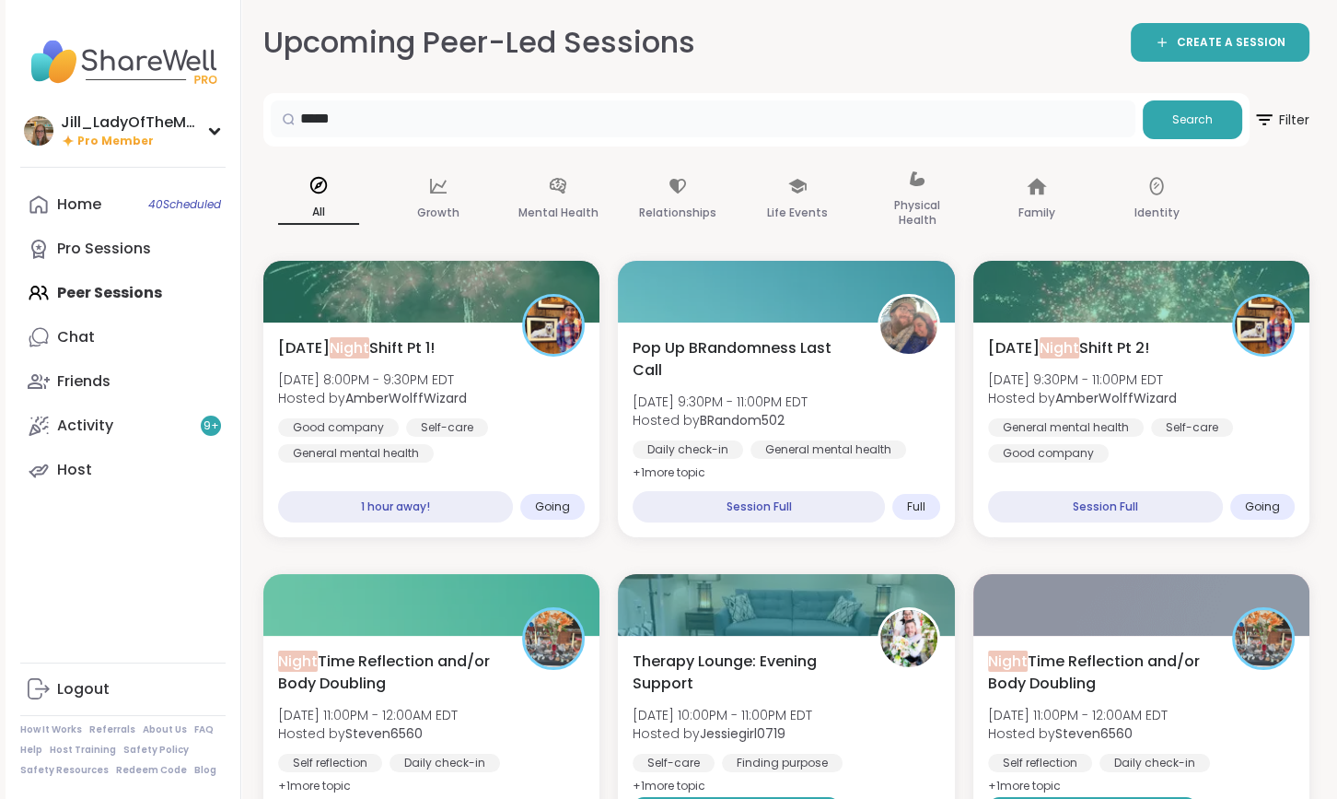
drag, startPoint x: 339, startPoint y: 127, endPoint x: 242, endPoint y: 129, distance: 96.7
click at [142, 226] on link "Home 40 Scheduled" at bounding box center [122, 204] width 205 height 44
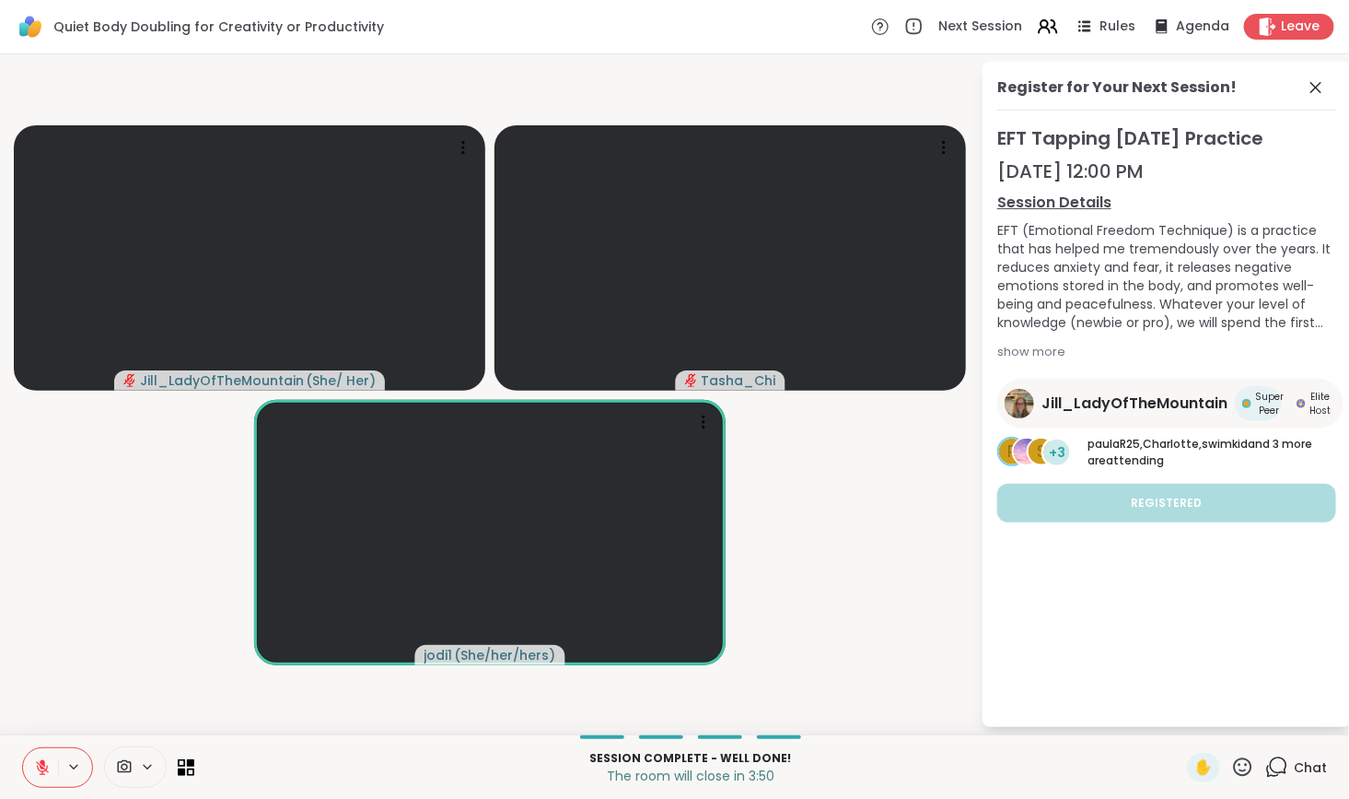
click at [42, 769] on icon at bounding box center [42, 767] width 17 height 17
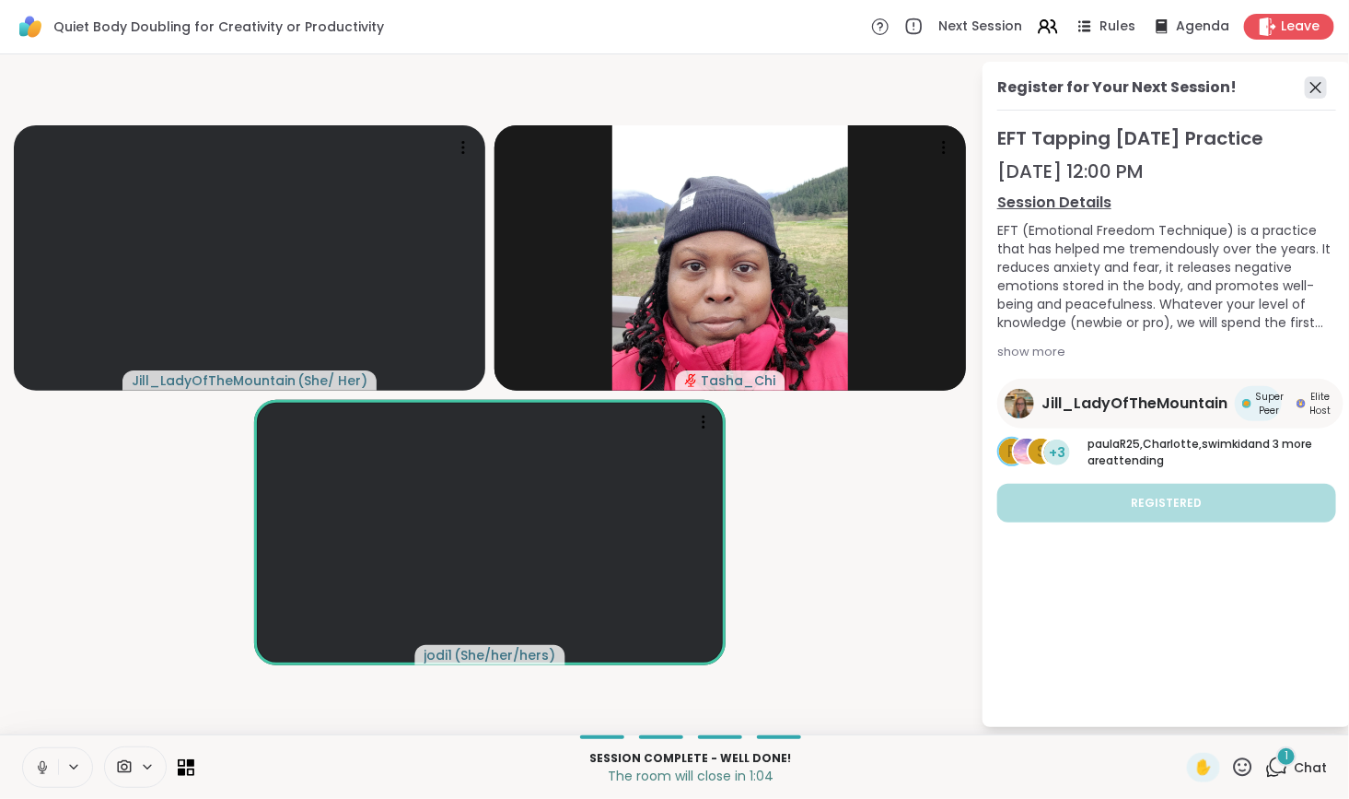
click at [1316, 87] on icon at bounding box center [1316, 87] width 22 height 22
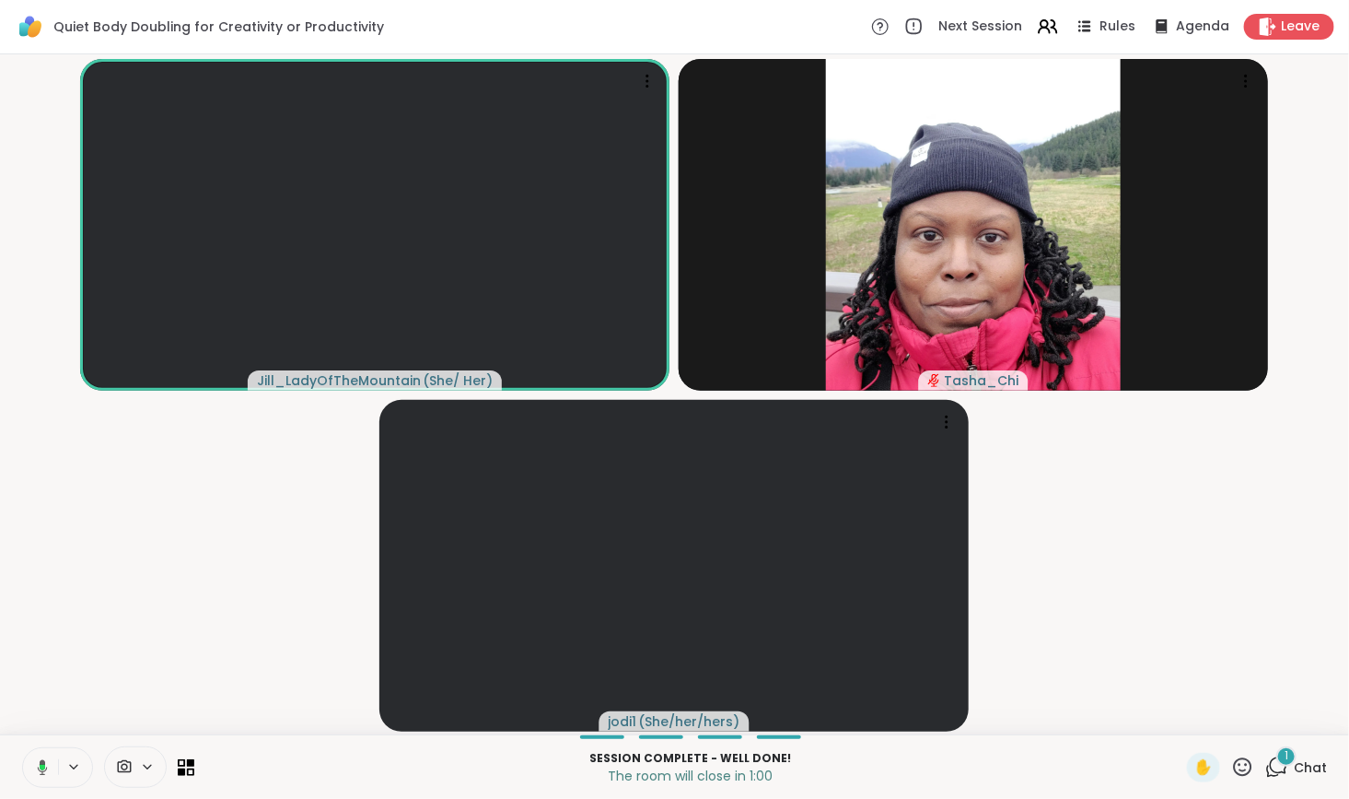
click at [1265, 764] on icon at bounding box center [1276, 766] width 23 height 23
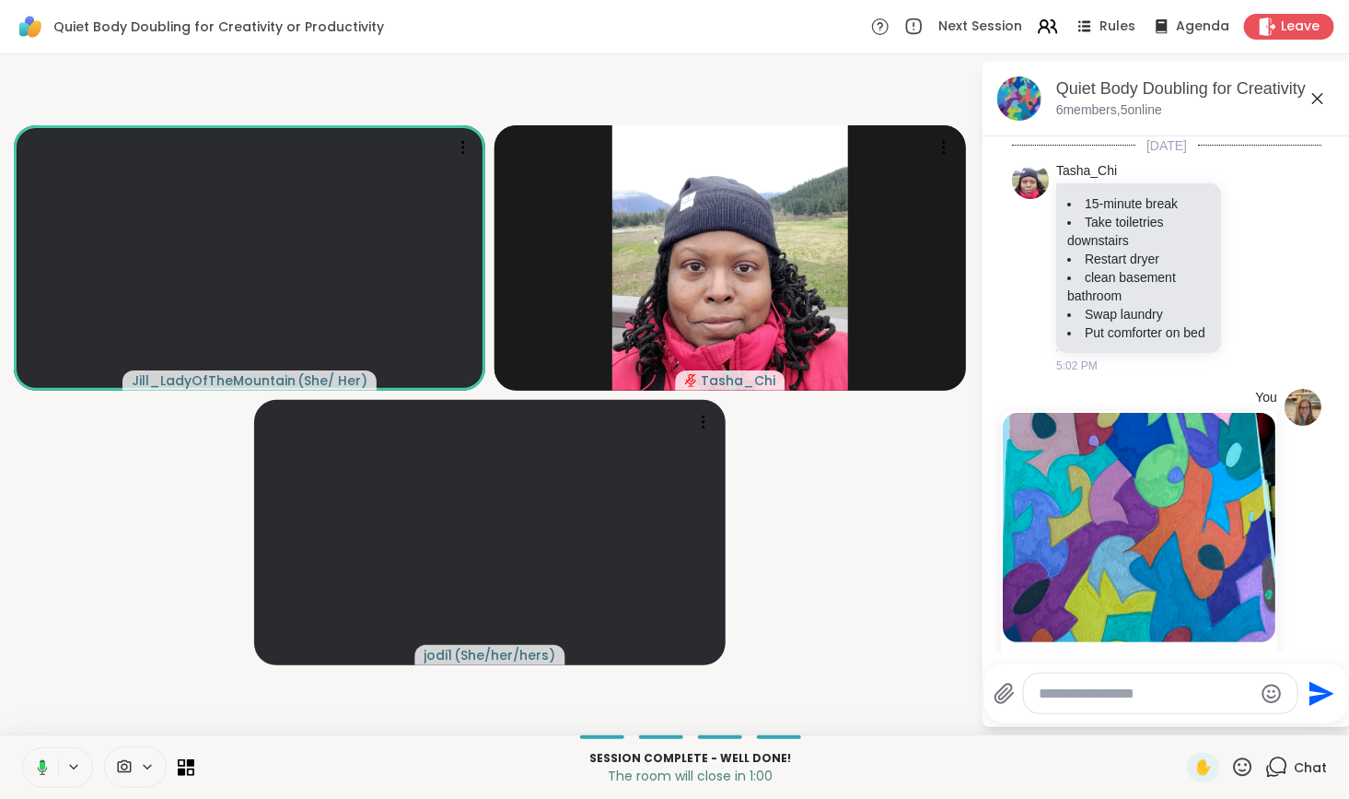
scroll to position [1142, 0]
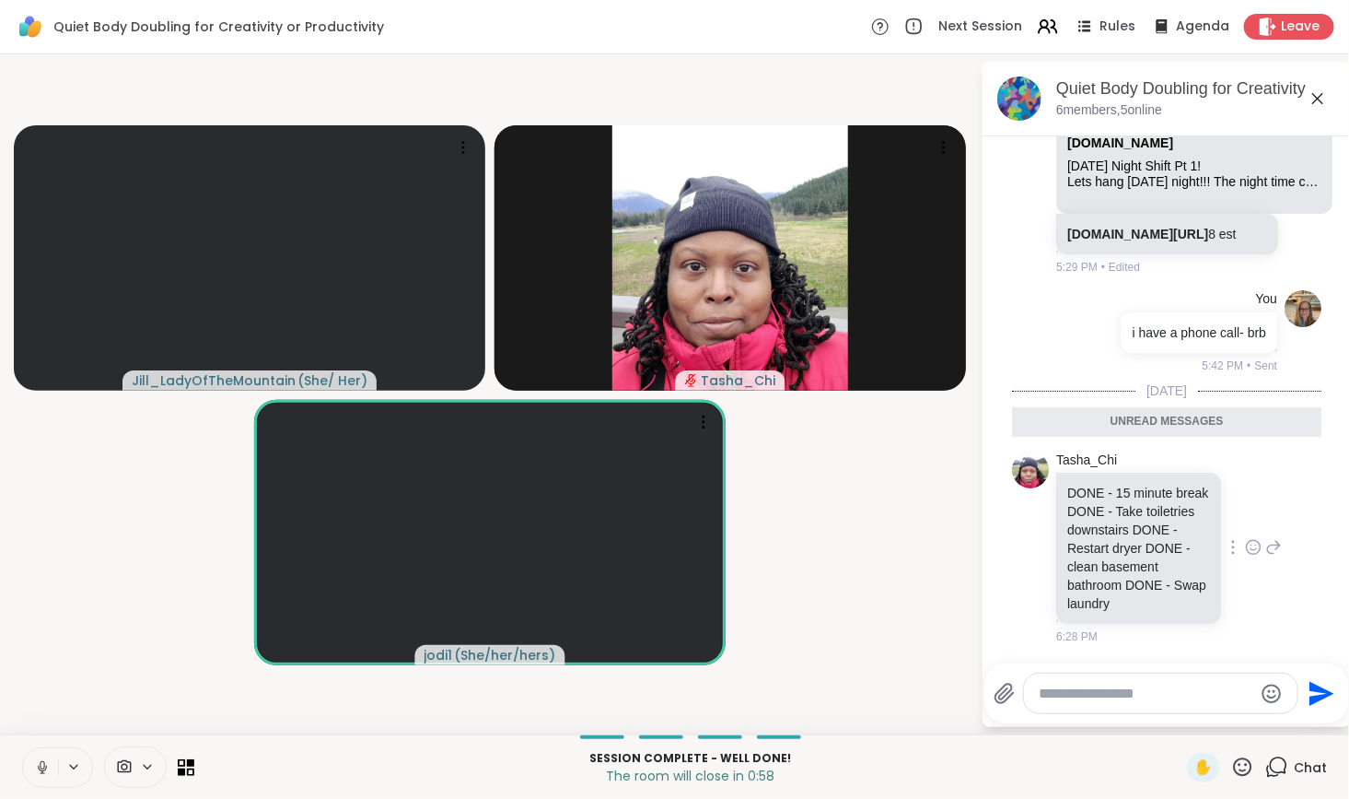
click at [1245, 553] on icon at bounding box center [1253, 547] width 17 height 18
click at [1245, 523] on div "Select Reaction: Heart" at bounding box center [1253, 517] width 17 height 17
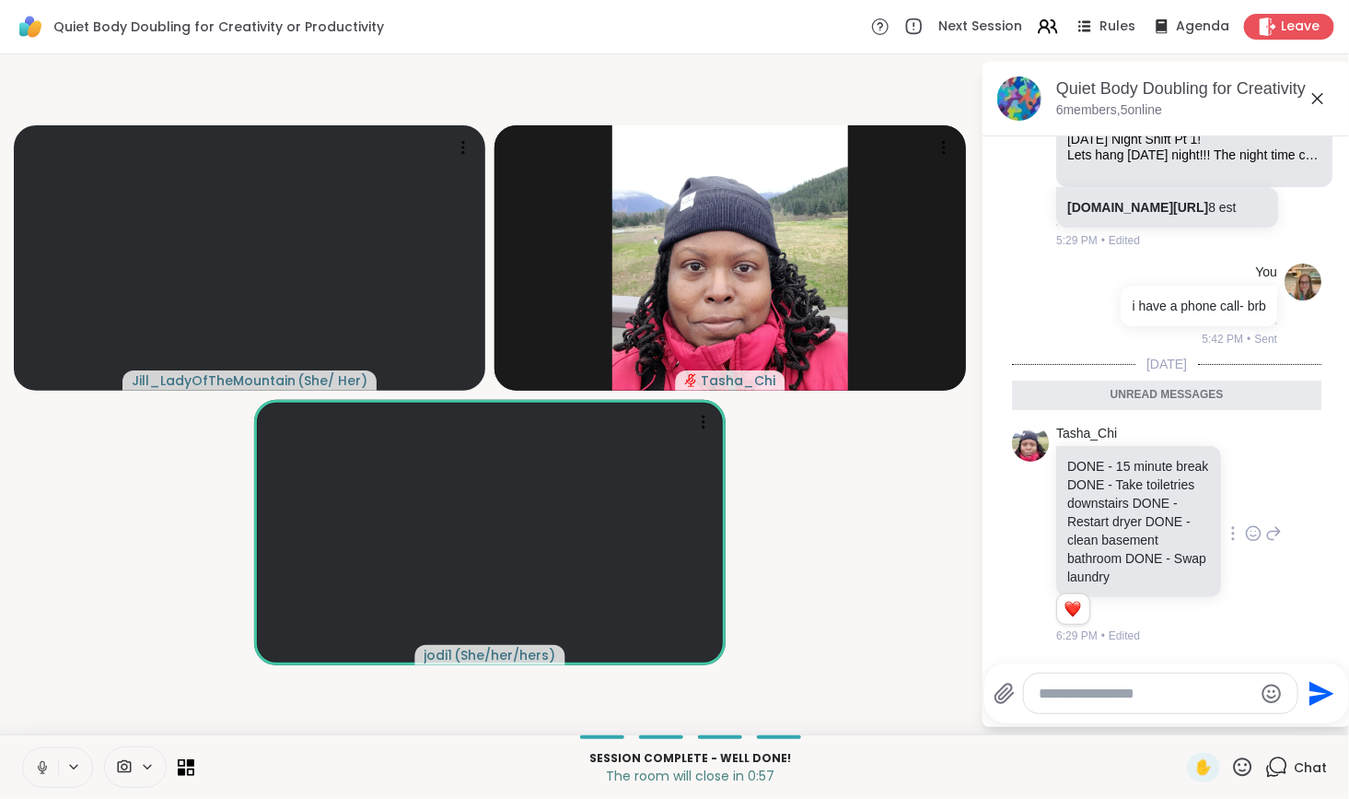
scroll to position [1169, 0]
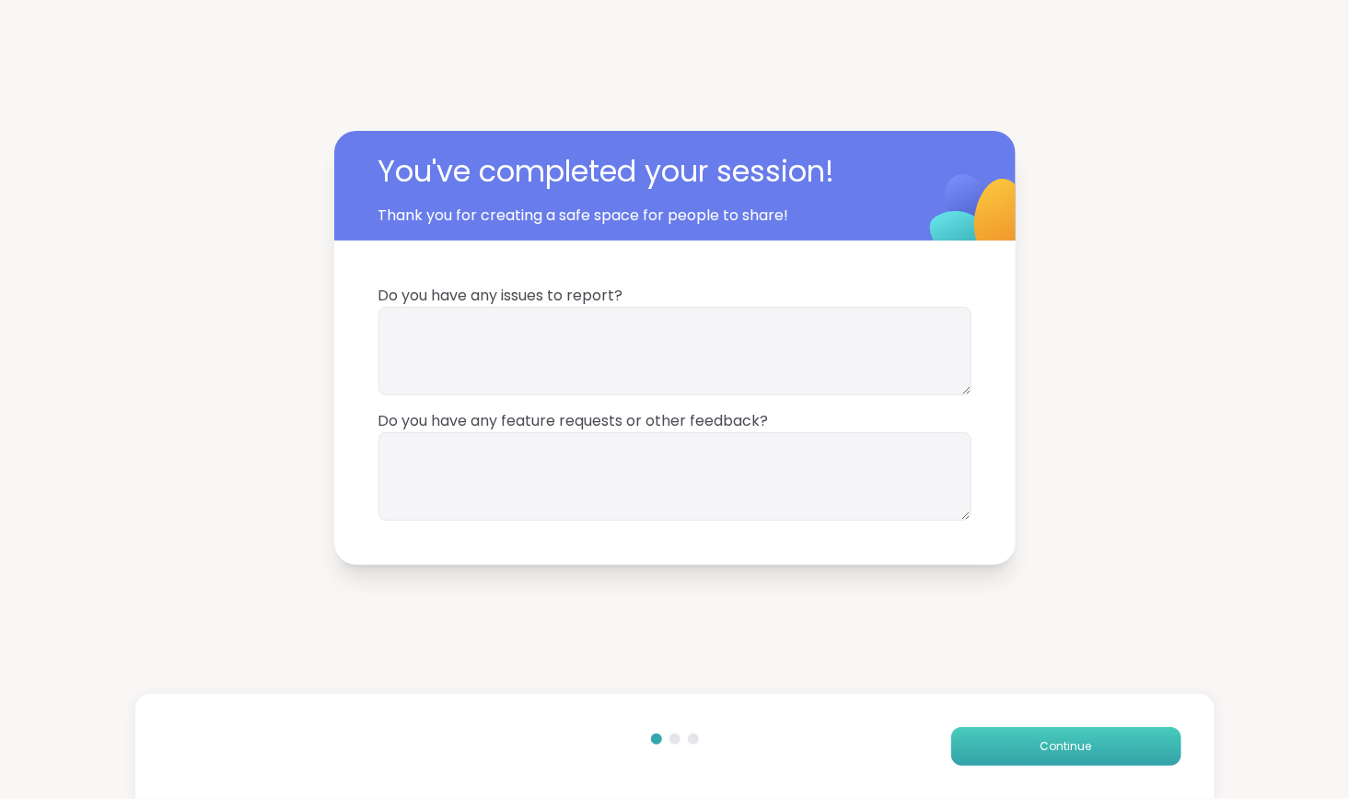
click at [1009, 759] on button "Continue" at bounding box center [1066, 746] width 230 height 39
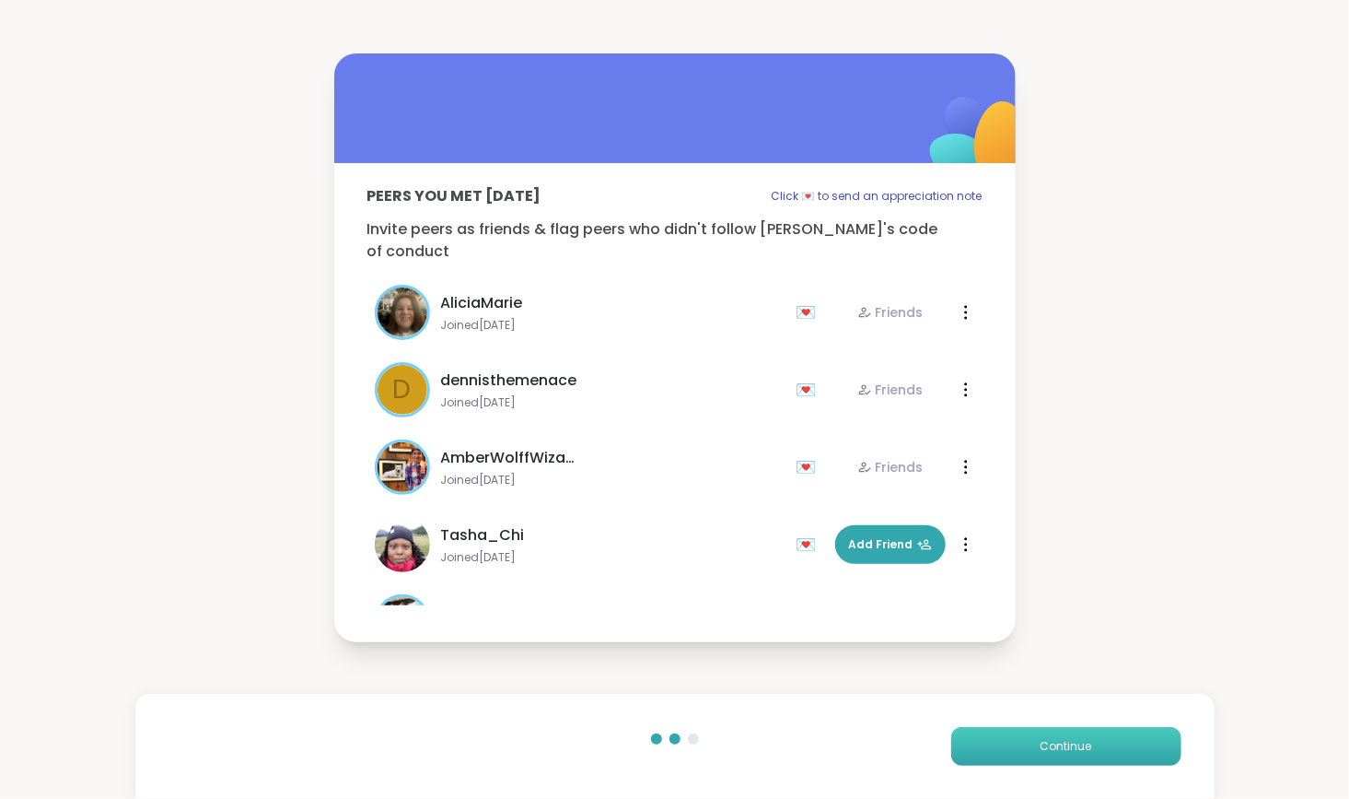
click at [1003, 744] on button "Continue" at bounding box center [1066, 746] width 230 height 39
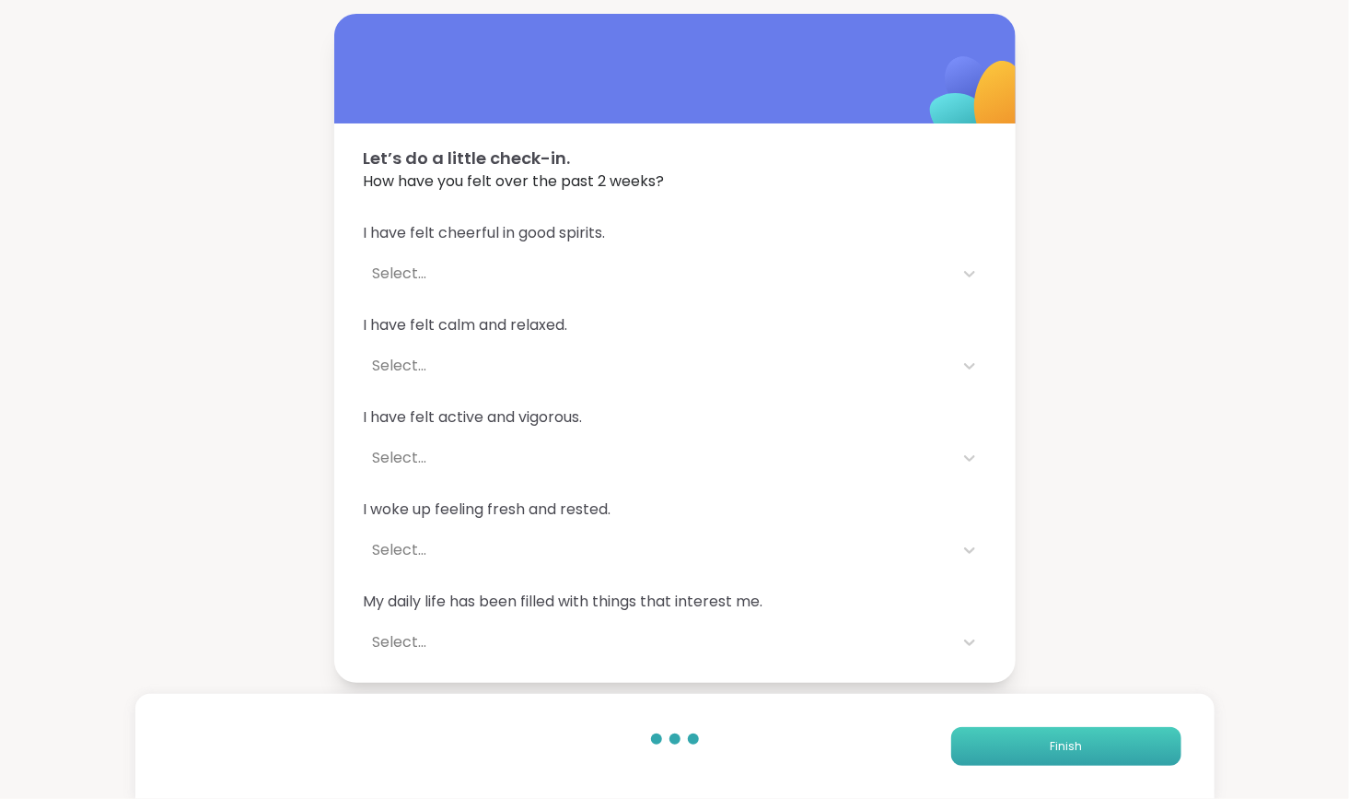
click at [1003, 744] on button "Finish" at bounding box center [1066, 746] width 230 height 39
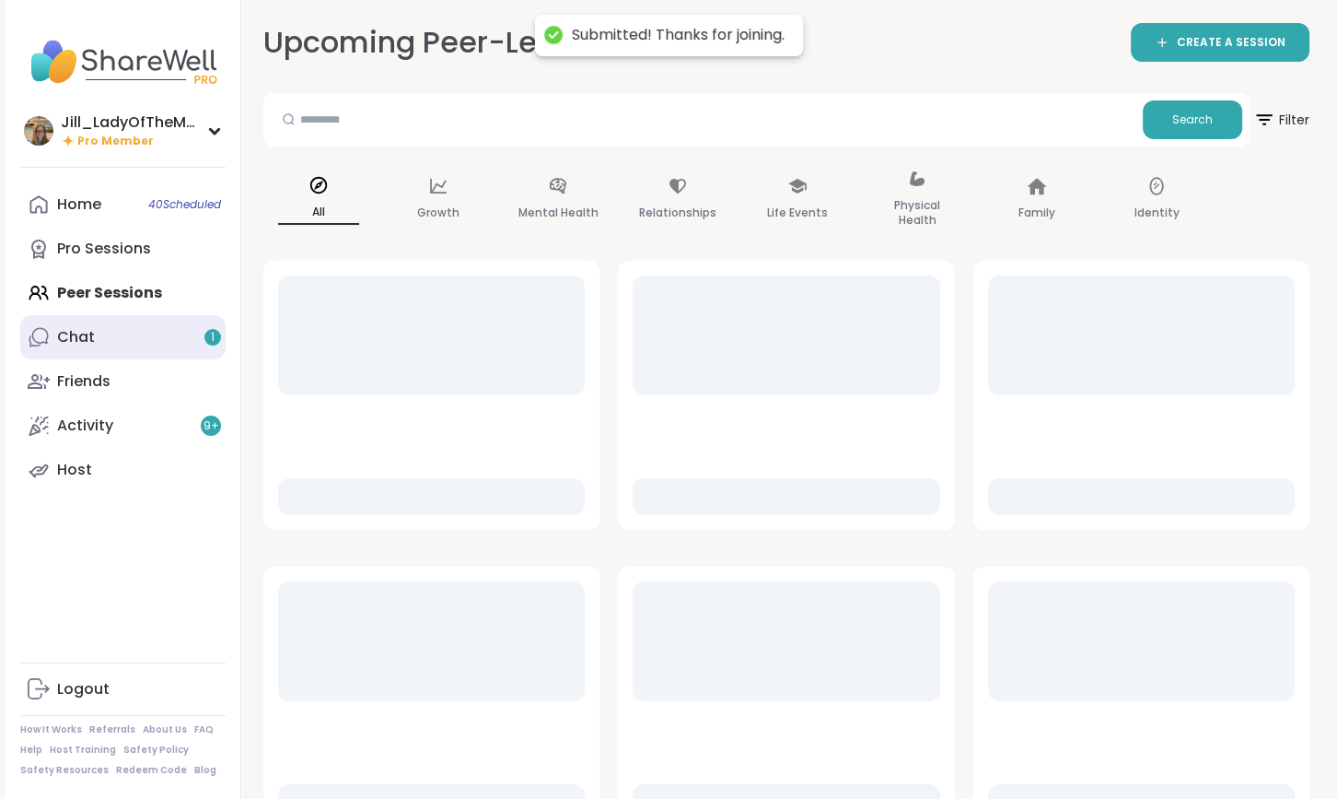
click at [219, 333] on div "1" at bounding box center [212, 337] width 17 height 17
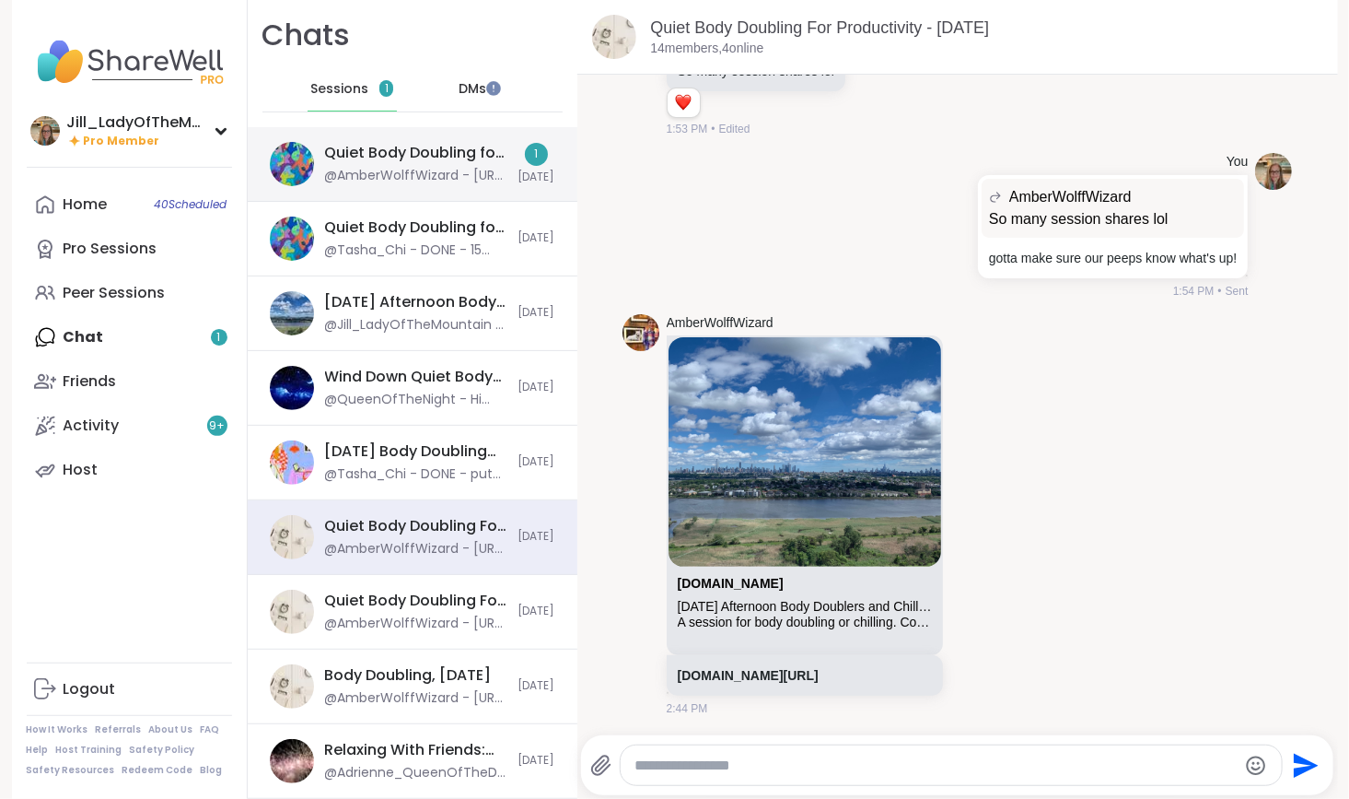
click at [482, 165] on div "Quiet Body Doubling for Creativity or Productivity, [DATE] @AmberWolffWizard - …" at bounding box center [416, 164] width 182 height 42
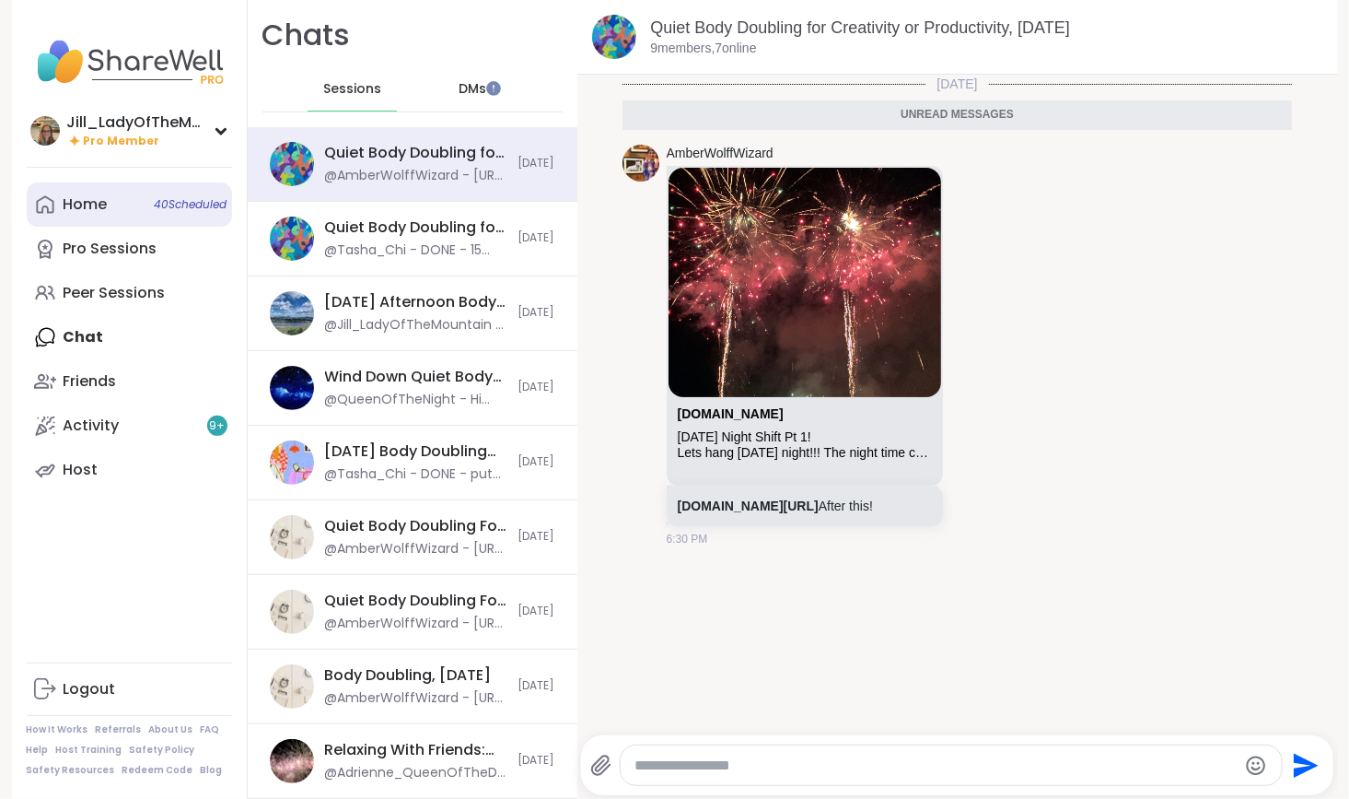
click at [169, 213] on link "Home 40 Scheduled" at bounding box center [129, 204] width 205 height 44
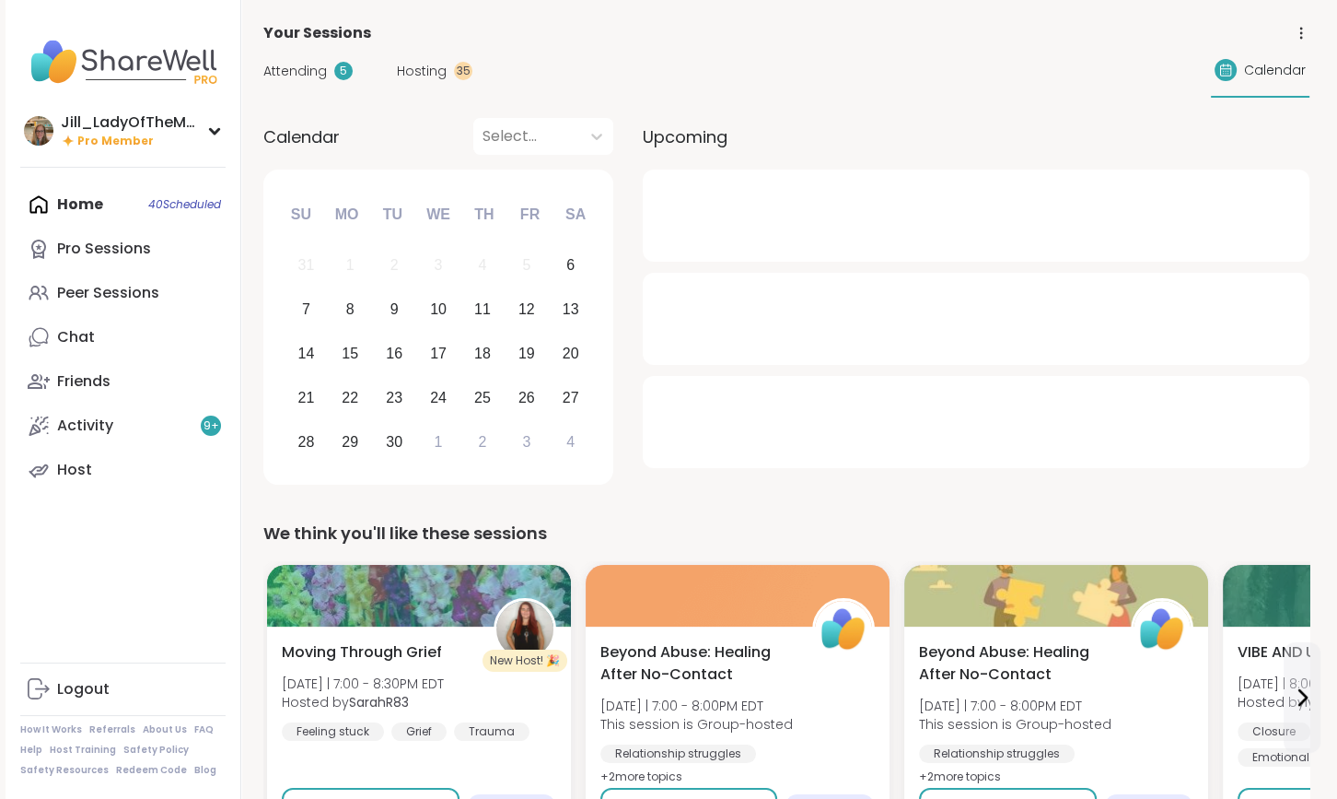
click at [439, 67] on span "Hosting" at bounding box center [422, 71] width 50 height 19
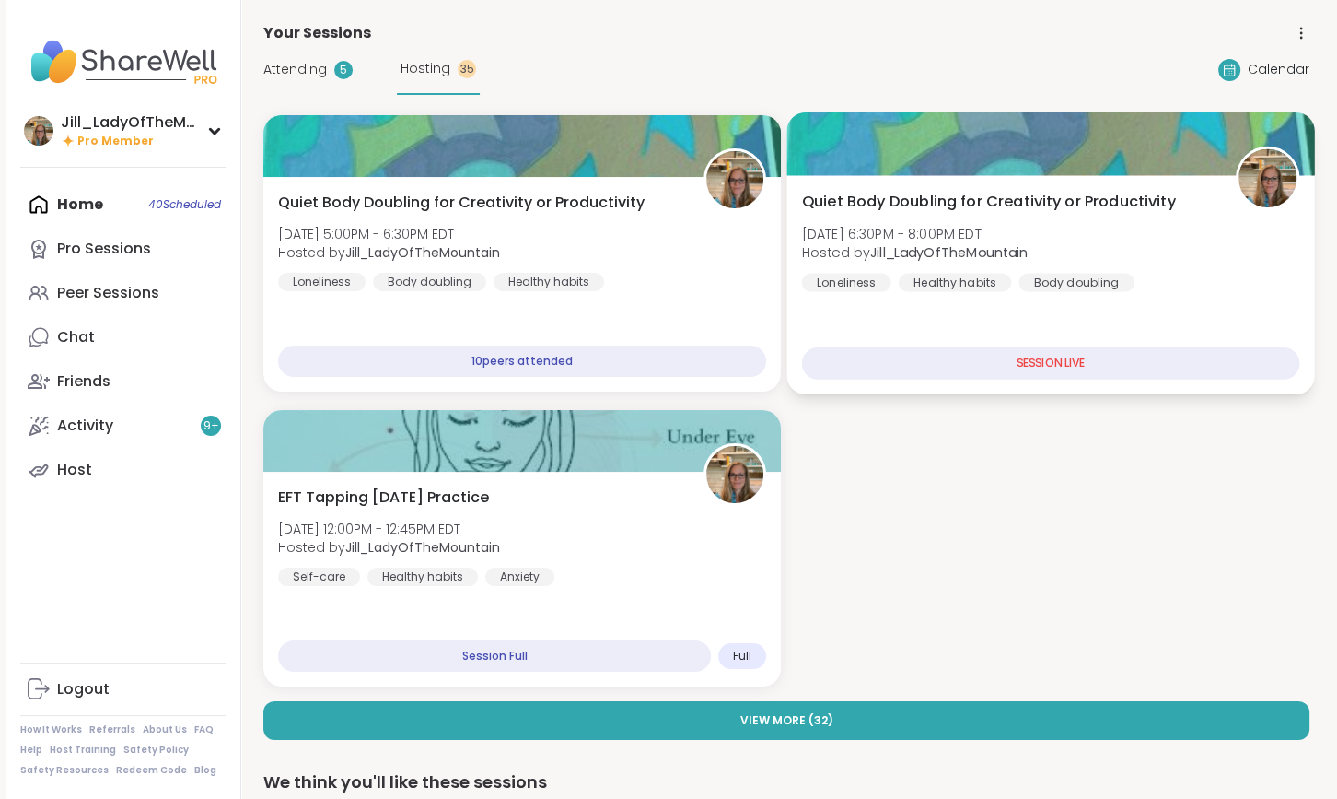
click at [941, 252] on b "Jill_LadyOfTheMountain" at bounding box center [948, 252] width 157 height 18
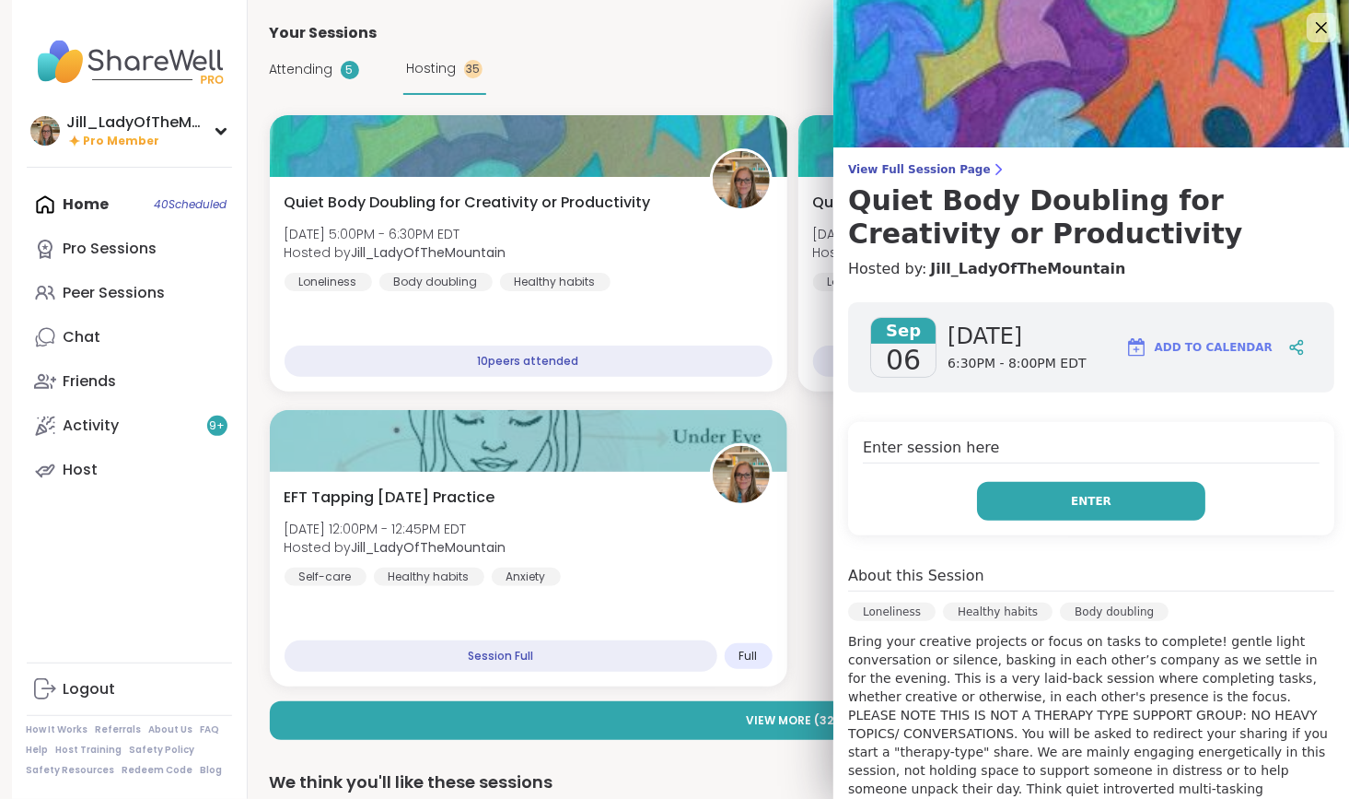
click at [1056, 512] on button "Enter" at bounding box center [1091, 501] width 228 height 39
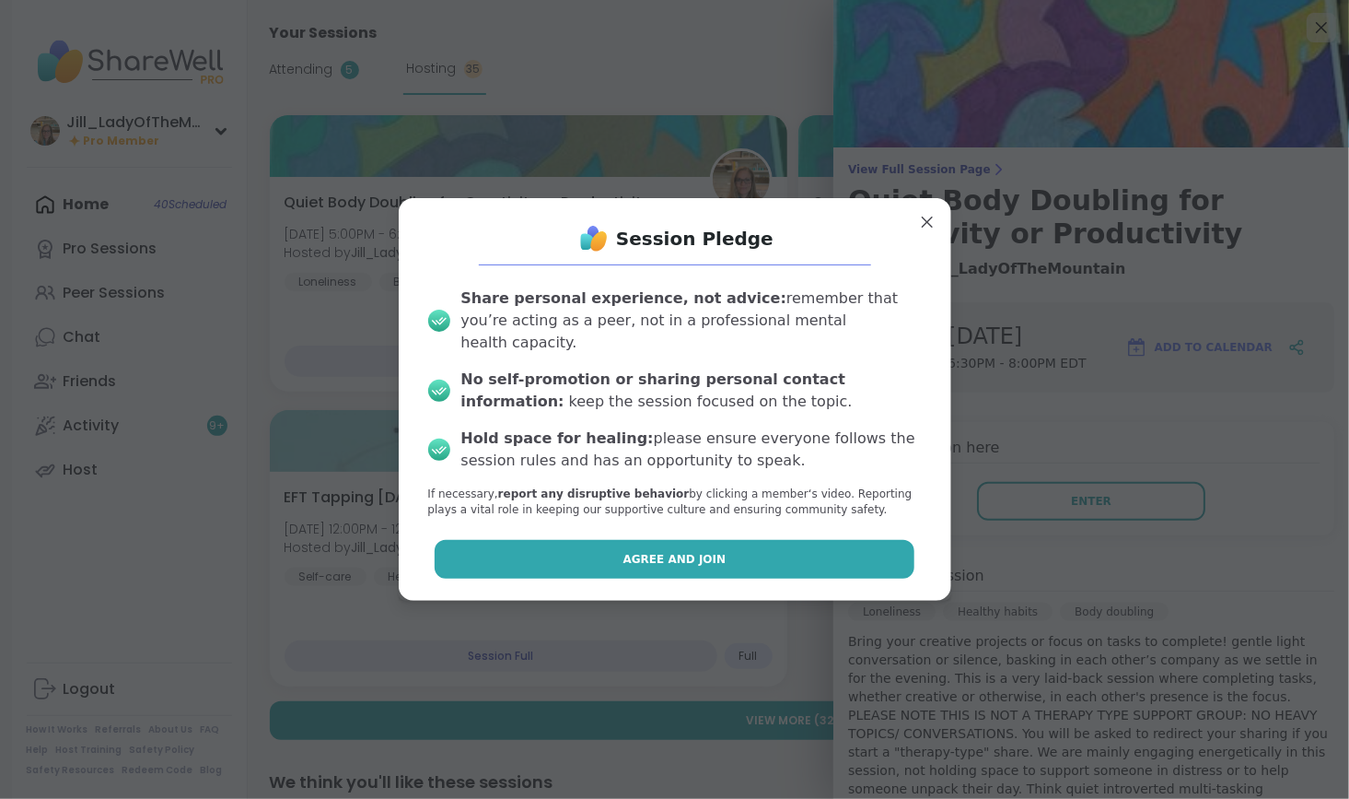
click at [826, 555] on button "Agree and Join" at bounding box center [675, 559] width 480 height 39
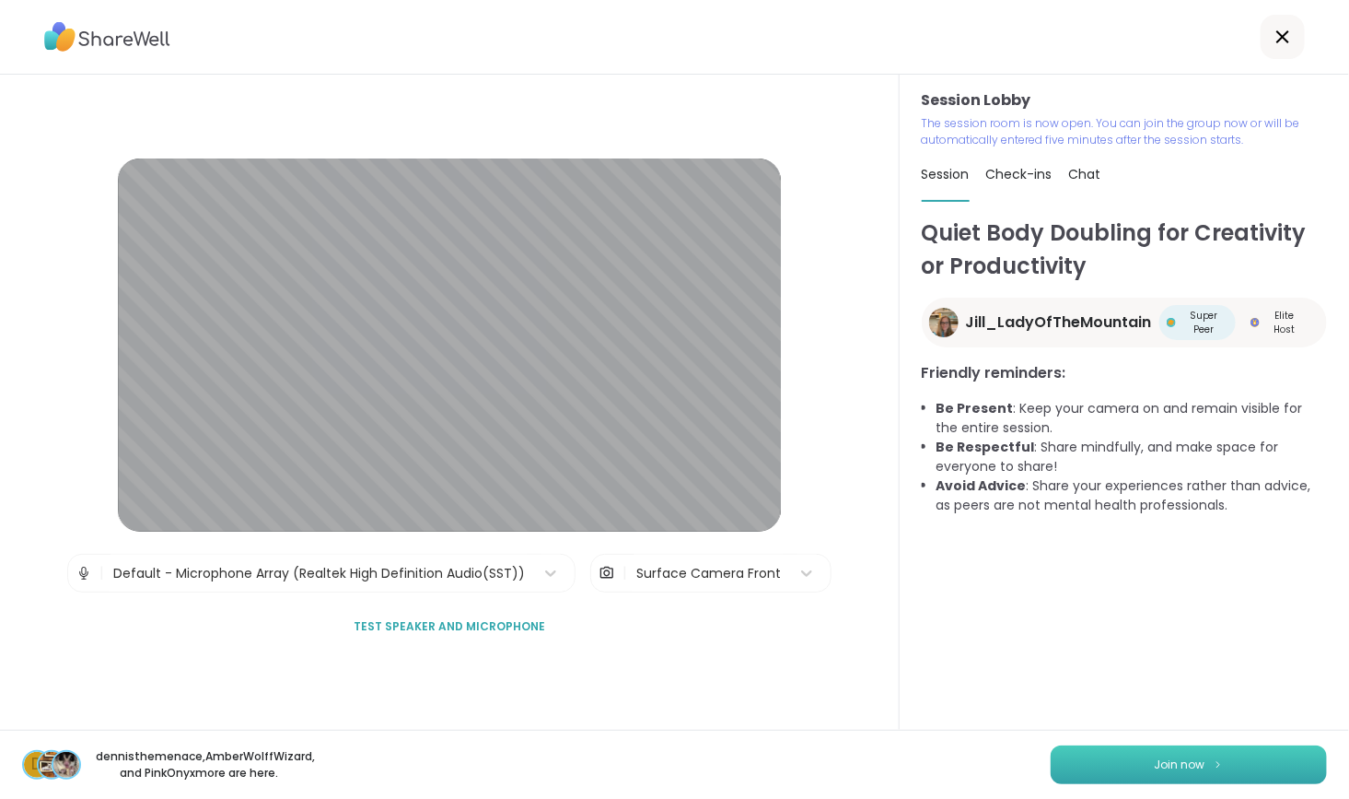
click at [1155, 764] on span "Join now" at bounding box center [1180, 764] width 51 height 17
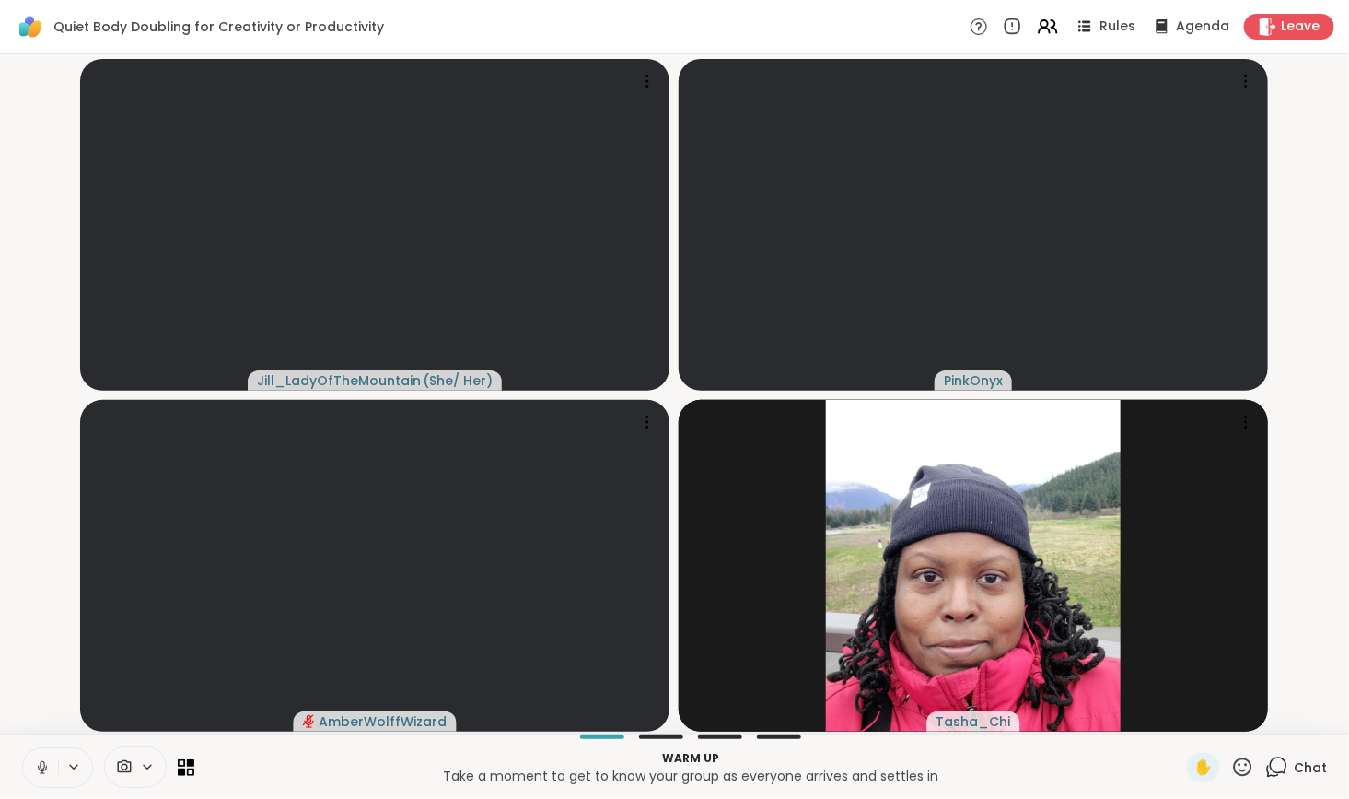
click at [1274, 764] on icon at bounding box center [1276, 766] width 23 height 23
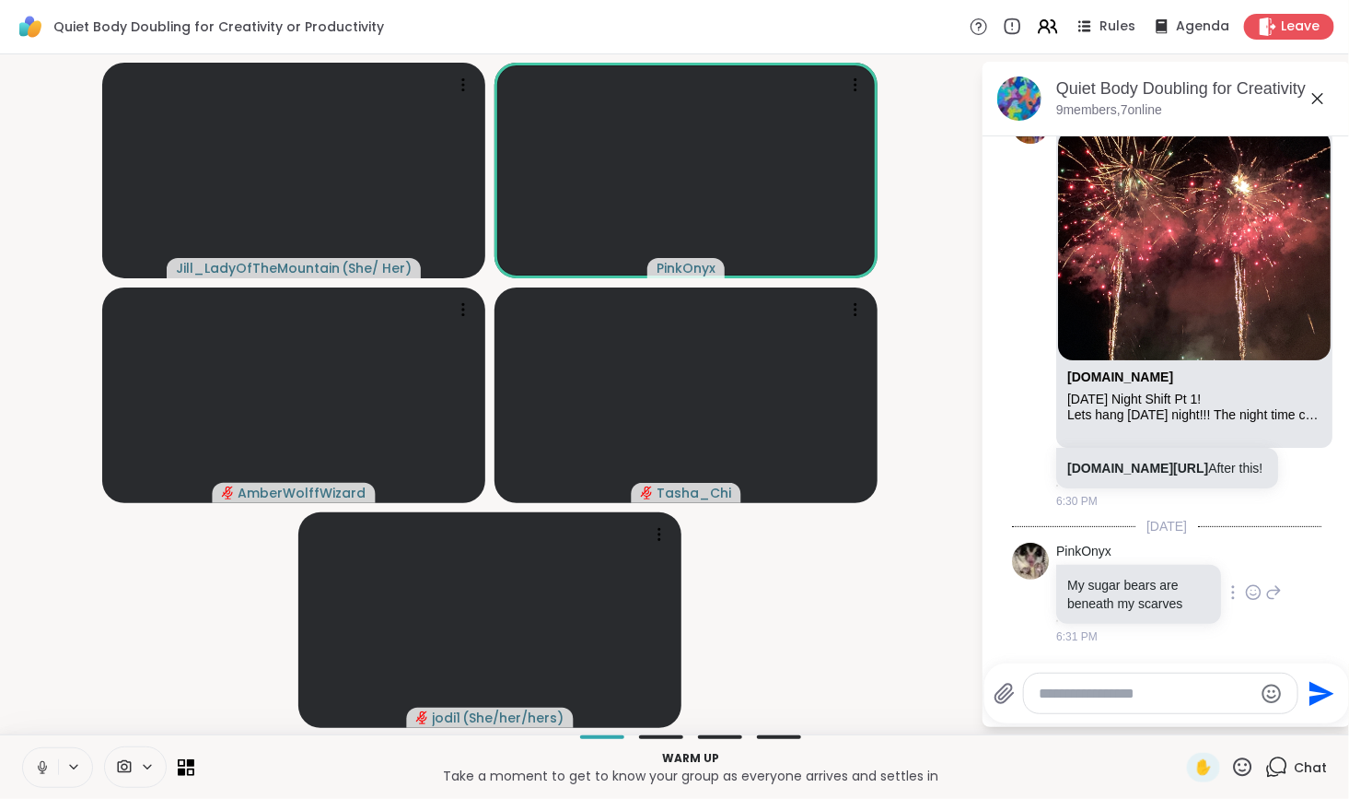
scroll to position [262, 0]
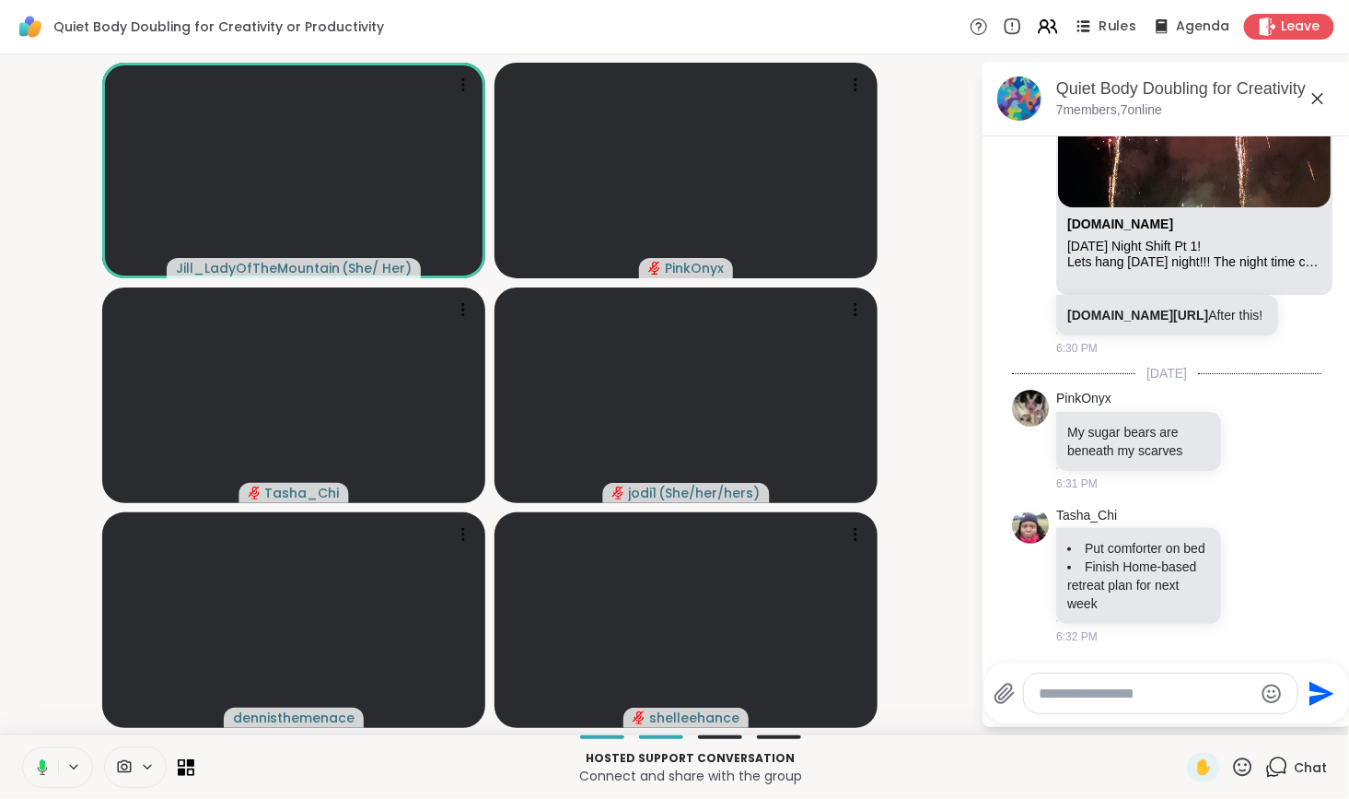
click at [1081, 26] on icon at bounding box center [1085, 26] width 9 height 3
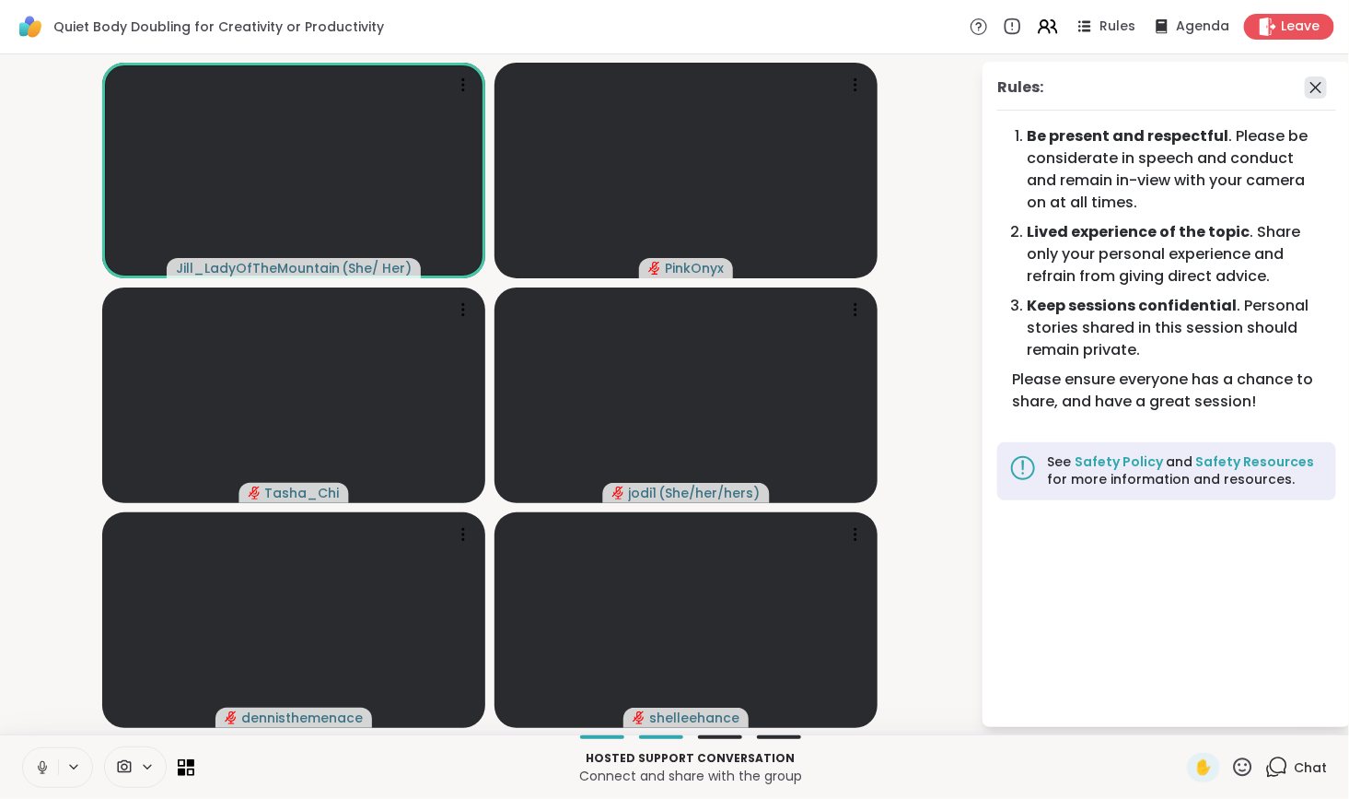
click at [1317, 87] on icon at bounding box center [1316, 87] width 11 height 11
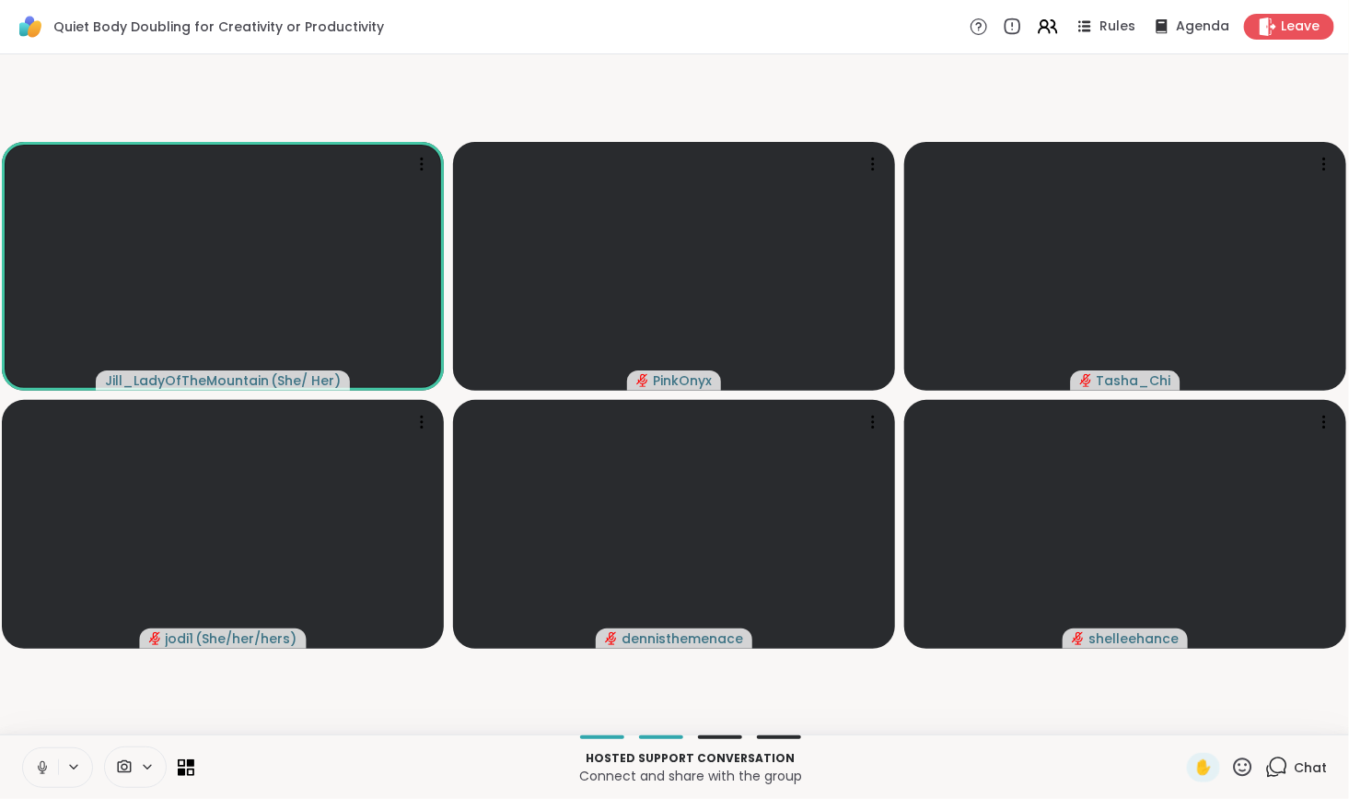
click at [1270, 770] on icon at bounding box center [1278, 765] width 17 height 17
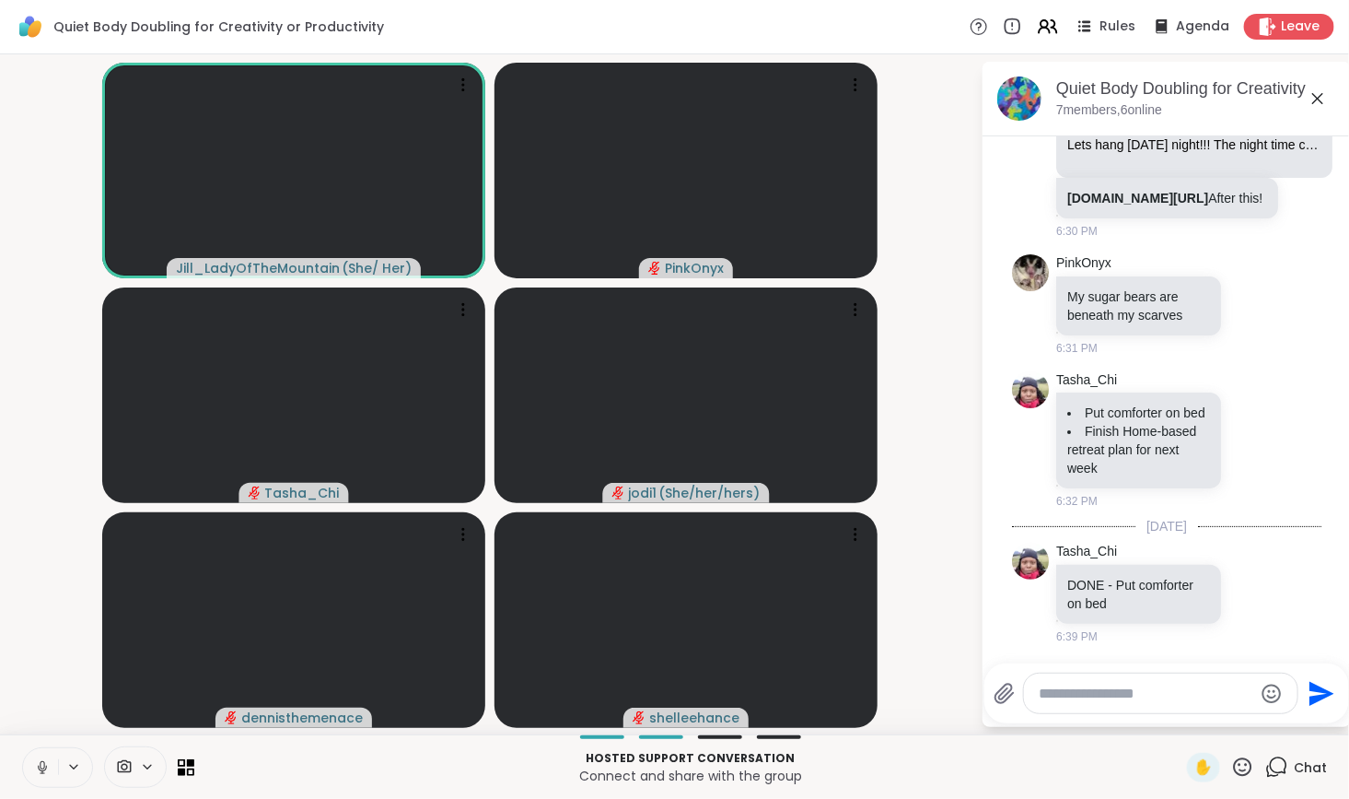
scroll to position [495, 0]
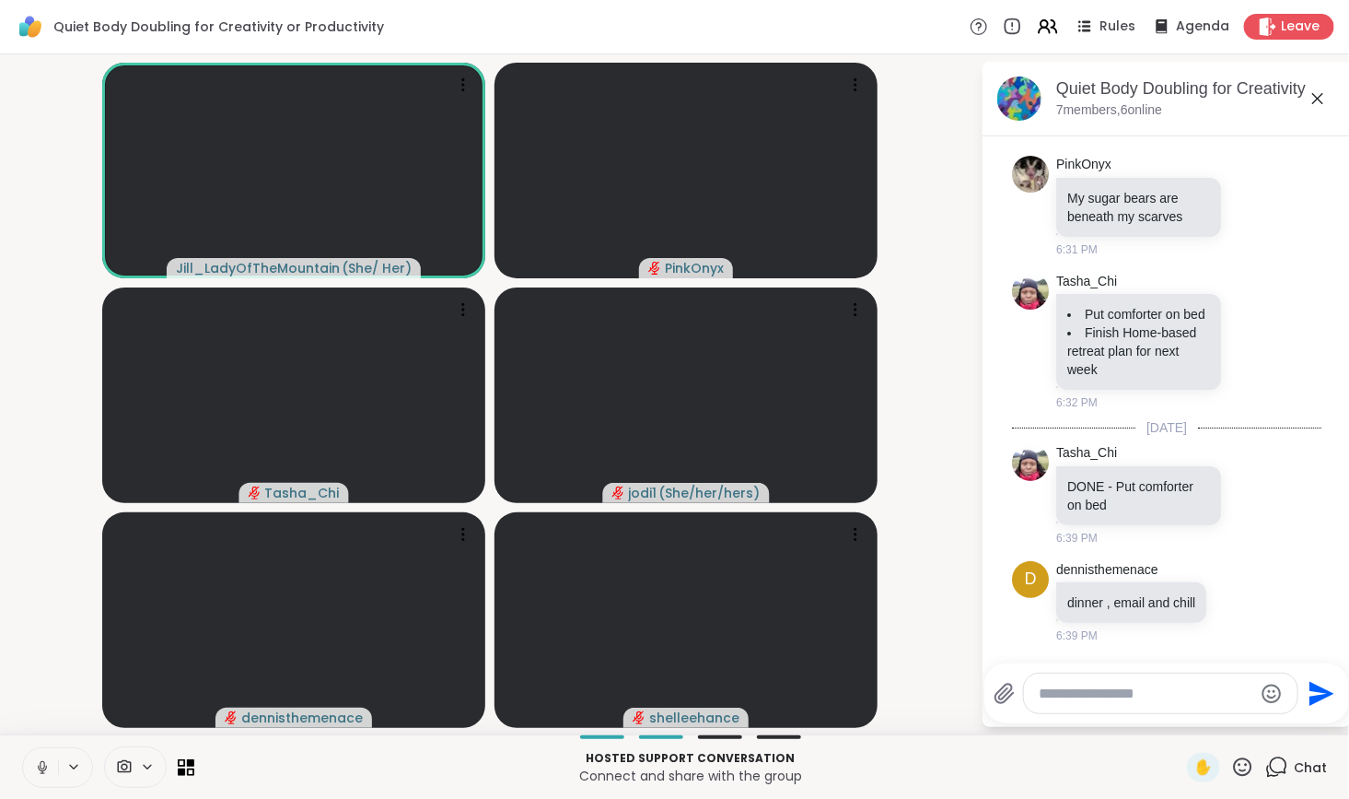
click at [1114, 699] on textarea "Type your message" at bounding box center [1146, 693] width 215 height 18
click at [1114, 698] on textarea "Type your message" at bounding box center [1146, 693] width 215 height 18
click at [40, 769] on icon at bounding box center [42, 767] width 9 height 6
click at [1090, 706] on div at bounding box center [1161, 693] width 274 height 40
